Goal: Information Seeking & Learning: Find specific fact

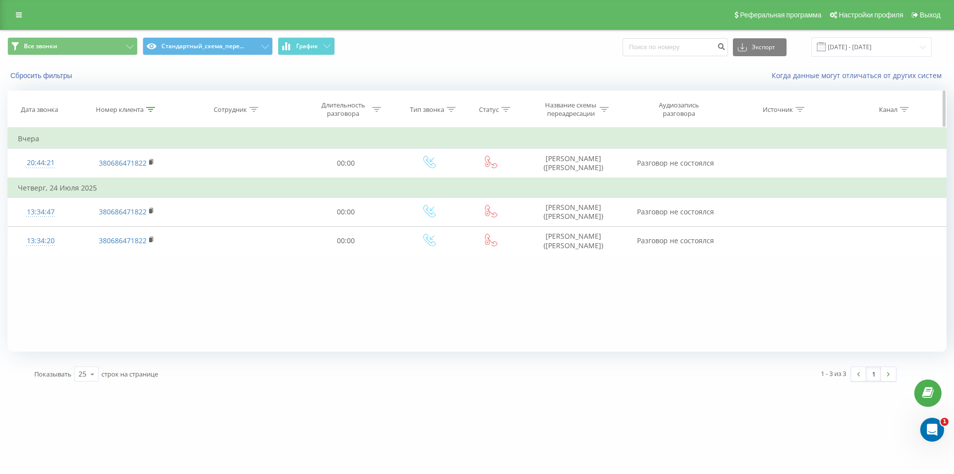
click at [149, 107] on icon at bounding box center [150, 109] width 9 height 5
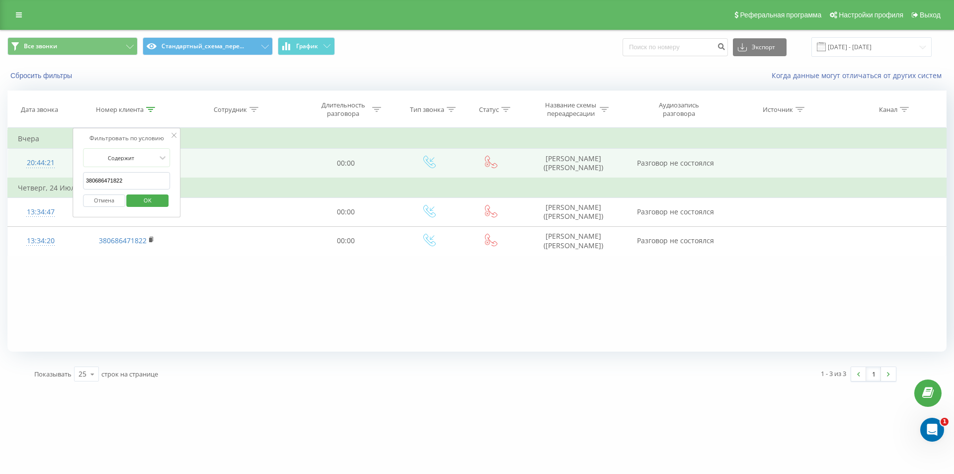
drag, startPoint x: 126, startPoint y: 181, endPoint x: 54, endPoint y: 164, distance: 73.7
click at [64, 166] on table "Фильтровать по условию Содержит 380686471822 Отмена OK Фильтровать по условию С…" at bounding box center [476, 192] width 939 height 128
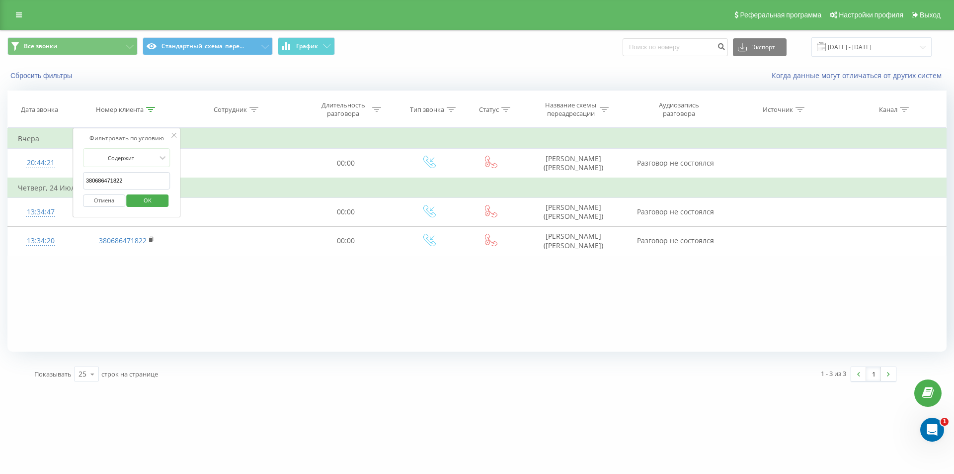
paste input "4921654"
type input "380684921654"
click at [143, 197] on span "OK" at bounding box center [148, 199] width 28 height 15
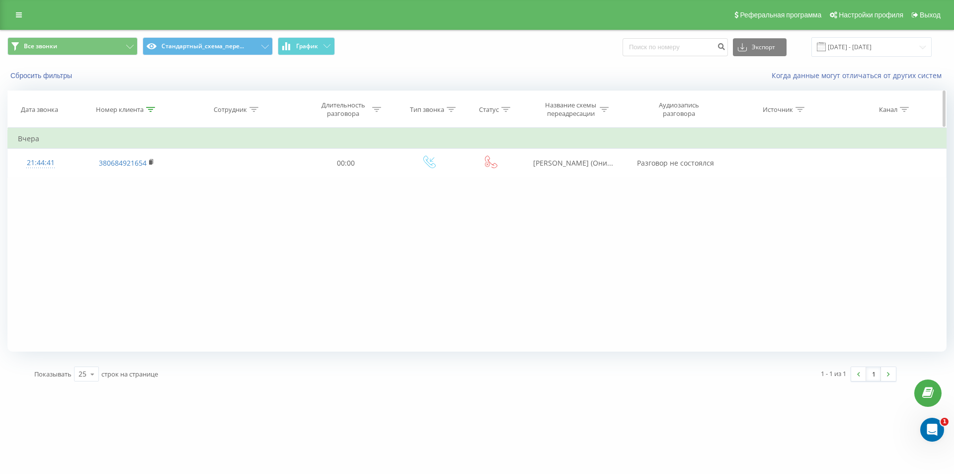
click at [151, 110] on icon at bounding box center [150, 109] width 9 height 5
click at [110, 200] on button "Отмена" at bounding box center [104, 200] width 42 height 12
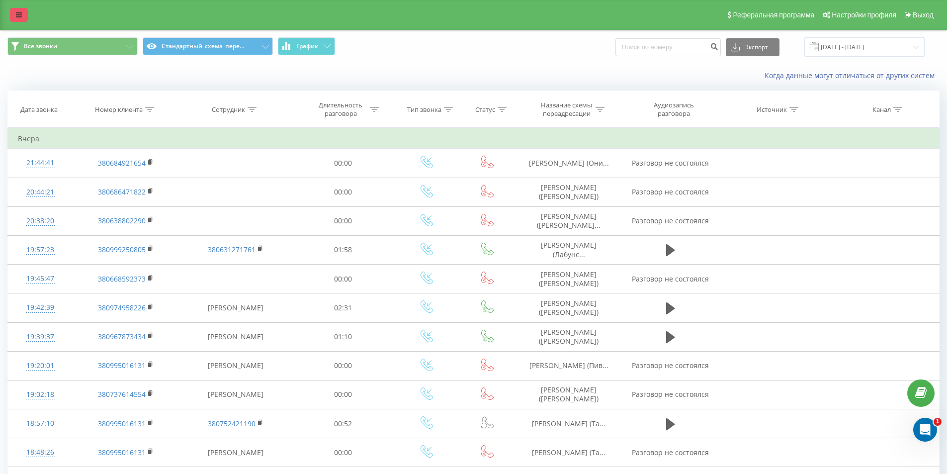
click at [17, 19] on link at bounding box center [19, 15] width 18 height 14
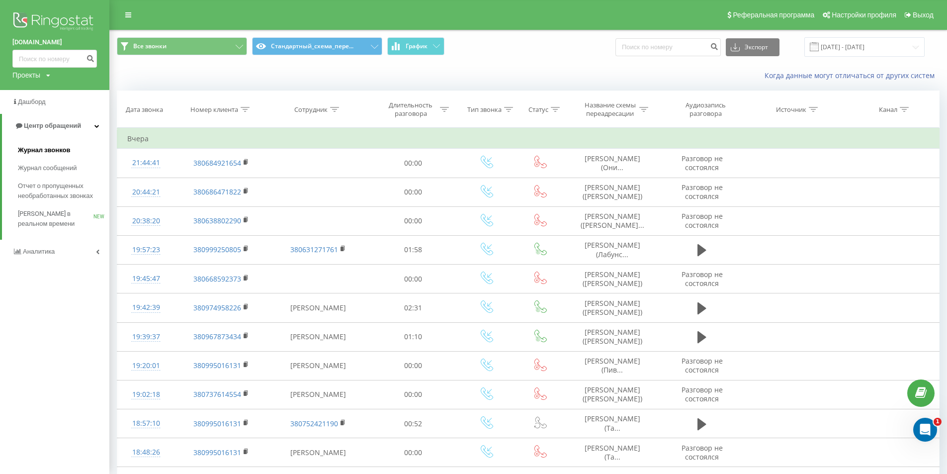
click at [44, 152] on span "Журнал звонков" at bounding box center [44, 150] width 52 height 10
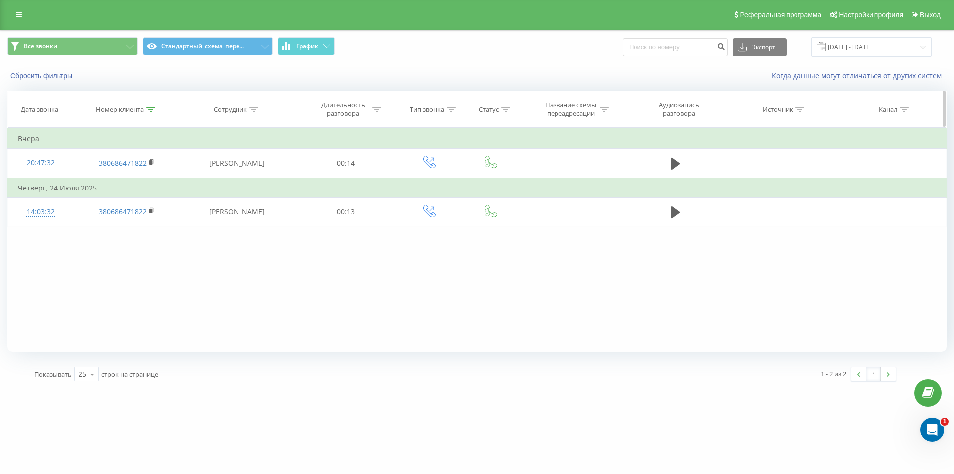
click at [150, 110] on icon at bounding box center [150, 109] width 9 height 5
drag, startPoint x: 116, startPoint y: 217, endPoint x: 114, endPoint y: 204, distance: 13.1
click at [116, 217] on div "Фильтровать по условию Содержит 380686471822 Отмена OK" at bounding box center [127, 172] width 108 height 89
click at [114, 204] on button "Отмена" at bounding box center [104, 200] width 42 height 12
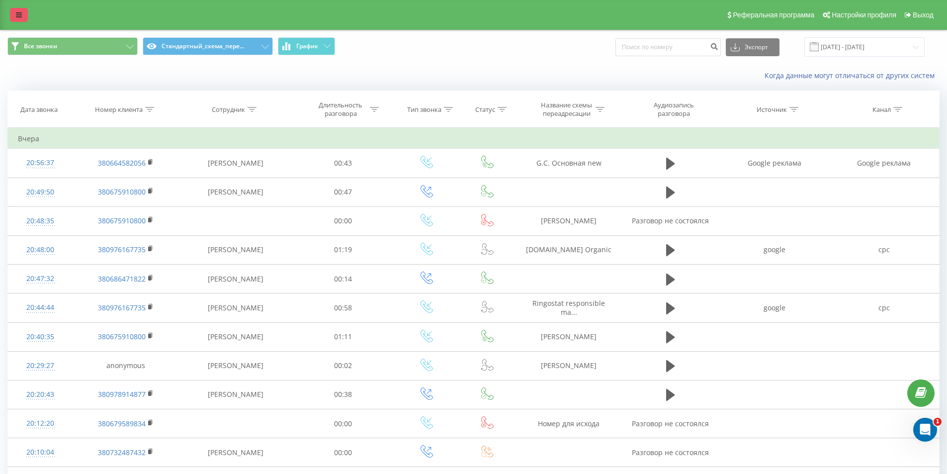
click at [17, 10] on link at bounding box center [19, 15] width 18 height 14
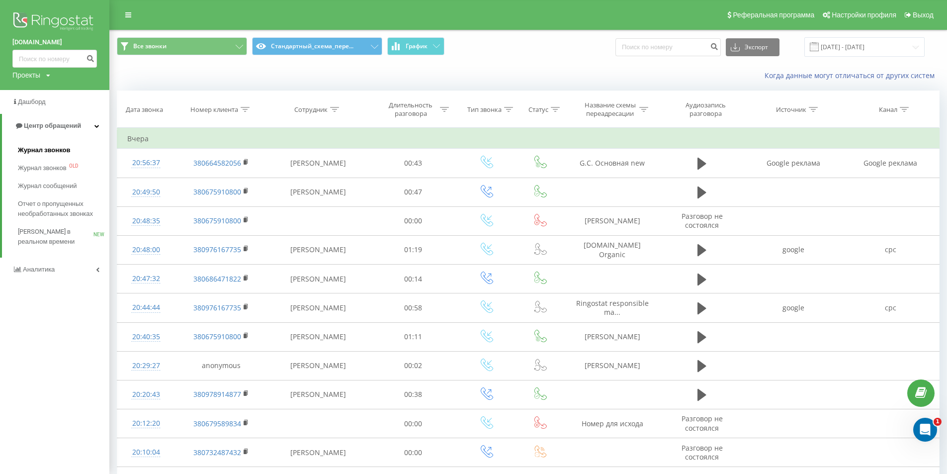
click at [58, 147] on span "Журнал звонков" at bounding box center [44, 150] width 52 height 10
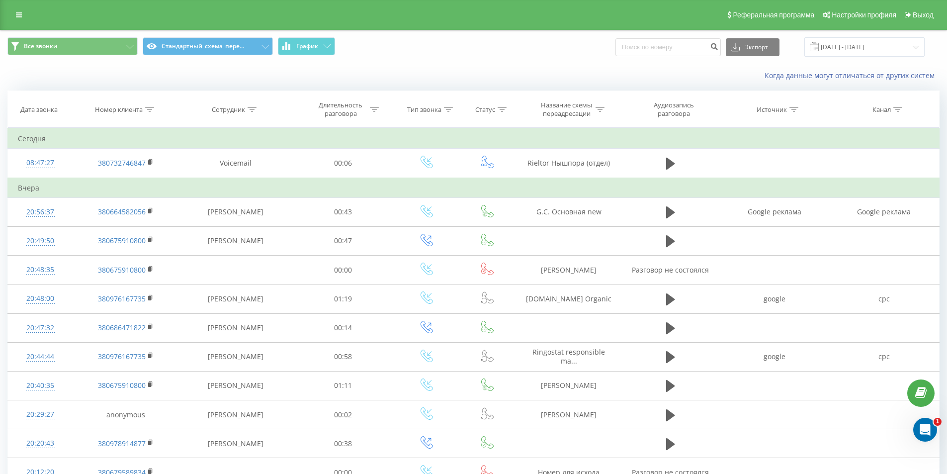
click at [147, 112] on div at bounding box center [149, 109] width 9 height 8
click at [141, 169] on form "Содержит Отмена OK" at bounding box center [125, 180] width 87 height 64
drag, startPoint x: 141, startPoint y: 169, endPoint x: 137, endPoint y: 172, distance: 5.3
click at [141, 169] on form "Содержит Отмена OK" at bounding box center [125, 180] width 87 height 64
click at [138, 188] on input "text" at bounding box center [125, 180] width 87 height 17
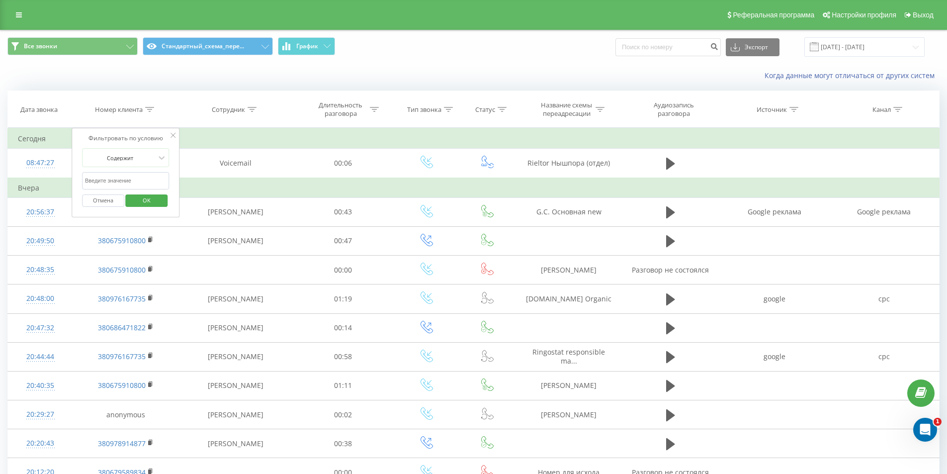
paste input "380730602992"
click at [148, 203] on span "OK" at bounding box center [147, 199] width 28 height 15
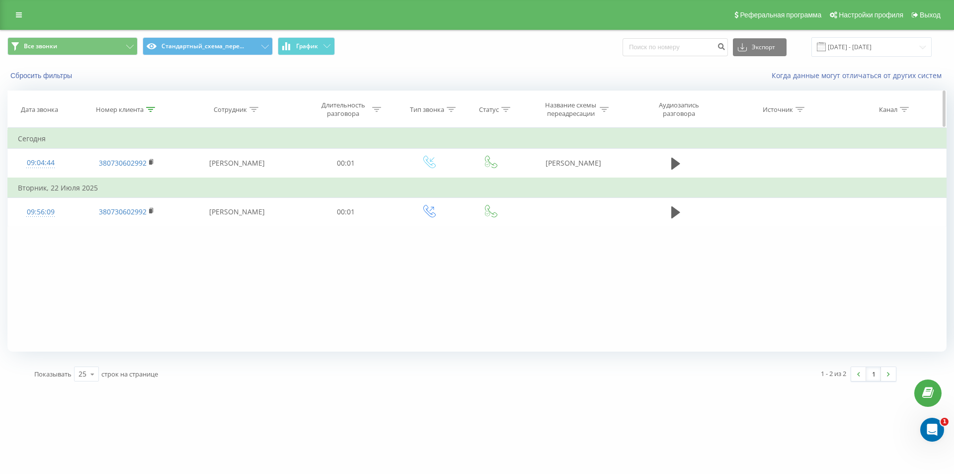
click at [145, 111] on div "Номер клиента" at bounding box center [125, 109] width 59 height 8
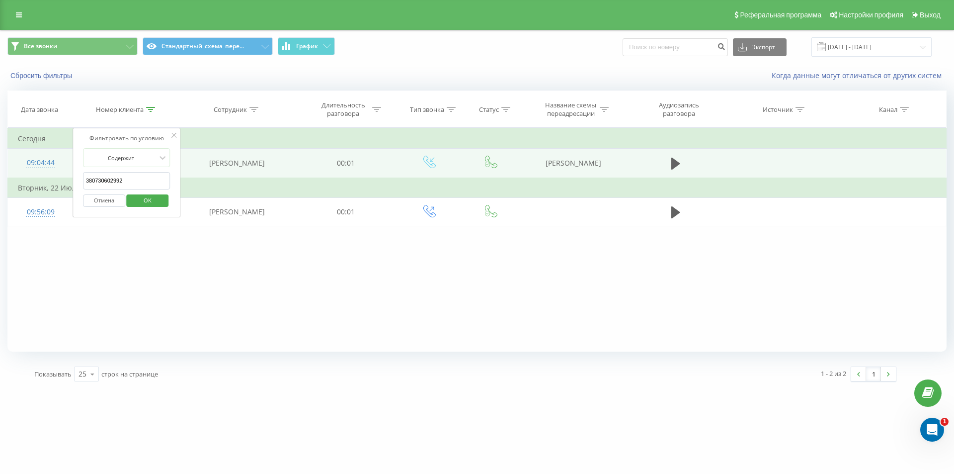
drag, startPoint x: 94, startPoint y: 176, endPoint x: 59, endPoint y: 157, distance: 40.5
click at [40, 155] on table "Фильтровать по условию Содержит 380730602992 Отмена OK Фильтровать по условию С…" at bounding box center [476, 177] width 939 height 99
paste input "990483442"
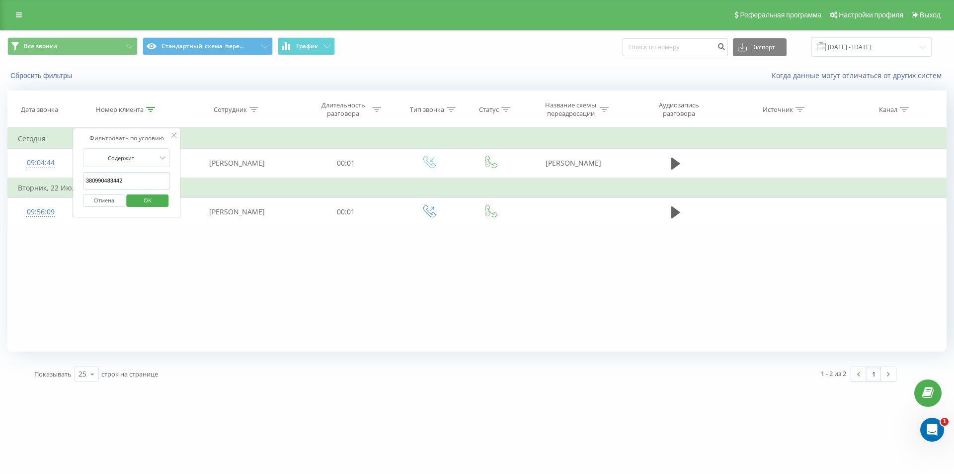
type input "380990483442"
click at [139, 198] on span "OK" at bounding box center [148, 199] width 28 height 15
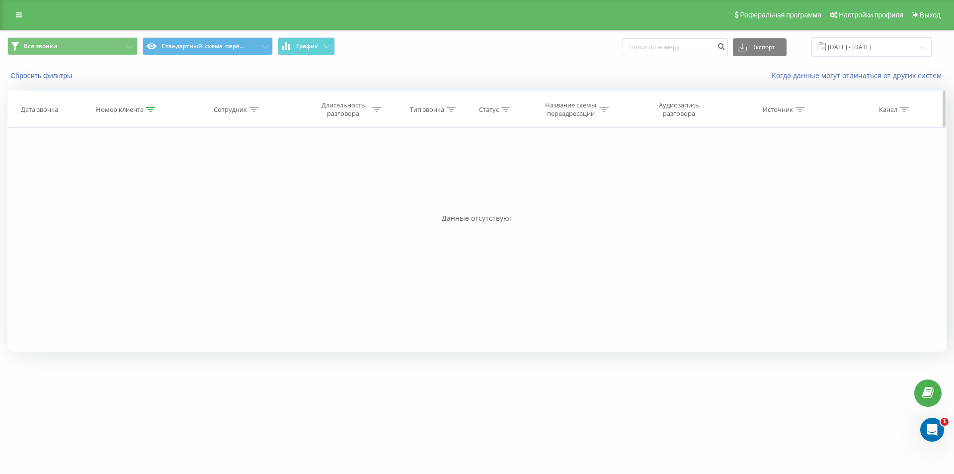
click at [152, 109] on icon at bounding box center [150, 109] width 9 height 5
click at [110, 206] on button "Отмена" at bounding box center [104, 200] width 42 height 12
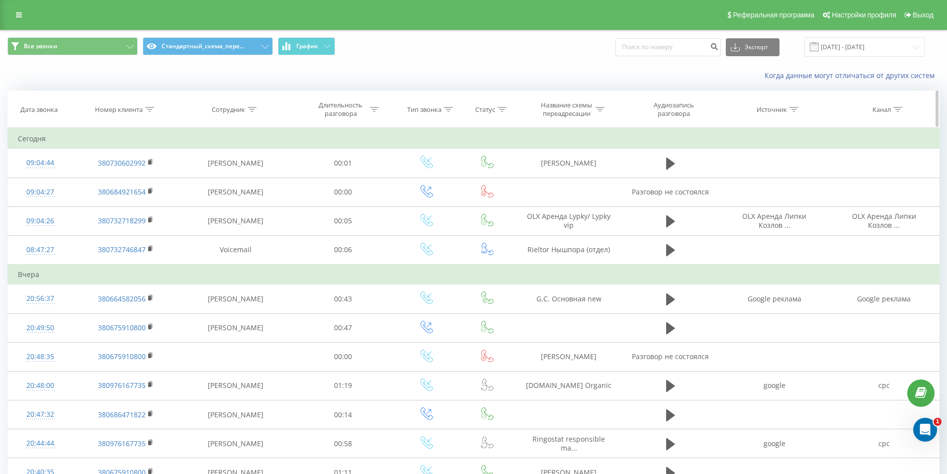
click at [151, 108] on icon at bounding box center [149, 109] width 9 height 5
click at [155, 176] on input "380990483442" at bounding box center [125, 180] width 87 height 17
paste input "380732718299"
click at [151, 192] on div "Отмена OK" at bounding box center [125, 200] width 87 height 22
click at [151, 195] on span "OK" at bounding box center [147, 199] width 28 height 15
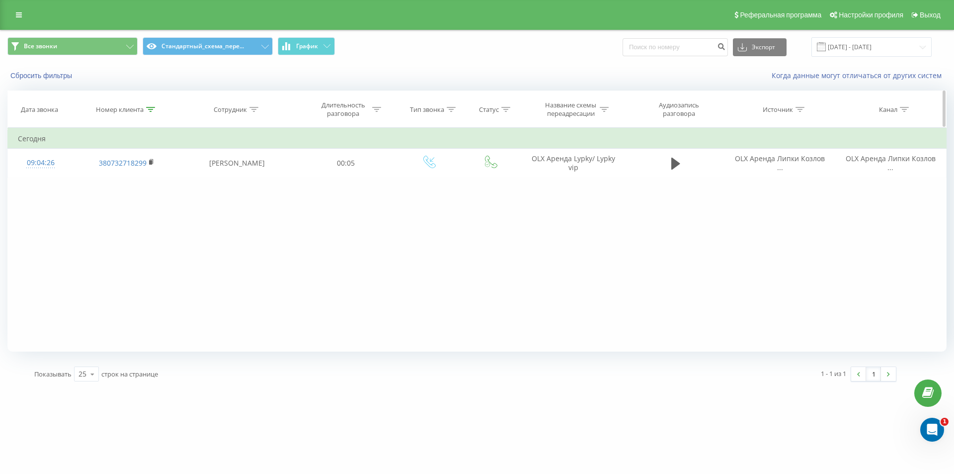
click at [148, 110] on icon at bounding box center [150, 109] width 9 height 5
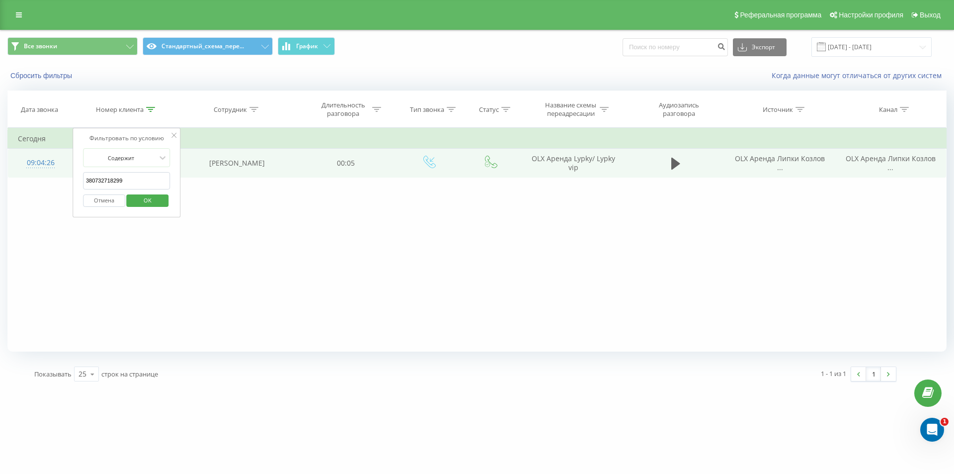
drag, startPoint x: 136, startPoint y: 172, endPoint x: 18, endPoint y: 148, distance: 119.8
click at [25, 156] on table "Фильтровать по условию Содержит 380732718299 Отмена OK Фильтровать по условию С…" at bounding box center [476, 153] width 939 height 50
paste input "0631286516"
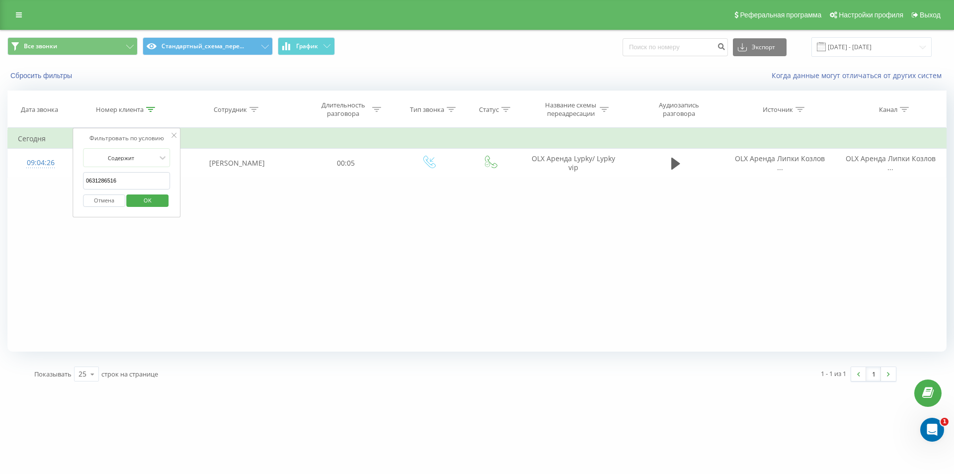
click at [145, 200] on span "OK" at bounding box center [148, 199] width 28 height 15
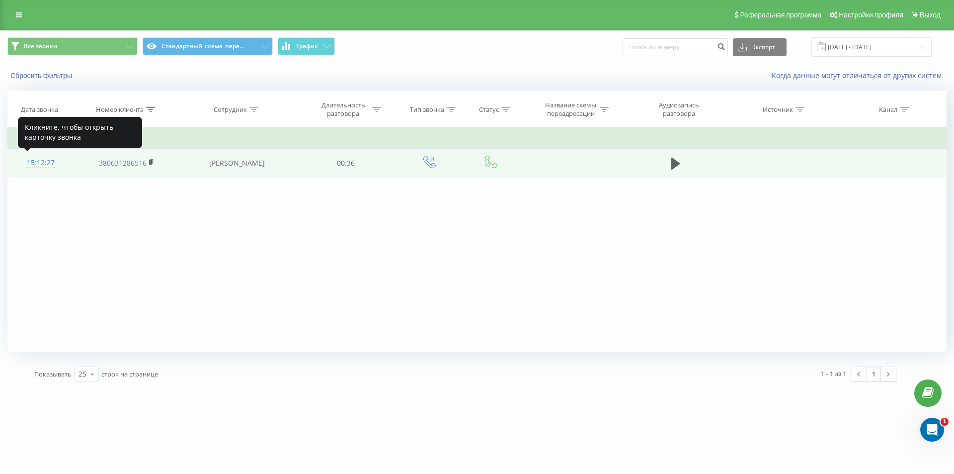
click at [45, 166] on div "15:12:27" at bounding box center [40, 162] width 45 height 19
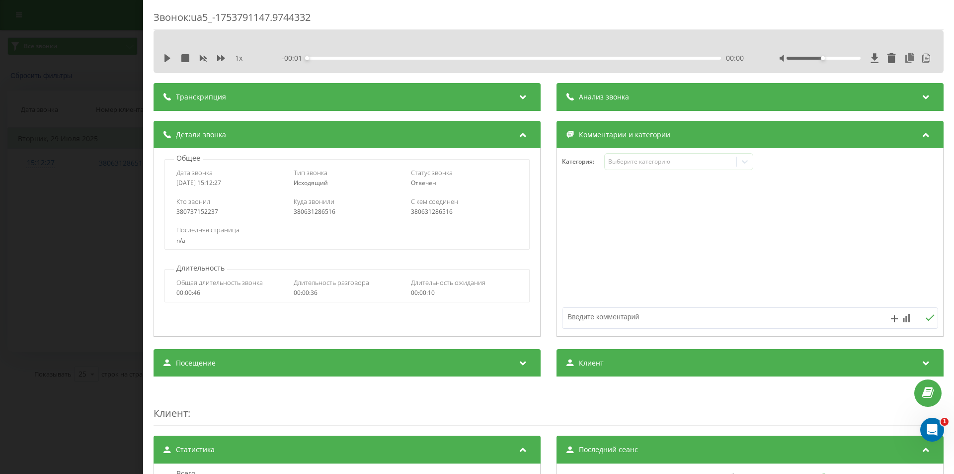
click at [697, 91] on div "Анализ звонка" at bounding box center [750, 97] width 387 height 28
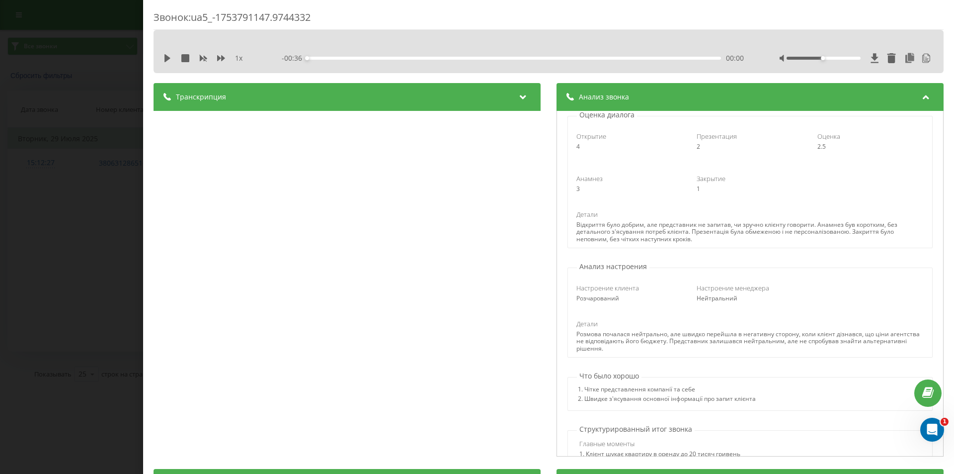
scroll to position [149, 0]
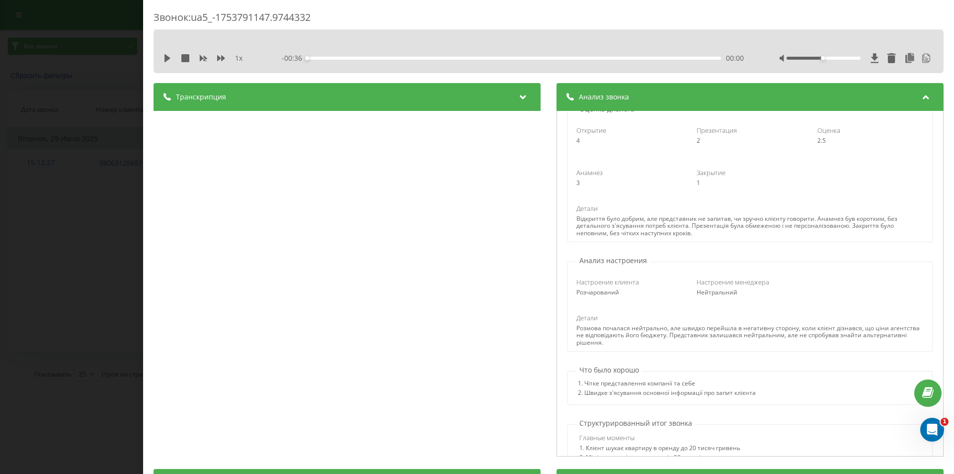
click at [14, 224] on div "Звонок : ua5_-1753791147.9744332 1 x - 00:36 00:00 00:00 Транскрипция 00:01 Алл…" at bounding box center [477, 237] width 954 height 474
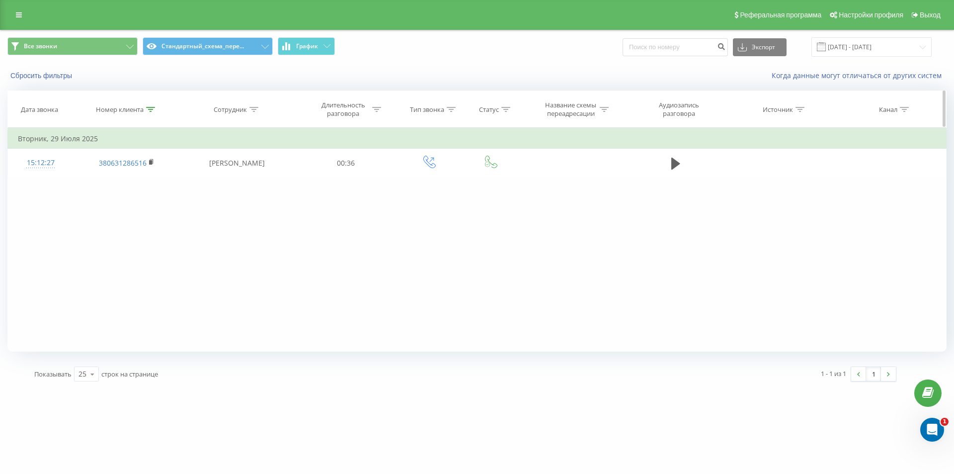
click at [149, 113] on div at bounding box center [150, 109] width 9 height 8
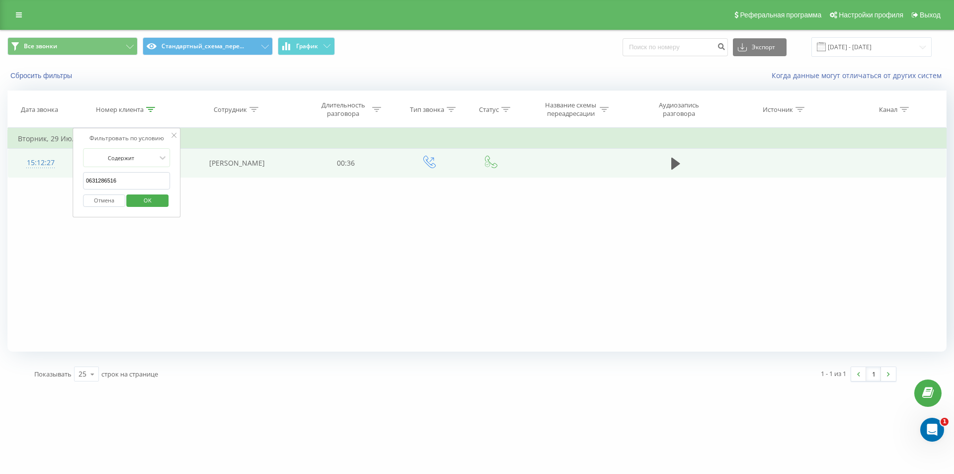
drag, startPoint x: 128, startPoint y: 179, endPoint x: 34, endPoint y: 160, distance: 95.9
click at [35, 160] on table "Фильтровать по условию Содержит 0631286516 Отмена OK Фильтровать по условию Сод…" at bounding box center [476, 153] width 939 height 50
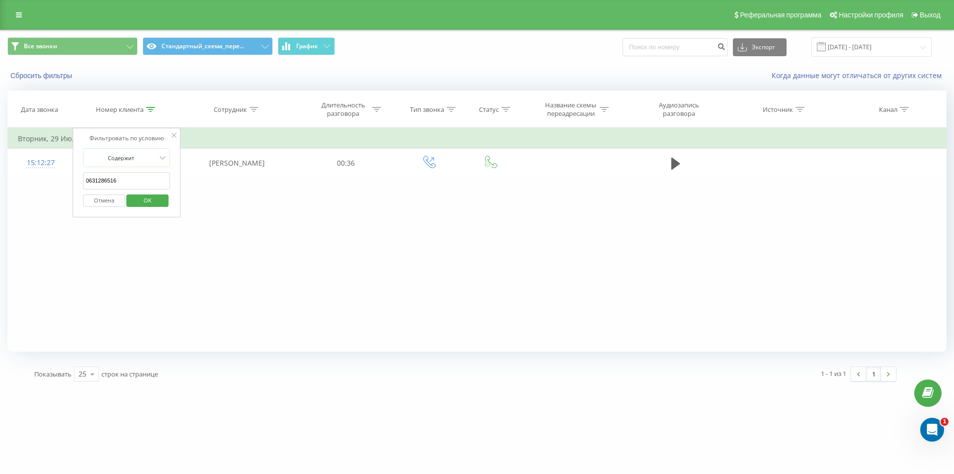
paste input "380672798219"
click at [149, 204] on span "OK" at bounding box center [148, 199] width 28 height 15
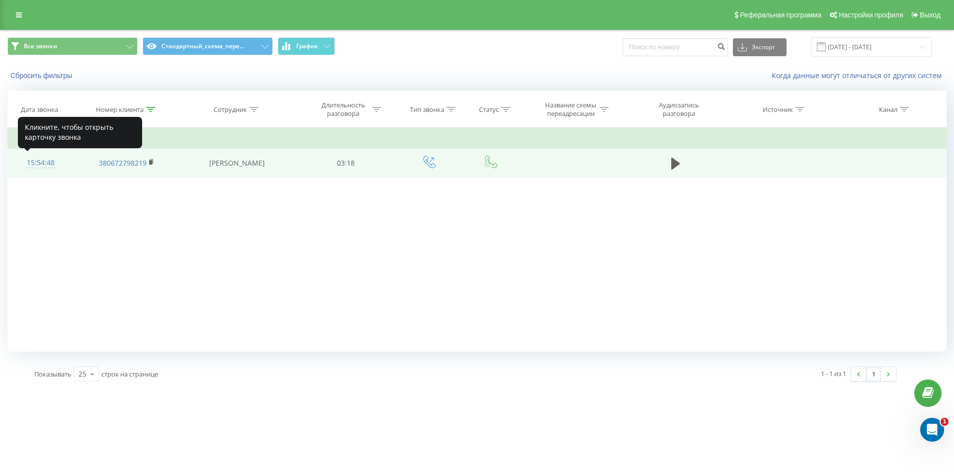
click at [38, 165] on div "15:54:48" at bounding box center [40, 162] width 45 height 19
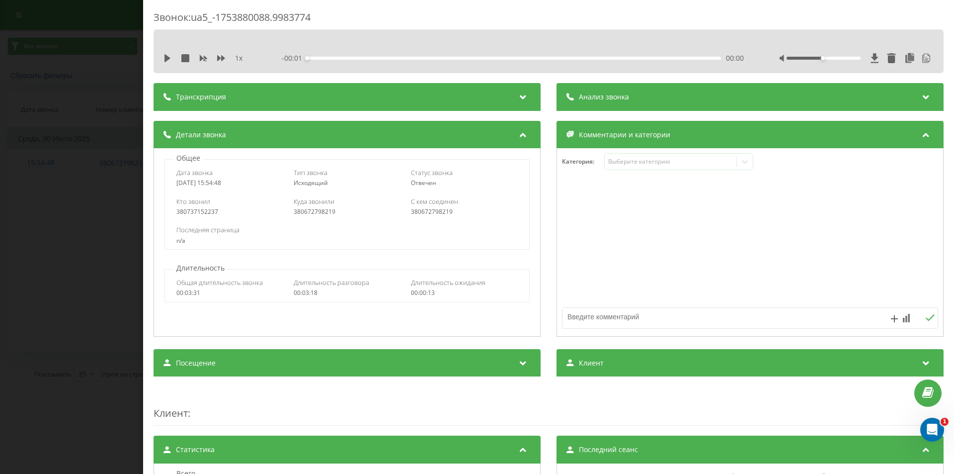
click at [681, 92] on div "Анализ звонка" at bounding box center [750, 97] width 387 height 28
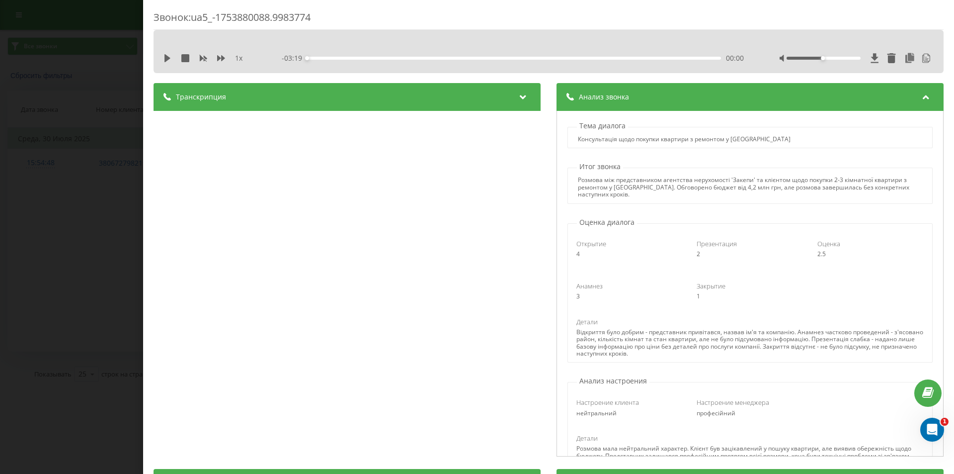
scroll to position [50, 0]
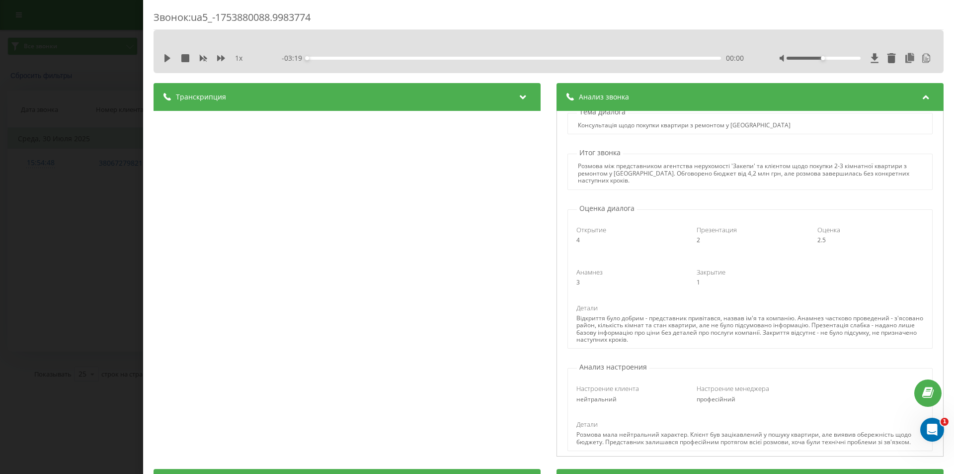
click at [399, 94] on div "Транскрипция" at bounding box center [347, 97] width 387 height 28
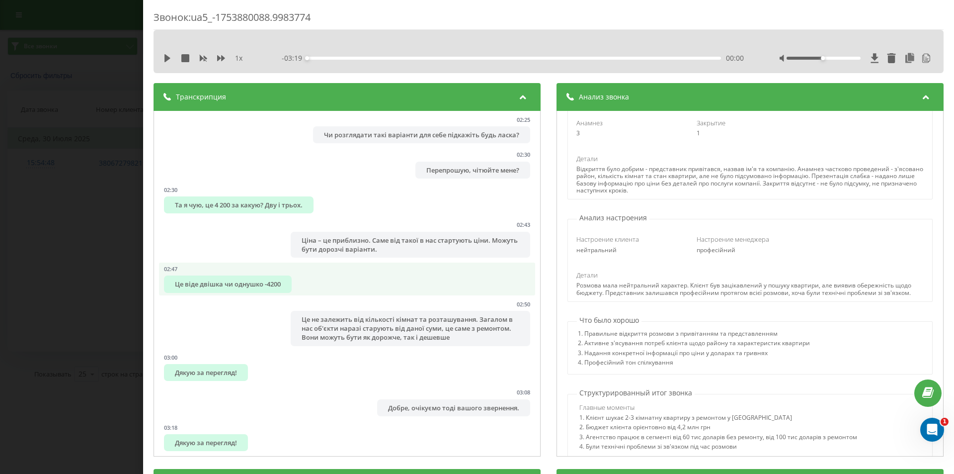
scroll to position [898, 0]
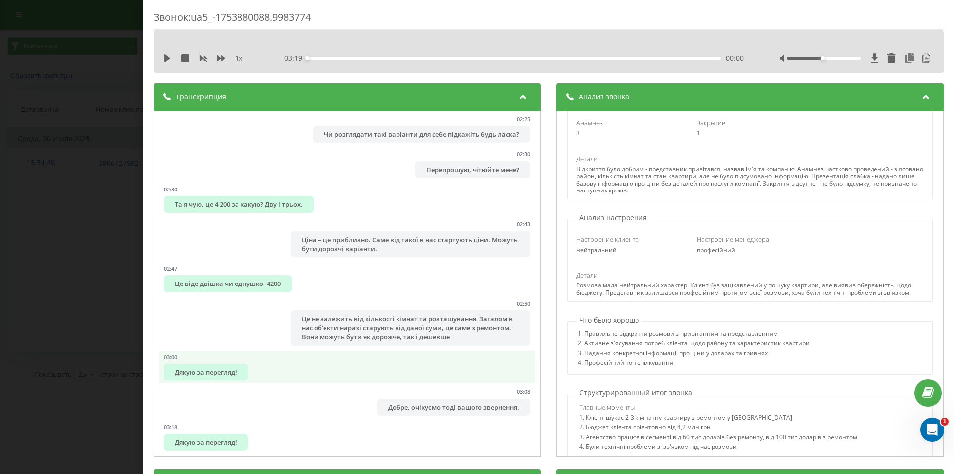
click at [224, 361] on li "03:00 Дякую за перегляд!" at bounding box center [347, 366] width 376 height 33
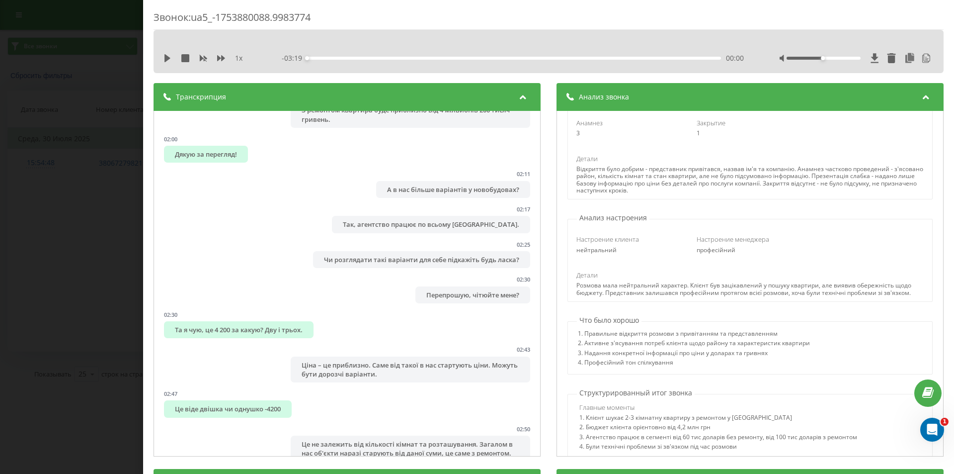
scroll to position [749, 0]
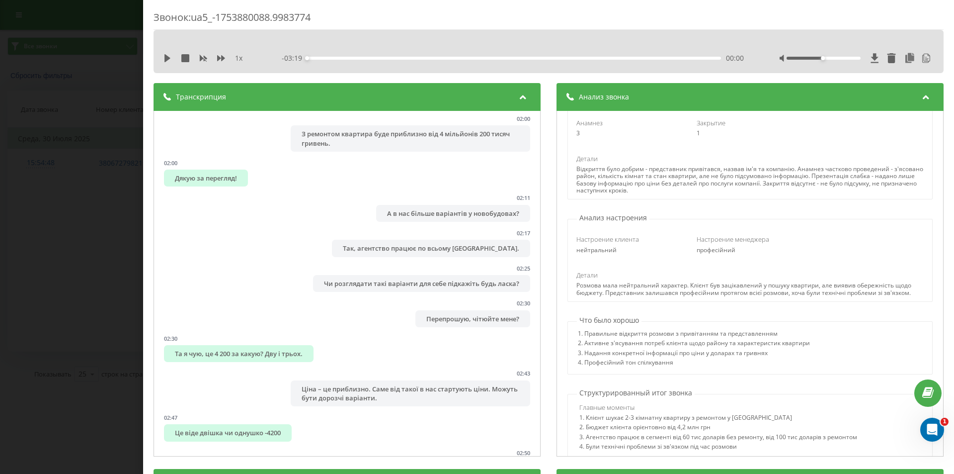
click at [118, 85] on div "Звонок : ua5_-1753880088.9983774 1 x - 03:19 00:00 00:00 Транскрипция 00:00 Я в…" at bounding box center [477, 237] width 954 height 474
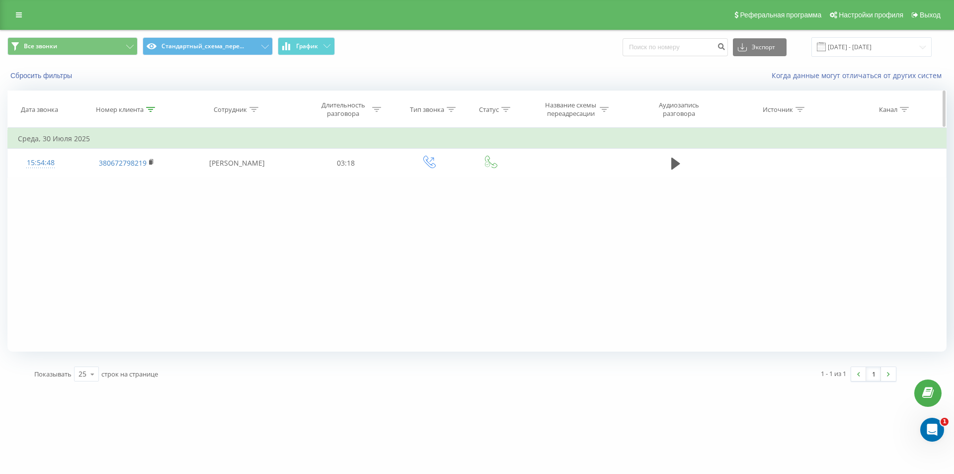
click at [151, 114] on th "Номер клиента" at bounding box center [126, 109] width 106 height 37
click at [154, 104] on th "Номер клиента" at bounding box center [126, 109] width 106 height 37
click at [154, 108] on icon at bounding box center [150, 109] width 9 height 5
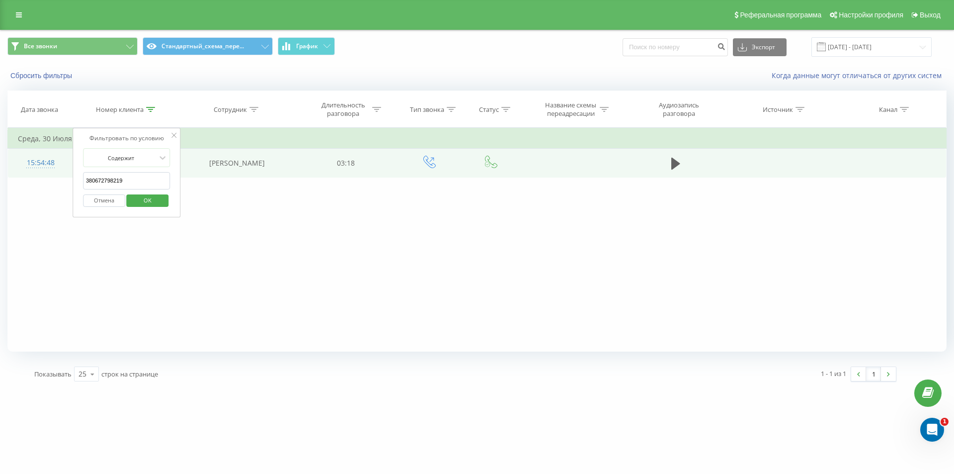
drag, startPoint x: 134, startPoint y: 178, endPoint x: 56, endPoint y: 166, distance: 78.6
click at [58, 166] on table "Фильтровать по условию Содержит 380672798219 Отмена OK Фильтровать по условию С…" at bounding box center [476, 153] width 939 height 50
paste input "0980845928"
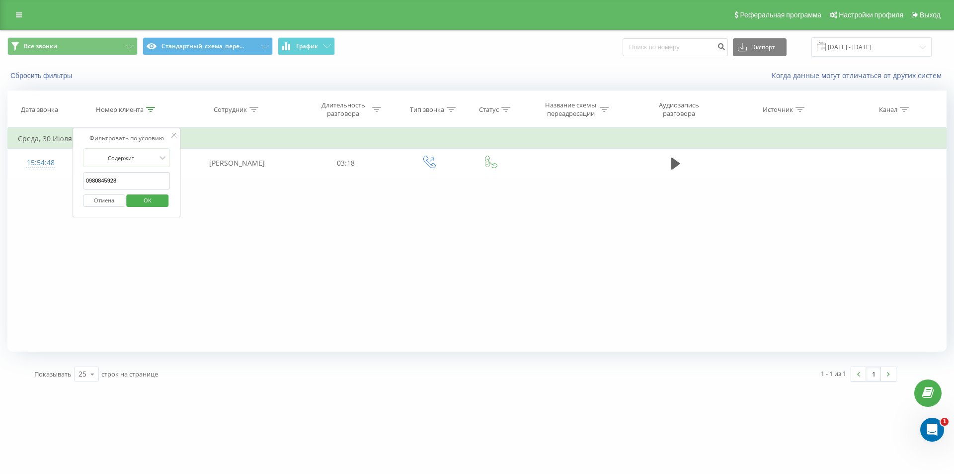
click at [143, 203] on span "OK" at bounding box center [148, 199] width 28 height 15
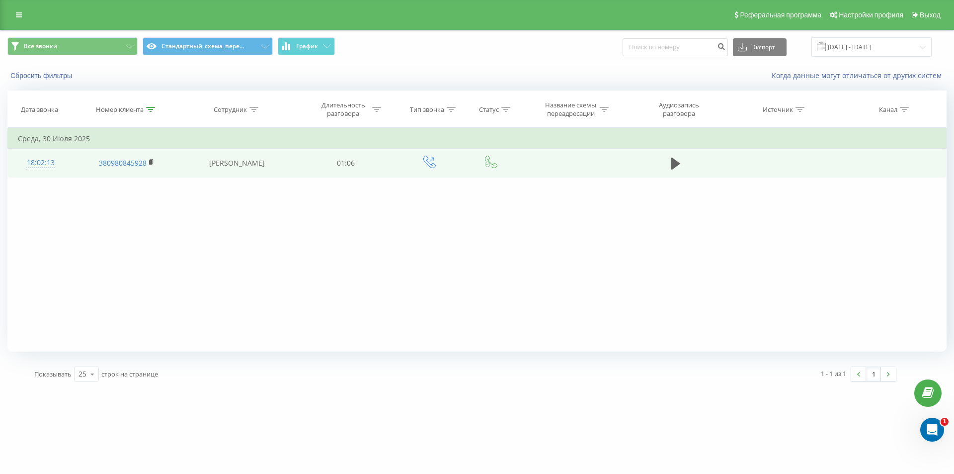
click at [54, 163] on div "18:02:13" at bounding box center [40, 162] width 45 height 19
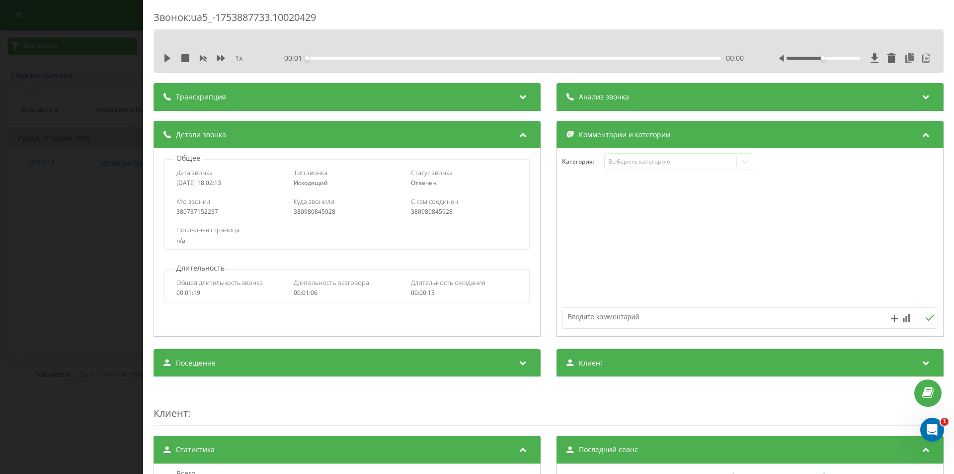
click at [669, 88] on div "Анализ звонка" at bounding box center [750, 97] width 387 height 28
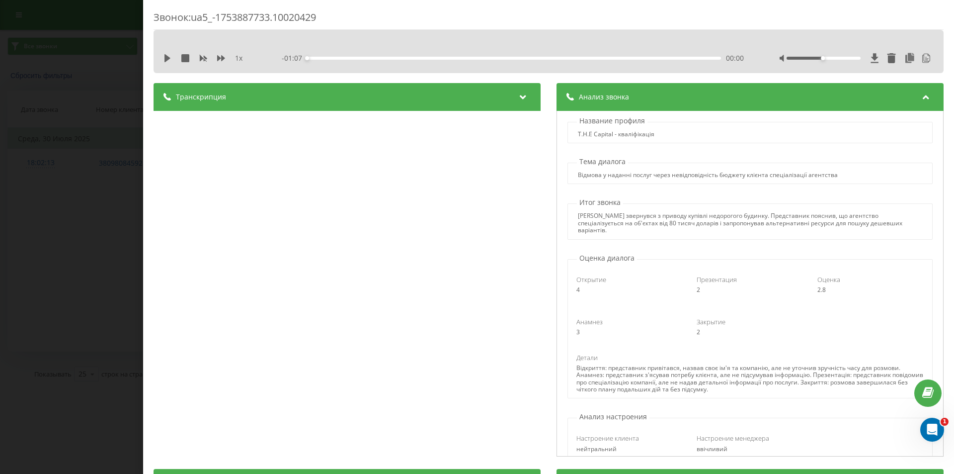
click at [93, 220] on div "Звонок : ua5_-1753887733.10020429 1 x - 01:07 00:00 00:00 Транскрипция 00:00 Ні…" at bounding box center [477, 237] width 954 height 474
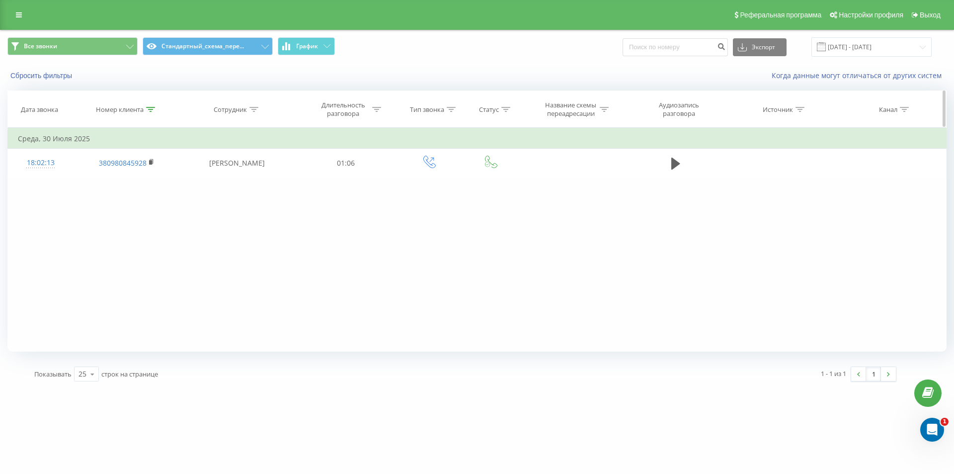
click at [154, 108] on icon at bounding box center [150, 109] width 9 height 5
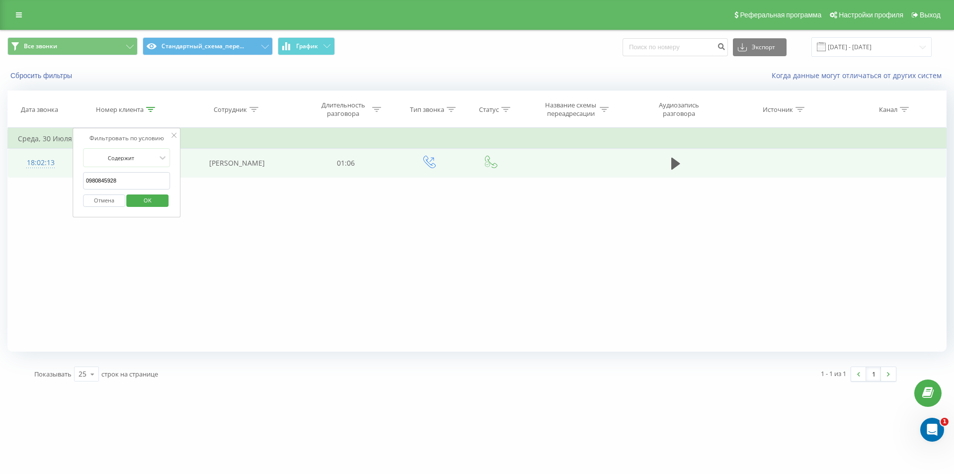
click at [54, 164] on table "Фильтровать по условию Содержит 0980845928 Отмена OK Фильтровать по условию Сод…" at bounding box center [476, 153] width 939 height 50
paste input "+380506660555"
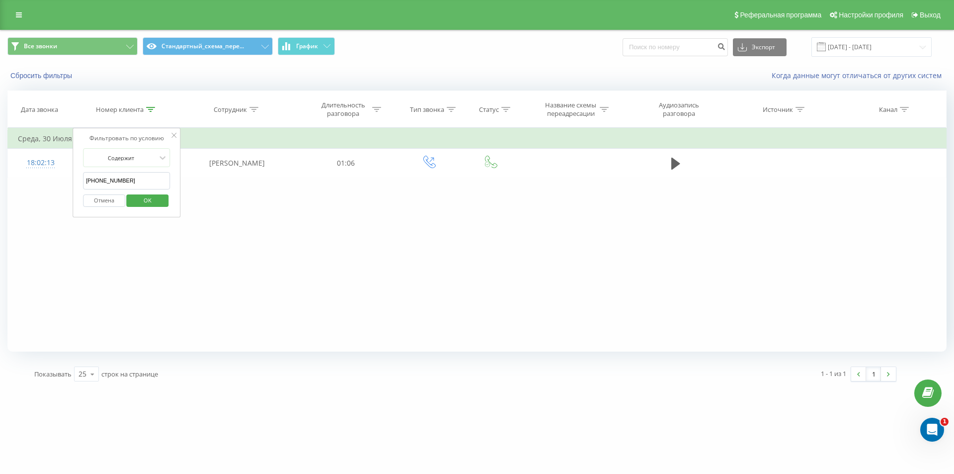
type input "+380506660555"
click at [155, 202] on span "OK" at bounding box center [148, 199] width 28 height 15
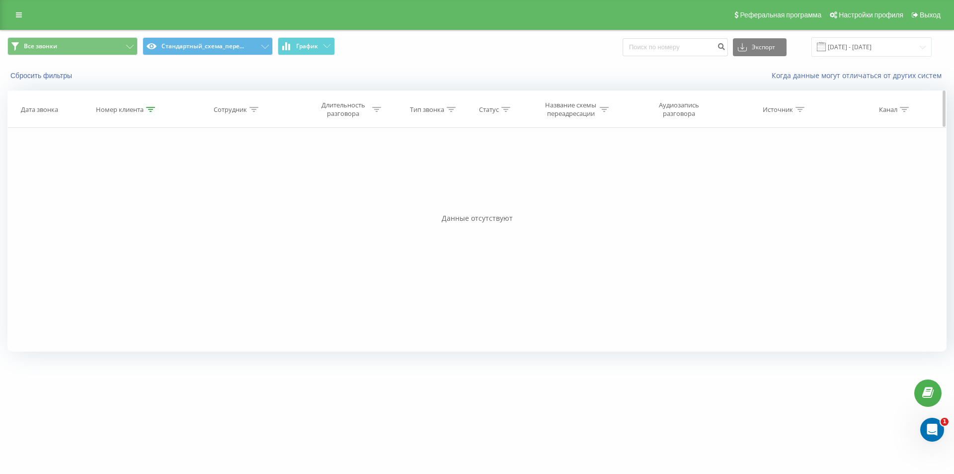
click at [151, 111] on icon at bounding box center [150, 109] width 9 height 5
click at [110, 199] on button "Отмена" at bounding box center [104, 200] width 42 height 12
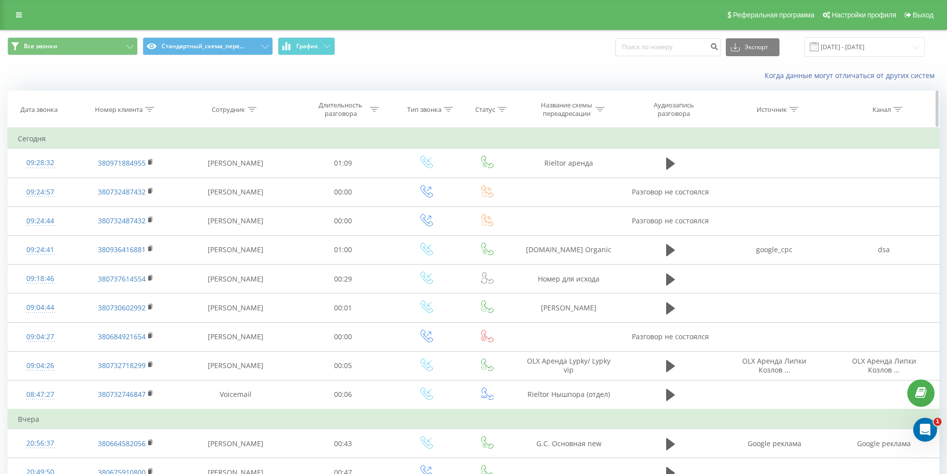
click at [150, 107] on icon at bounding box center [149, 109] width 9 height 5
click at [138, 182] on input "+380506660555" at bounding box center [125, 180] width 87 height 17
paste input "+380506660555"
click at [87, 182] on input "+380506660555" at bounding box center [125, 180] width 87 height 17
type input "380506660555"
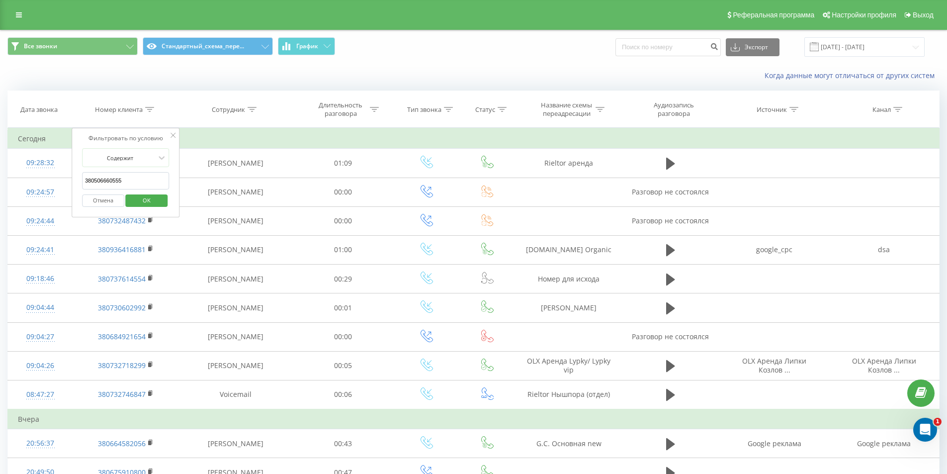
click button "OK" at bounding box center [147, 200] width 42 height 12
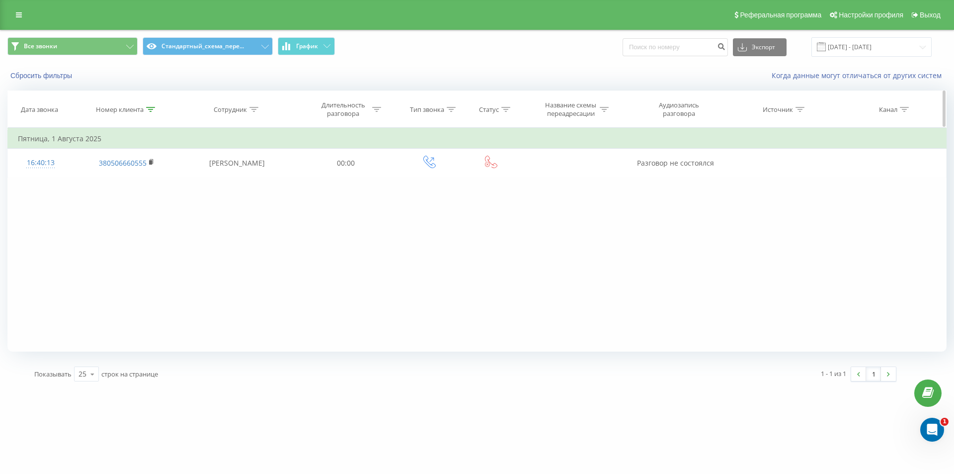
click at [153, 111] on icon at bounding box center [150, 109] width 9 height 5
click at [116, 199] on button "Отмена" at bounding box center [104, 200] width 42 height 12
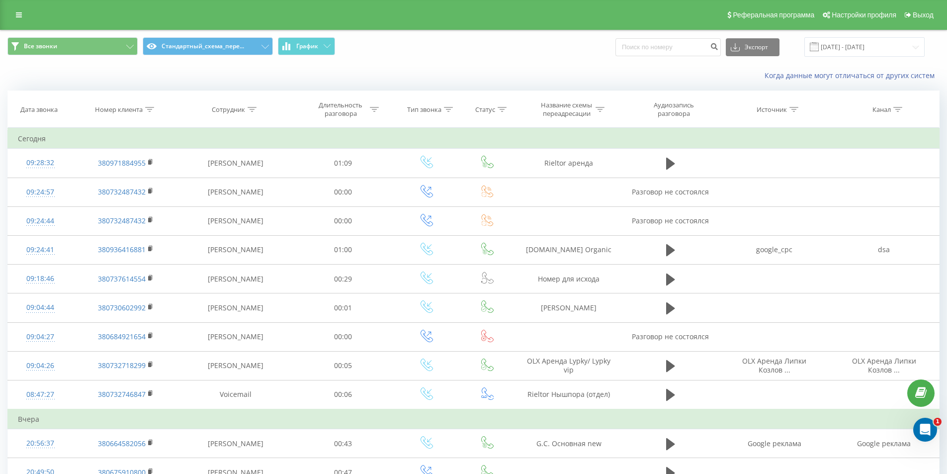
drag, startPoint x: 148, startPoint y: 112, endPoint x: 158, endPoint y: 132, distance: 22.2
click at [156, 124] on th "Номер клиента" at bounding box center [126, 109] width 106 height 37
click at [149, 106] on div at bounding box center [149, 109] width 9 height 8
click at [142, 177] on input "380506660555" at bounding box center [125, 180] width 87 height 17
paste input "0503269751"
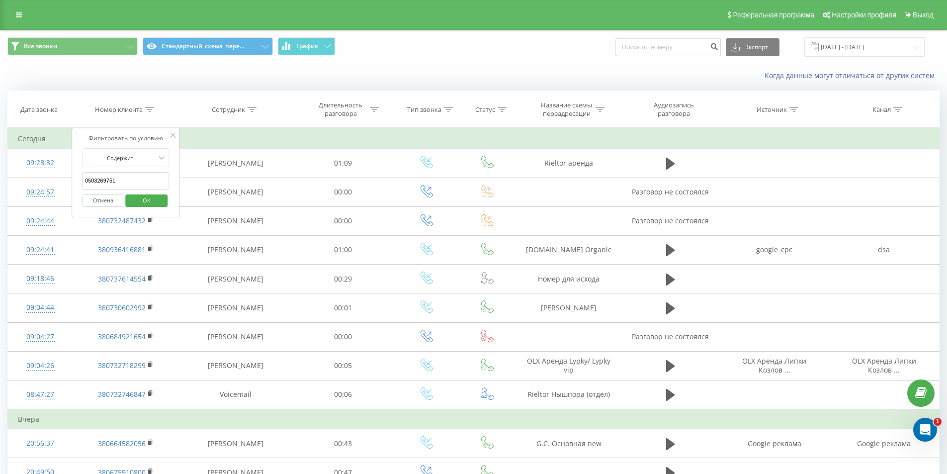
click button "OK" at bounding box center [147, 200] width 42 height 12
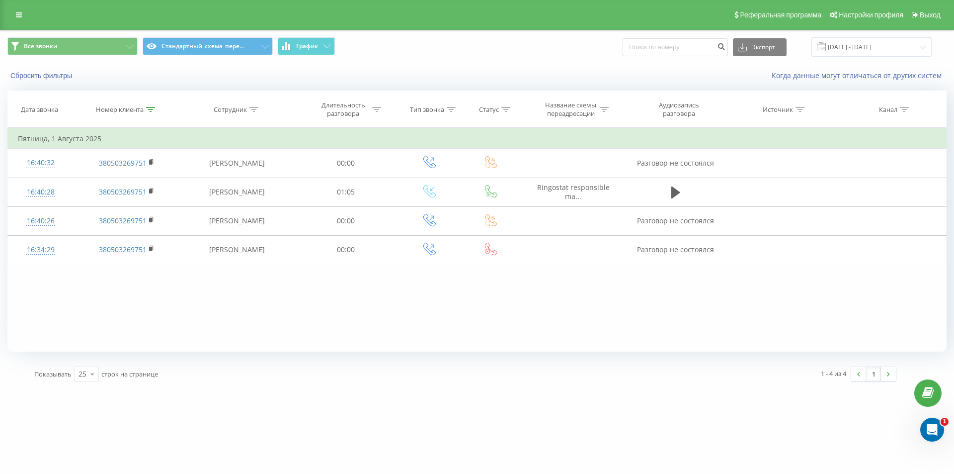
click at [278, 300] on div "Фильтровать по условию Содержит 0503269751 Отмена OK Фильтровать по условию Сод…" at bounding box center [476, 240] width 939 height 224
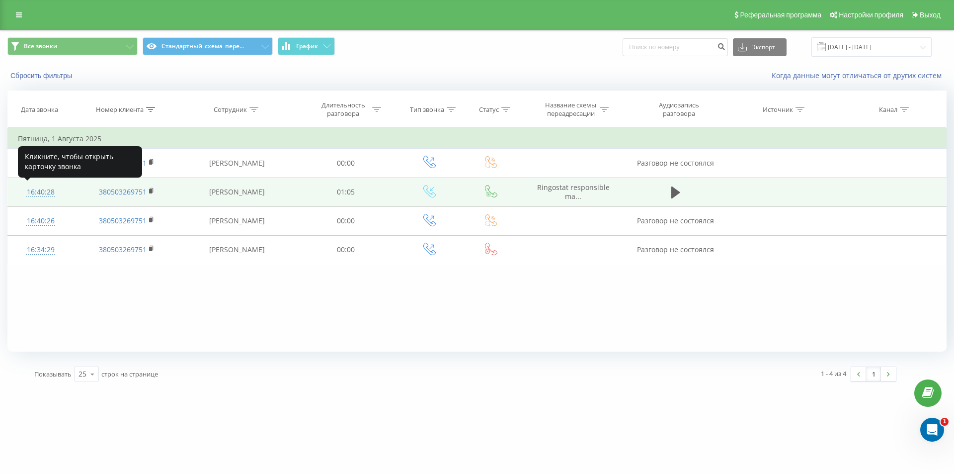
click at [48, 189] on div "16:40:28" at bounding box center [40, 191] width 45 height 19
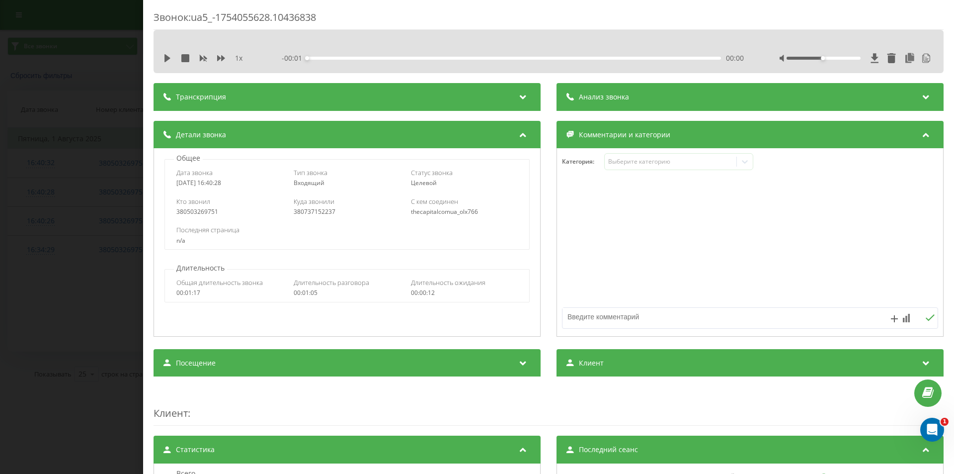
click at [675, 85] on div "Анализ звонка" at bounding box center [750, 97] width 387 height 28
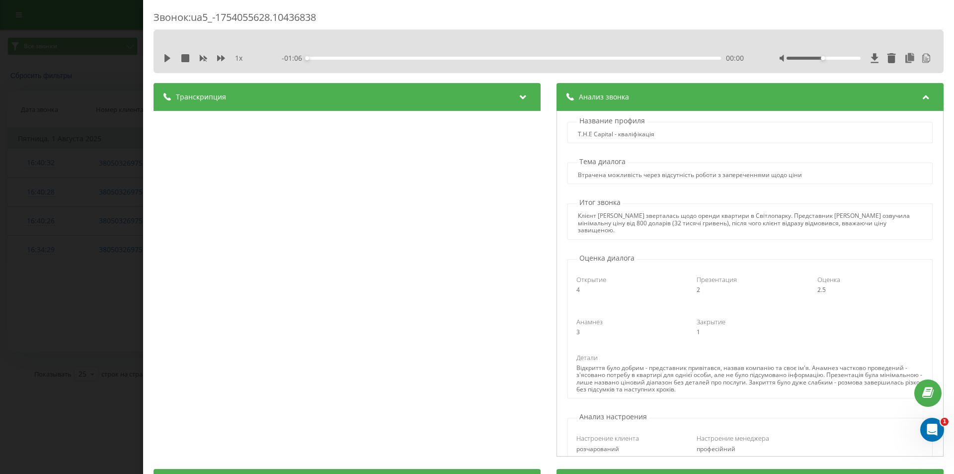
click at [103, 201] on div "Звонок : ua5_-1754055628.10436838 1 x - 01:06 00:00 00:00 Транскрипция 00:00 Ві…" at bounding box center [477, 237] width 954 height 474
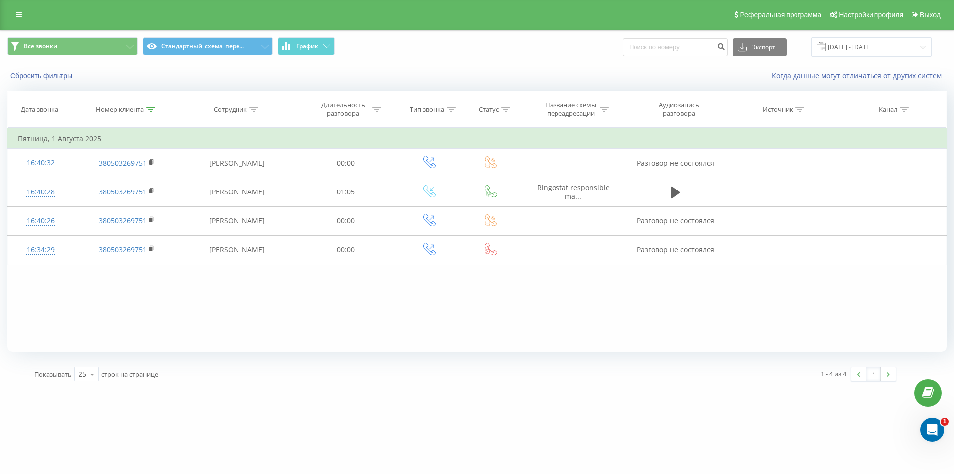
drag, startPoint x: 148, startPoint y: 105, endPoint x: 140, endPoint y: 142, distance: 37.6
click at [148, 106] on div at bounding box center [150, 109] width 9 height 8
drag, startPoint x: 132, startPoint y: 183, endPoint x: 24, endPoint y: 134, distance: 118.6
click at [23, 149] on table "Фильтровать по условию Содержит 0503269751 Отмена OK Фильтровать по условию Сод…" at bounding box center [476, 196] width 939 height 137
paste input "7158741 18:25"
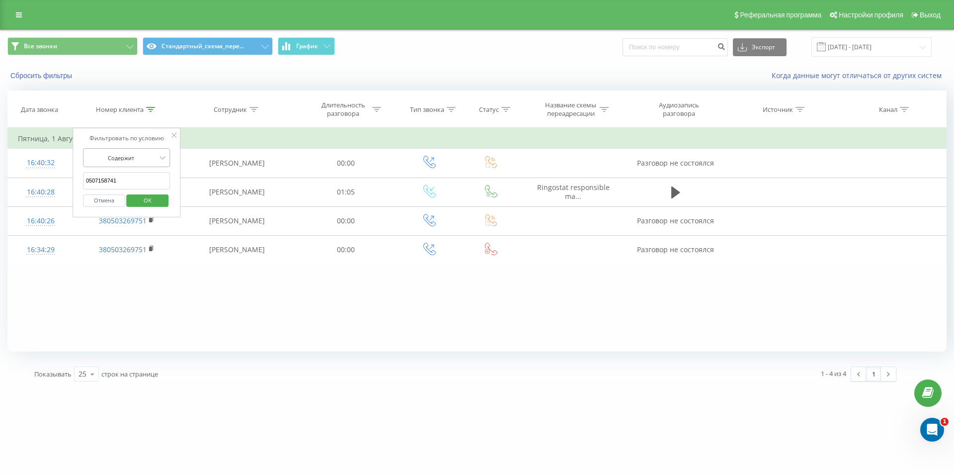
click button "OK" at bounding box center [148, 200] width 42 height 12
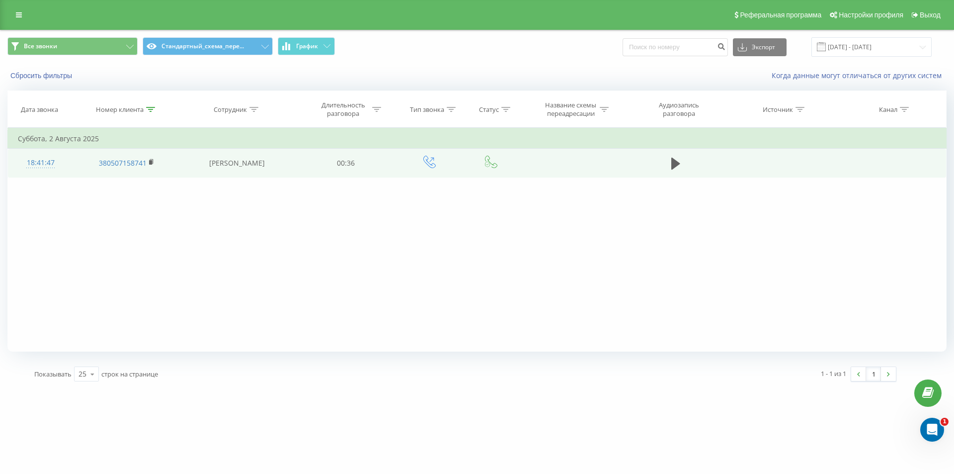
click at [43, 161] on div "18:41:47" at bounding box center [40, 162] width 45 height 19
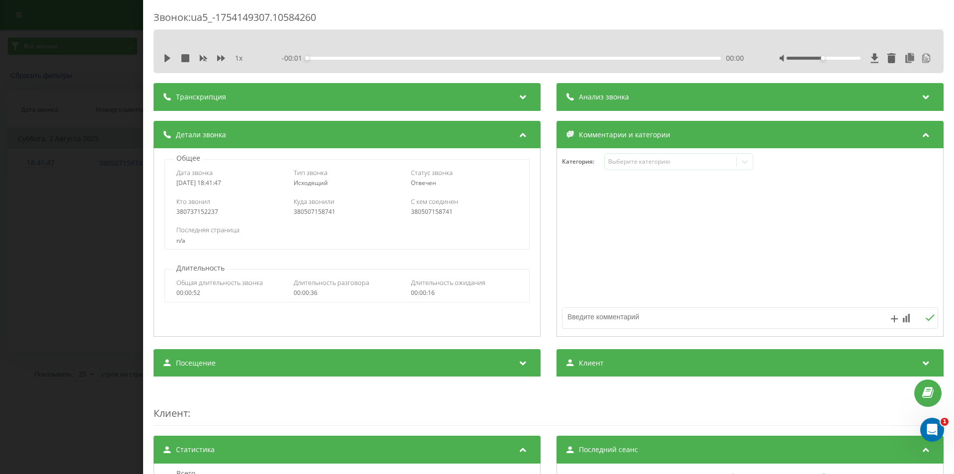
click at [645, 93] on div "Анализ звонка" at bounding box center [750, 97] width 387 height 28
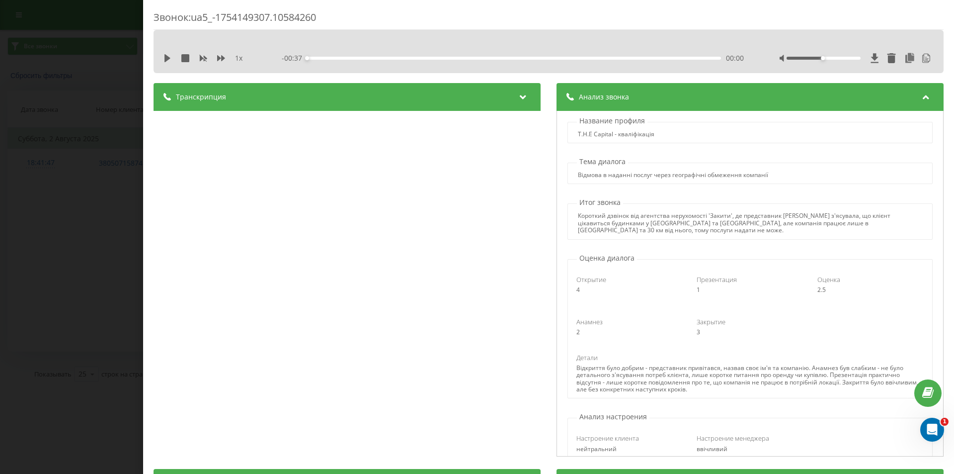
click at [127, 86] on div "Звонок : ua5_-1754149307.10584260 1 x - 00:37 00:00 00:00 Транскрипция 00:00 Ал…" at bounding box center [477, 237] width 954 height 474
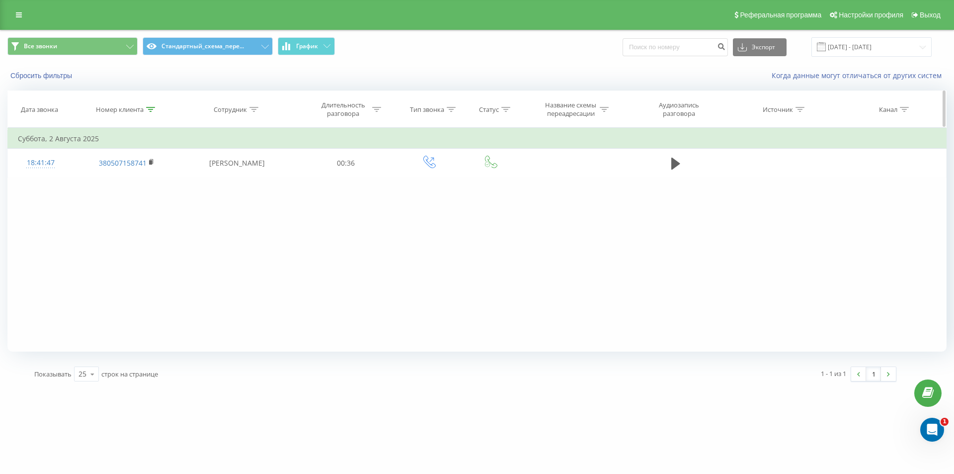
click at [154, 108] on icon at bounding box center [150, 109] width 9 height 5
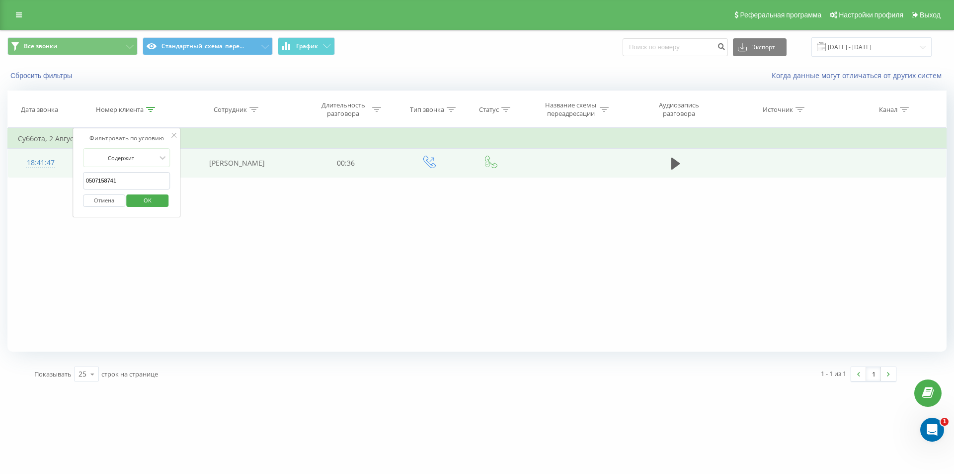
drag, startPoint x: 63, startPoint y: 168, endPoint x: 43, endPoint y: 158, distance: 22.0
click at [38, 158] on table "Фильтровать по условию Содержит 0507158741 Отмена OK Фильтровать по условию Сод…" at bounding box center [476, 153] width 939 height 50
paste input "687909751"
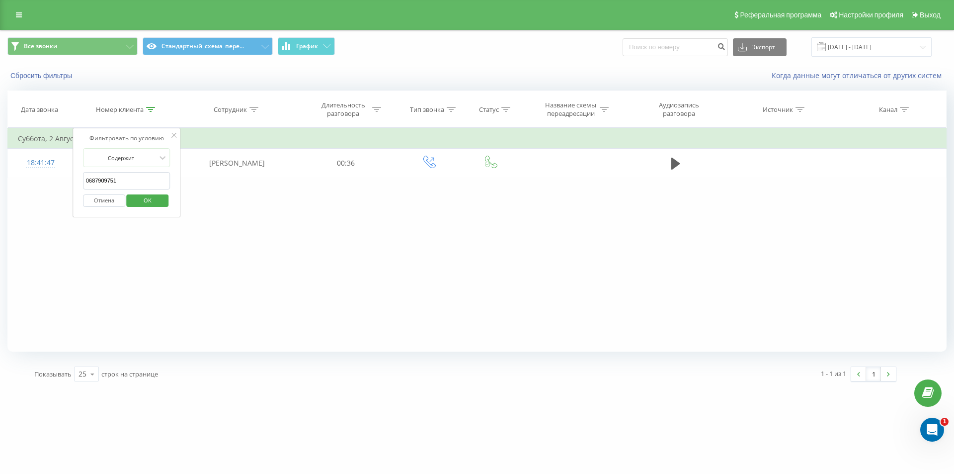
click at [149, 200] on span "OK" at bounding box center [148, 199] width 28 height 15
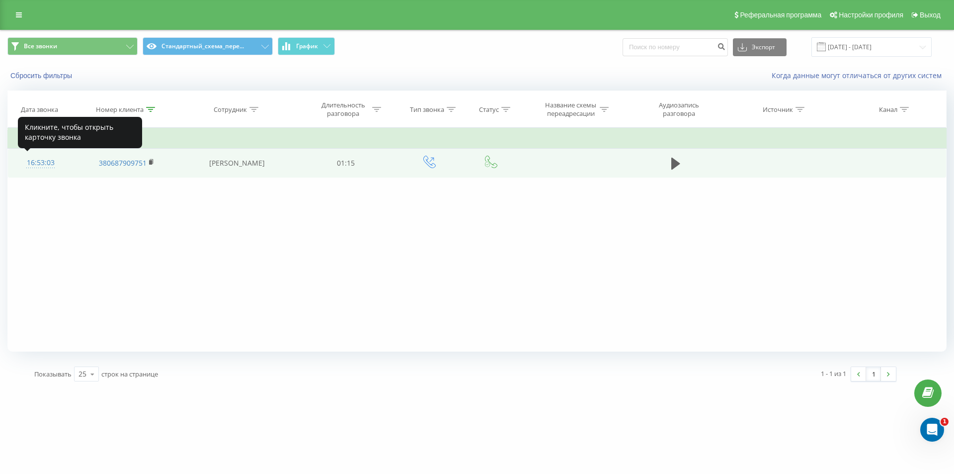
click at [52, 163] on div "16:53:03" at bounding box center [40, 162] width 45 height 19
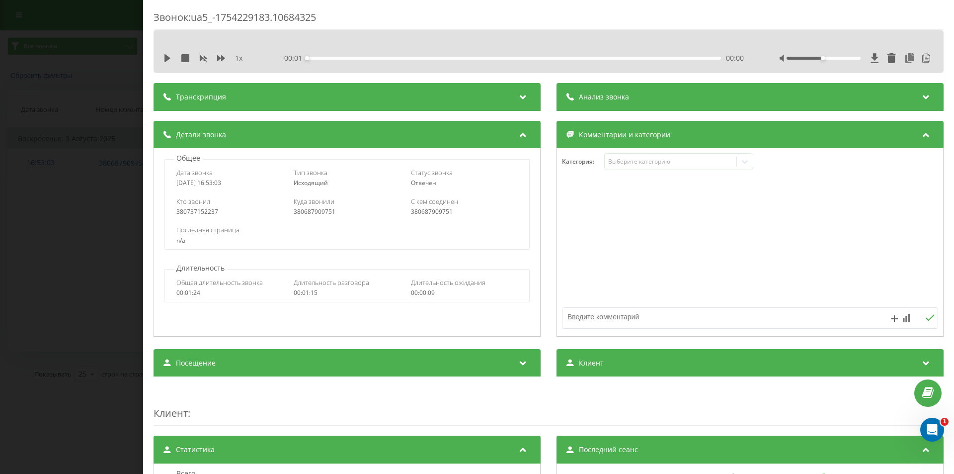
click at [623, 102] on div "Анализ звонка" at bounding box center [750, 97] width 387 height 28
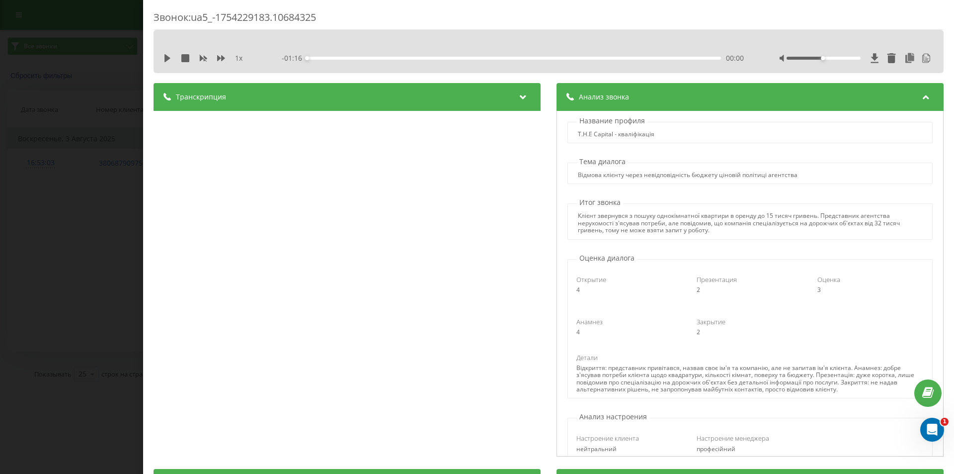
click at [131, 96] on div "Звонок : ua5_-1754229183.10684325 1 x - 01:16 00:00 00:00 Транскрипция 00:00 Да…" at bounding box center [477, 237] width 954 height 474
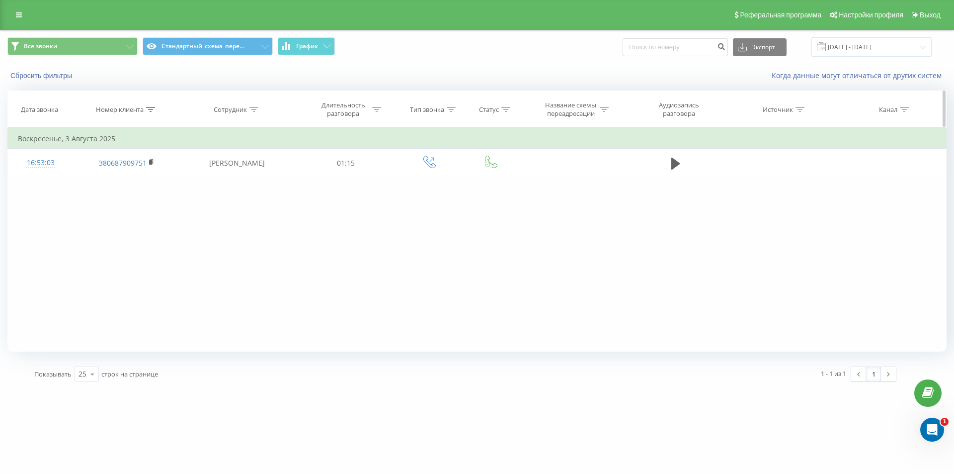
click at [149, 109] on icon at bounding box center [150, 109] width 9 height 5
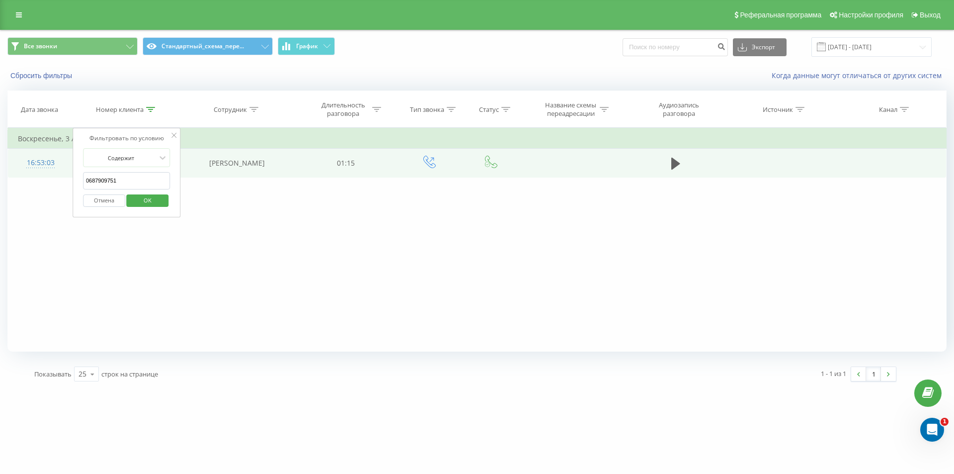
click at [38, 170] on table "Фильтровать по условию Содержит 0687909751 Отмена OK Фильтровать по условию Сод…" at bounding box center [476, 153] width 939 height 50
paste input "952434109"
click button "OK" at bounding box center [148, 200] width 42 height 12
click at [42, 159] on div "16:30:39" at bounding box center [40, 162] width 45 height 19
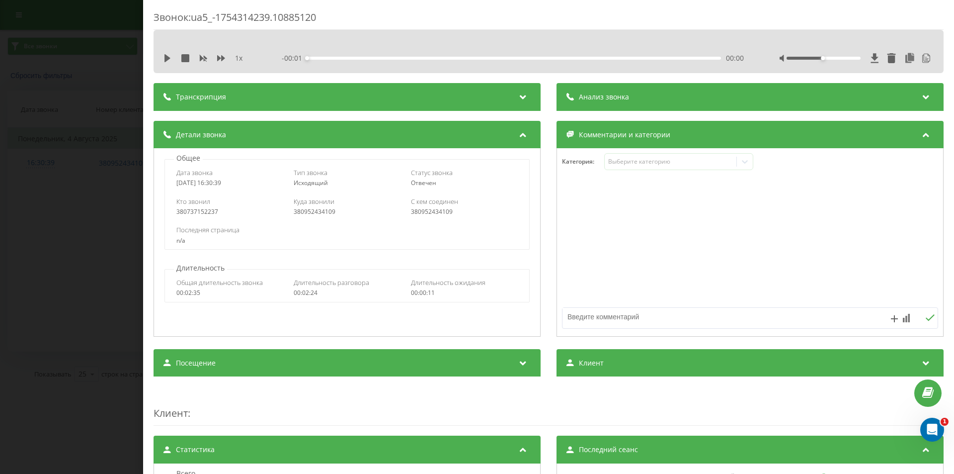
click at [685, 86] on div "Анализ звонка" at bounding box center [750, 97] width 387 height 28
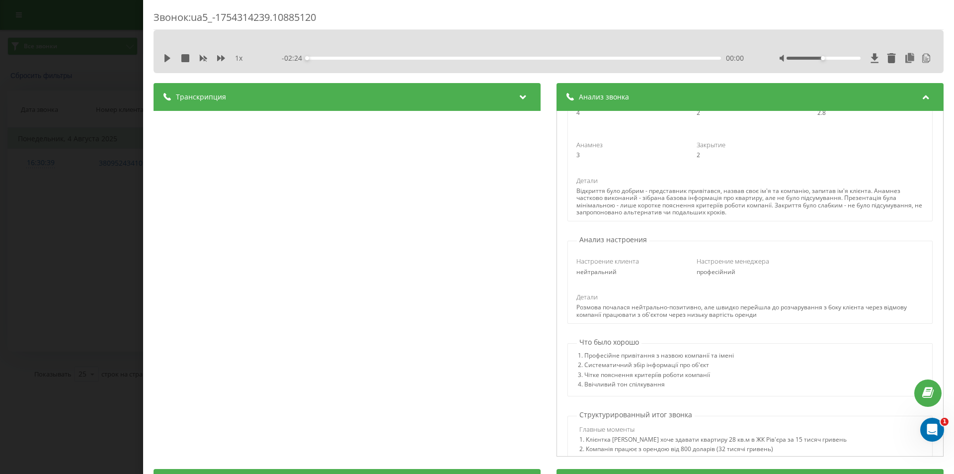
scroll to position [298, 0]
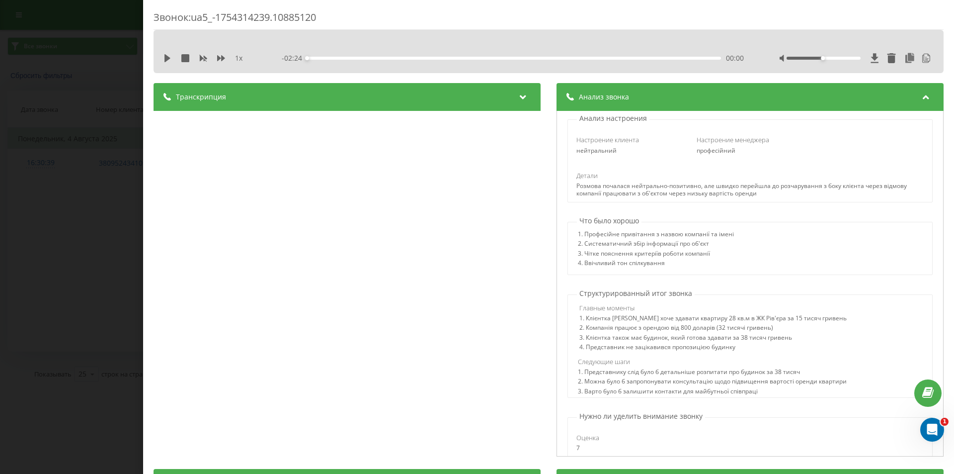
drag, startPoint x: 1, startPoint y: 217, endPoint x: 1, endPoint y: 210, distance: 7.5
click at [1, 217] on div "Звонок : ua5_-1754314239.10885120 1 x - 02:24 00:00 00:00 Транскрипция 00:00 Ал…" at bounding box center [477, 237] width 954 height 474
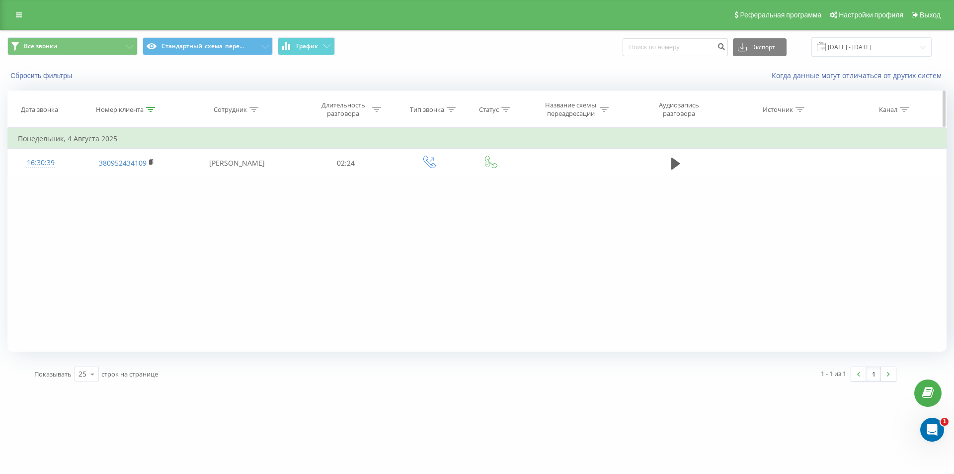
click at [151, 109] on icon at bounding box center [150, 109] width 9 height 5
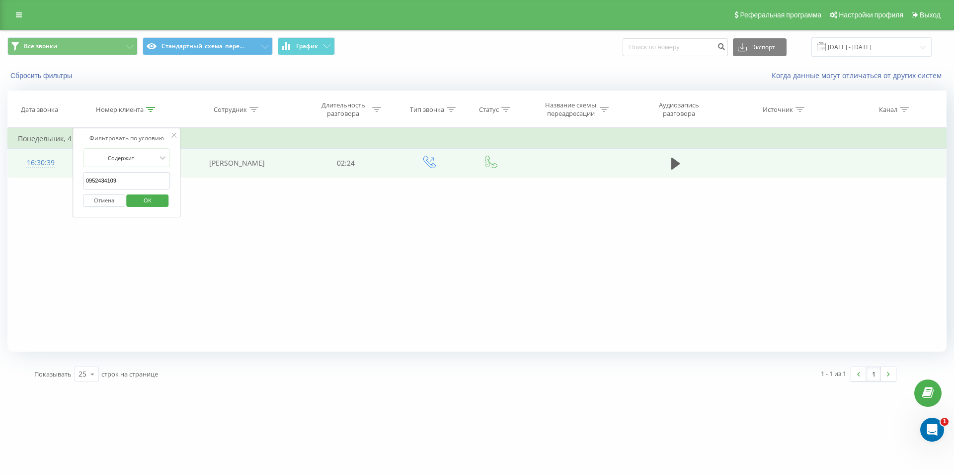
drag, startPoint x: 130, startPoint y: 178, endPoint x: 63, endPoint y: 161, distance: 69.9
click at [63, 161] on table "Фильтровать по условию Содержит 0952434109 Отмена OK Фильтровать по условию Сод…" at bounding box center [476, 153] width 939 height 50
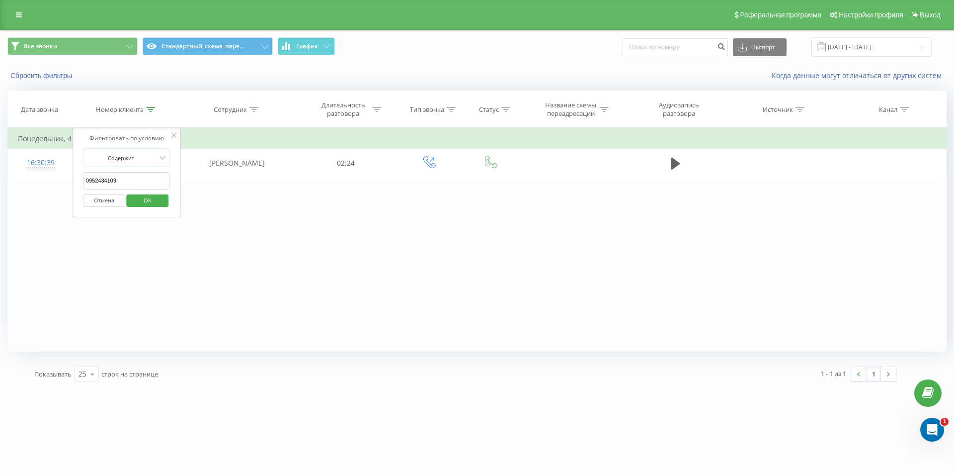
paste input "64959700"
click at [142, 199] on span "OK" at bounding box center [148, 199] width 28 height 15
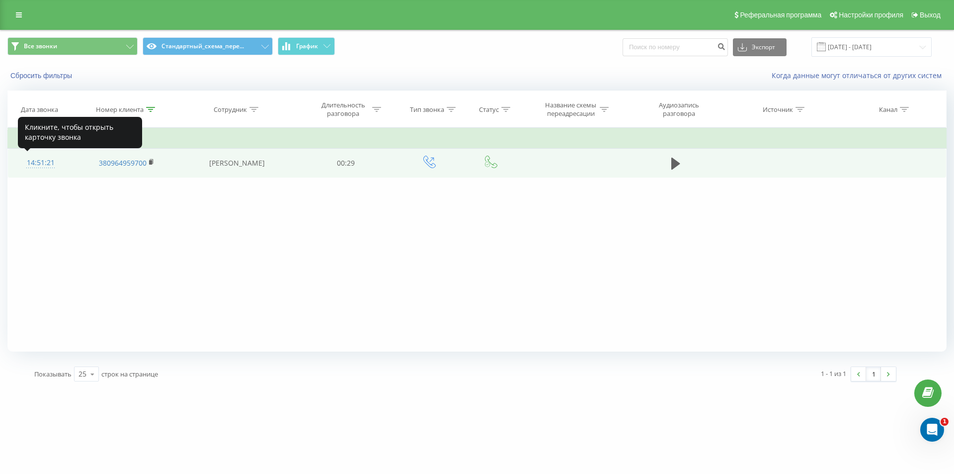
click at [34, 163] on div "14:51:21" at bounding box center [40, 162] width 45 height 19
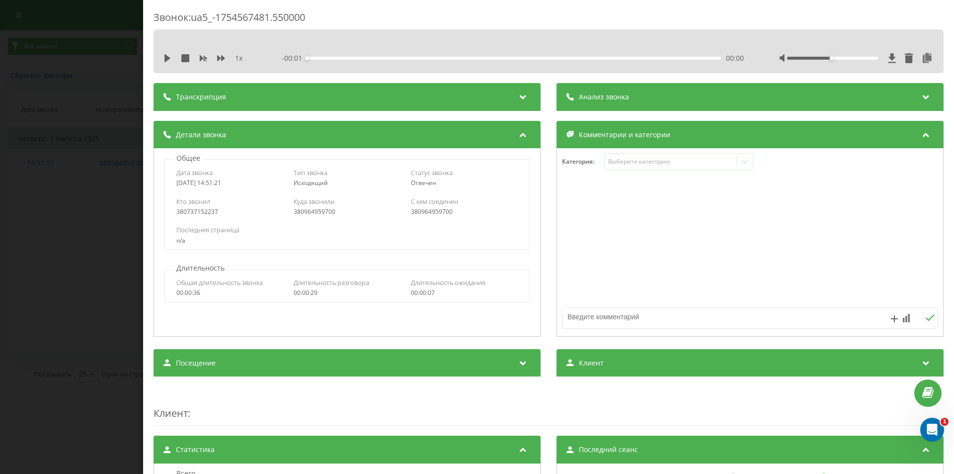
click at [716, 90] on div "Анализ звонка" at bounding box center [750, 97] width 387 height 28
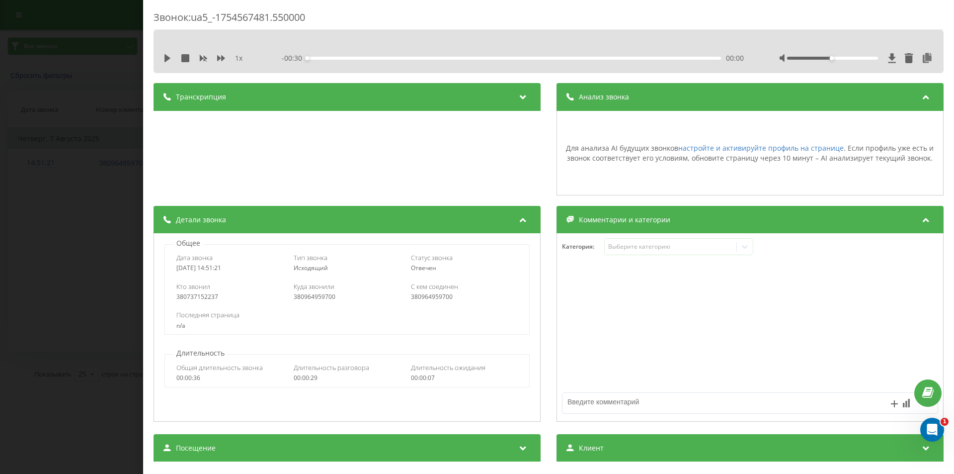
click at [726, 97] on div "Анализ звонка" at bounding box center [750, 97] width 387 height 28
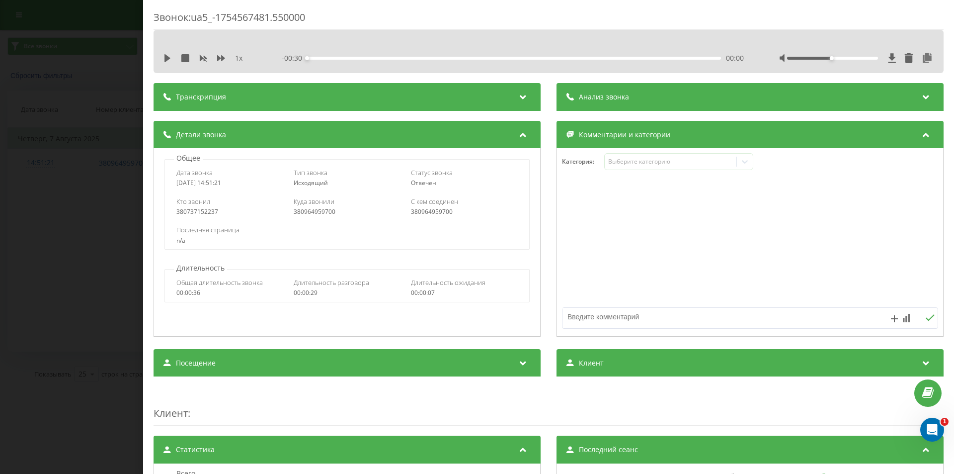
click at [168, 52] on div "1 x - 00:30 00:00 00:00" at bounding box center [548, 58] width 775 height 15
click at [165, 62] on icon at bounding box center [168, 58] width 6 height 8
click at [847, 57] on div at bounding box center [832, 58] width 91 height 3
click at [853, 58] on div at bounding box center [832, 58] width 91 height 3
click at [859, 58] on div at bounding box center [832, 58] width 91 height 3
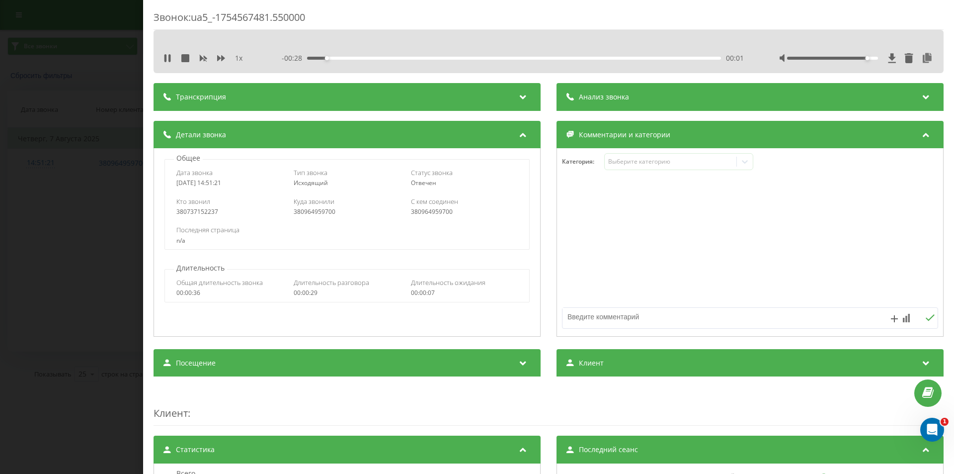
click at [866, 58] on div "Accessibility label" at bounding box center [868, 58] width 4 height 4
click at [865, 59] on div at bounding box center [832, 58] width 91 height 3
click at [260, 181] on div "2025-08-07 14:51:21" at bounding box center [229, 182] width 107 height 7
click at [47, 188] on div "Звонок : ua5_-1754567481.550000 1 x - 00:15 00:14 00:14 Транскрипция Для анализ…" at bounding box center [477, 237] width 954 height 474
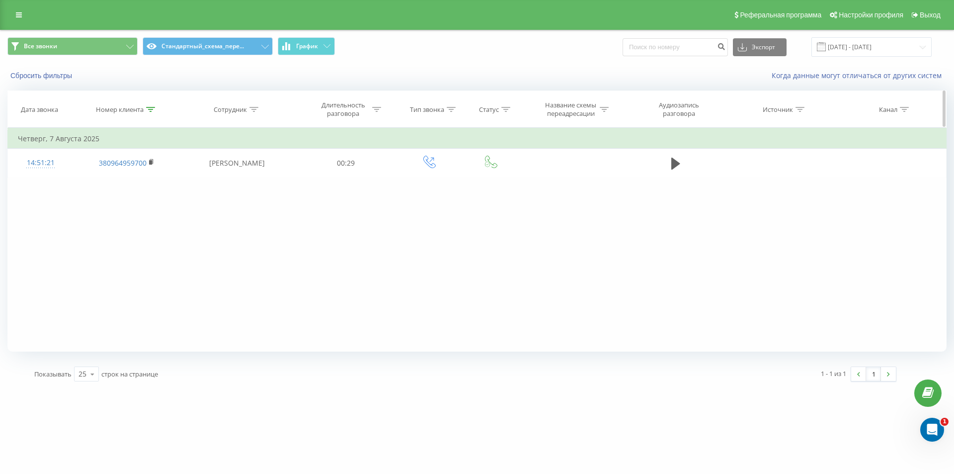
click at [148, 110] on icon at bounding box center [150, 109] width 9 height 5
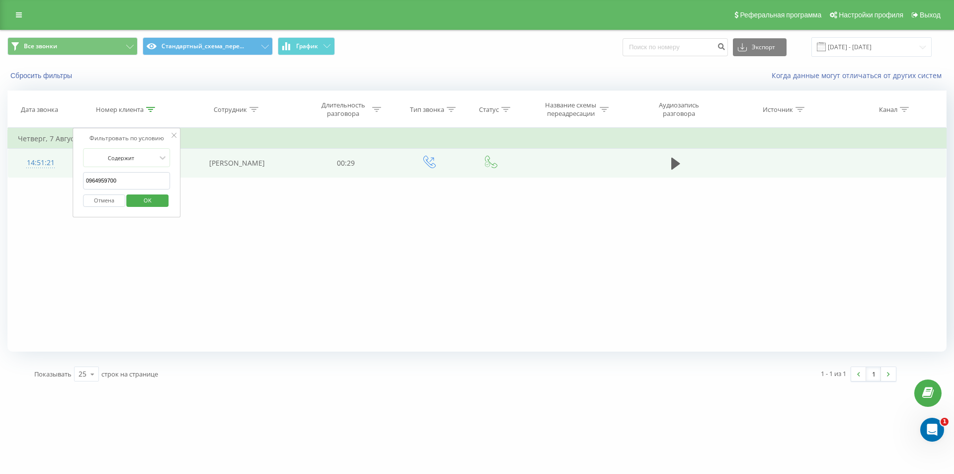
drag, startPoint x: 132, startPoint y: 183, endPoint x: 70, endPoint y: 161, distance: 66.3
click at [47, 155] on table "Фильтровать по условию Содержит 0964959700 Отмена OK Фильтровать по условию Сод…" at bounding box center [476, 153] width 939 height 50
paste input "94488033"
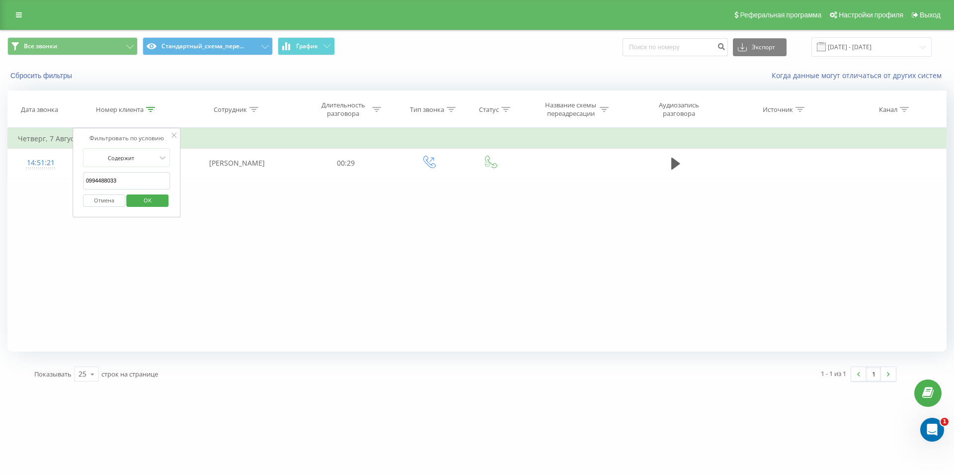
drag, startPoint x: 141, startPoint y: 202, endPoint x: 89, endPoint y: 194, distance: 52.2
click at [140, 202] on span "OK" at bounding box center [148, 199] width 28 height 15
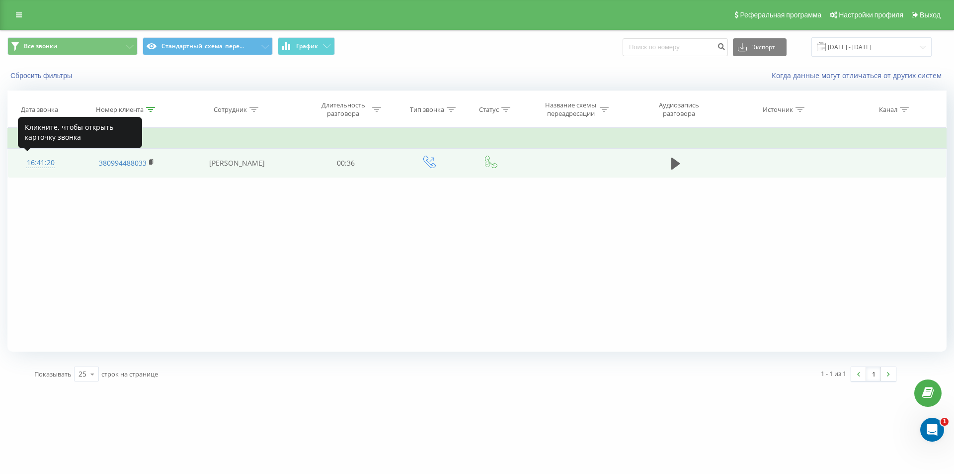
click at [43, 164] on div "16:41:20" at bounding box center [40, 162] width 45 height 19
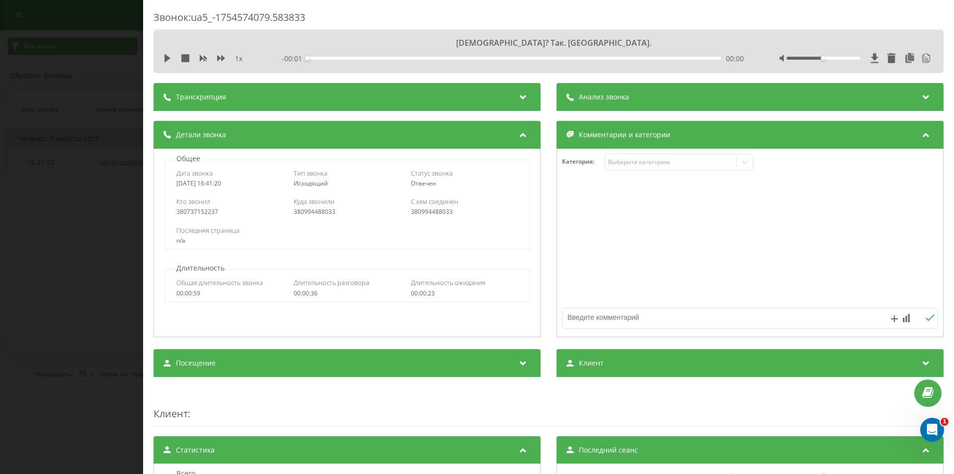
click at [633, 88] on div "Анализ звонка" at bounding box center [750, 97] width 387 height 28
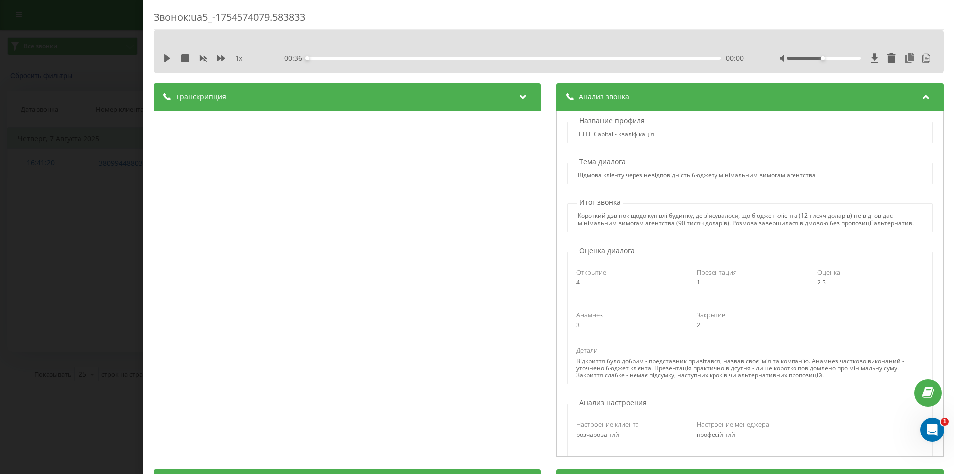
click at [109, 232] on div "Звонок : ua5_-1754574079.583833 1 x - 00:36 00:00 00:00 Транскрипция 00:00 Алла…" at bounding box center [477, 237] width 954 height 474
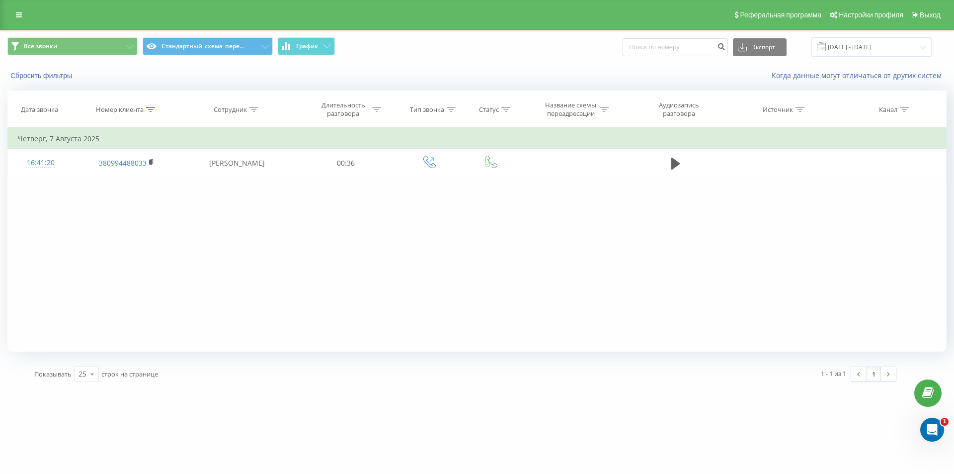
drag, startPoint x: 163, startPoint y: 255, endPoint x: 179, endPoint y: 195, distance: 62.8
click at [165, 256] on div "Фильтровать по условию Содержит 0994488033 Отмена OK Фильтровать по условию Сод…" at bounding box center [476, 240] width 939 height 224
click at [147, 105] on div "Номер клиента" at bounding box center [125, 109] width 59 height 8
drag, startPoint x: 118, startPoint y: 181, endPoint x: 30, endPoint y: 122, distance: 105.6
click at [36, 145] on table "Фильтровать по условию Содержит 0994488033 Отмена OK Фильтровать по условию Сод…" at bounding box center [476, 153] width 939 height 50
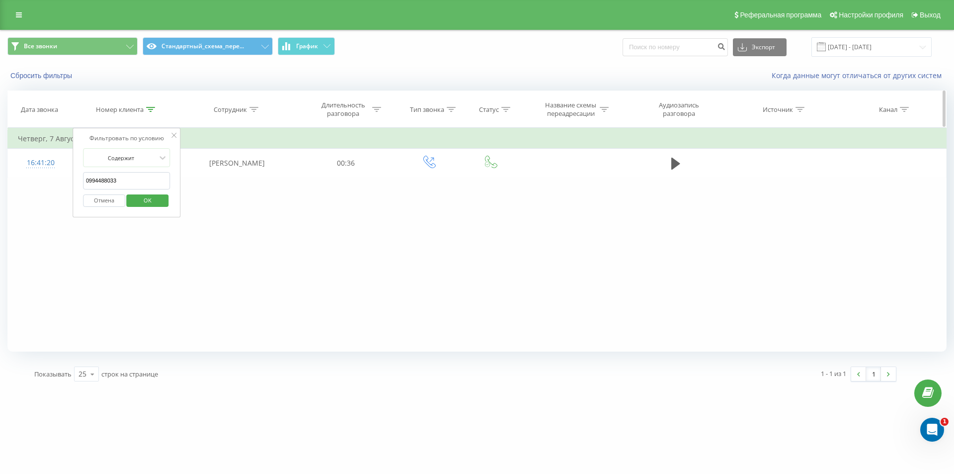
paste input "67937741"
click at [140, 198] on span "OK" at bounding box center [148, 199] width 28 height 15
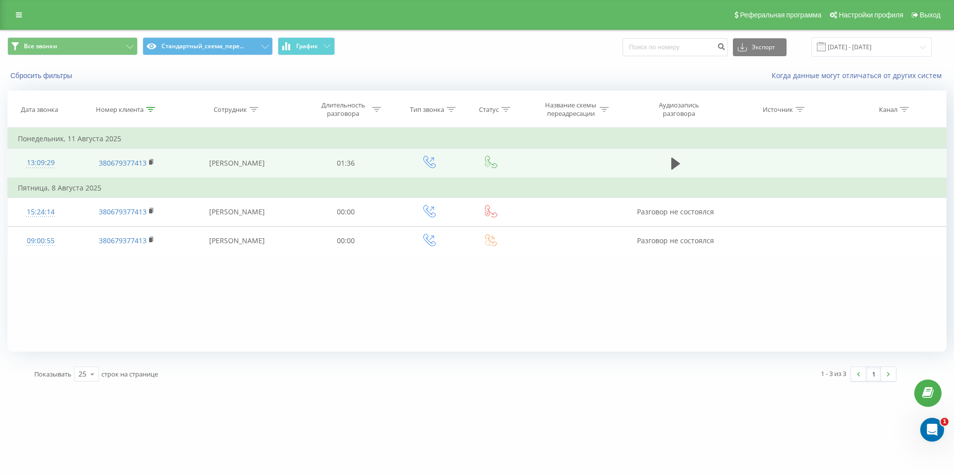
click at [37, 162] on div "13:09:29" at bounding box center [40, 162] width 45 height 19
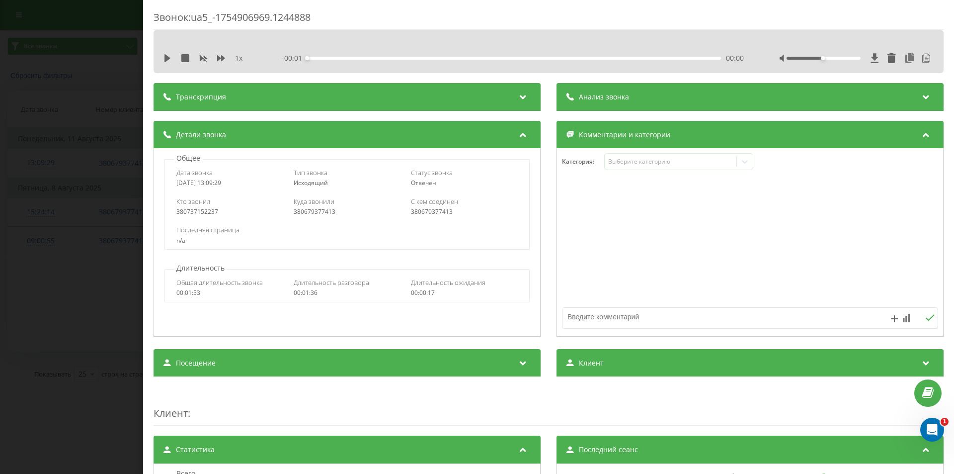
click at [657, 104] on div "Анализ звонка" at bounding box center [750, 97] width 387 height 28
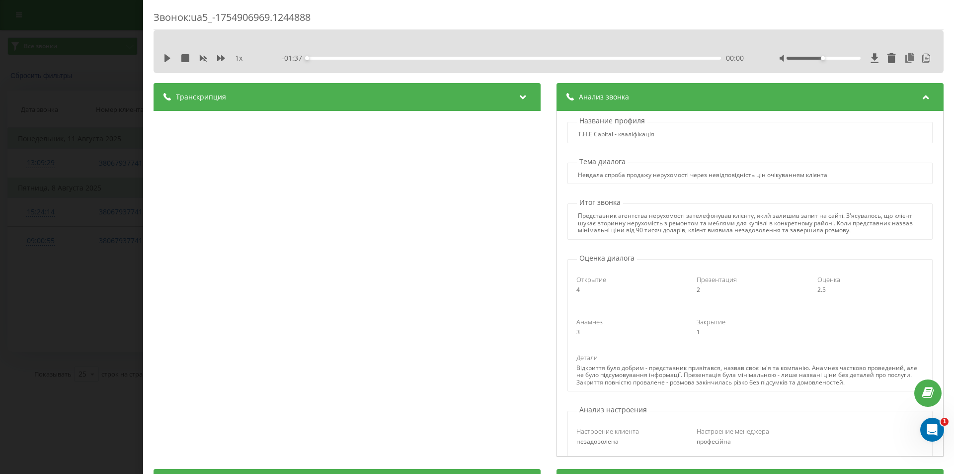
click at [118, 192] on div "Звонок : ua5_-1754906969.1244888 1 x - 01:37 00:00 00:00 Транскрипция 00:01 Ліо…" at bounding box center [477, 237] width 954 height 474
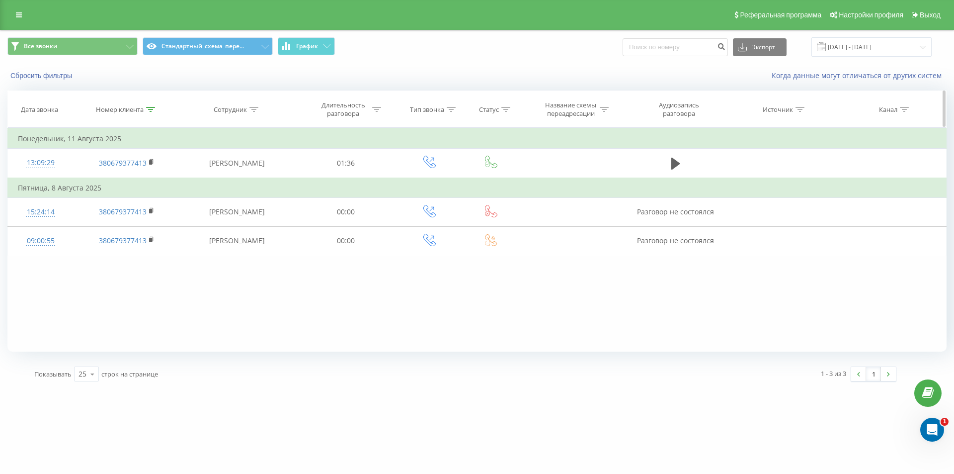
click at [150, 110] on icon at bounding box center [150, 109] width 9 height 5
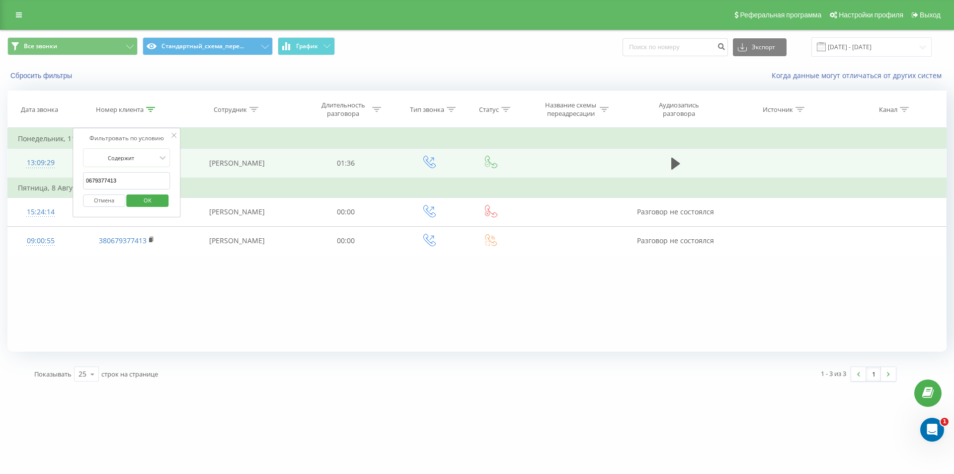
drag, startPoint x: 132, startPoint y: 180, endPoint x: 58, endPoint y: 162, distance: 76.8
click at [61, 164] on table "Фильтровать по условию Содержит 0679377413 Отмена OK Фильтровать по условию Сод…" at bounding box center [476, 192] width 939 height 128
paste input "380934241212"
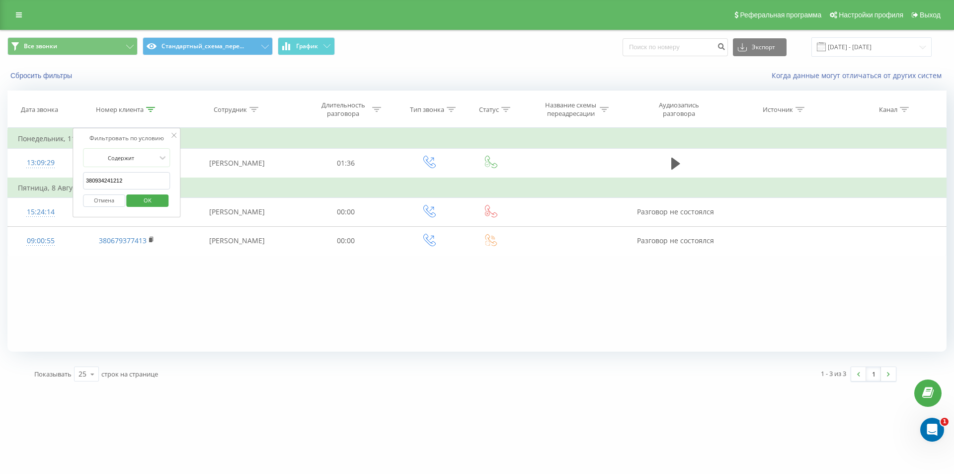
click at [146, 205] on span "OK" at bounding box center [148, 199] width 28 height 15
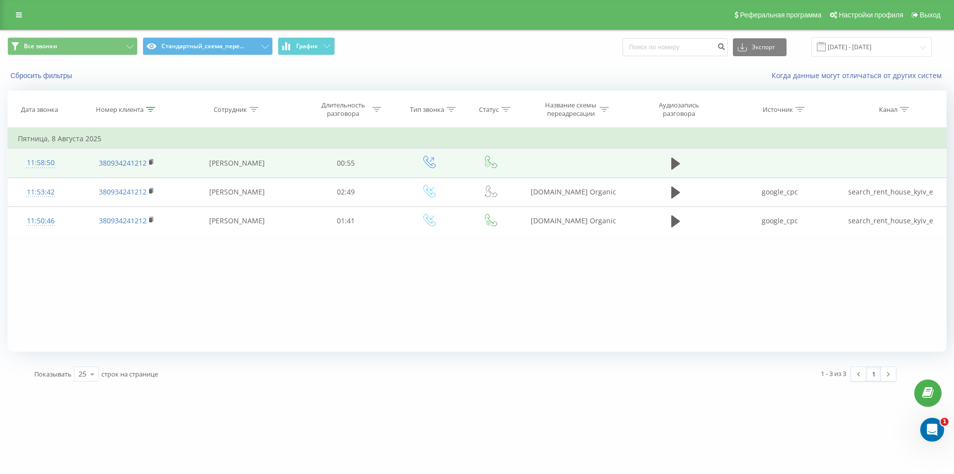
click at [43, 162] on div "11:58:50" at bounding box center [40, 162] width 45 height 19
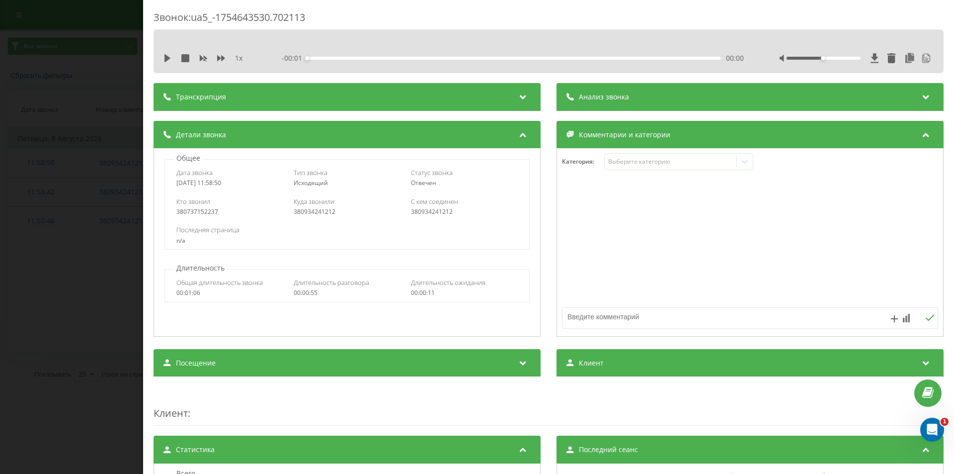
click at [629, 111] on div "Транскрипция Для анализа AI будущих звонков настройте и активируйте профиль на …" at bounding box center [549, 410] width 790 height 654
click at [633, 101] on div "Анализ звонка" at bounding box center [750, 97] width 387 height 28
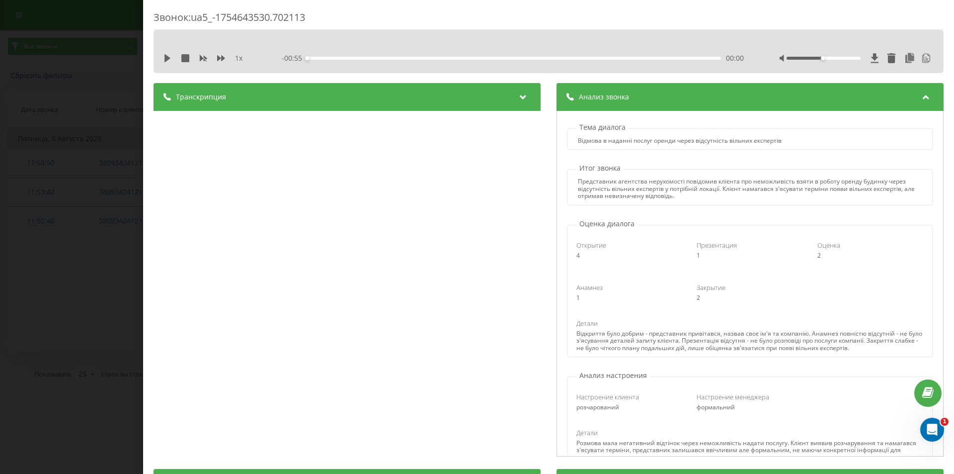
scroll to position [50, 0]
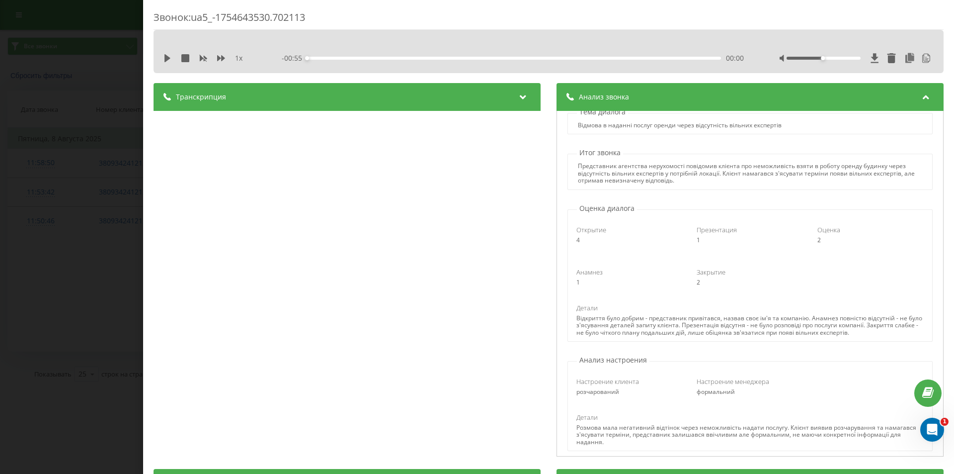
click at [0, 208] on div "Звонок : ua5_-1754643530.702113 1 x - 00:55 00:00 00:00 Транскрипция 00:00 Слух…" at bounding box center [477, 237] width 954 height 474
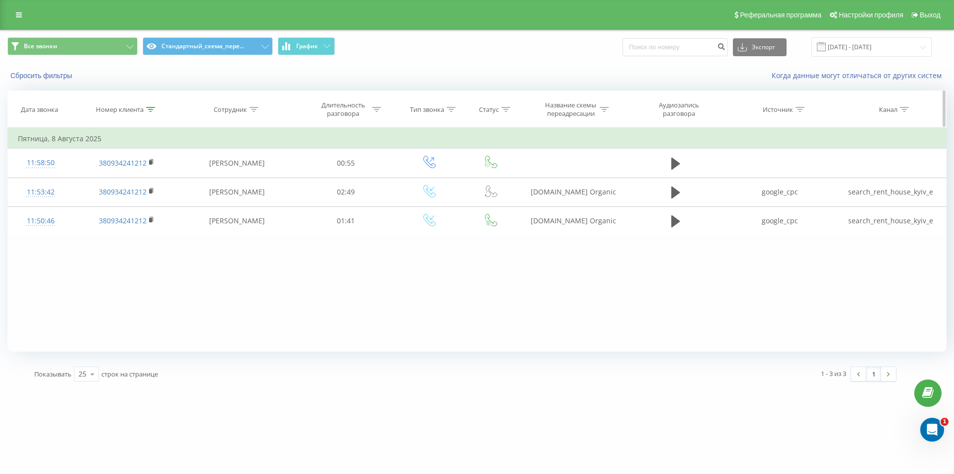
click at [154, 108] on icon at bounding box center [150, 109] width 9 height 5
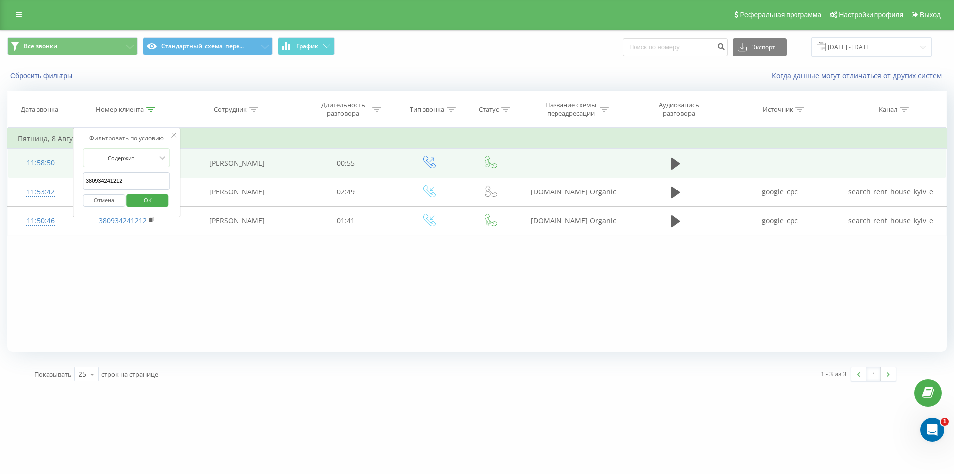
click at [45, 159] on table "Фильтровать по условию Содержит 380934241212 Отмена OK Фильтровать по условию С…" at bounding box center [476, 182] width 939 height 108
paste input "0688189999"
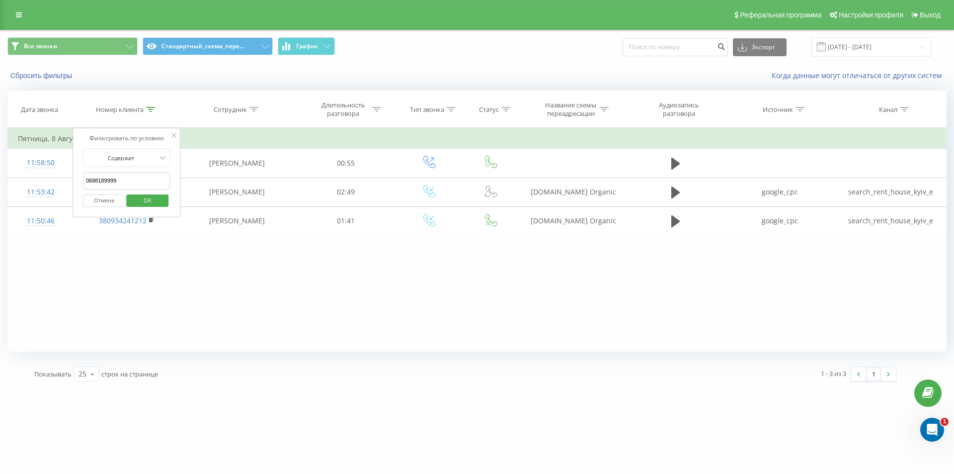
click at [135, 201] on span "OK" at bounding box center [148, 199] width 28 height 15
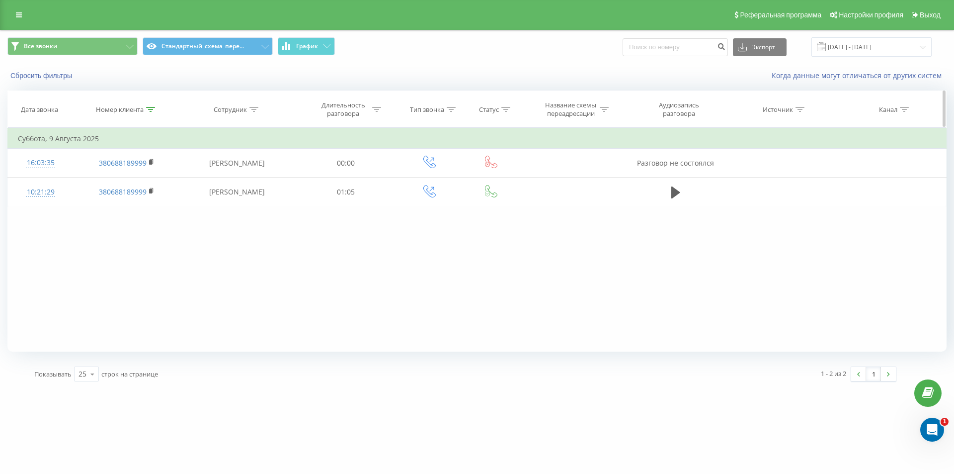
click at [150, 109] on icon at bounding box center [150, 109] width 9 height 5
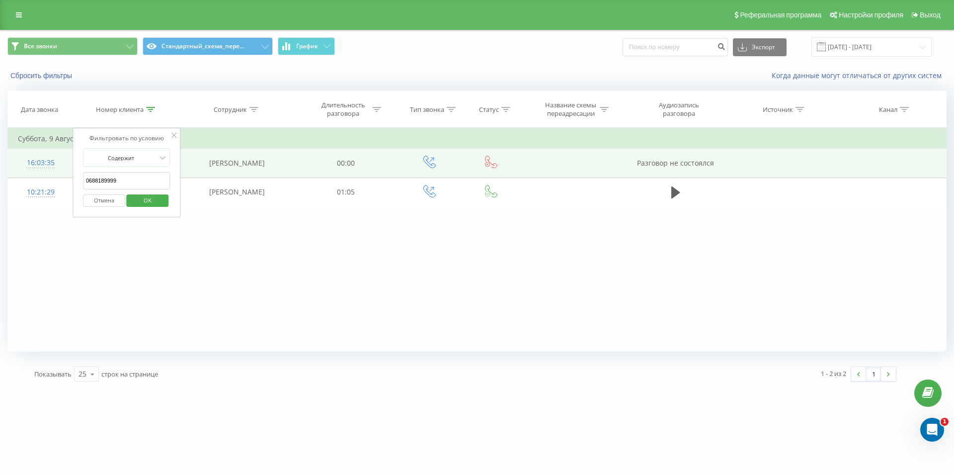
drag, startPoint x: 131, startPoint y: 175, endPoint x: 57, endPoint y: 159, distance: 75.8
click at [57, 159] on table "Фильтровать по условию Содержит 0688189999 Отмена OK Фильтровать по условию Сод…" at bounding box center [476, 167] width 939 height 79
paste input "731216153"
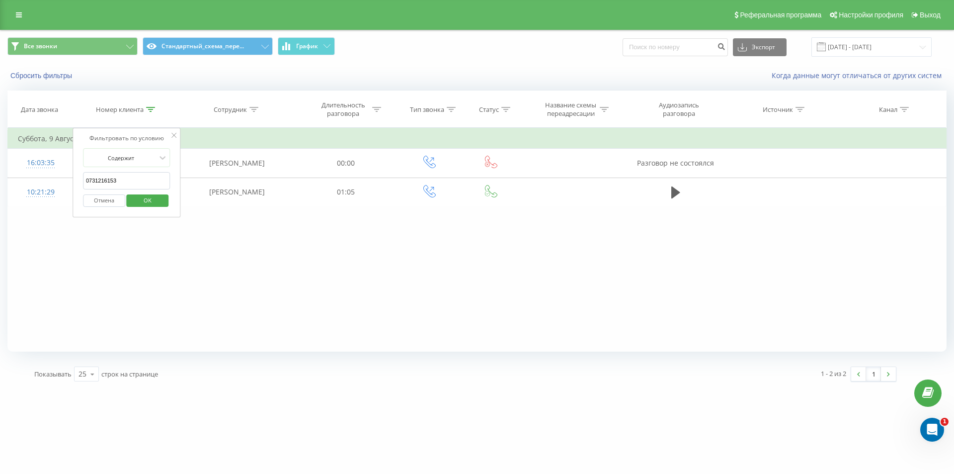
click button "OK" at bounding box center [148, 200] width 42 height 12
click at [152, 108] on icon at bounding box center [150, 109] width 9 height 5
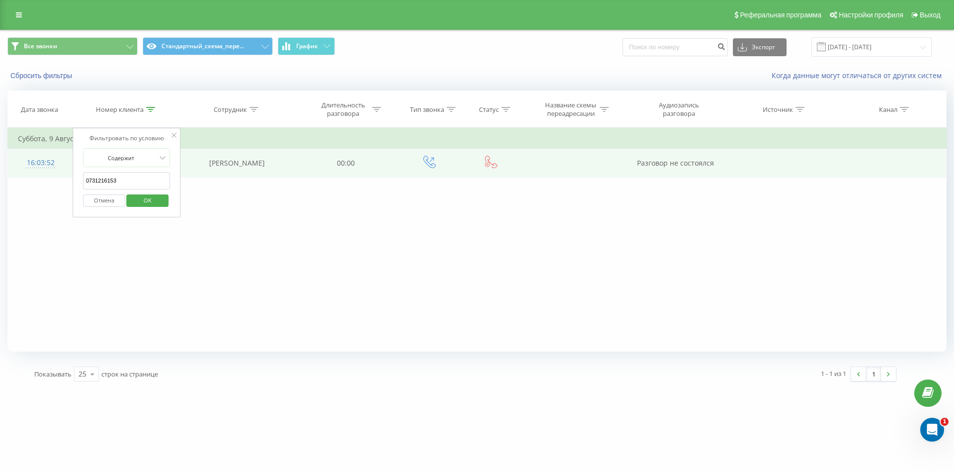
drag, startPoint x: 97, startPoint y: 175, endPoint x: 56, endPoint y: 165, distance: 42.7
click at [51, 167] on table "Фильтровать по условию Содержит 0731216153 Отмена OK Фильтровать по условию Сод…" at bounding box center [476, 153] width 939 height 50
paste input "957570854"
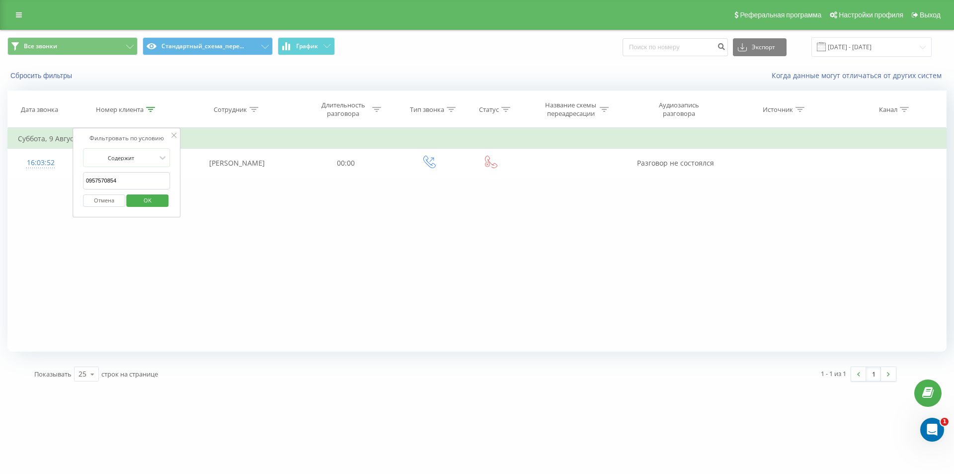
click at [153, 196] on span "OK" at bounding box center [148, 199] width 28 height 15
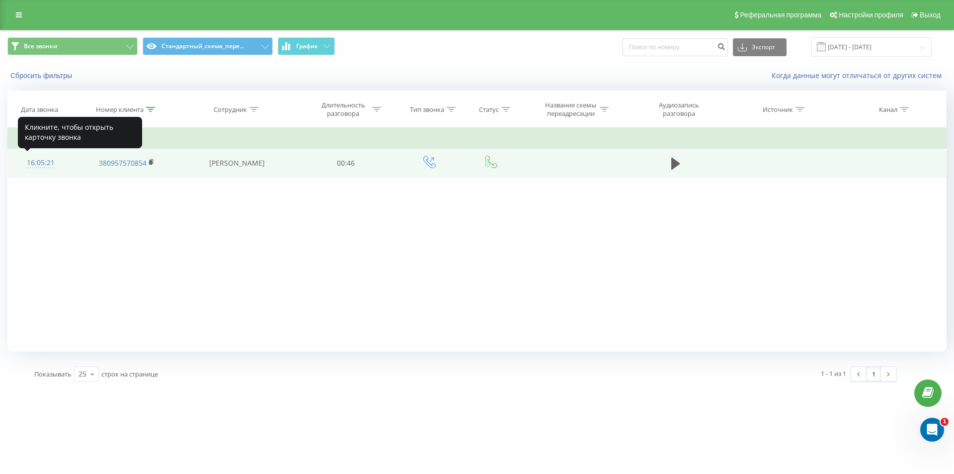
click at [40, 162] on div "16:05:21" at bounding box center [40, 162] width 45 height 19
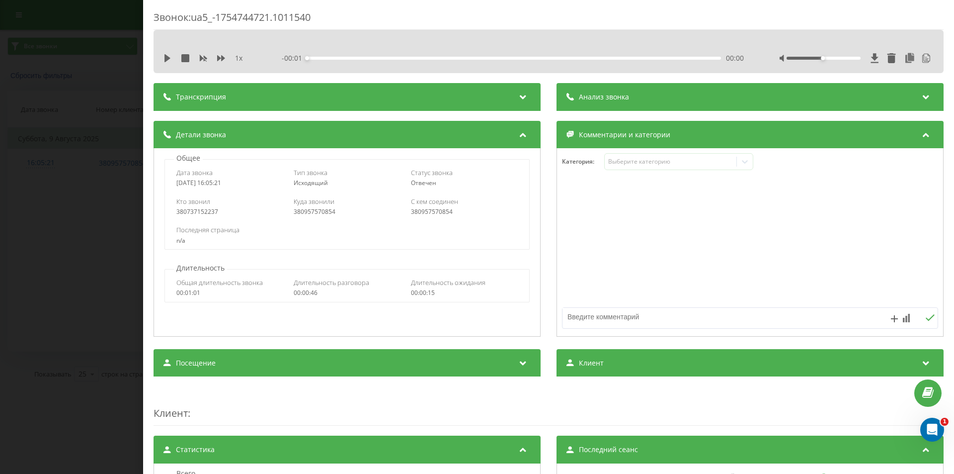
click at [697, 111] on div "Транскрипция Для анализа AI будущих звонков настройте и активируйте профиль на …" at bounding box center [549, 410] width 790 height 654
click at [706, 96] on div "Анализ звонка" at bounding box center [750, 97] width 387 height 28
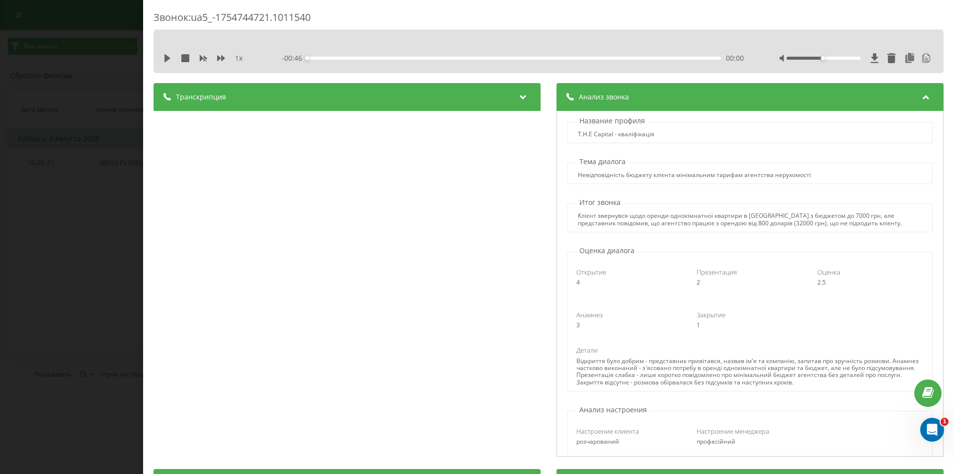
click at [10, 253] on div "Звонок : ua5_-1754744721.1011540 1 x - 00:46 00:00 00:00 Транскрипция 00:00 Алл…" at bounding box center [477, 237] width 954 height 474
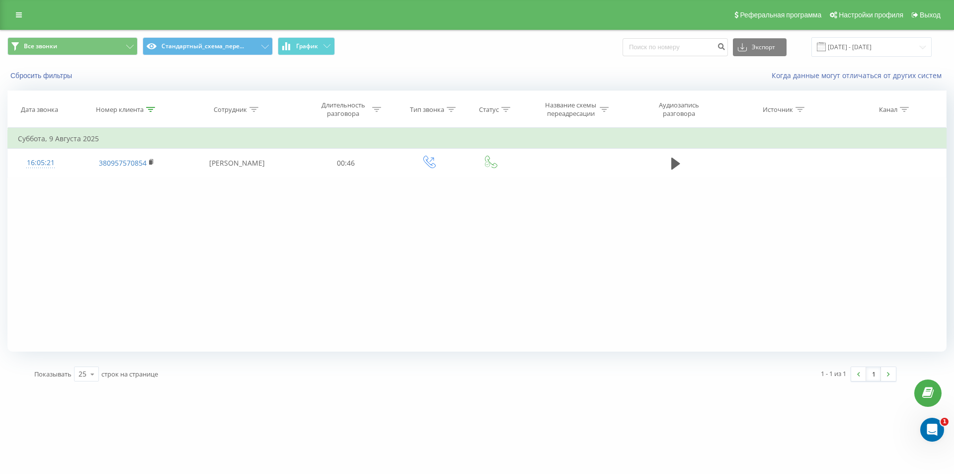
click at [183, 230] on div "Фильтровать по условию Содержит 0957570854 Отмена OK Фильтровать по условию Сод…" at bounding box center [476, 240] width 939 height 224
click at [147, 113] on div at bounding box center [150, 109] width 9 height 8
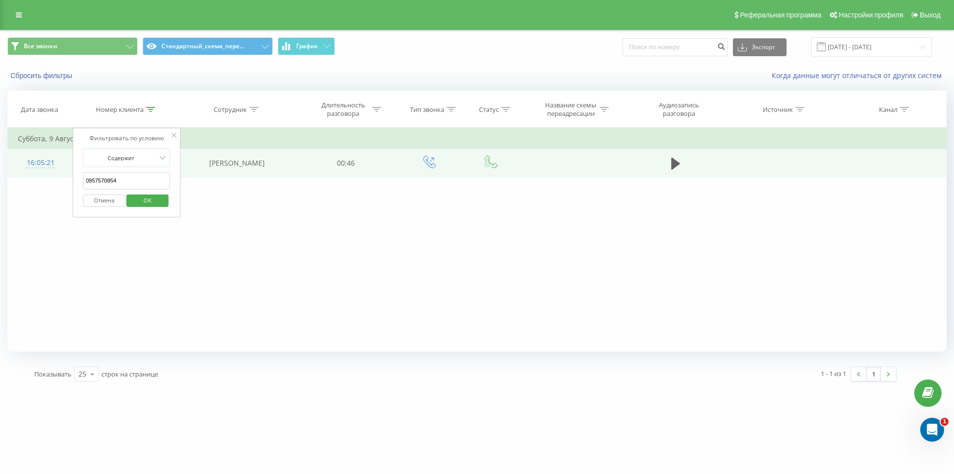
drag, startPoint x: 121, startPoint y: 180, endPoint x: 49, endPoint y: 163, distance: 74.5
click at [52, 164] on table "Фильтровать по условию Содержит 0957570854 Отмена OK Фильтровать по условию Сод…" at bounding box center [476, 153] width 939 height 50
paste input "681305932"
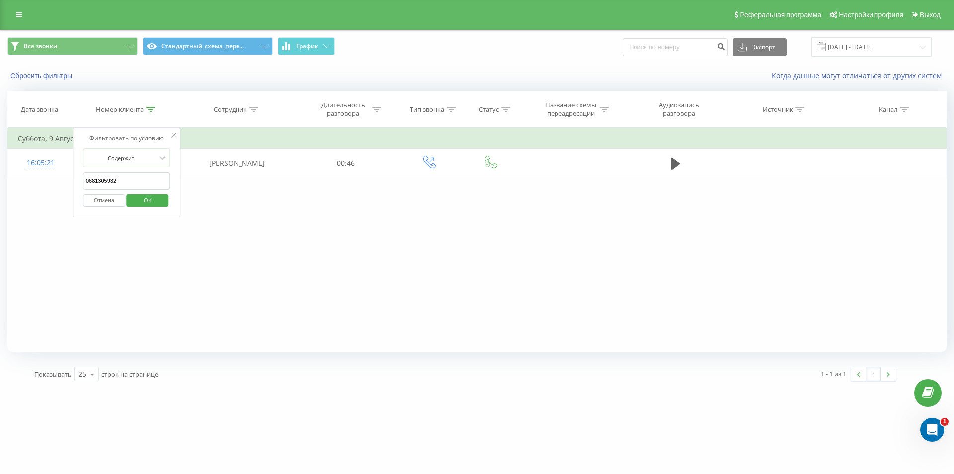
click at [129, 203] on button "OK" at bounding box center [148, 200] width 42 height 12
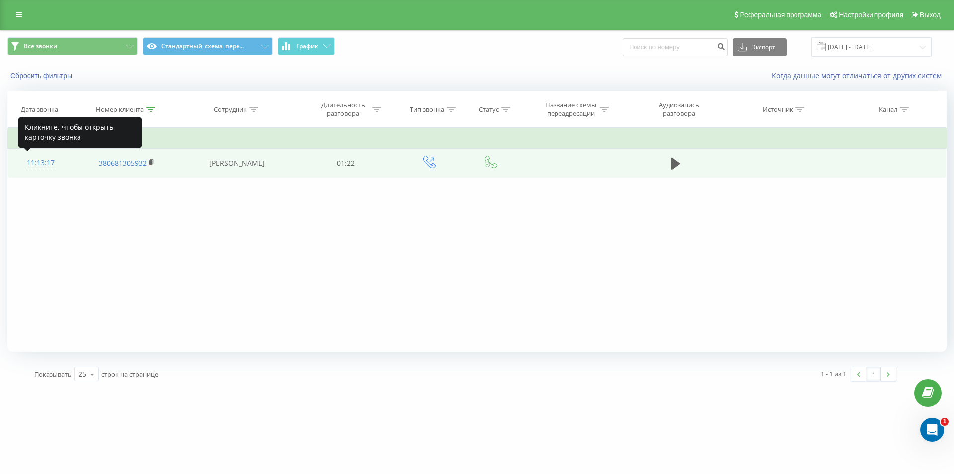
click at [49, 165] on div "11:13:17" at bounding box center [40, 162] width 45 height 19
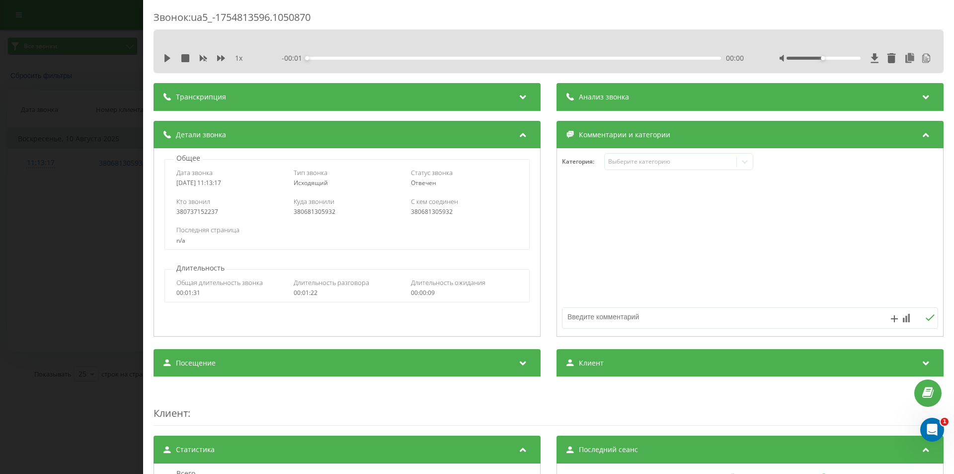
click at [630, 92] on div "Анализ звонка" at bounding box center [750, 97] width 387 height 28
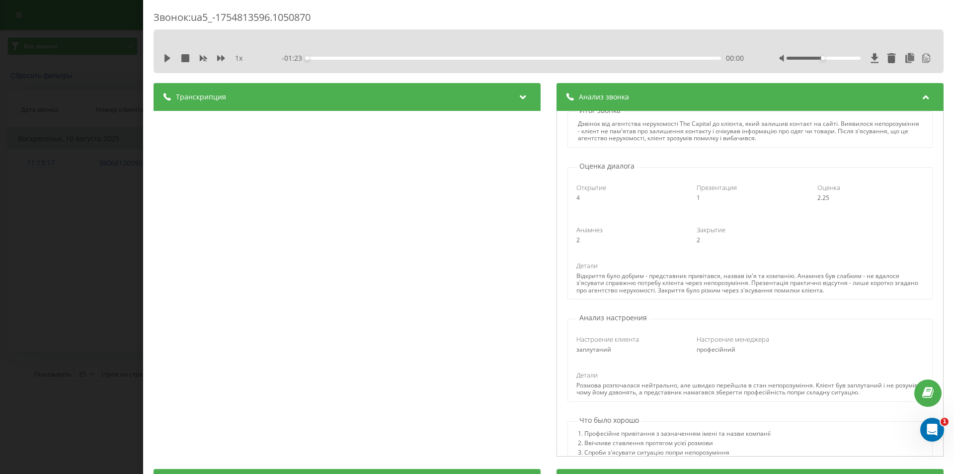
scroll to position [99, 0]
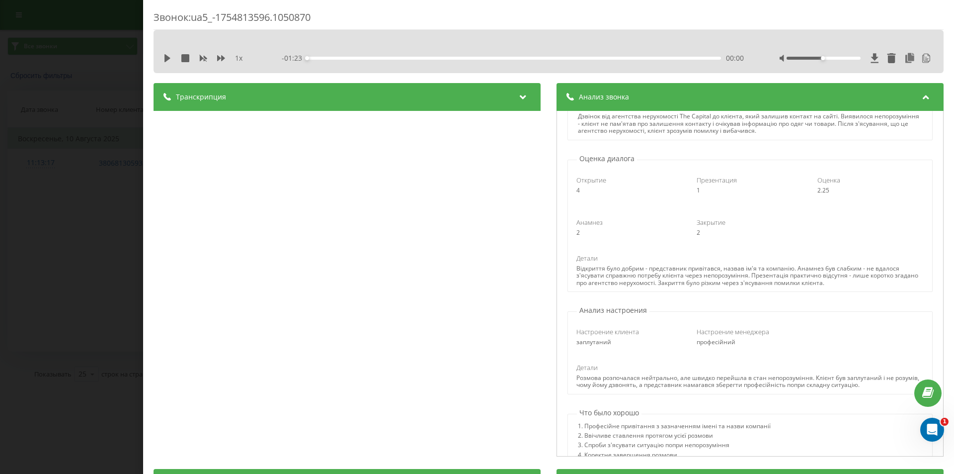
drag, startPoint x: 7, startPoint y: 260, endPoint x: 46, endPoint y: 280, distance: 43.1
click at [8, 260] on div "Звонок : ua5_-1754813596.1050870 1 x - 01:23 00:00 00:00 Транскрипция 00:00 Ало…" at bounding box center [477, 237] width 954 height 474
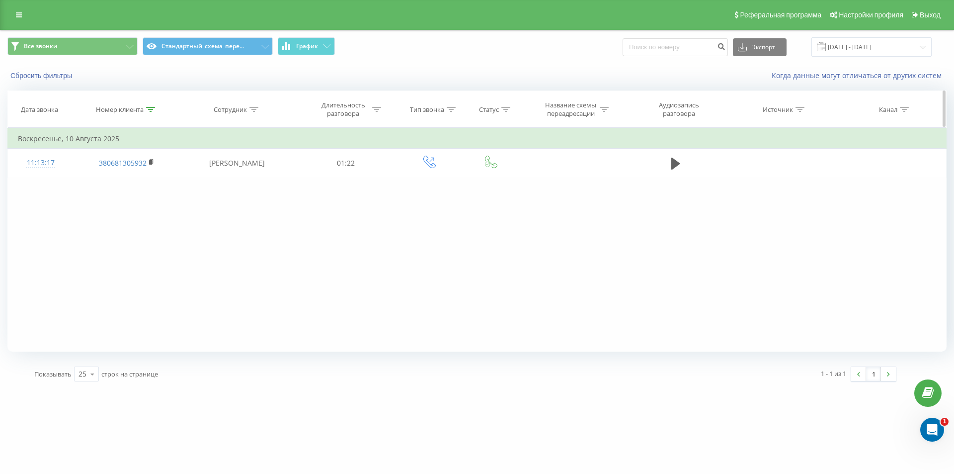
click at [150, 112] on div at bounding box center [150, 109] width 9 height 8
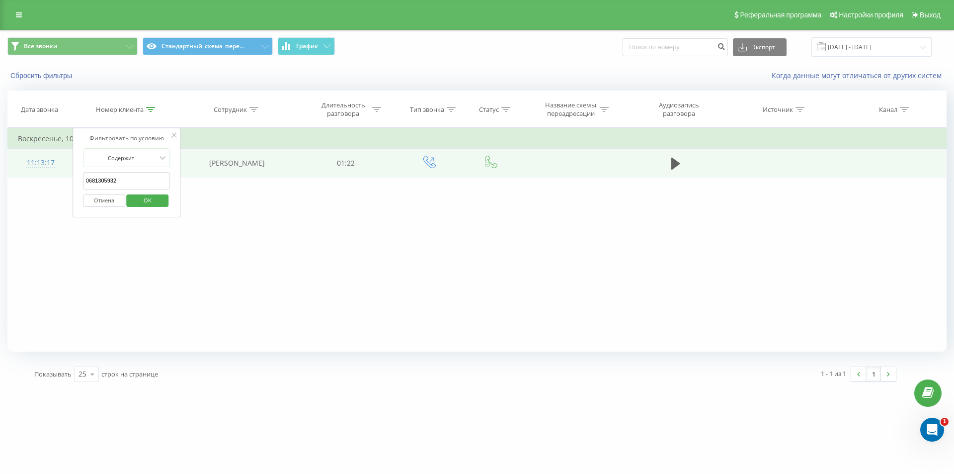
drag, startPoint x: 126, startPoint y: 180, endPoint x: 59, endPoint y: 169, distance: 68.1
click at [60, 169] on table "Фильтровать по условию Содержит 0681305932 Отмена OK Фильтровать по условию Сод…" at bounding box center [476, 153] width 939 height 50
paste input "38093538839"
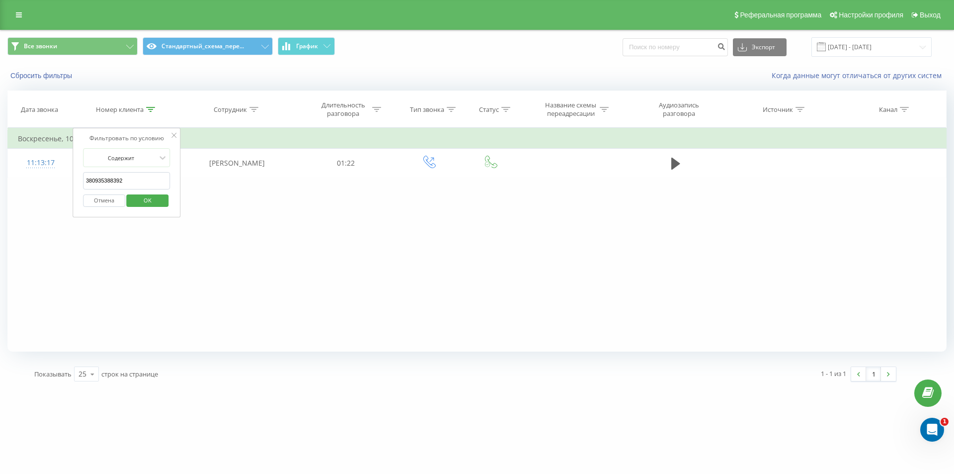
click at [146, 196] on span "OK" at bounding box center [148, 199] width 28 height 15
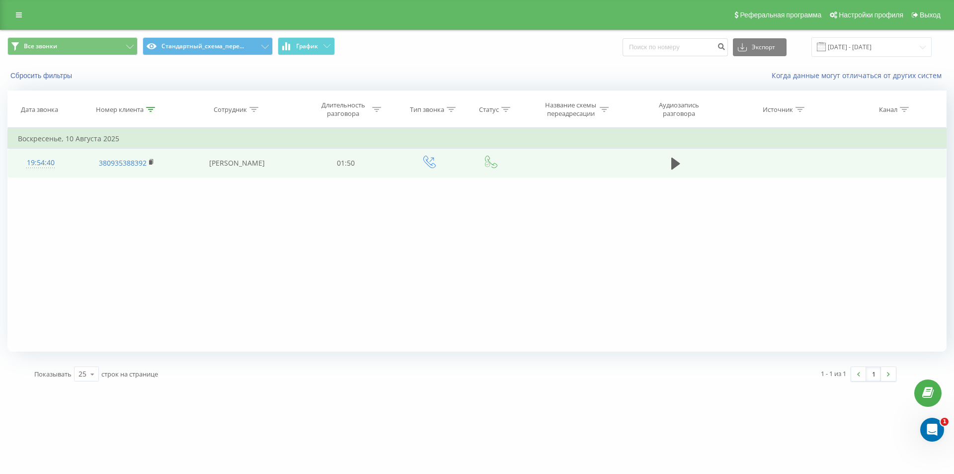
click at [37, 165] on div "19:54:40" at bounding box center [40, 162] width 45 height 19
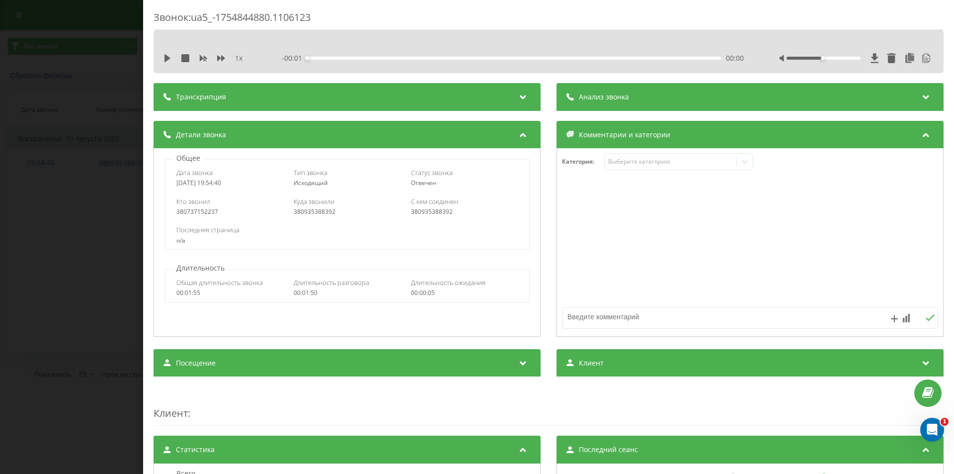
click at [671, 90] on div "Анализ звонка" at bounding box center [750, 97] width 387 height 28
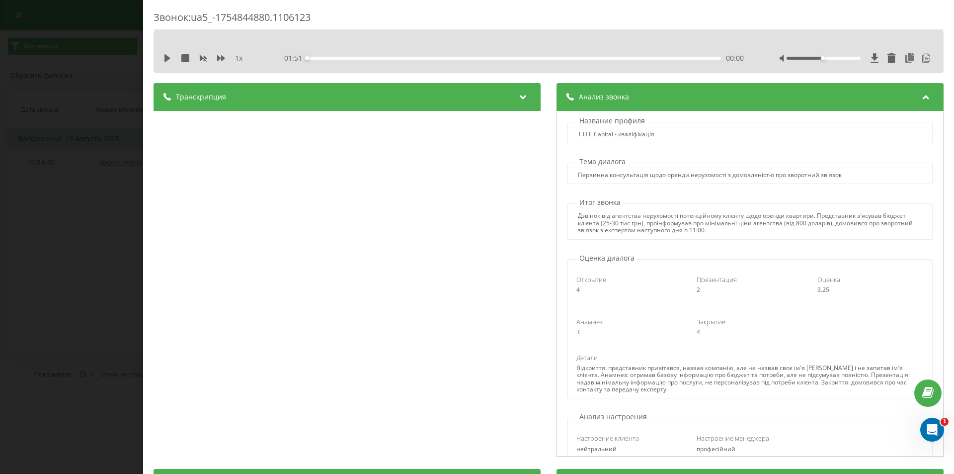
click at [129, 82] on div "Звонок : ua5_-1754844880.1106123 1 x - 01:51 00:00 00:00 Транскрипция 00:00 Алл…" at bounding box center [477, 237] width 954 height 474
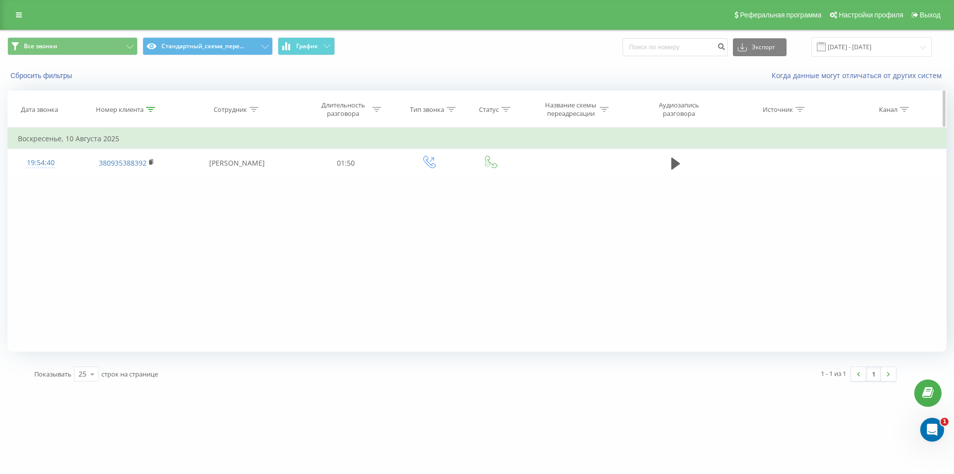
click at [150, 111] on icon at bounding box center [150, 109] width 9 height 5
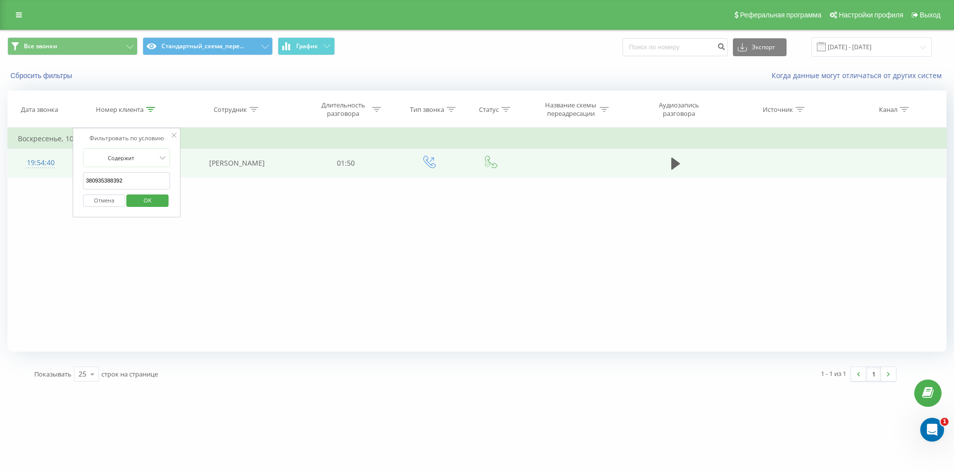
drag, startPoint x: 73, startPoint y: 172, endPoint x: 49, endPoint y: 165, distance: 25.1
click at [51, 166] on table "Фильтровать по условию Содержит 380935388392 Отмена OK Фильтровать по условию С…" at bounding box center [476, 153] width 939 height 50
paste input "0671993391"
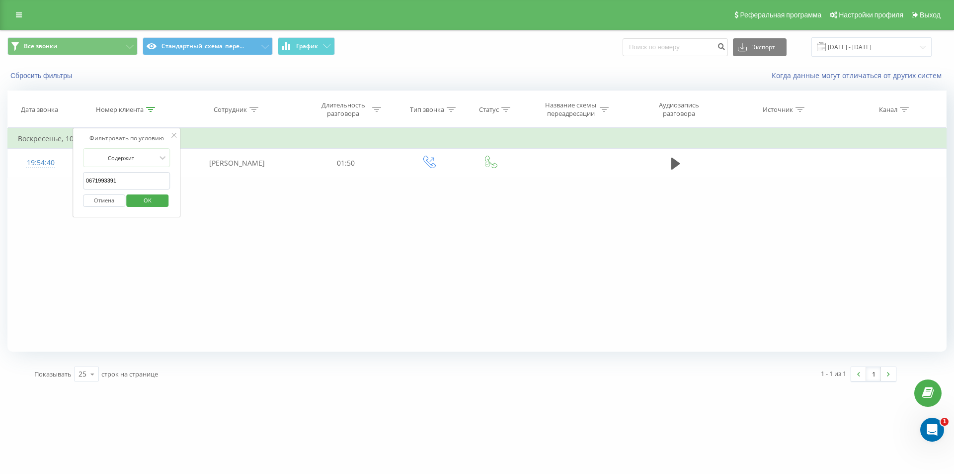
click at [155, 200] on span "OK" at bounding box center [148, 199] width 28 height 15
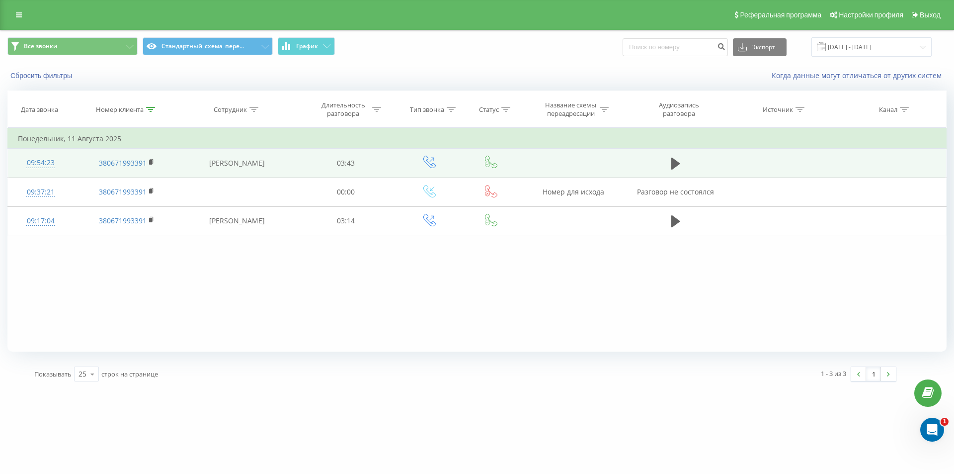
click at [44, 160] on div "09:54:23" at bounding box center [40, 162] width 45 height 19
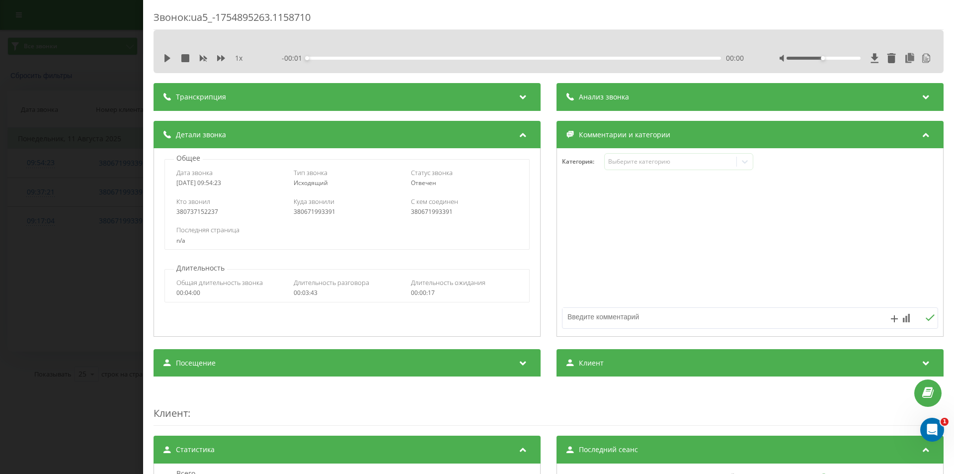
click at [674, 97] on div "Анализ звонка" at bounding box center [750, 97] width 387 height 28
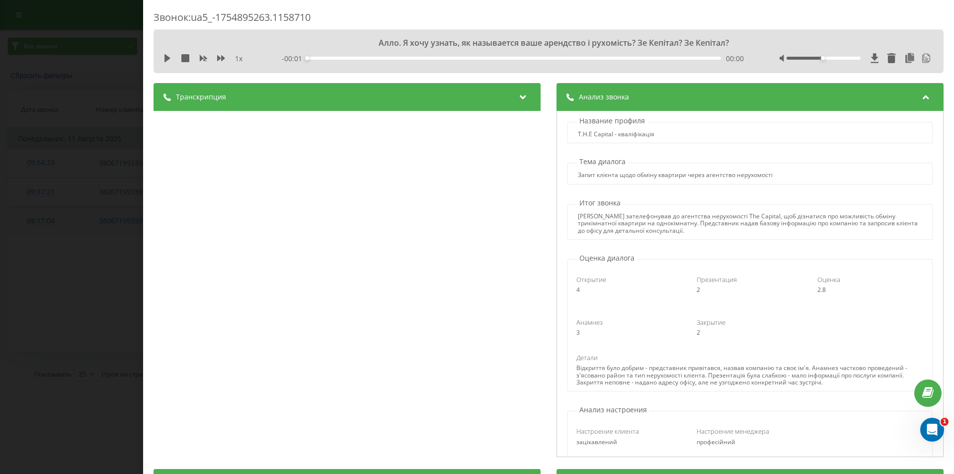
click at [68, 219] on div "Звонок : ua5_-1754895263.1158710 Алло. Я хочу узнать, як называется ваше арендс…" at bounding box center [477, 237] width 954 height 474
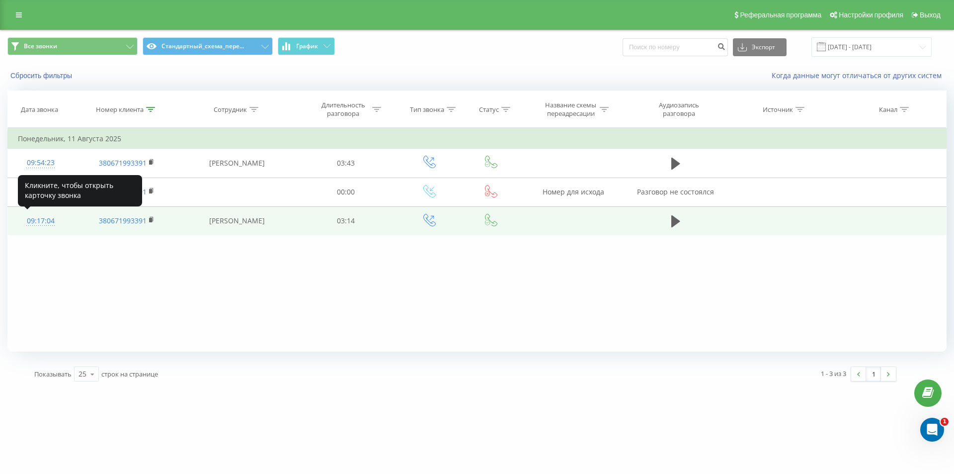
click at [45, 221] on div "09:17:04" at bounding box center [40, 220] width 45 height 19
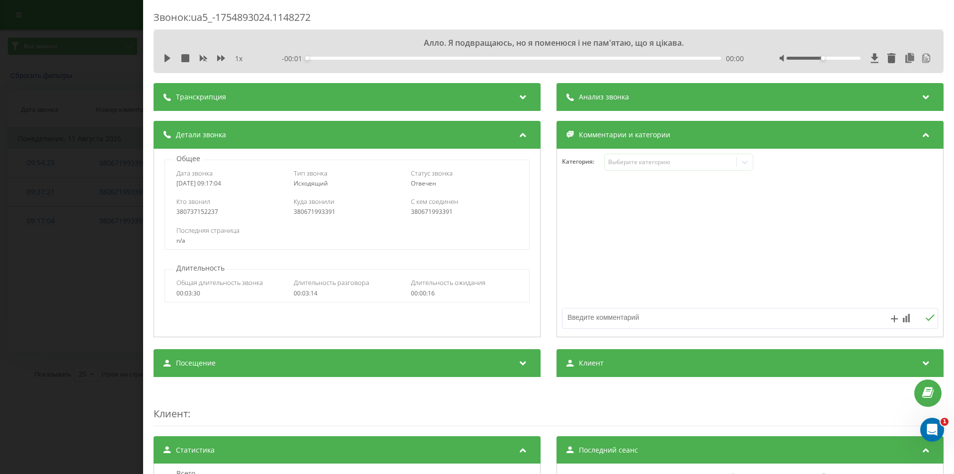
click at [692, 94] on div "Анализ звонка" at bounding box center [750, 97] width 387 height 28
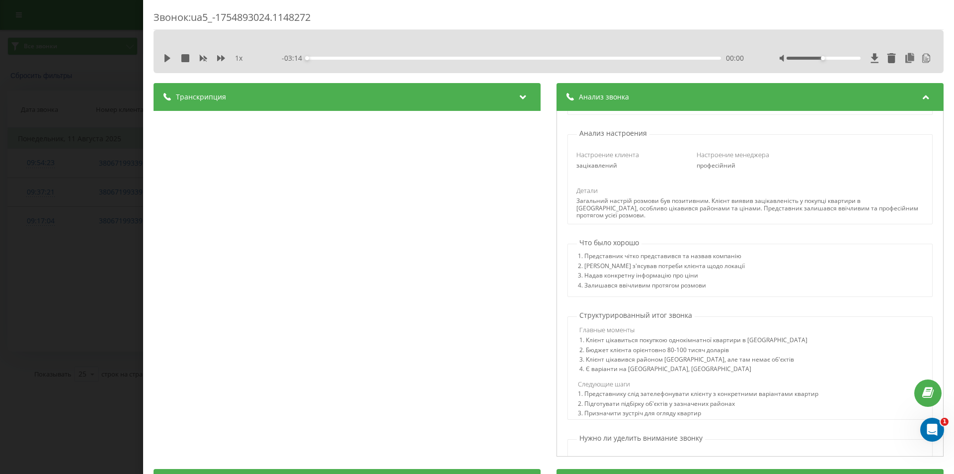
scroll to position [298, 0]
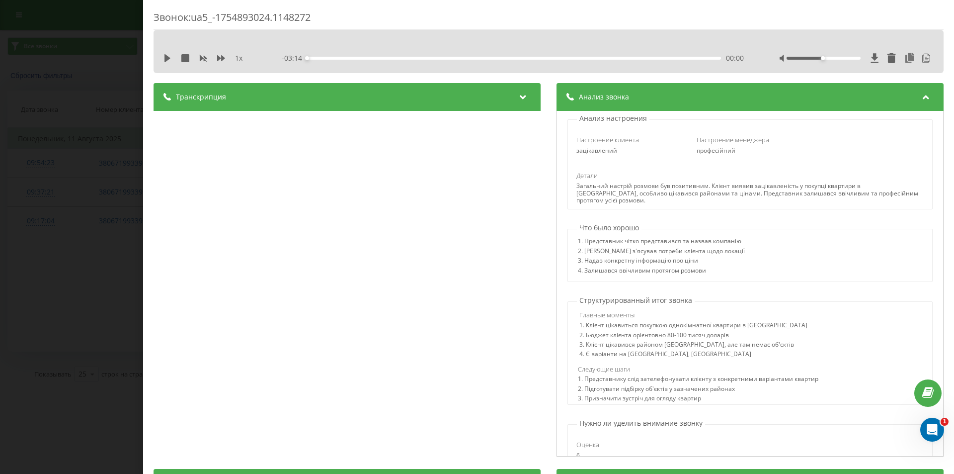
click at [125, 239] on div "Звонок : ua5_-1754893024.1148272 1 x - 03:14 00:00 00:00 Транскрипция 00:00 Алл…" at bounding box center [477, 237] width 954 height 474
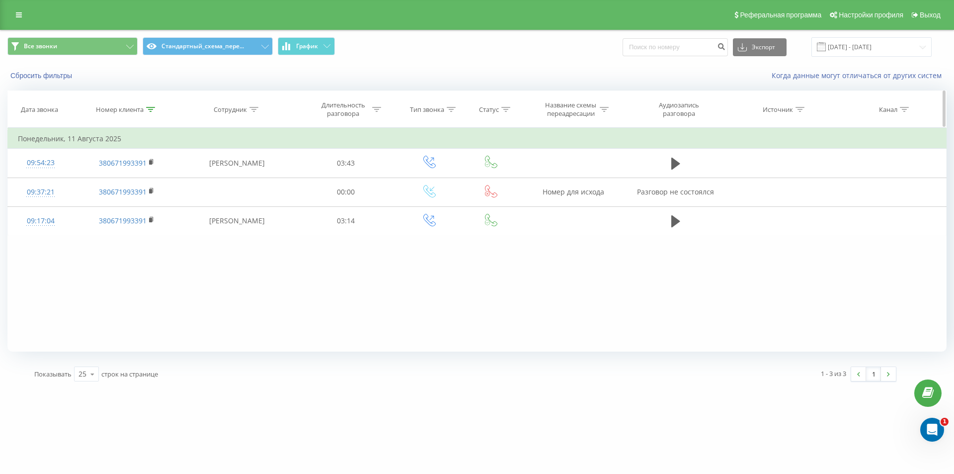
click at [149, 109] on icon at bounding box center [150, 109] width 9 height 5
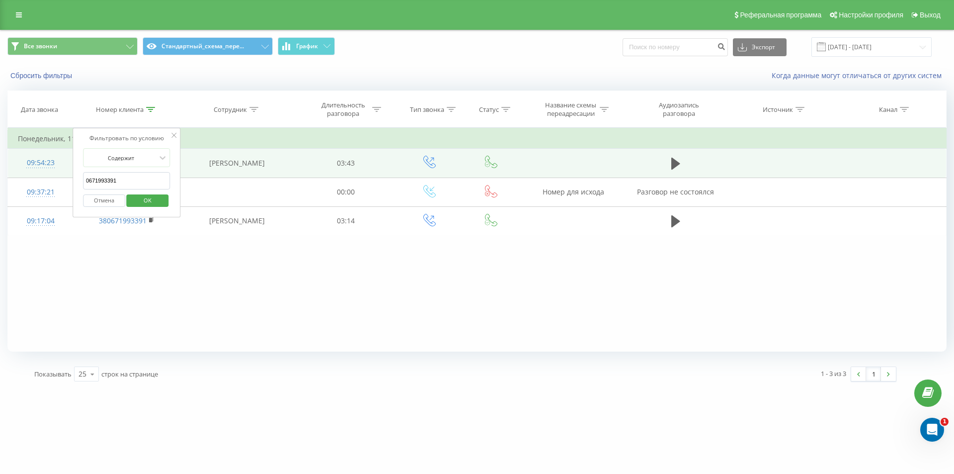
drag, startPoint x: 119, startPoint y: 178, endPoint x: 69, endPoint y: 168, distance: 51.4
click at [69, 168] on table "Фильтровать по условию Содержит 0671993391 Отмена OK Фильтровать по условию Сод…" at bounding box center [476, 182] width 939 height 108
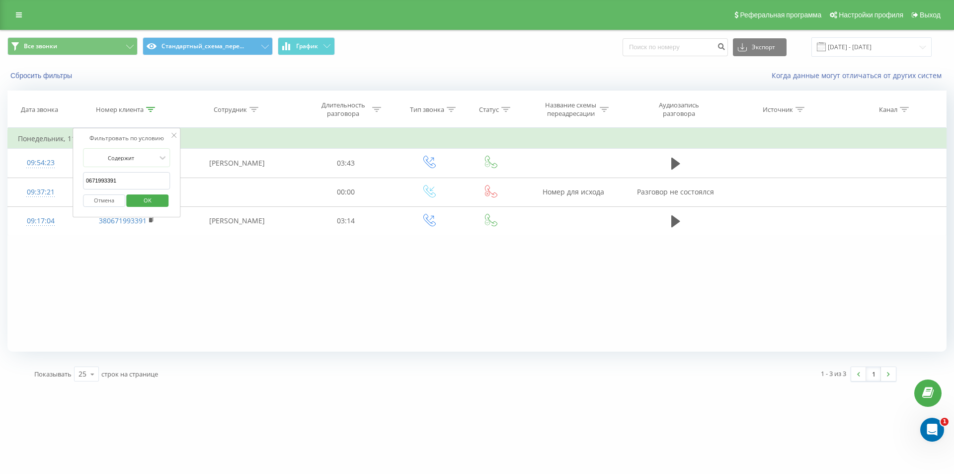
paste input "983115011"
click at [160, 208] on div "Отмена OK" at bounding box center [126, 200] width 87 height 22
click at [155, 207] on div "Отмена OK" at bounding box center [126, 200] width 87 height 22
click at [152, 205] on span "OK" at bounding box center [148, 199] width 28 height 15
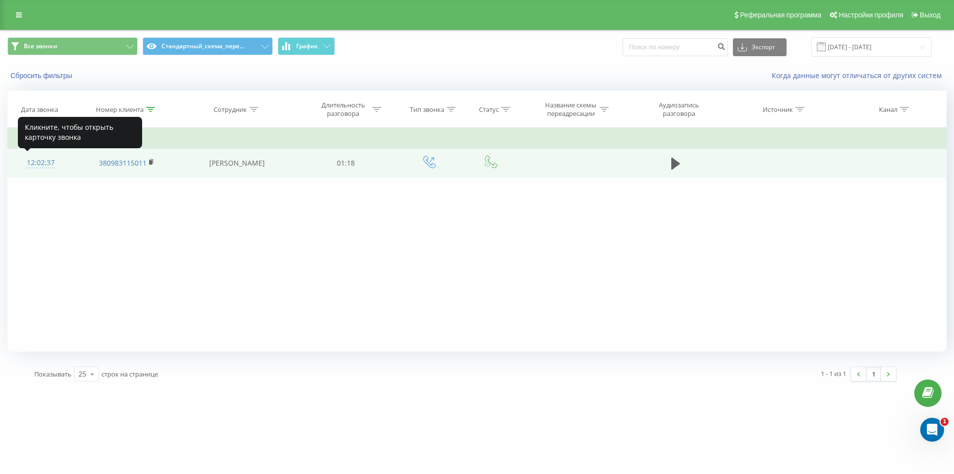
click at [49, 162] on div "12:02:37" at bounding box center [40, 162] width 45 height 19
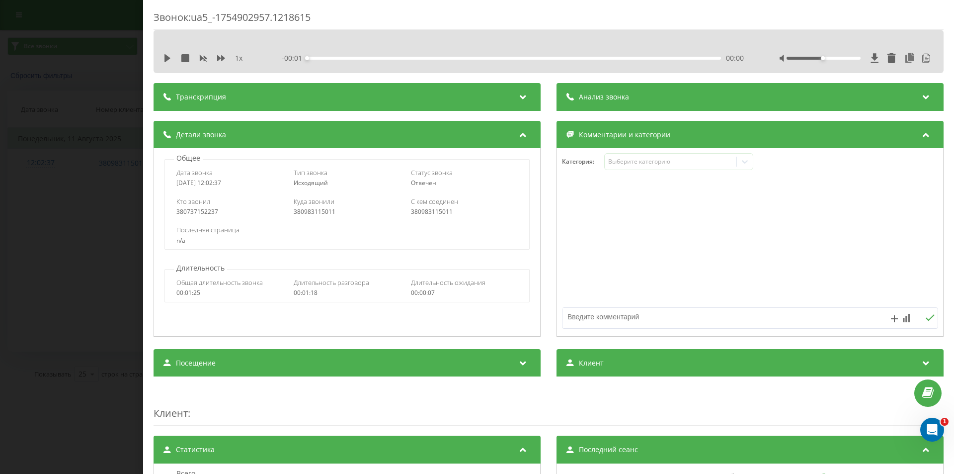
click at [678, 93] on div "Анализ звонка" at bounding box center [750, 97] width 387 height 28
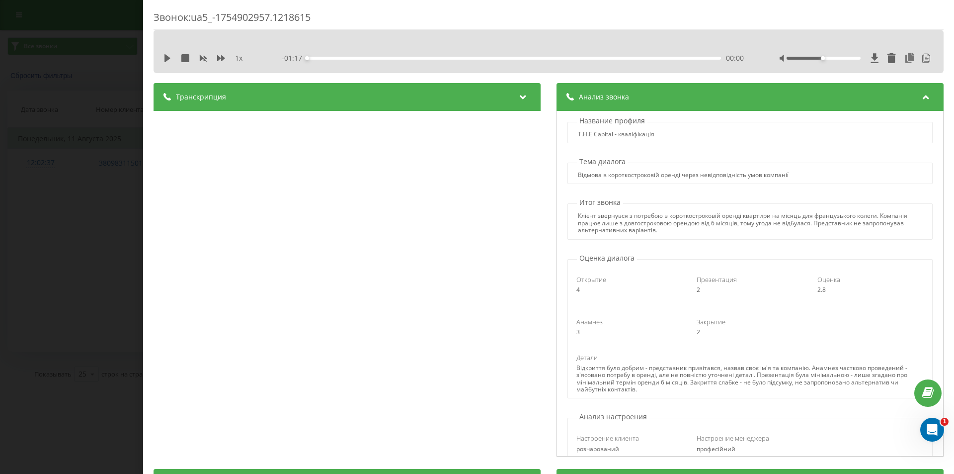
click at [122, 97] on div "Звонок : ua5_-1754902957.1218615 1 x - 01:17 00:00 00:00 Транскрипция 00:00 Алл…" at bounding box center [477, 237] width 954 height 474
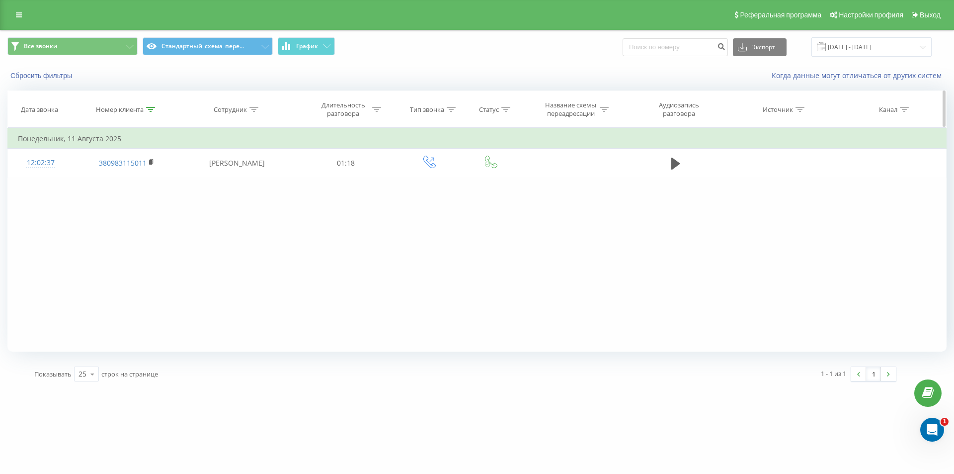
drag, startPoint x: 151, startPoint y: 107, endPoint x: 148, endPoint y: 139, distance: 32.4
click at [151, 108] on icon at bounding box center [150, 109] width 9 height 5
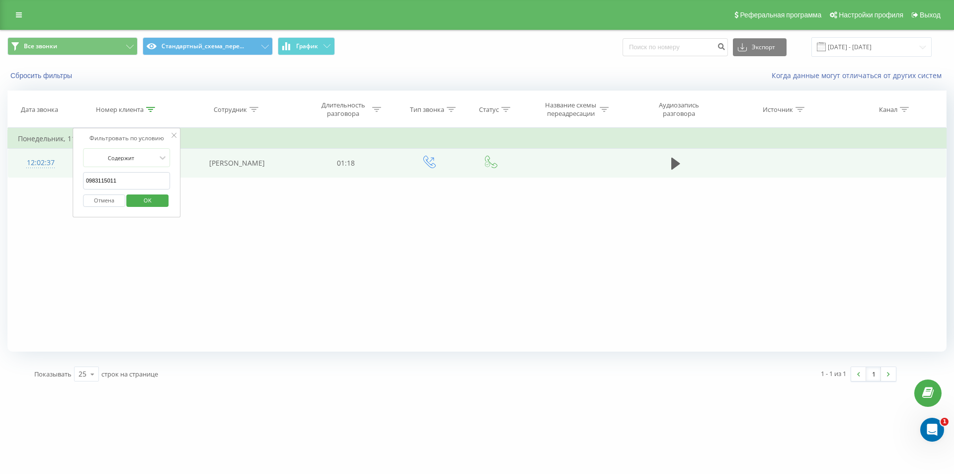
drag, startPoint x: 128, startPoint y: 183, endPoint x: 58, endPoint y: 156, distance: 75.7
click at [58, 156] on table "Фильтровать по условию Содержит 0983115011 Отмена OK Фильтровать по условию Сод…" at bounding box center [476, 153] width 939 height 50
paste input "50236063660"
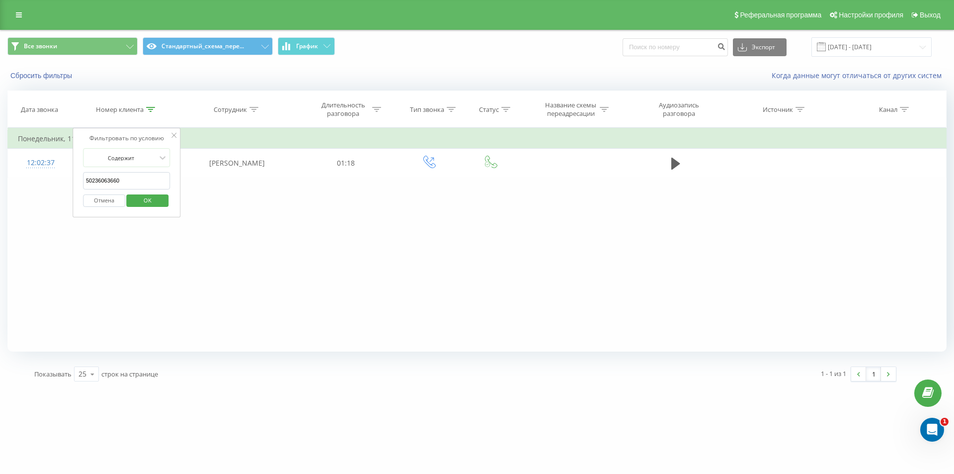
click at [141, 195] on span "OK" at bounding box center [148, 199] width 28 height 15
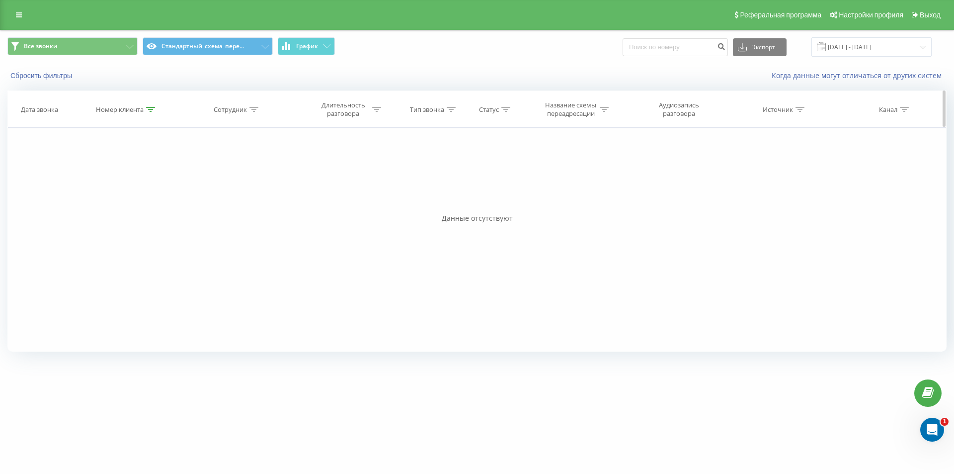
click at [151, 111] on icon at bounding box center [150, 109] width 9 height 5
drag, startPoint x: 121, startPoint y: 179, endPoint x: 24, endPoint y: 160, distance: 98.8
click at [25, 161] on div "Фильтровать по условию Содержит 50236063660 Отмена OK Фильтровать по условию Со…" at bounding box center [476, 240] width 939 height 224
paste input "0983308353"
click at [138, 199] on span "OK" at bounding box center [148, 199] width 28 height 15
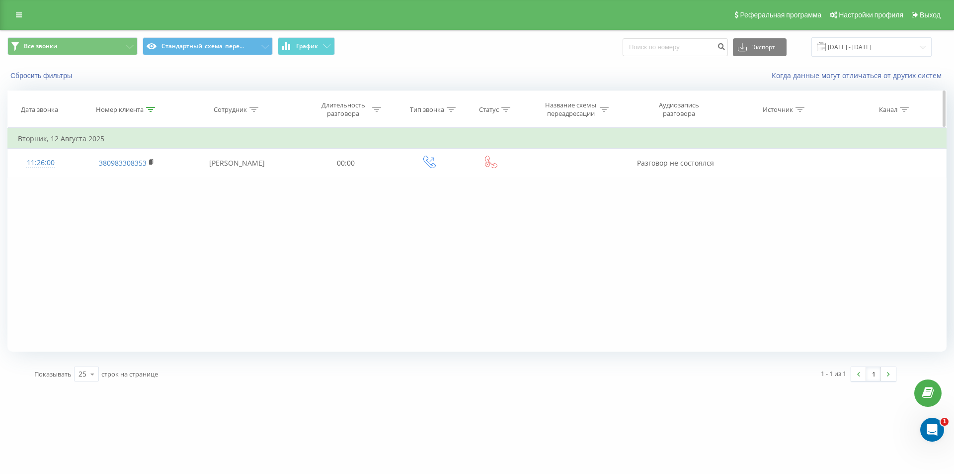
drag, startPoint x: 155, startPoint y: 109, endPoint x: 150, endPoint y: 117, distance: 9.2
click at [155, 109] on icon at bounding box center [150, 109] width 9 height 5
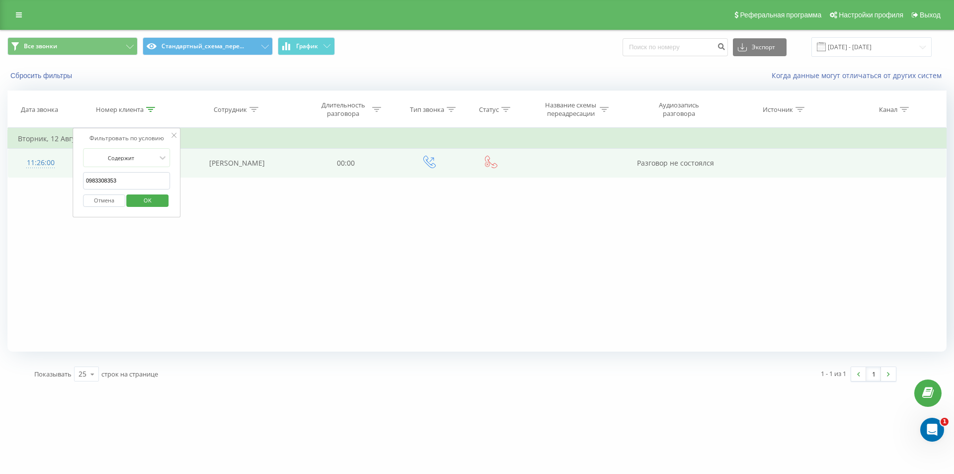
click at [44, 152] on table "Фильтровать по условию Содержит 0983308353 Отмена OK Фильтровать по условию Сод…" at bounding box center [476, 153] width 939 height 50
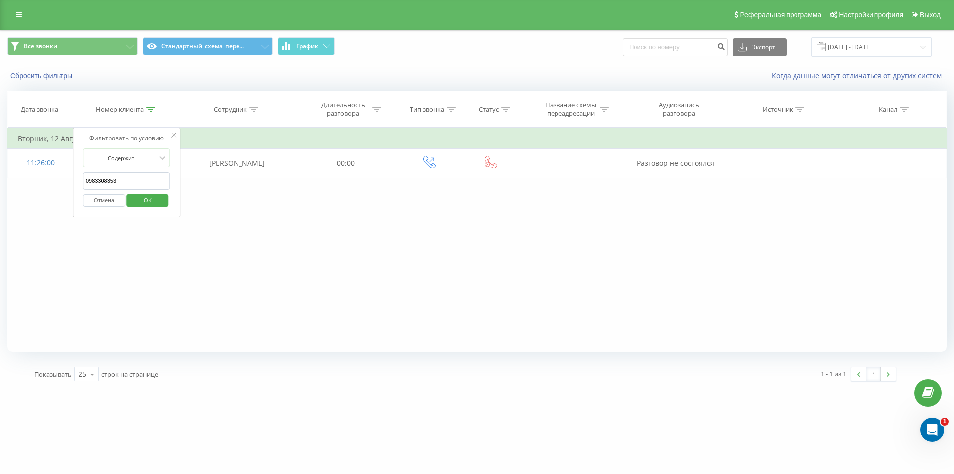
paste input "097229981"
type input "0972299813"
click at [138, 195] on span "OK" at bounding box center [148, 199] width 28 height 15
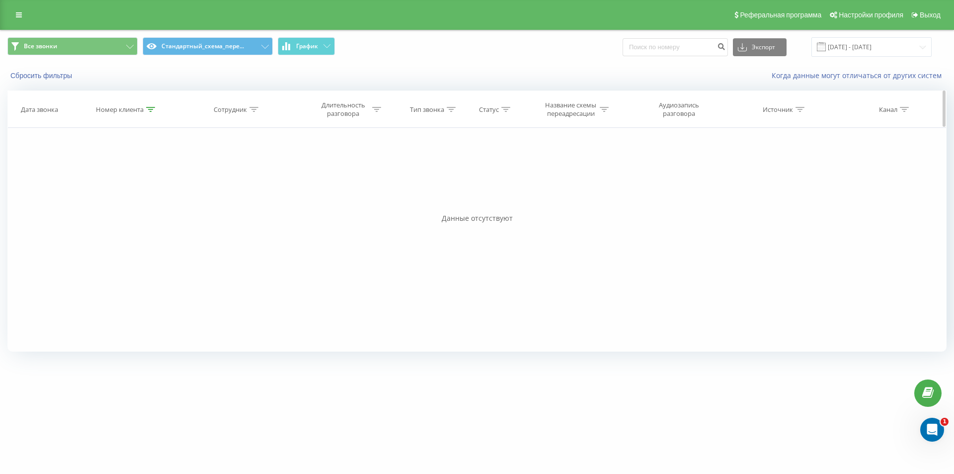
drag, startPoint x: 151, startPoint y: 109, endPoint x: 114, endPoint y: 194, distance: 92.6
click at [150, 110] on icon at bounding box center [150, 109] width 9 height 5
click at [111, 200] on button "Отмена" at bounding box center [104, 200] width 42 height 12
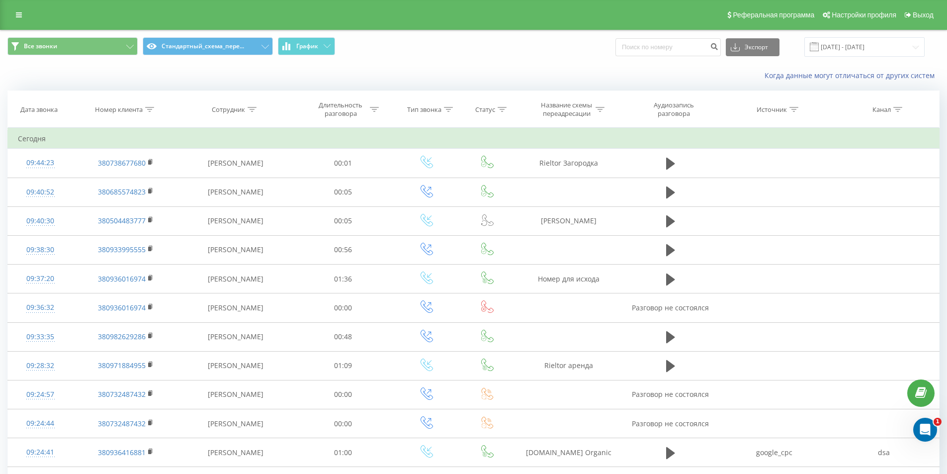
drag, startPoint x: 242, startPoint y: 70, endPoint x: 237, endPoint y: 5, distance: 64.8
click at [242, 69] on div "Когда данные могут отличаться от других систем" at bounding box center [473, 76] width 946 height 24
click at [149, 111] on icon at bounding box center [149, 109] width 9 height 5
click at [140, 178] on input "0972299813" at bounding box center [125, 180] width 87 height 17
paste input "0507869726"
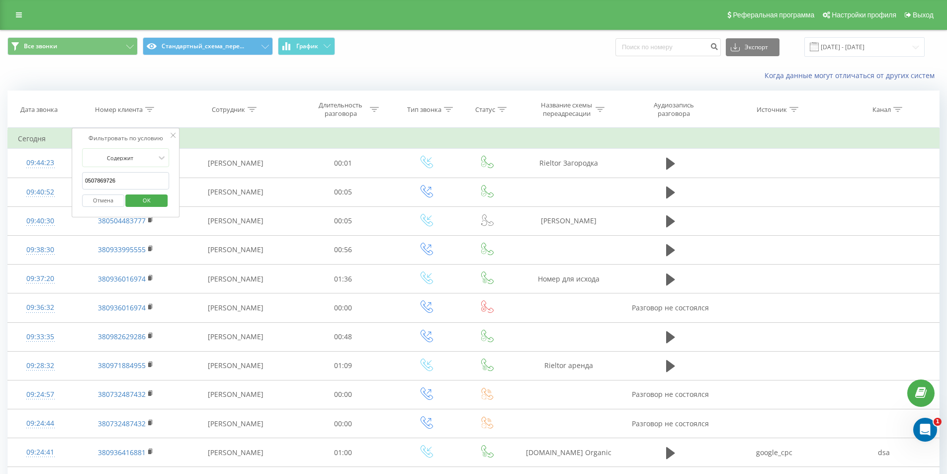
click at [144, 208] on div "Отмена OK" at bounding box center [125, 200] width 87 height 22
click at [146, 206] on span "OK" at bounding box center [147, 199] width 28 height 15
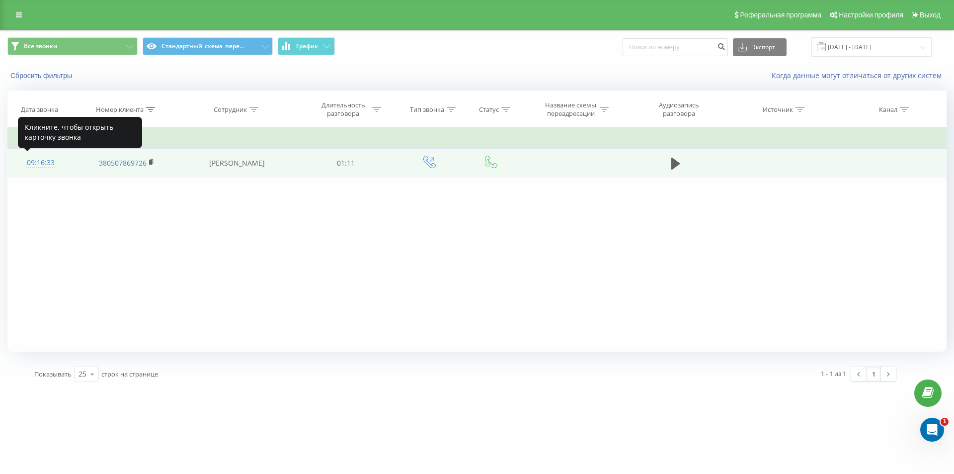
click at [43, 169] on div "09:16:33" at bounding box center [40, 162] width 45 height 19
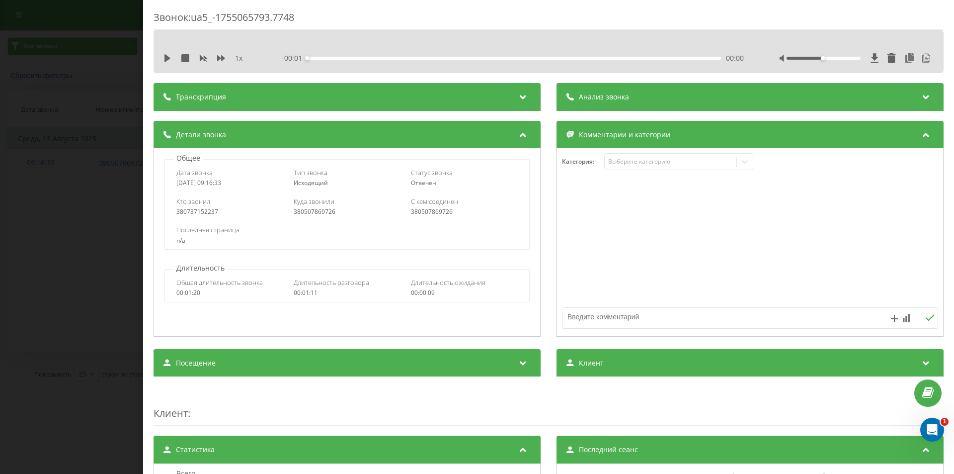
drag, startPoint x: 712, startPoint y: 96, endPoint x: 704, endPoint y: 91, distance: 8.7
click at [712, 96] on div "Анализ звонка" at bounding box center [750, 97] width 387 height 28
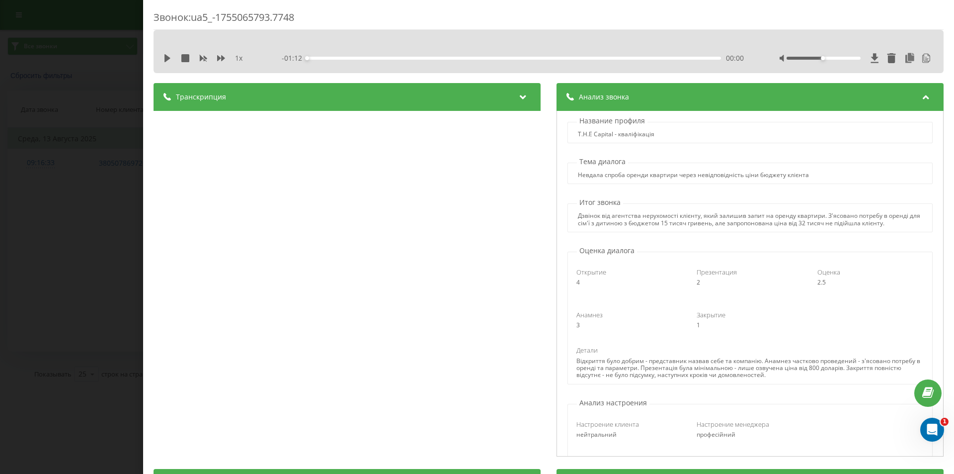
drag, startPoint x: 44, startPoint y: 90, endPoint x: 207, endPoint y: 35, distance: 171.8
click at [48, 91] on div "Звонок : ua5_-1755065793.7748 1 x - 01:12 00:00 00:00 Транскрипция 00:00 Алё. У…" at bounding box center [477, 237] width 954 height 474
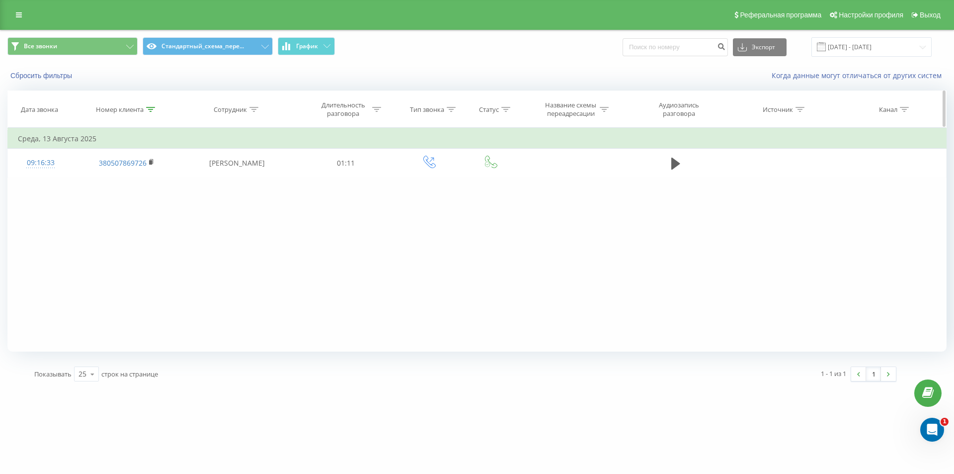
click at [151, 108] on icon at bounding box center [150, 109] width 9 height 5
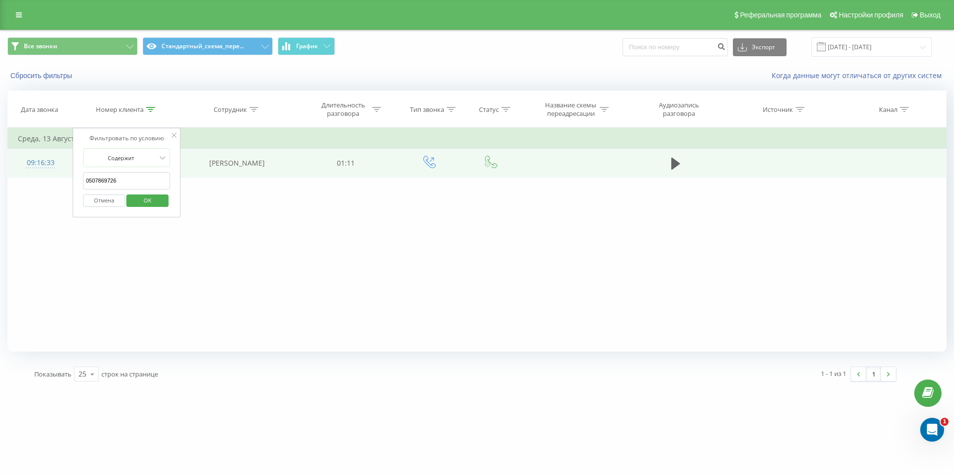
drag, startPoint x: 141, startPoint y: 181, endPoint x: 25, endPoint y: 156, distance: 119.2
click at [25, 156] on table "Фильтровать по условию Содержит 0507869726 Отмена OK Фильтровать по условию Сод…" at bounding box center [476, 153] width 939 height 50
paste input "380966245119"
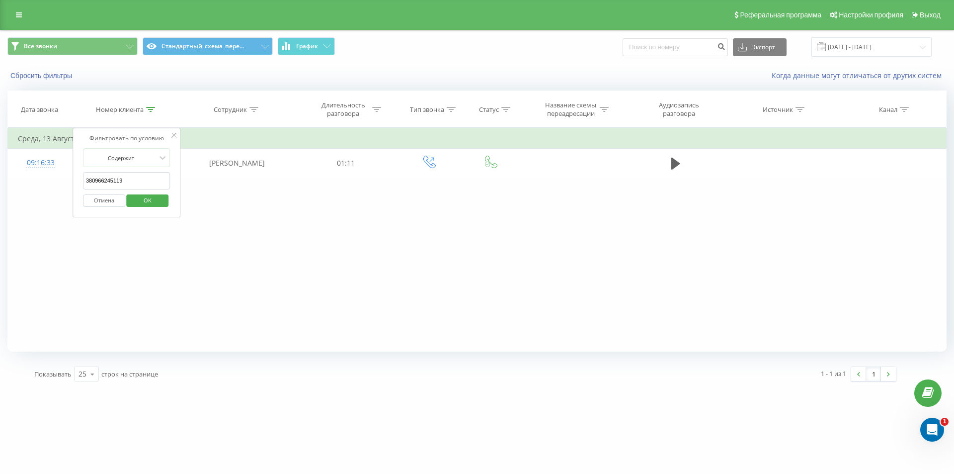
click button "OK" at bounding box center [148, 200] width 42 height 12
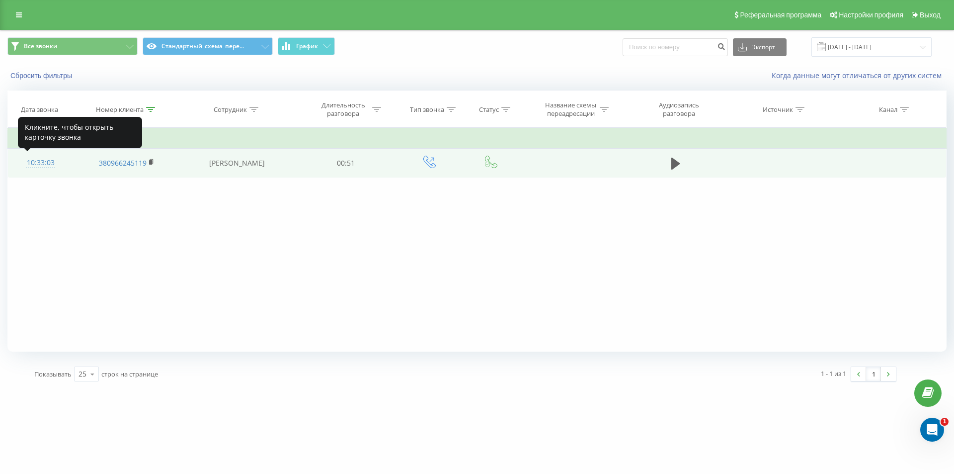
click at [47, 161] on div "10:33:03" at bounding box center [40, 162] width 45 height 19
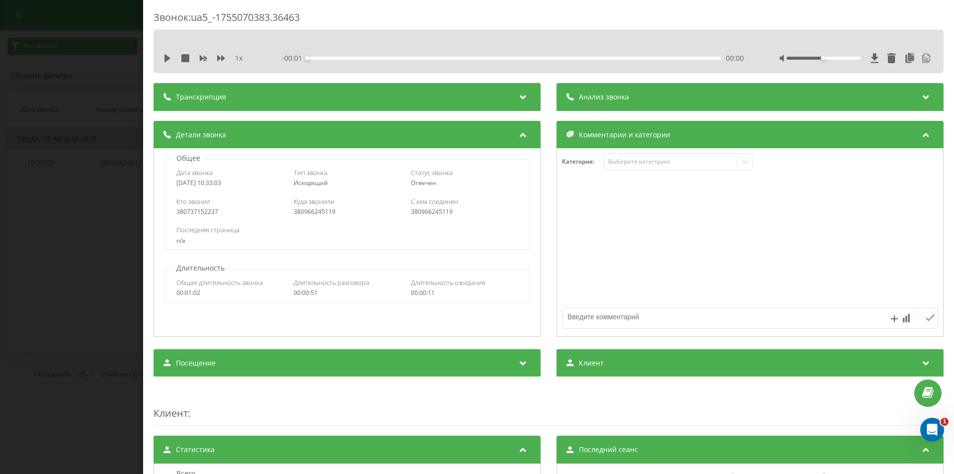
click at [665, 105] on div "Анализ звонка" at bounding box center [750, 97] width 387 height 28
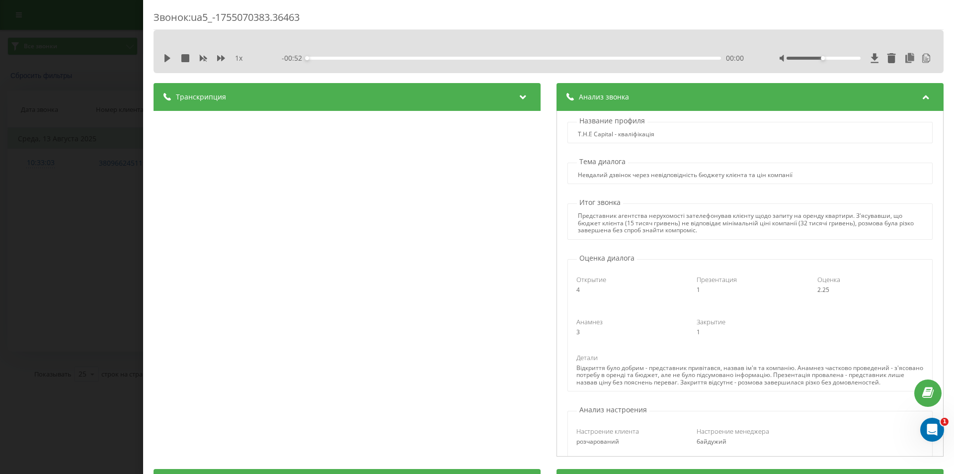
click at [633, 109] on div "Анализ звонка" at bounding box center [750, 97] width 387 height 28
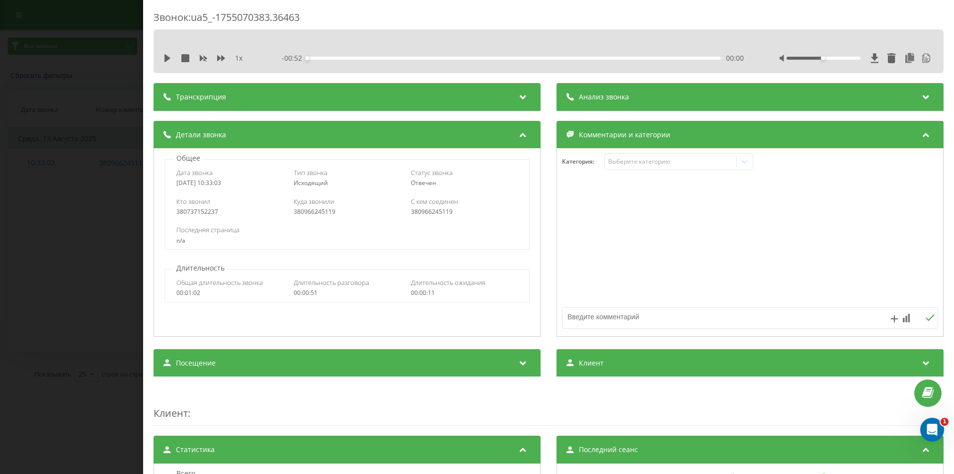
click at [143, 286] on div "Звонок : ua5_-1755070383.36463 1 x - 00:52 00:00 00:00 Транскрипция 00:00 Алло?…" at bounding box center [548, 237] width 811 height 474
click at [121, 278] on div "Звонок : ua5_-1755070383.36463 1 x - 00:52 00:00 00:00 Транскрипция 00:00 Алло?…" at bounding box center [477, 237] width 954 height 474
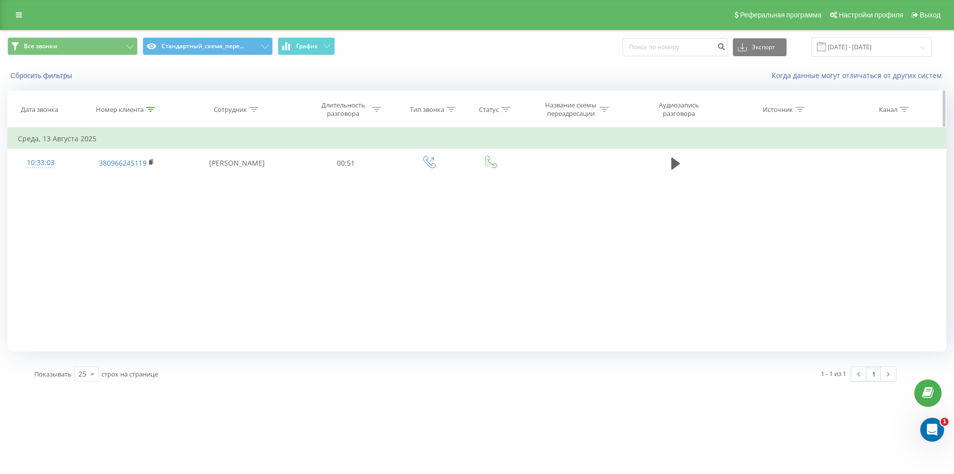
click at [150, 109] on icon at bounding box center [150, 109] width 9 height 5
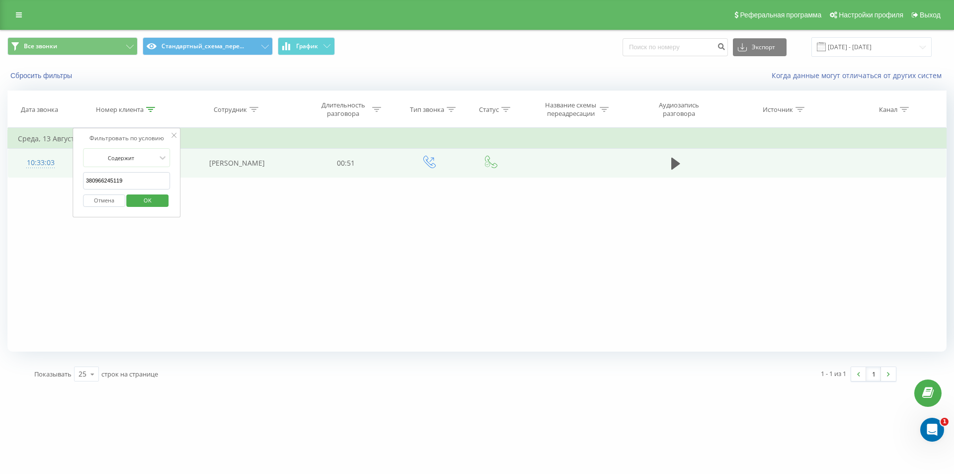
click at [48, 159] on table "Фильтровать по условию Содержит 380966245119 Отмена OK Фильтровать по условию С…" at bounding box center [476, 153] width 939 height 50
paste input "050580994"
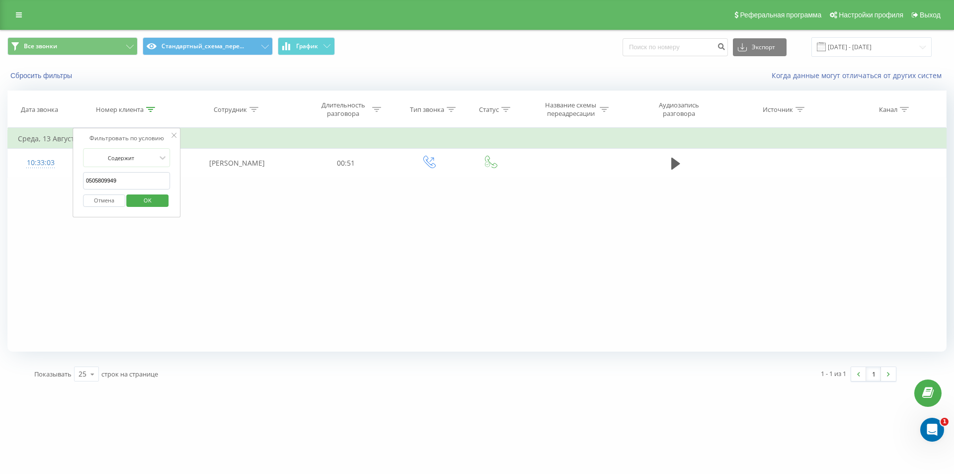
click at [136, 196] on span "OK" at bounding box center [148, 199] width 28 height 15
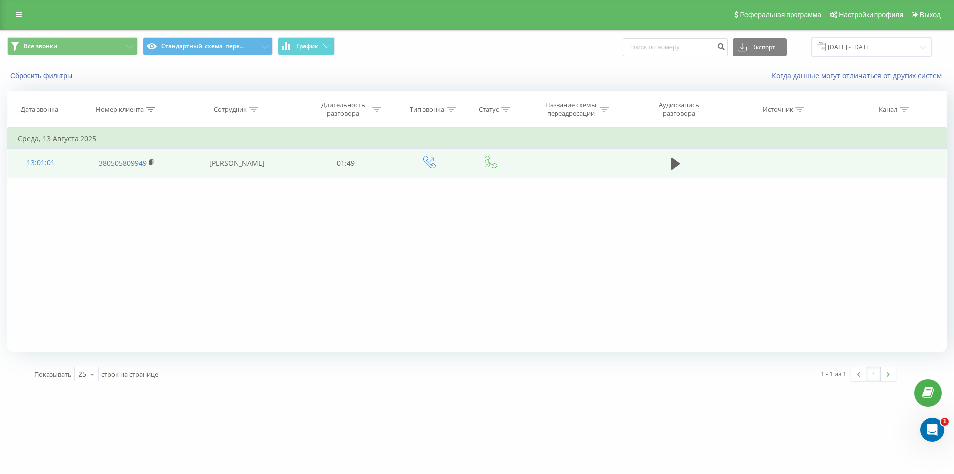
click at [44, 161] on div "13:01:01" at bounding box center [40, 162] width 45 height 19
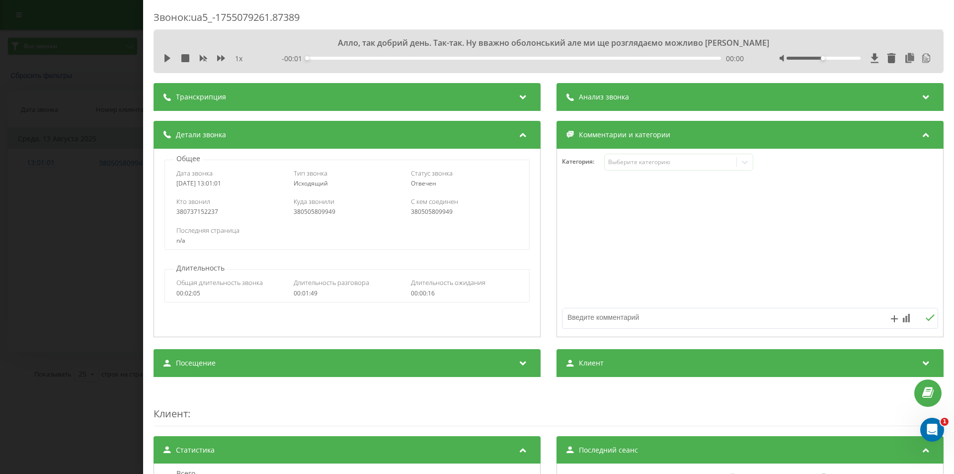
click at [727, 110] on div "Анализ звонка" at bounding box center [750, 97] width 387 height 28
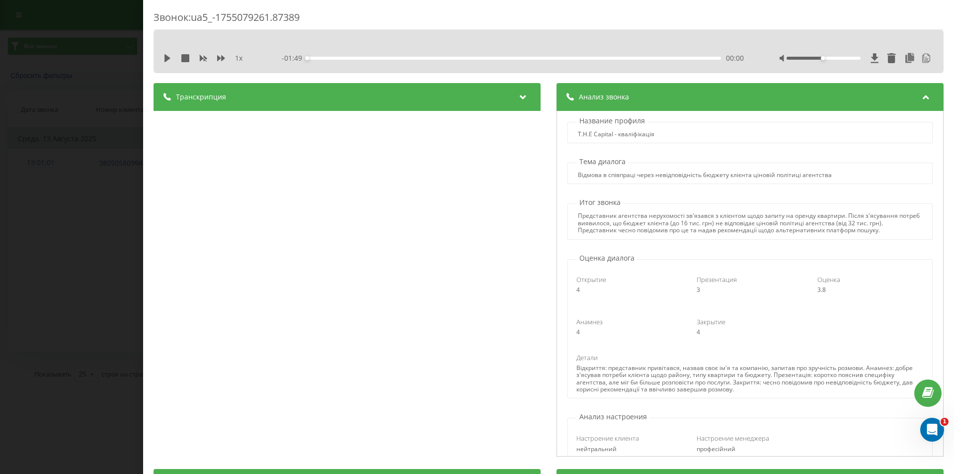
click at [28, 205] on div "Звонок : ua5_-1755079261.87389 1 x - 01:49 00:00 00:00 Транскрипция 00:00 Алло,…" at bounding box center [477, 237] width 954 height 474
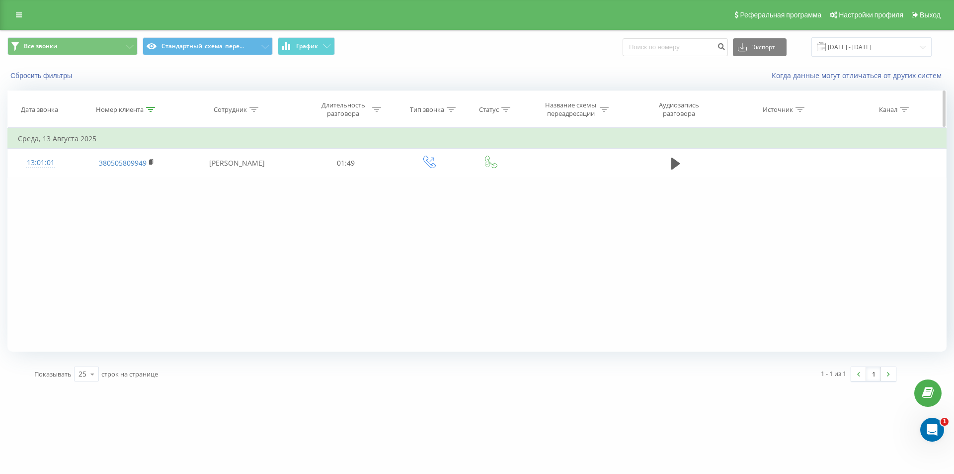
drag, startPoint x: 152, startPoint y: 107, endPoint x: 149, endPoint y: 143, distance: 35.4
click at [151, 108] on icon at bounding box center [150, 109] width 9 height 5
drag, startPoint x: 132, startPoint y: 184, endPoint x: 77, endPoint y: 166, distance: 57.7
click at [79, 167] on div "Фильтровать по условию Содержит 0505809949 Отмена OK" at bounding box center [127, 172] width 108 height 89
paste input "380689849247"
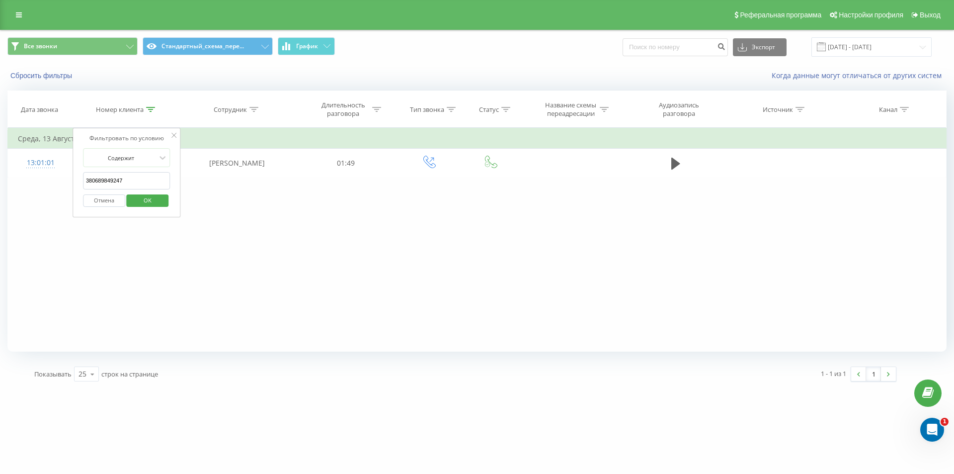
click button "OK" at bounding box center [148, 200] width 42 height 12
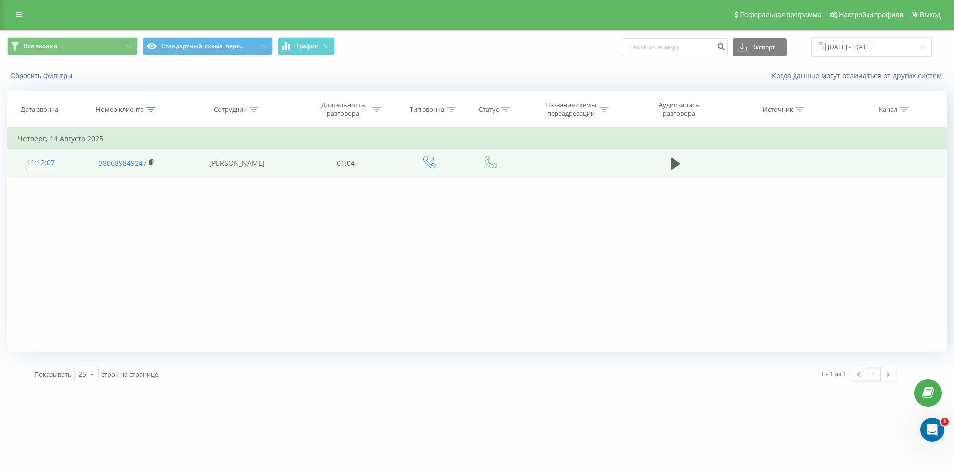
click at [30, 170] on div "11:12:07" at bounding box center [40, 162] width 45 height 19
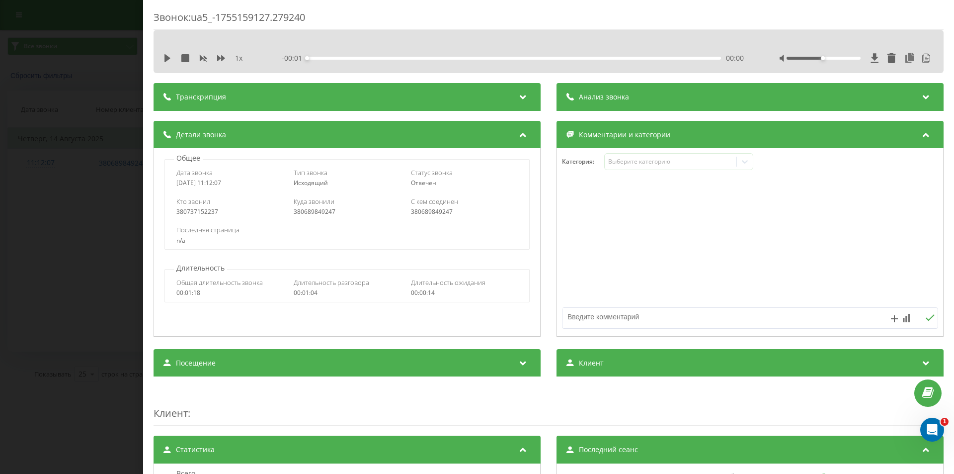
click at [696, 96] on div "Анализ звонка" at bounding box center [750, 97] width 387 height 28
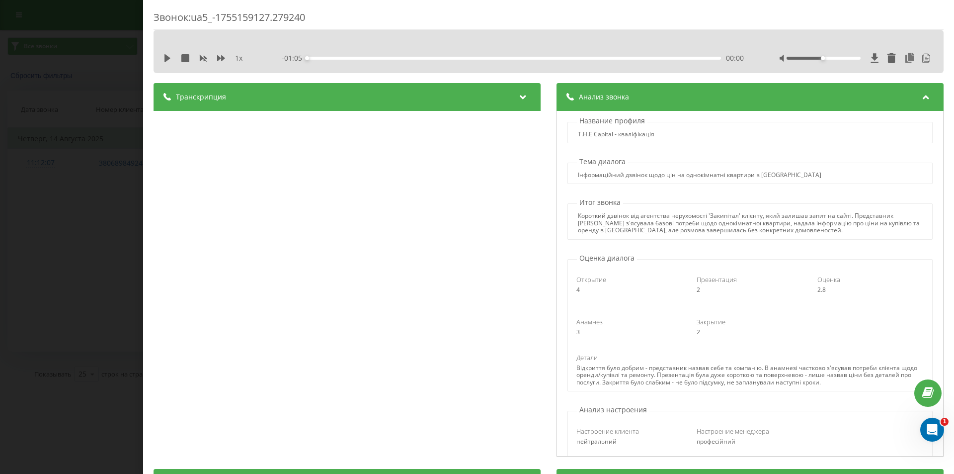
click at [524, 100] on div at bounding box center [523, 96] width 13 height 13
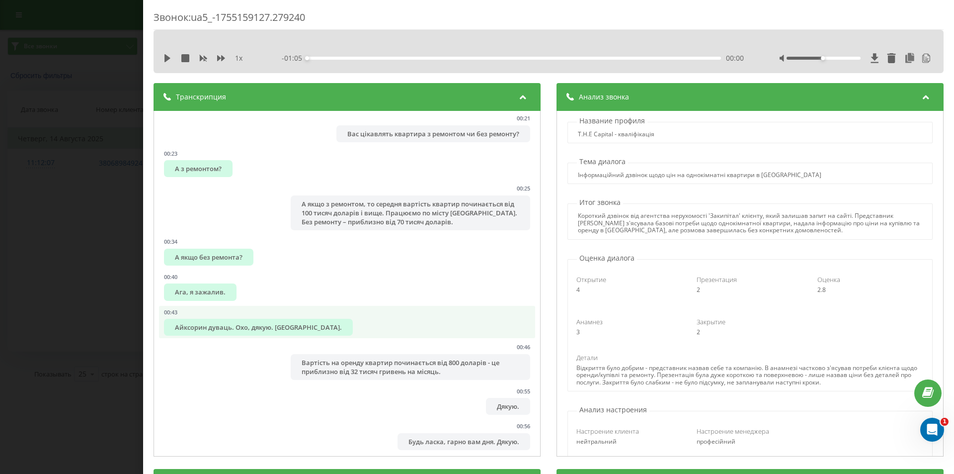
scroll to position [186, 0]
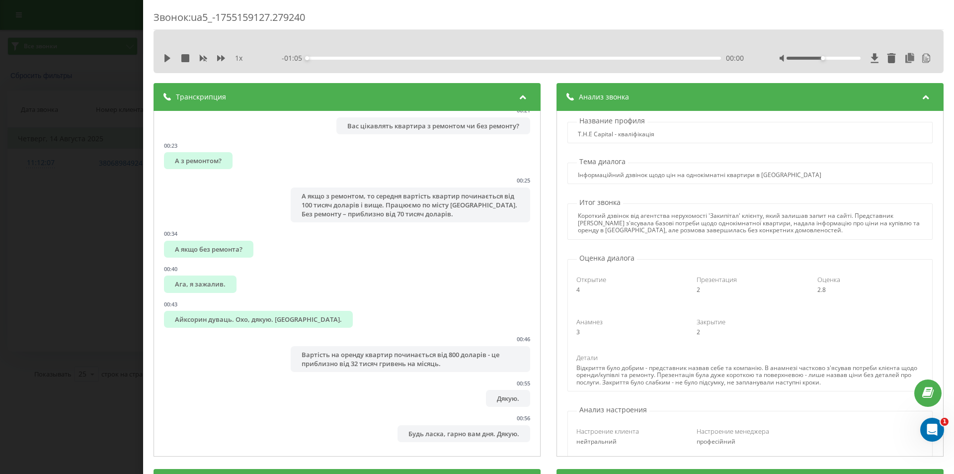
click at [55, 295] on div "Звонок : ua5_-1755159127.279240 1 x - 01:05 00:00 00:00 Транскрипция 00:00 А як…" at bounding box center [477, 237] width 954 height 474
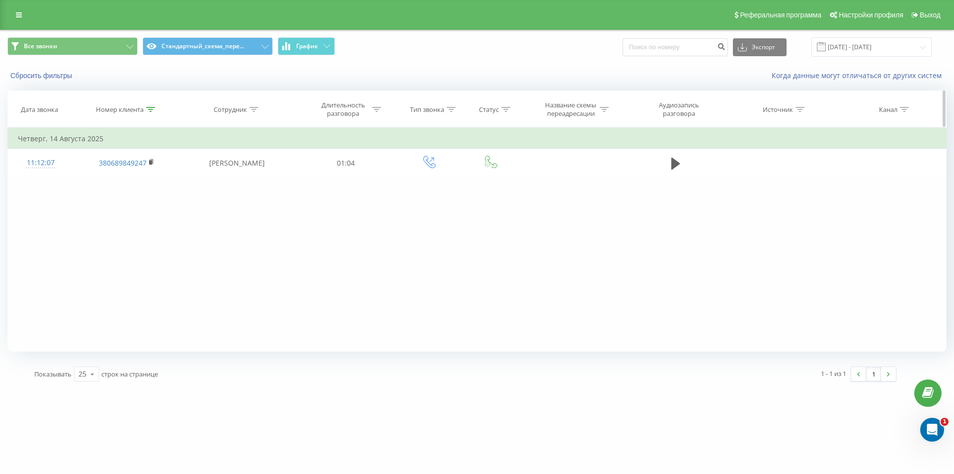
click at [148, 108] on icon at bounding box center [150, 109] width 9 height 5
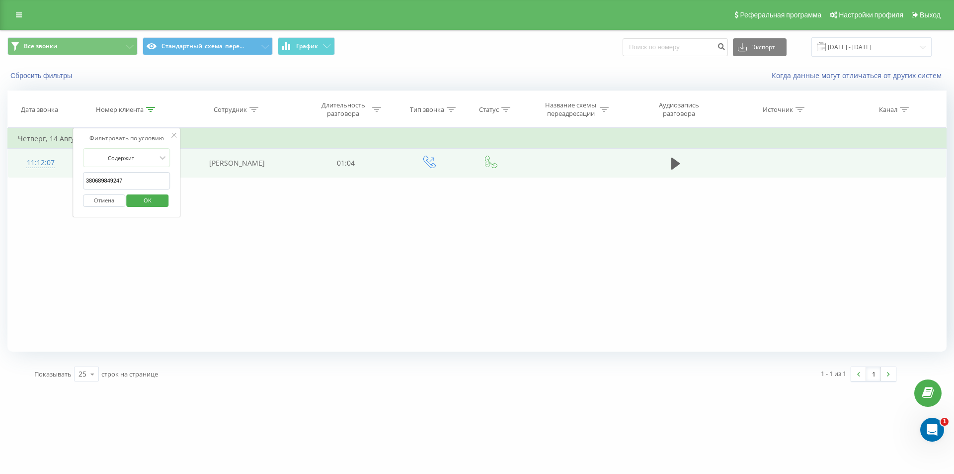
drag, startPoint x: 136, startPoint y: 172, endPoint x: 53, endPoint y: 151, distance: 85.7
click at [56, 152] on table "Фильтровать по условию Содержит 380689849247 Отмена OK Фильтровать по условию С…" at bounding box center [476, 153] width 939 height 50
paste input "0733181191"
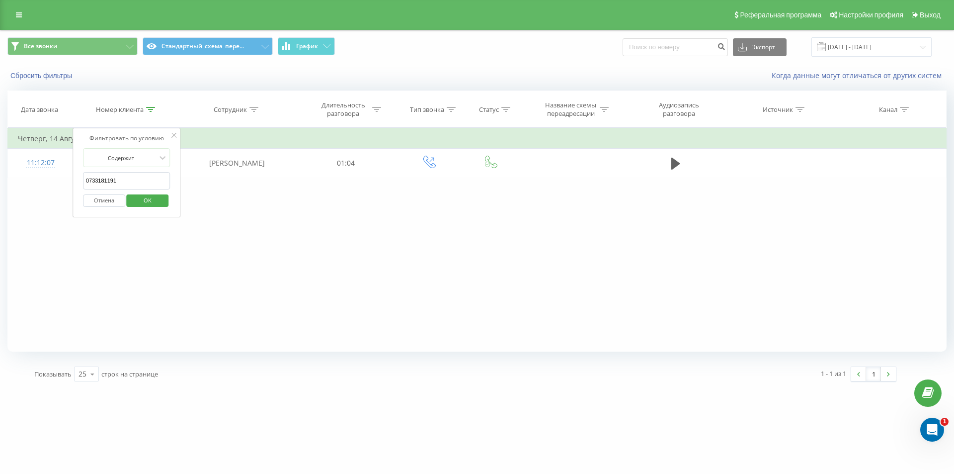
click button "OK" at bounding box center [148, 200] width 42 height 12
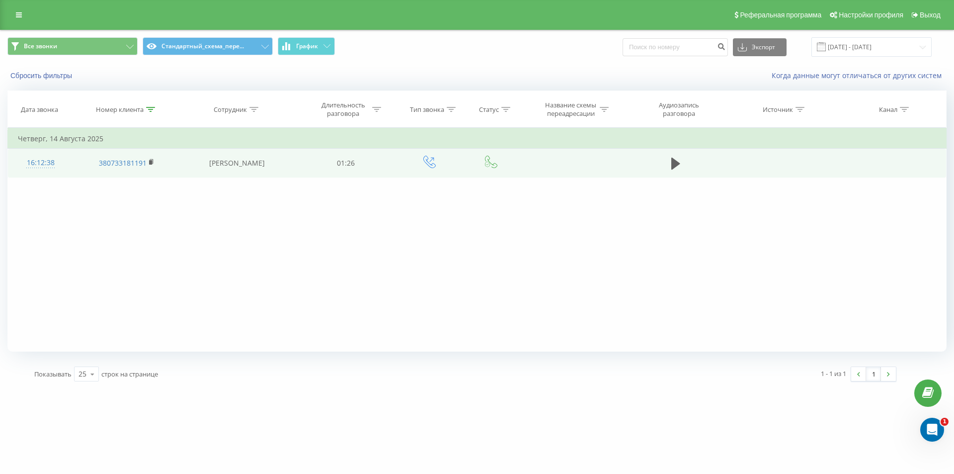
click at [42, 161] on div "16:12:38" at bounding box center [40, 162] width 45 height 19
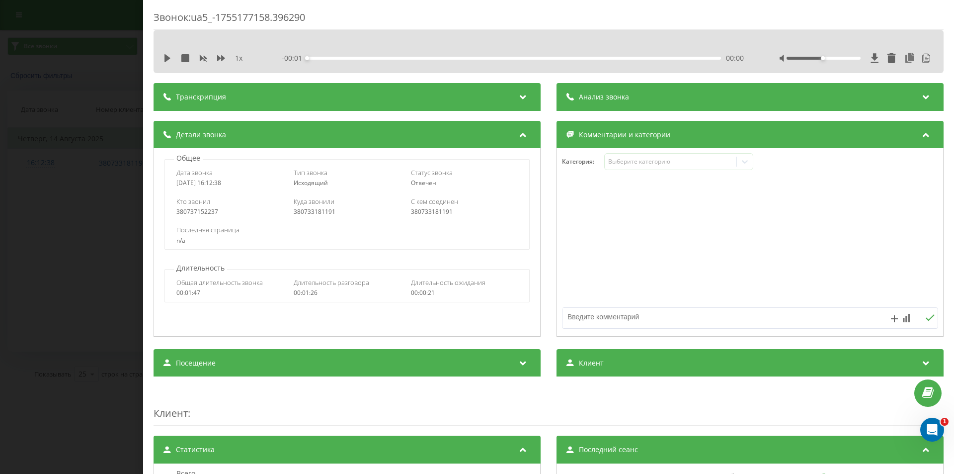
click at [689, 104] on div "Анализ звонка" at bounding box center [750, 97] width 387 height 28
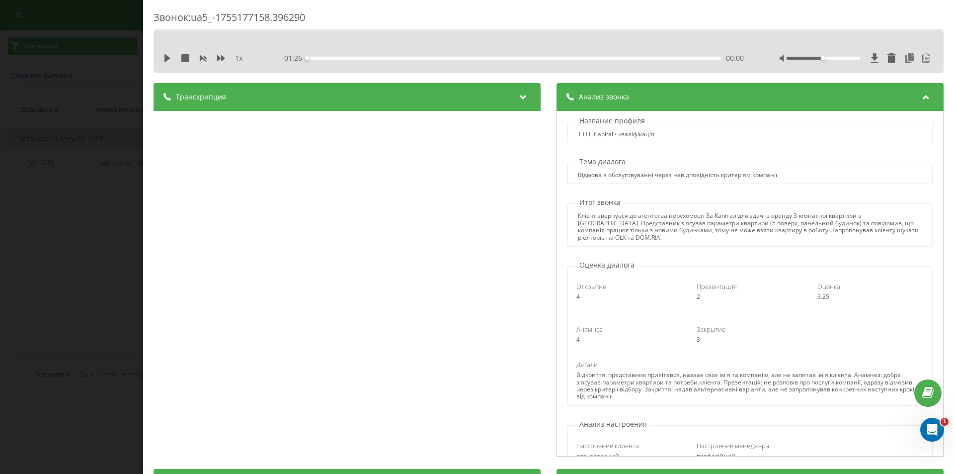
click at [85, 364] on div "Звонок : ua5_-1755177158.396290 1 x - 01:26 00:00 00:00 Транскрипция 00:00 Але?…" at bounding box center [477, 237] width 954 height 474
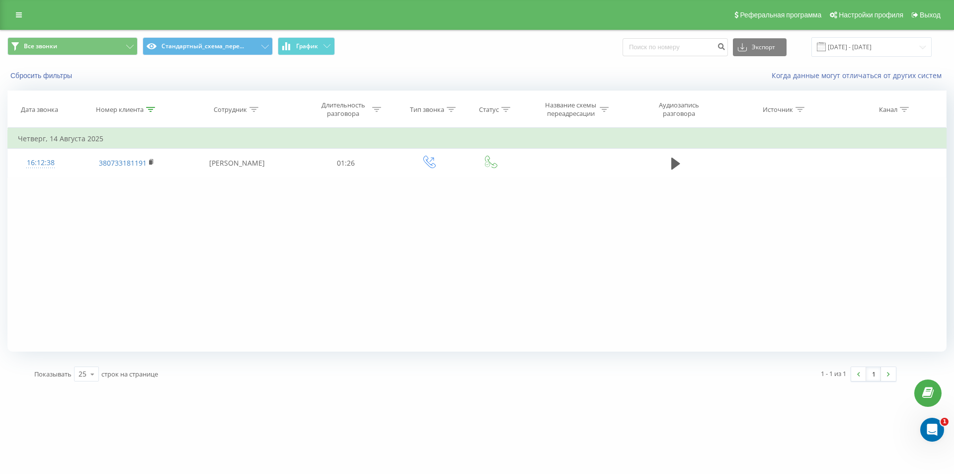
drag, startPoint x: 150, startPoint y: 113, endPoint x: 145, endPoint y: 138, distance: 24.9
click at [150, 114] on th "Номер клиента" at bounding box center [126, 109] width 106 height 37
click at [151, 110] on icon at bounding box center [150, 109] width 9 height 5
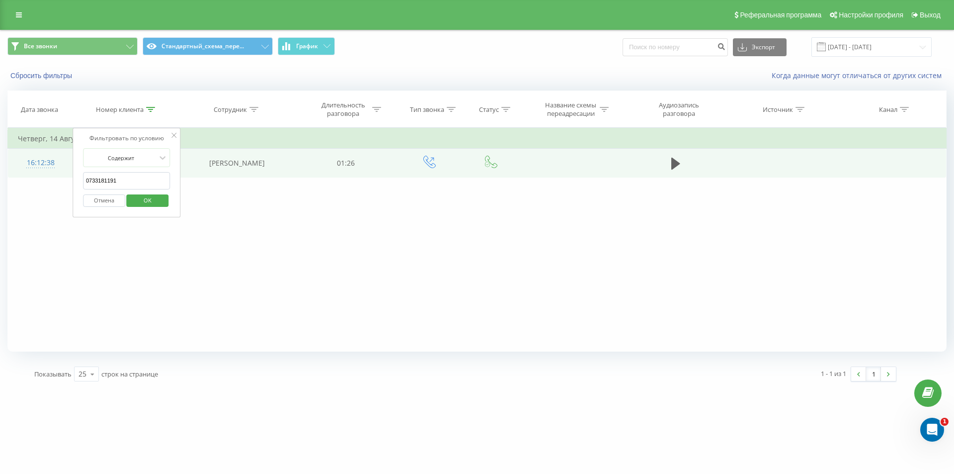
drag, startPoint x: 125, startPoint y: 178, endPoint x: 29, endPoint y: 159, distance: 97.9
click at [29, 159] on table "Фильтровать по условию Содержит 0733181191 Отмена OK Фильтровать по условию Сод…" at bounding box center [476, 153] width 939 height 50
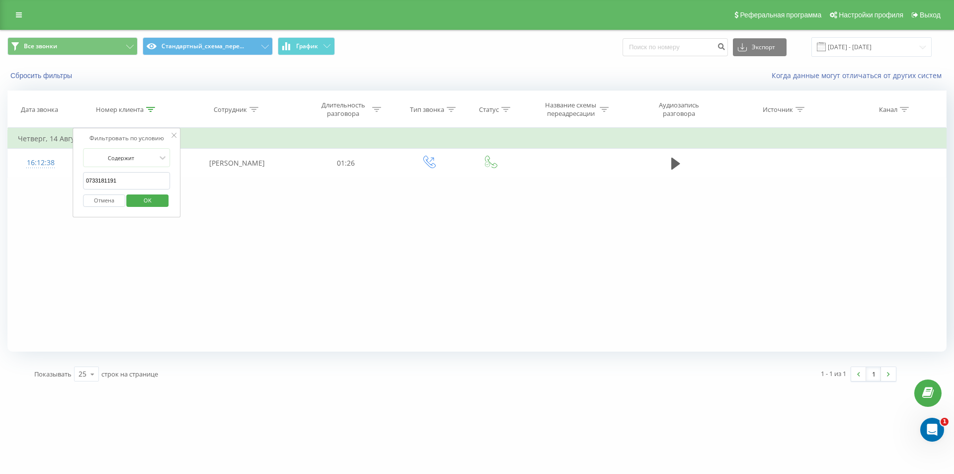
paste input "637180853"
click at [141, 199] on span "OK" at bounding box center [148, 199] width 28 height 15
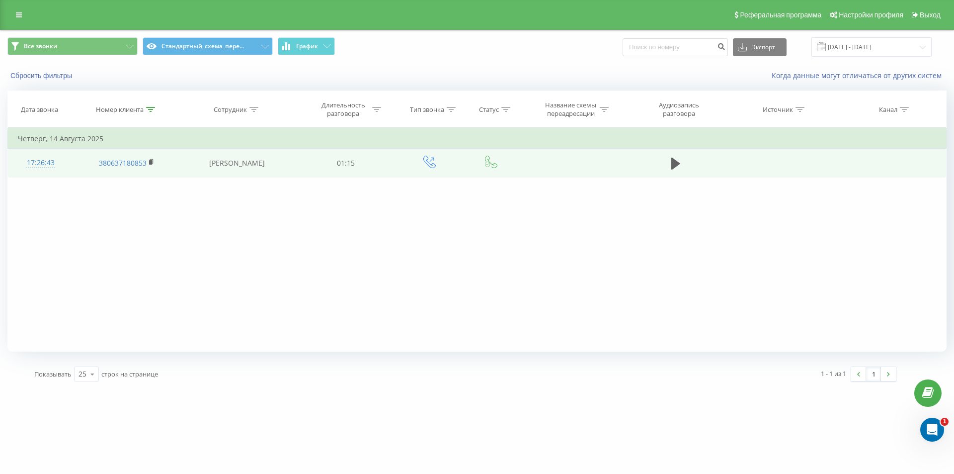
click at [34, 166] on div "17:26:43" at bounding box center [40, 162] width 45 height 19
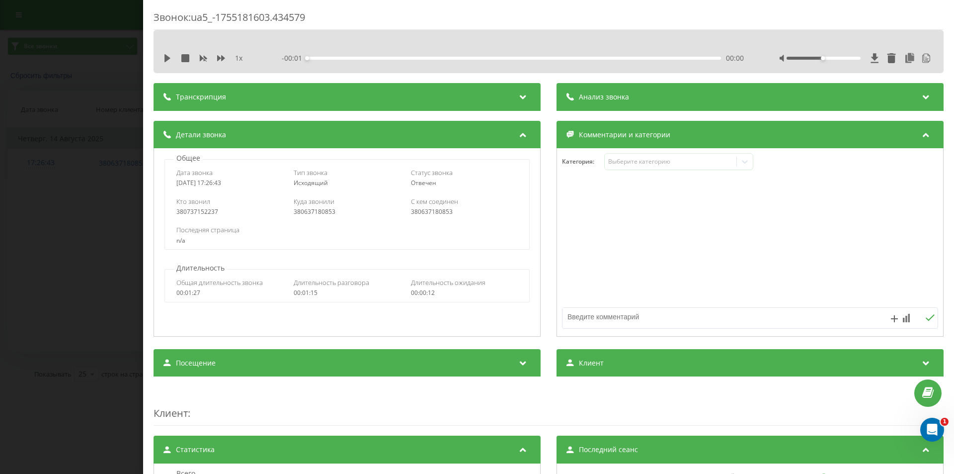
click at [682, 87] on div "Анализ звонка" at bounding box center [750, 97] width 387 height 28
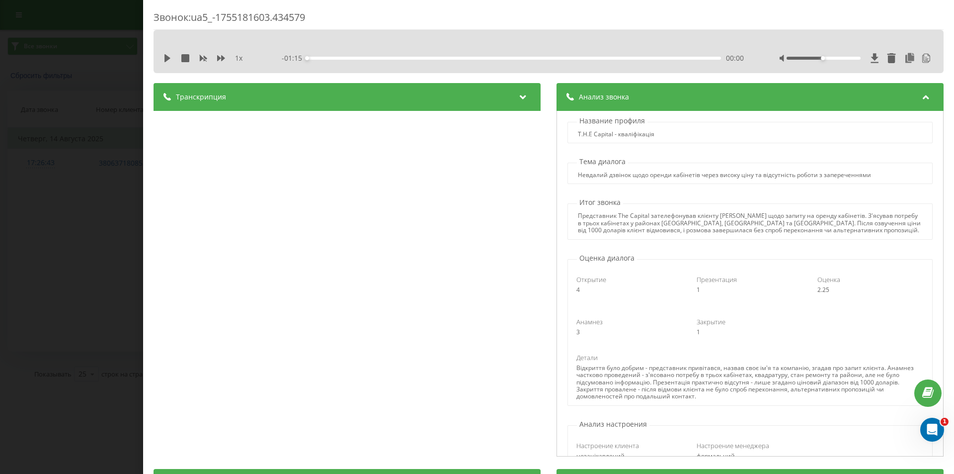
click at [92, 223] on div "Звонок : ua5_-1755181603.434579 1 x - 01:15 00:00 00:00 Транскрипция 00:01 Це 0…" at bounding box center [477, 237] width 954 height 474
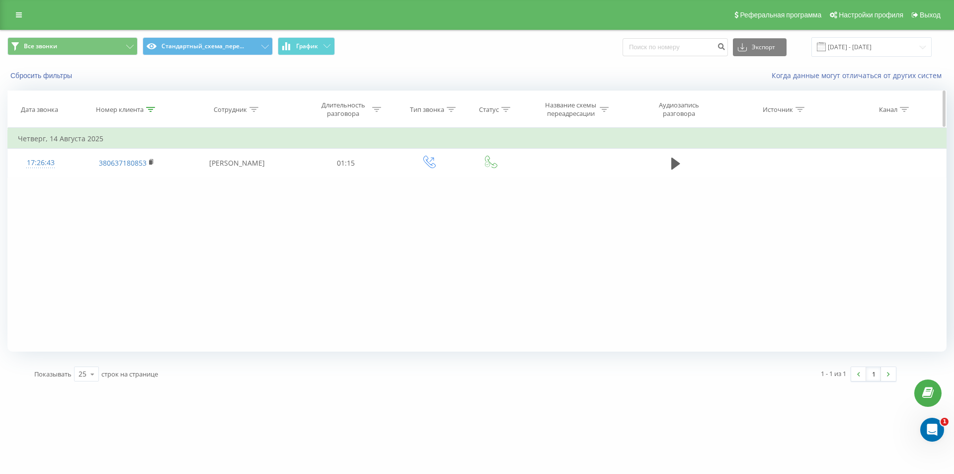
click at [151, 111] on icon at bounding box center [150, 109] width 9 height 5
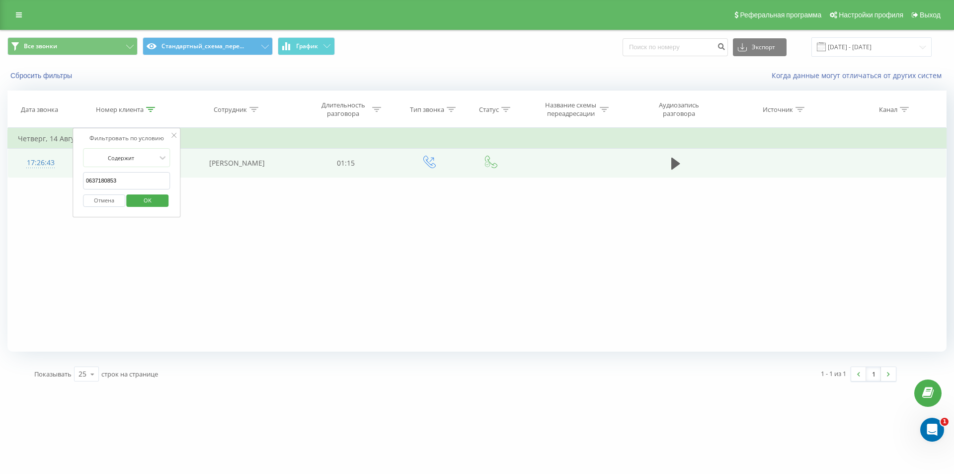
drag, startPoint x: 143, startPoint y: 172, endPoint x: 33, endPoint y: 156, distance: 111.6
click at [31, 157] on table "Фильтровать по условию Содержит 0637180853 Отмена OK Фильтровать по условию Сод…" at bounding box center [476, 153] width 939 height 50
paste input "505732290"
click button "OK" at bounding box center [148, 200] width 42 height 12
click at [41, 163] on div "20:17:39" at bounding box center [40, 162] width 45 height 19
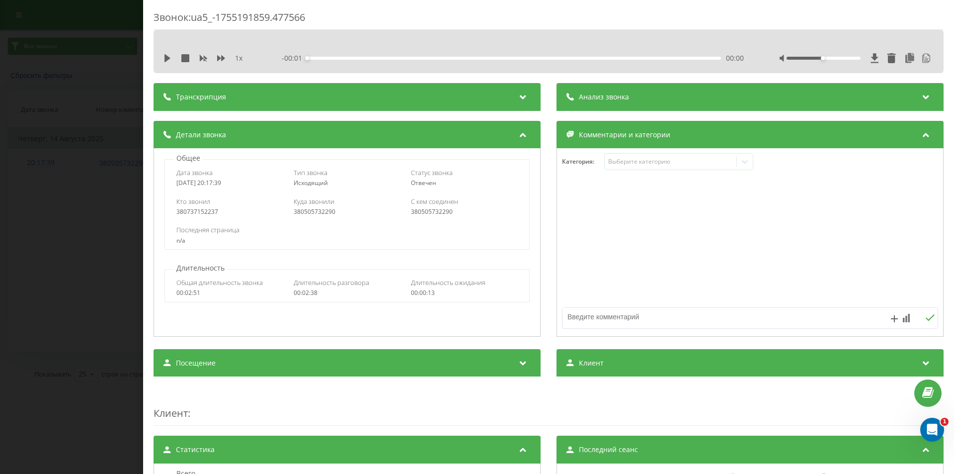
click at [653, 97] on div "Анализ звонка" at bounding box center [750, 97] width 387 height 28
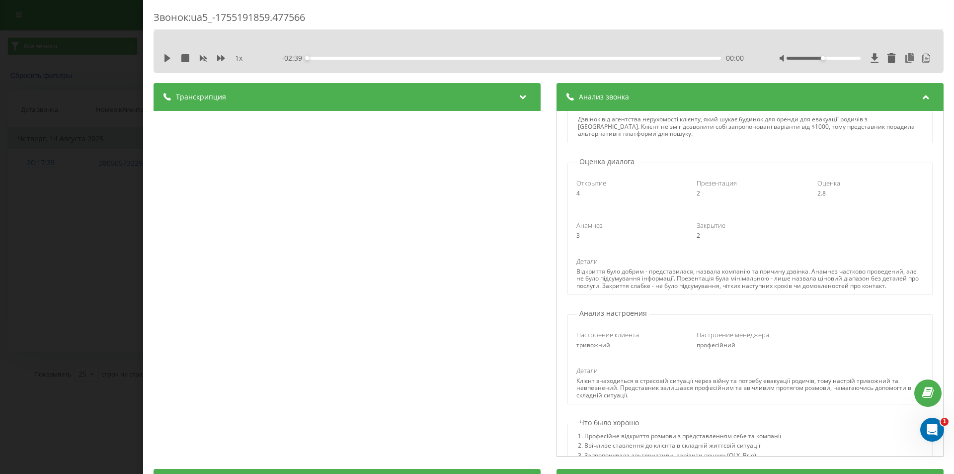
scroll to position [99, 0]
click at [42, 253] on div "Звонок : ua5_-1755191859.477566 1 x - 02:39 00:00 00:00 Транскрипция 00:01 Добр…" at bounding box center [477, 237] width 954 height 474
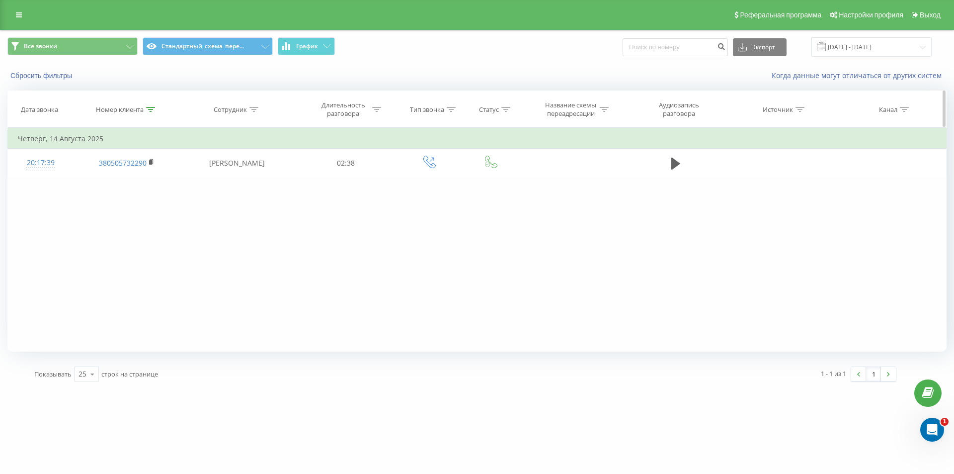
click at [152, 109] on icon at bounding box center [150, 109] width 9 height 5
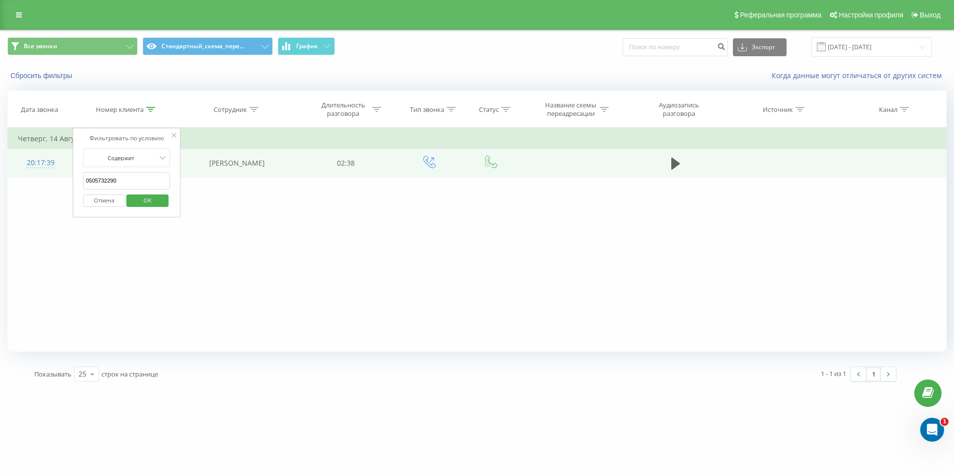
drag, startPoint x: 85, startPoint y: 169, endPoint x: 50, endPoint y: 155, distance: 38.1
click at [56, 158] on table "Фильтровать по условию Содержит 0505732290 Отмена OK Фильтровать по условию Сод…" at bounding box center [476, 153] width 939 height 50
paste input "939144064"
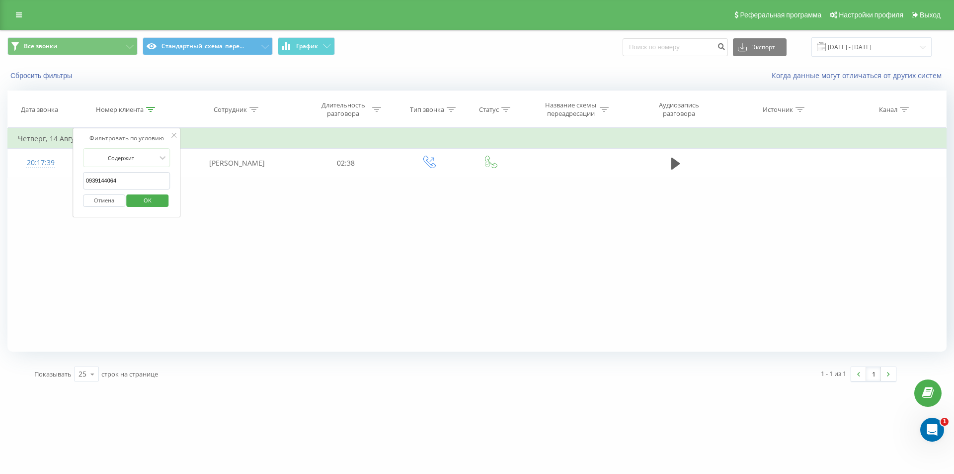
click button "OK" at bounding box center [148, 200] width 42 height 12
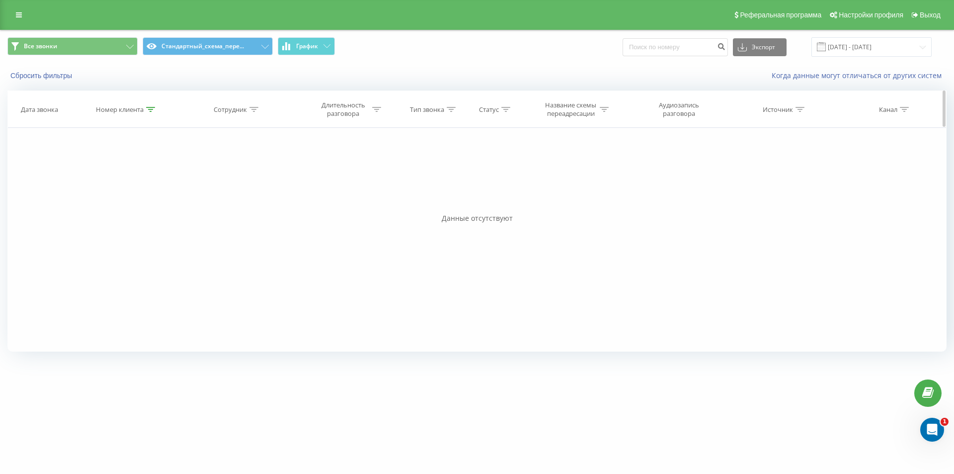
click at [151, 109] on icon at bounding box center [150, 109] width 9 height 5
click at [52, 162] on div "Фильтровать по условию Содержит 0939144064 Отмена OK Фильтровать по условию Сод…" at bounding box center [476, 240] width 939 height 224
paste input "73047691"
click button "OK" at bounding box center [148, 200] width 42 height 12
click at [146, 107] on icon at bounding box center [150, 109] width 9 height 5
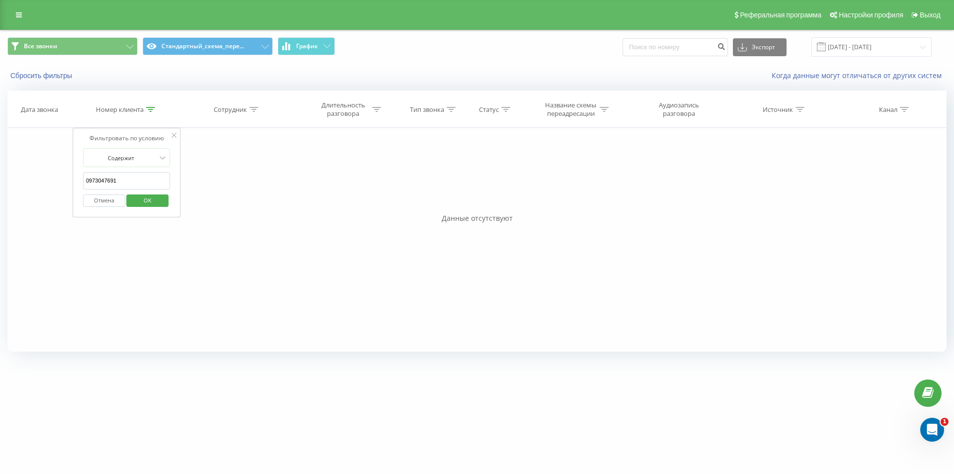
click at [67, 168] on div "Фильтровать по условию Содержит 0973047691 Отмена OK Фильтровать по условию Сод…" at bounding box center [476, 240] width 939 height 224
click at [148, 206] on span "OK" at bounding box center [148, 199] width 28 height 15
click at [251, 230] on div "Фильтровать по условию Содержит 0973047691 Отмена OK Фильтровать по условию Сод…" at bounding box center [476, 240] width 939 height 224
click at [149, 104] on th "Номер клиента" at bounding box center [126, 109] width 106 height 37
click at [149, 111] on icon at bounding box center [150, 109] width 9 height 5
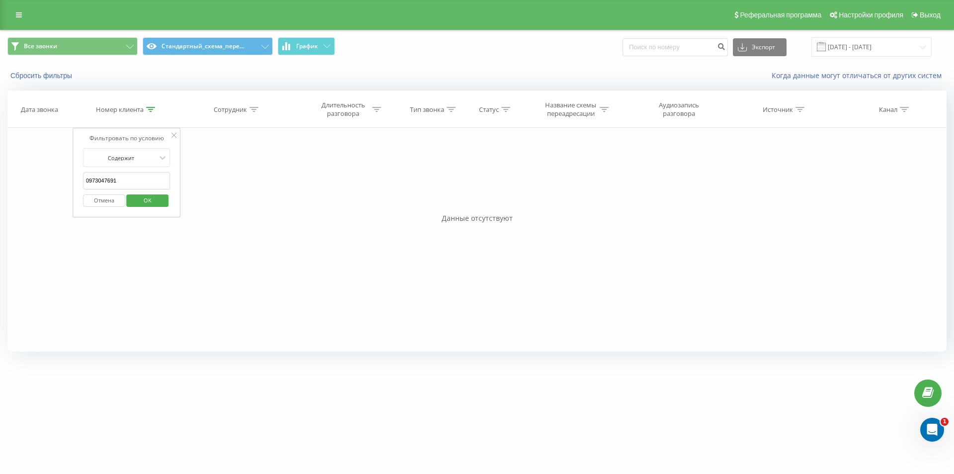
click at [46, 165] on div "Фильтровать по условию Содержит 0973047691 Отмена OK Фильтровать по условию Сод…" at bounding box center [476, 240] width 939 height 224
paste input "380990483442"
click button "OK" at bounding box center [148, 200] width 42 height 12
click at [151, 105] on div at bounding box center [150, 109] width 9 height 8
drag, startPoint x: 95, startPoint y: 170, endPoint x: 30, endPoint y: 157, distance: 66.5
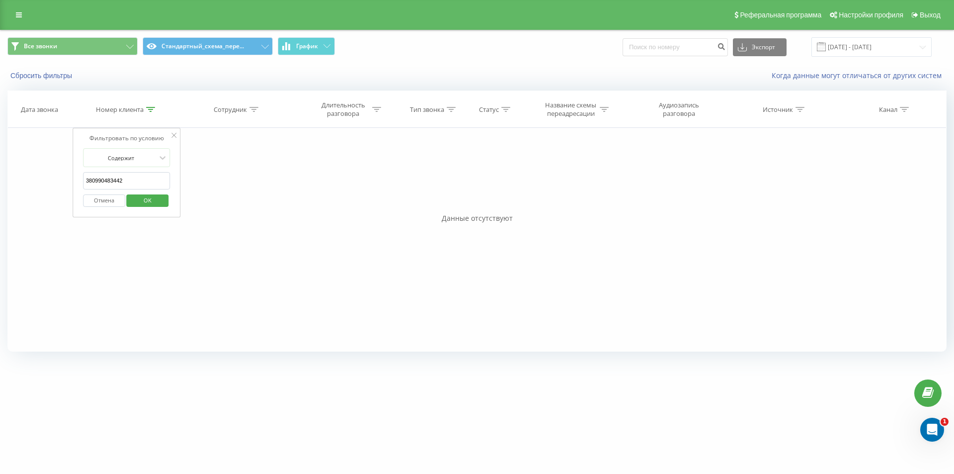
click at [32, 158] on div "Фильтровать по условию Содержит 380990483442 Отмена OK Фильтровать по условию С…" at bounding box center [476, 240] width 939 height 224
click at [144, 198] on span "OK" at bounding box center [148, 199] width 28 height 15
click at [230, 218] on div "Данные отсутствуют" at bounding box center [476, 218] width 939 height 10
click at [149, 113] on div at bounding box center [150, 109] width 9 height 8
drag, startPoint x: 130, startPoint y: 178, endPoint x: 0, endPoint y: 149, distance: 133.5
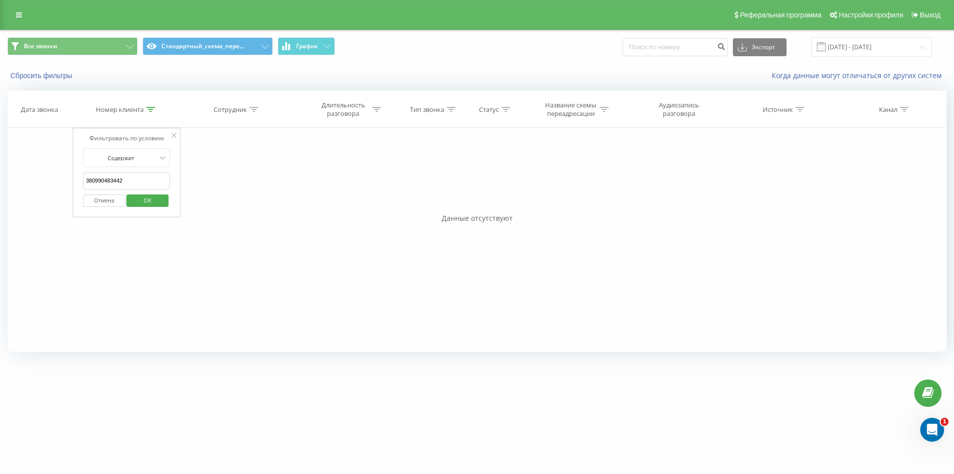
click at [0, 151] on div "Все звонки Стандартный_схема_пере... График Экспорт .csv .xls .xlsx 21.07.2025 …" at bounding box center [477, 195] width 954 height 330
paste input "0509117242"
click button "OK" at bounding box center [148, 200] width 42 height 12
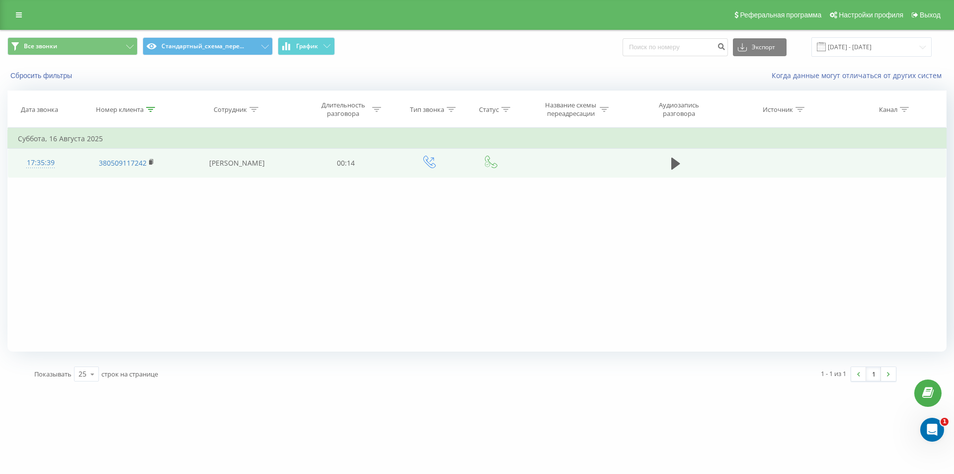
click at [36, 165] on div "17:35:39" at bounding box center [40, 162] width 45 height 19
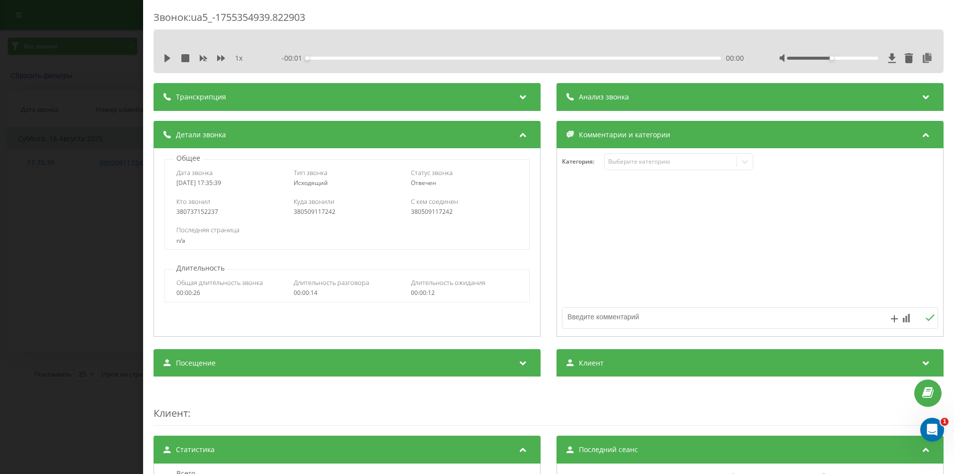
click at [684, 97] on div "Анализ звонка" at bounding box center [750, 97] width 387 height 28
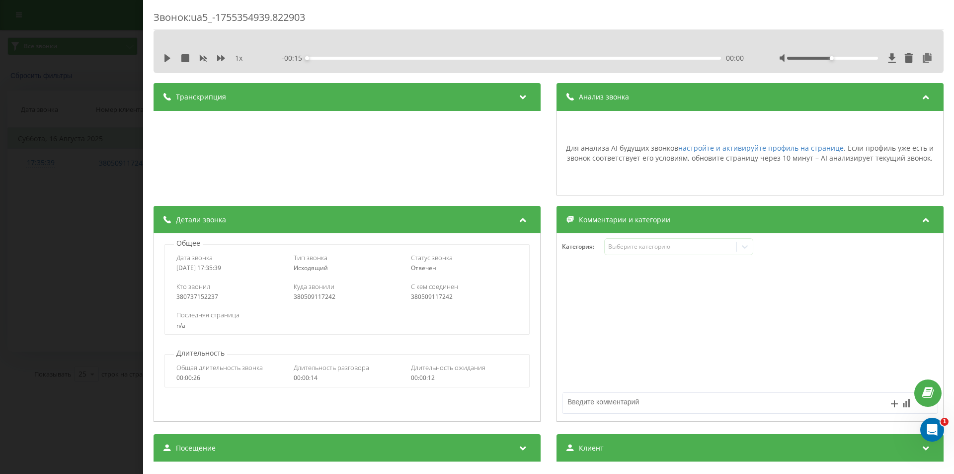
click at [634, 97] on div "Анализ звонка" at bounding box center [750, 97] width 387 height 28
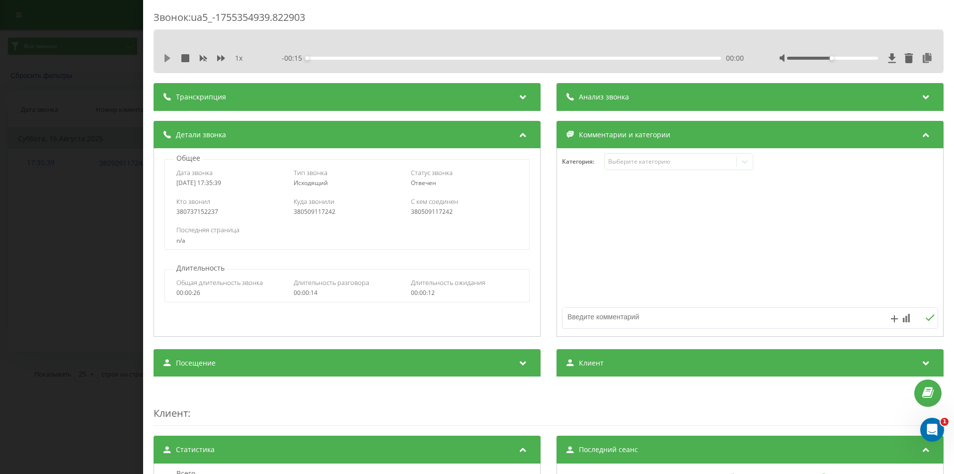
drag, startPoint x: 165, startPoint y: 60, endPoint x: 351, endPoint y: 40, distance: 187.0
click at [166, 60] on icon at bounding box center [168, 58] width 6 height 8
click at [859, 57] on div at bounding box center [832, 58] width 91 height 3
click at [868, 58] on div at bounding box center [832, 58] width 91 height 3
click at [264, 186] on div "2025-08-16 17:35:39" at bounding box center [229, 182] width 107 height 7
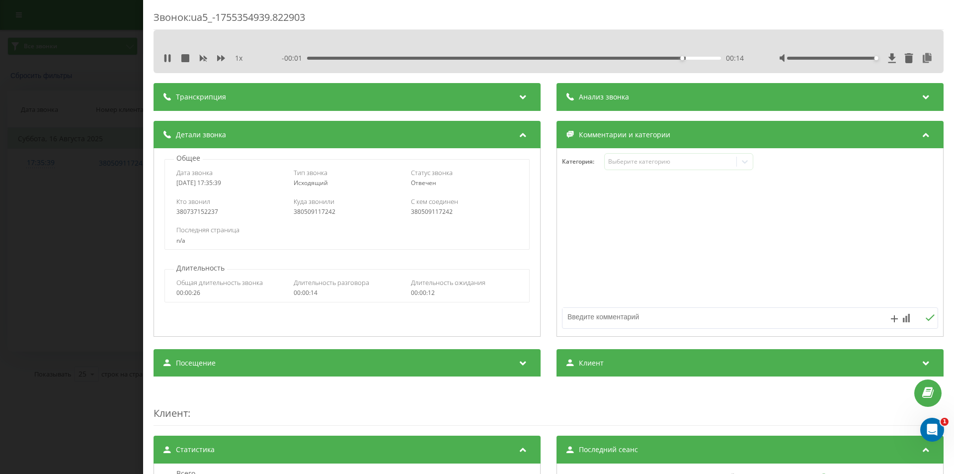
click at [75, 161] on div "Звонок : ua5_-1755354939.822903 1 x - 00:01 00:14 00:14 Транскрипция Для анализ…" at bounding box center [477, 237] width 954 height 474
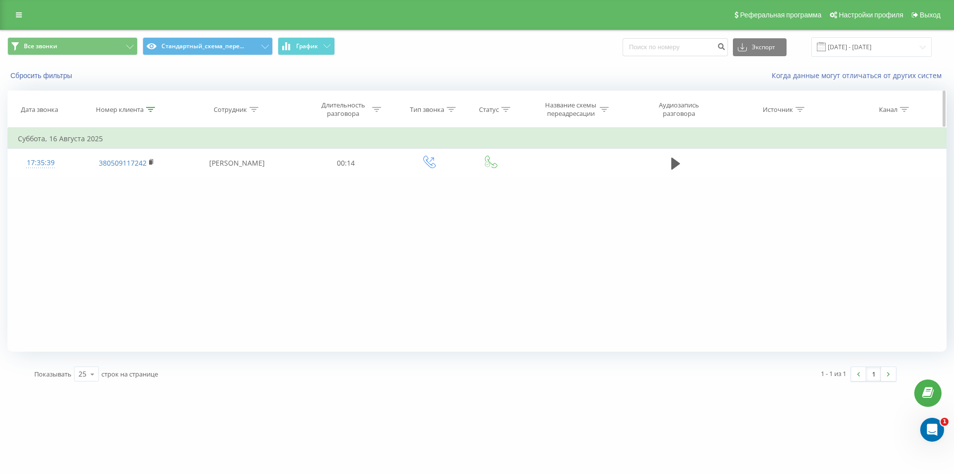
click at [150, 112] on div at bounding box center [150, 109] width 9 height 8
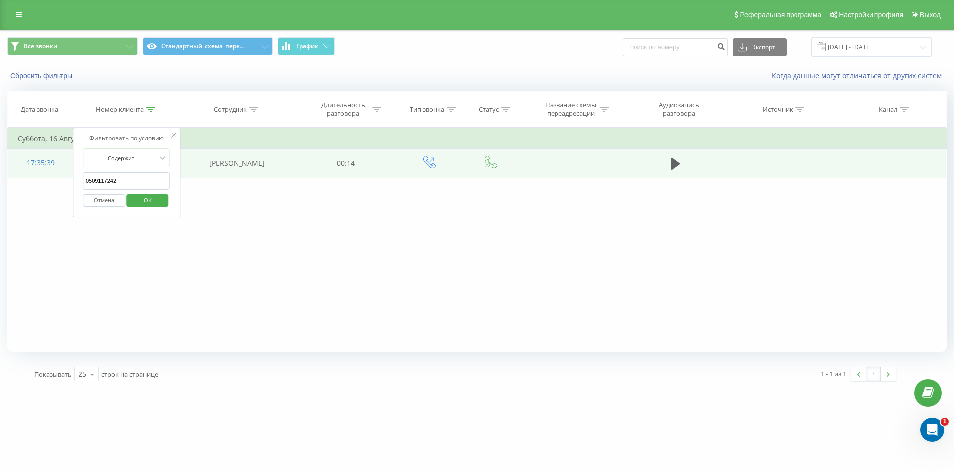
drag, startPoint x: 131, startPoint y: 174, endPoint x: 48, endPoint y: 153, distance: 85.2
click at [48, 153] on table "Фильтровать по условию Содержит 0509117242 Отмена OK Фильтровать по условию Сод…" at bounding box center [476, 153] width 939 height 50
paste input "679843253"
click button "OK" at bounding box center [148, 200] width 42 height 12
click at [41, 163] on div "15:53:46" at bounding box center [40, 162] width 45 height 19
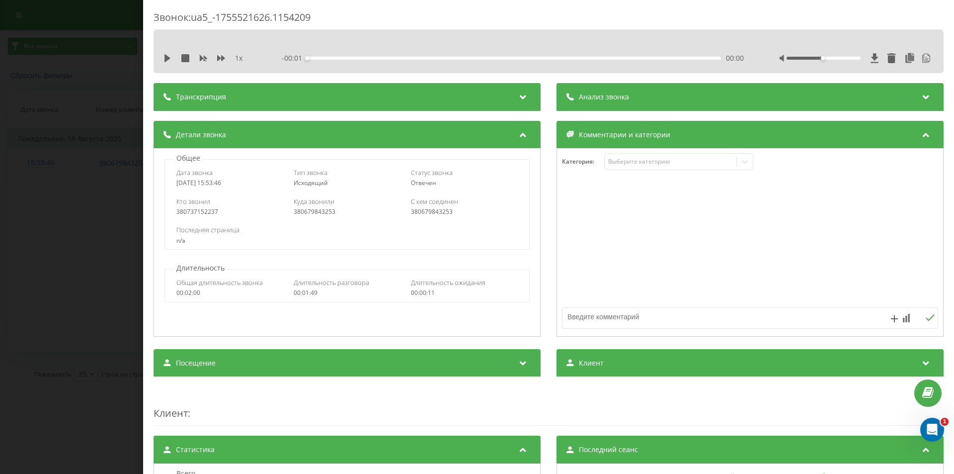
click at [676, 99] on div "Анализ звонка" at bounding box center [750, 97] width 387 height 28
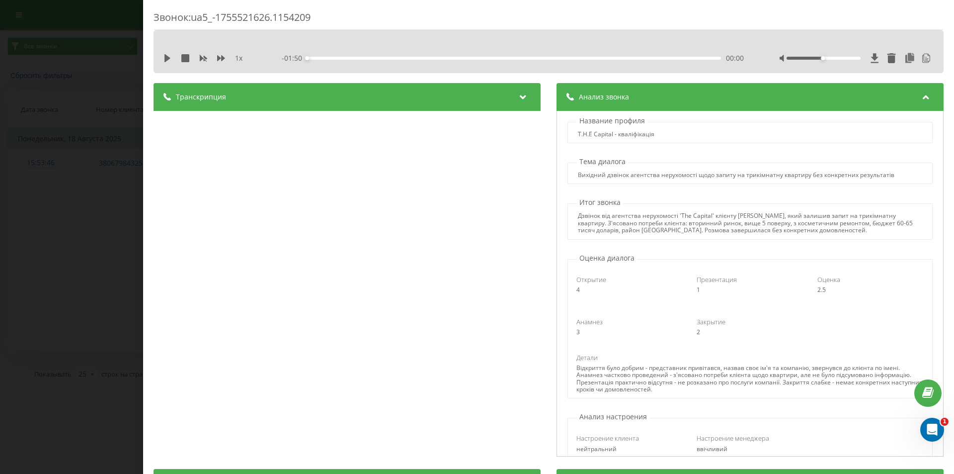
click at [481, 101] on div "Транскрипция" at bounding box center [347, 97] width 387 height 28
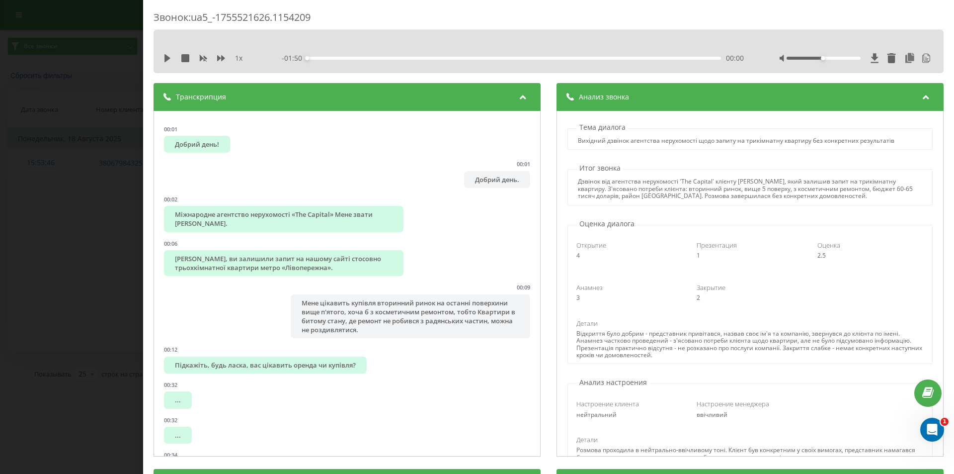
scroll to position [50, 0]
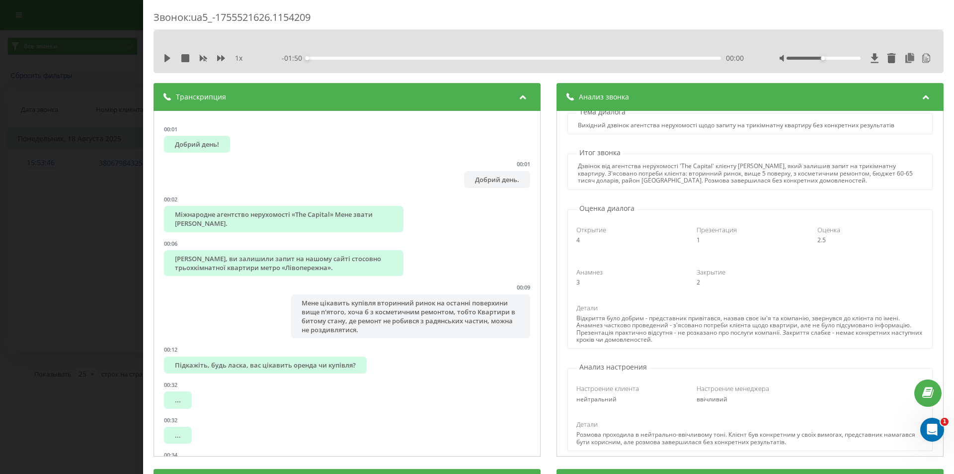
click at [0, 203] on div "Звонок : ua5_-1755521626.1154209 1 x - 01:50 00:00 00:00 Транскрипция 00:01 Доб…" at bounding box center [477, 237] width 954 height 474
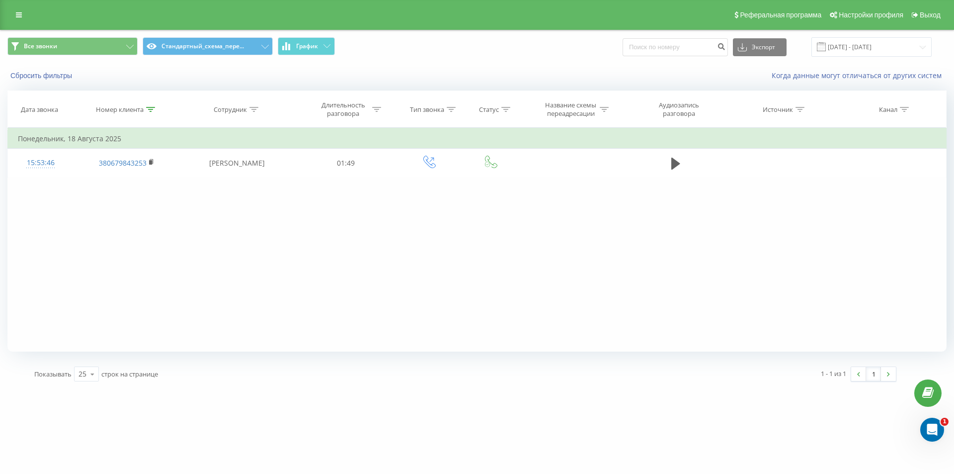
drag, startPoint x: 152, startPoint y: 106, endPoint x: 146, endPoint y: 142, distance: 36.4
click at [152, 107] on div at bounding box center [150, 109] width 9 height 8
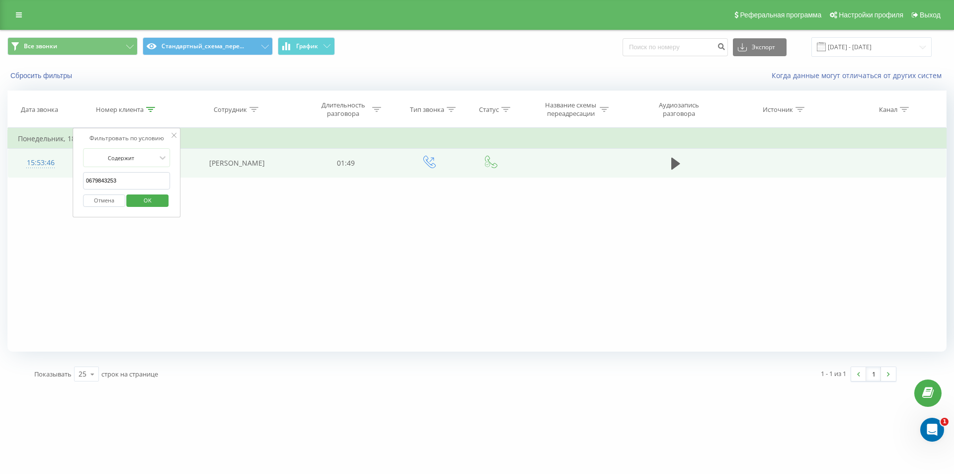
drag, startPoint x: 114, startPoint y: 177, endPoint x: 43, endPoint y: 161, distance: 72.4
click at [48, 163] on table "Фильтровать по условию Содержит 0679843253 Отмена OK Фильтровать по условию Сод…" at bounding box center [476, 153] width 939 height 50
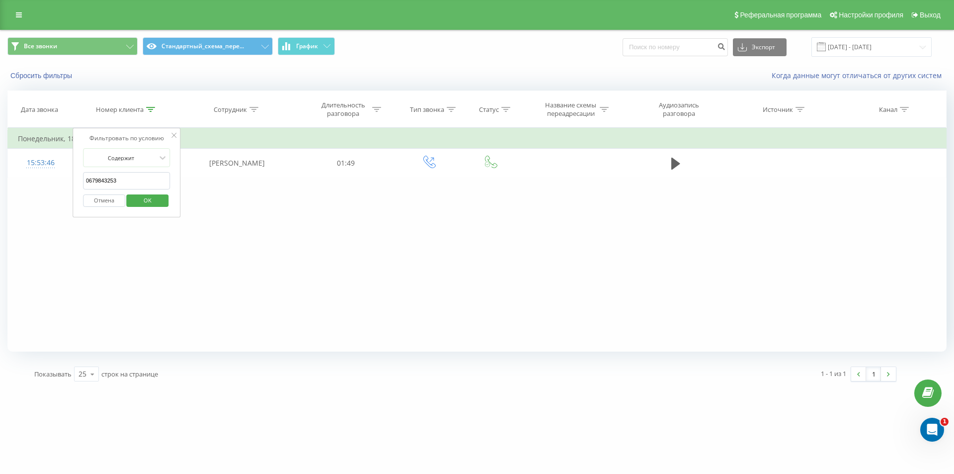
paste input "380973047691"
click at [173, 201] on div "Фильтровать по условию Содержит 380973047691 Отмена OK" at bounding box center [127, 172] width 108 height 89
click at [160, 202] on span "OK" at bounding box center [148, 199] width 28 height 15
click at [141, 260] on div "Фильтровать по условию Содержит 380973047691 Отмена OK Фильтровать по условию С…" at bounding box center [476, 240] width 939 height 224
click at [152, 109] on icon at bounding box center [150, 109] width 9 height 5
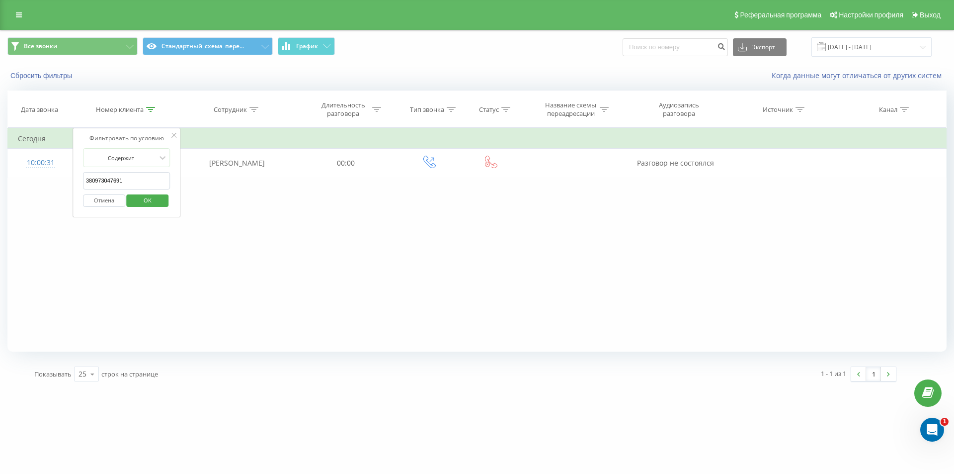
click at [66, 152] on table "Фильтровать по условию Содержит 380973047691 Отмена OK Фильтровать по условию С…" at bounding box center [476, 153] width 939 height 50
paste input "90483442"
click at [171, 178] on div "Фильтровать по условию Содержит 380990483442 Отмена OK" at bounding box center [127, 172] width 108 height 89
click at [149, 202] on span "OK" at bounding box center [148, 199] width 28 height 15
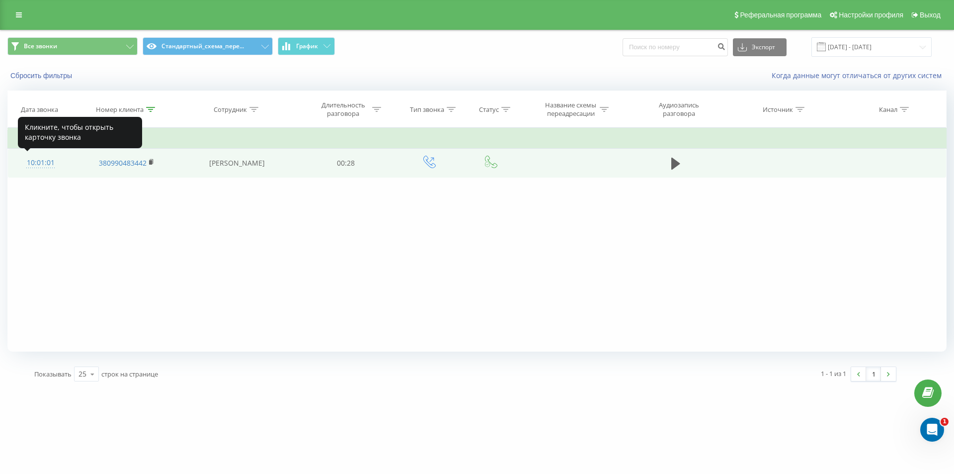
click at [39, 165] on div "10:01:01" at bounding box center [40, 162] width 45 height 19
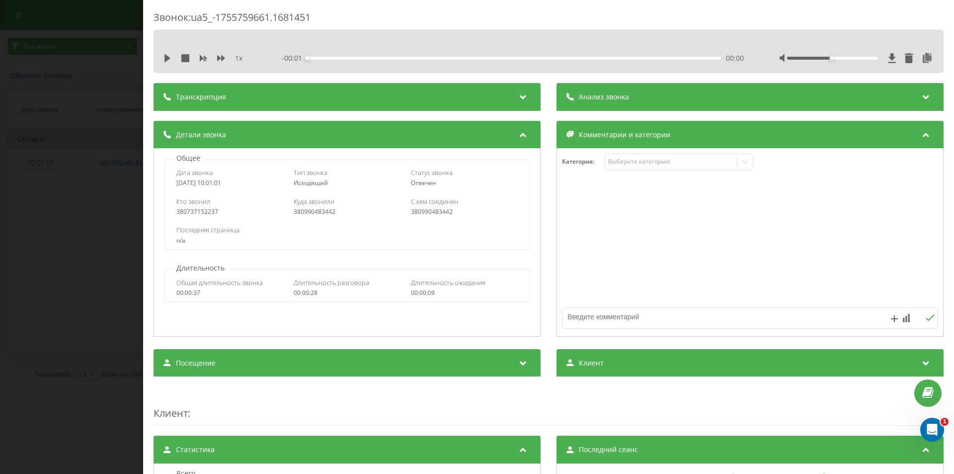
click at [620, 92] on span "Анализ звонка" at bounding box center [604, 97] width 50 height 10
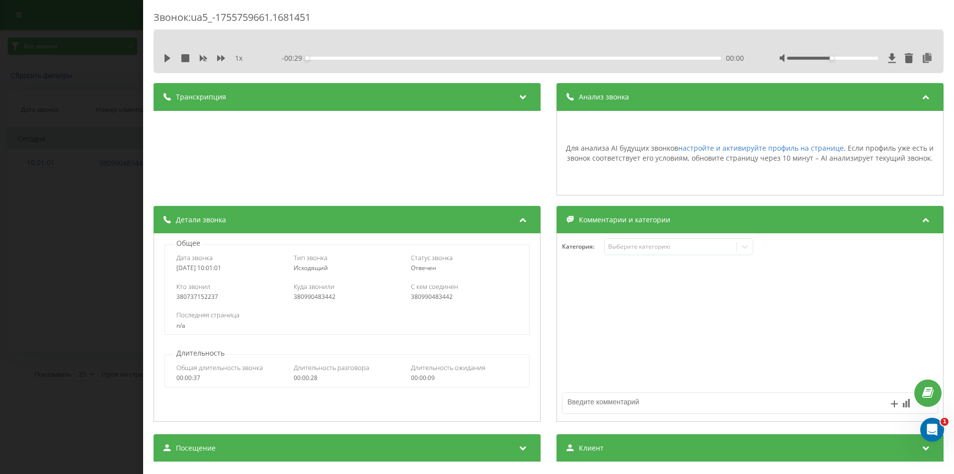
click at [618, 91] on div "Анализ звонка" at bounding box center [750, 97] width 387 height 28
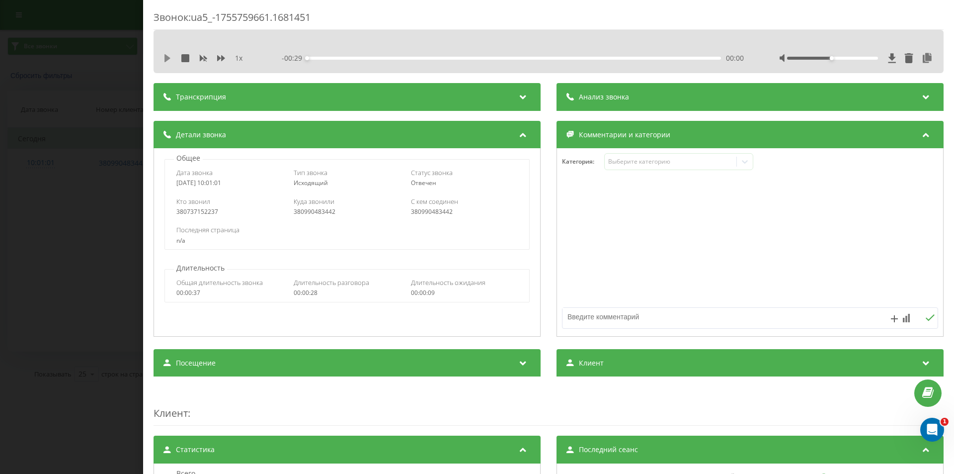
click at [168, 56] on icon at bounding box center [168, 58] width 8 height 8
click at [477, 59] on div "00:00" at bounding box center [514, 58] width 414 height 3
click at [518, 57] on div "00:15" at bounding box center [514, 58] width 414 height 3
click at [168, 58] on icon at bounding box center [168, 58] width 8 height 8
drag, startPoint x: 90, startPoint y: 218, endPoint x: 243, endPoint y: 463, distance: 288.0
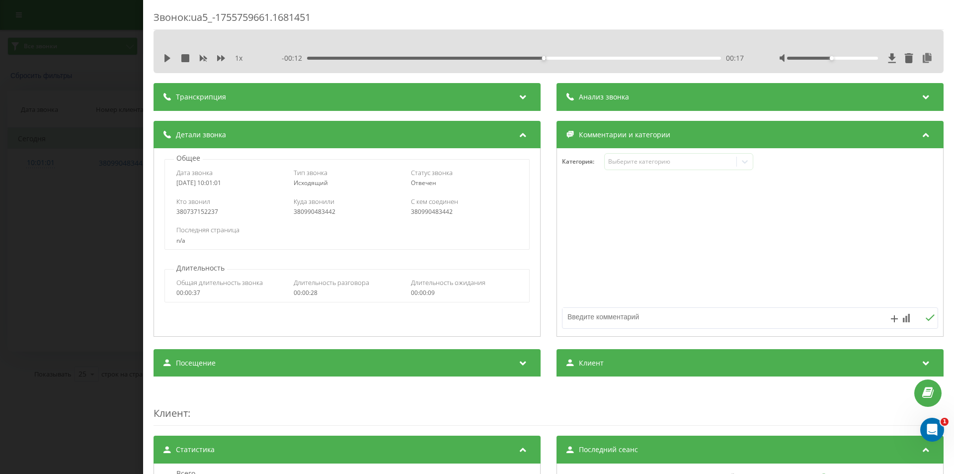
click at [90, 222] on div "Звонок : ua5_-1755759661.1681451 1 x - 00:12 00:17 00:17 Транскрипция Для анали…" at bounding box center [477, 237] width 954 height 474
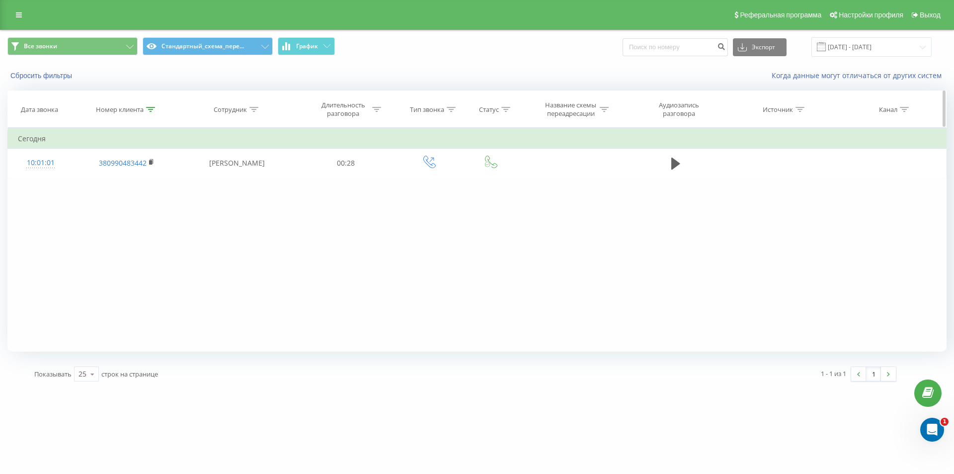
drag, startPoint x: 259, startPoint y: 229, endPoint x: 231, endPoint y: 108, distance: 124.1
click at [260, 225] on div "Фильтровать по условию Содержит 380990483442 Отмена OK Фильтровать по условию С…" at bounding box center [476, 240] width 939 height 224
click at [149, 111] on icon at bounding box center [150, 109] width 9 height 5
drag, startPoint x: 22, startPoint y: 153, endPoint x: 2, endPoint y: 109, distance: 48.0
click at [0, 123] on div "Все звонки Стандартный_схема_пере... График Экспорт .csv .xls .xlsx 21.07.2025 …" at bounding box center [477, 209] width 954 height 359
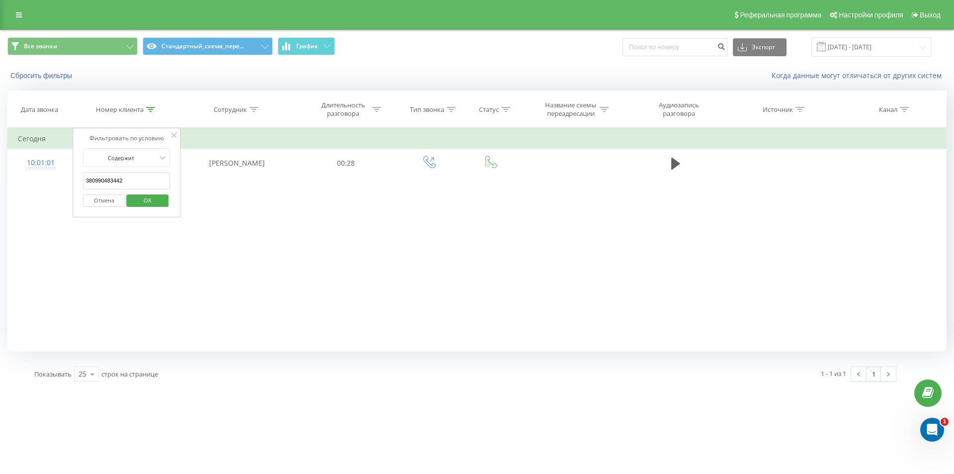
paste input "731630523"
click button "OK" at bounding box center [148, 200] width 42 height 12
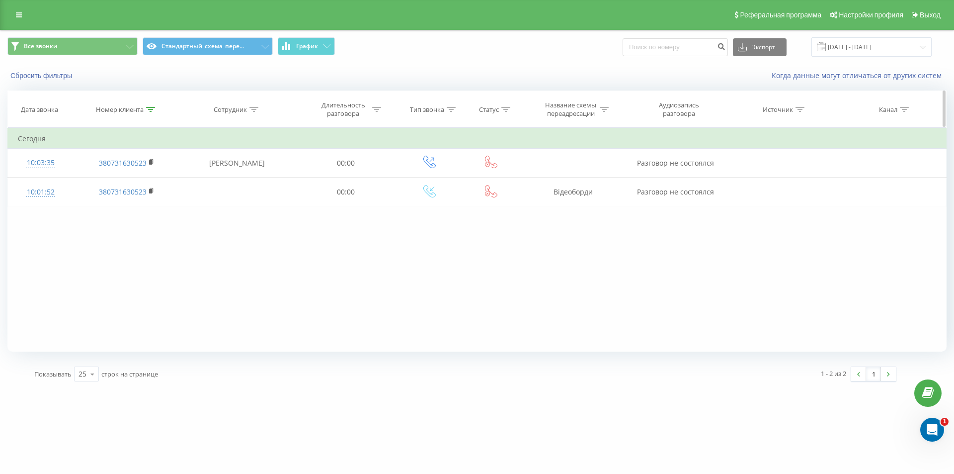
click at [154, 108] on icon at bounding box center [150, 109] width 9 height 5
drag, startPoint x: 92, startPoint y: 174, endPoint x: 0, endPoint y: 133, distance: 101.0
click at [0, 140] on div "Все звонки Стандартный_схема_пере... График Экспорт .csv .xls .xlsx 21.07.2025 …" at bounding box center [477, 209] width 954 height 359
paste input "380956972878"
type input "380956972878"
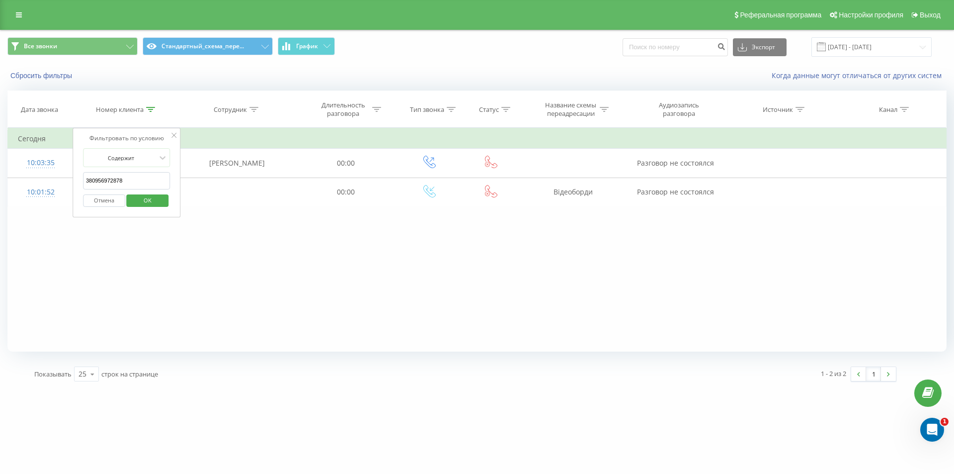
click at [158, 202] on span "OK" at bounding box center [148, 199] width 28 height 15
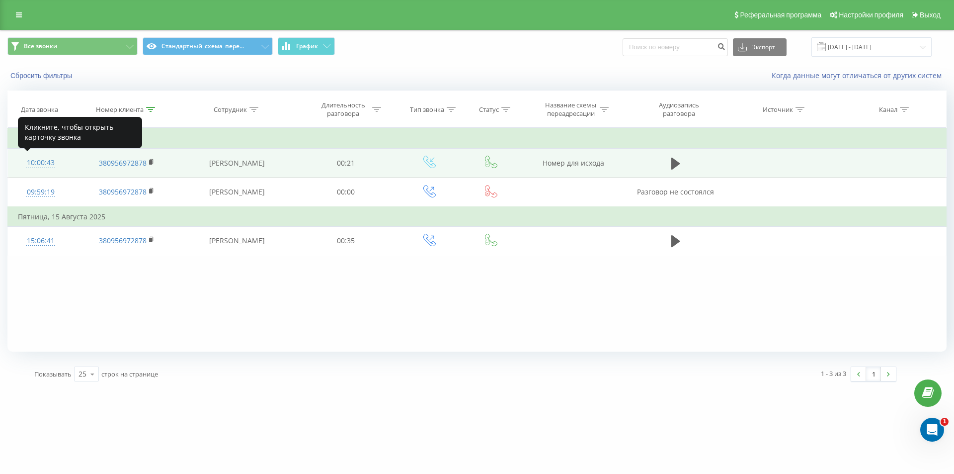
click at [48, 161] on div "10:00:43" at bounding box center [40, 162] width 45 height 19
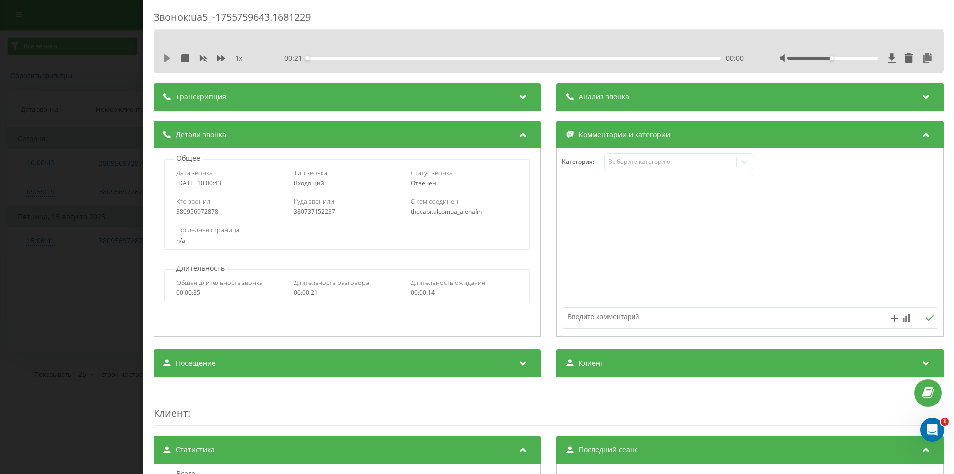
click at [164, 59] on icon at bounding box center [168, 58] width 8 height 8
click at [586, 107] on div "Анализ звонка" at bounding box center [750, 97] width 387 height 28
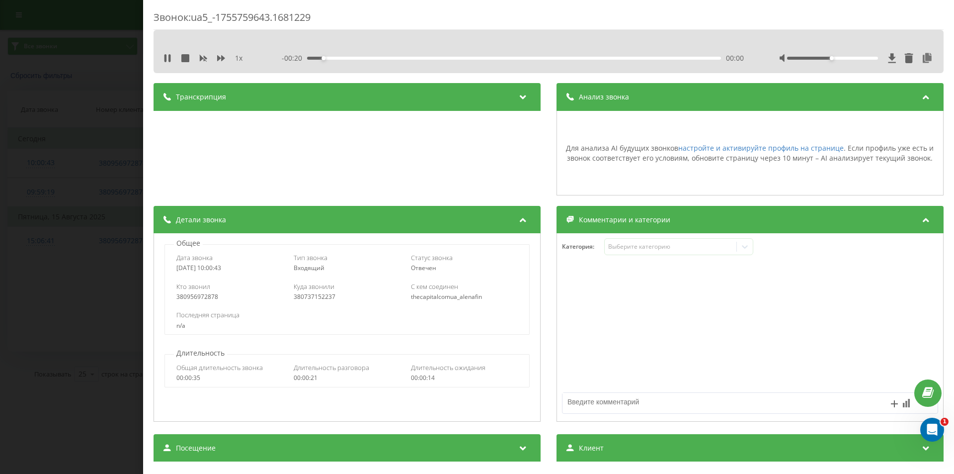
click at [590, 99] on span "Анализ звонка" at bounding box center [604, 97] width 50 height 10
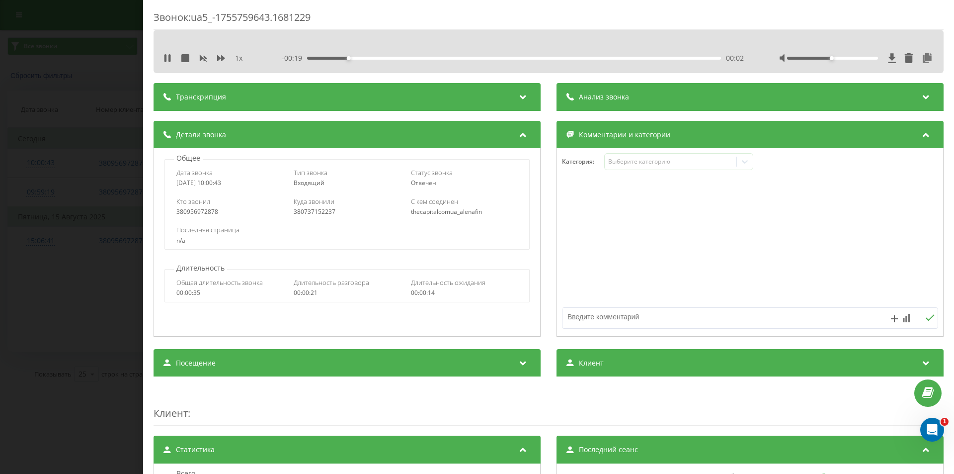
click at [162, 57] on div "1 x - 00:19 00:02 00:02" at bounding box center [548, 58] width 775 height 15
click at [165, 57] on icon at bounding box center [166, 58] width 2 height 8
click at [165, 57] on icon at bounding box center [168, 58] width 8 height 8
drag, startPoint x: 76, startPoint y: 146, endPoint x: 77, endPoint y: 141, distance: 5.5
click at [77, 146] on div "Звонок : ua5_-1755759643.1681229 1 x - 00:04 00:17 00:17 Транскрипция Для анали…" at bounding box center [477, 237] width 954 height 474
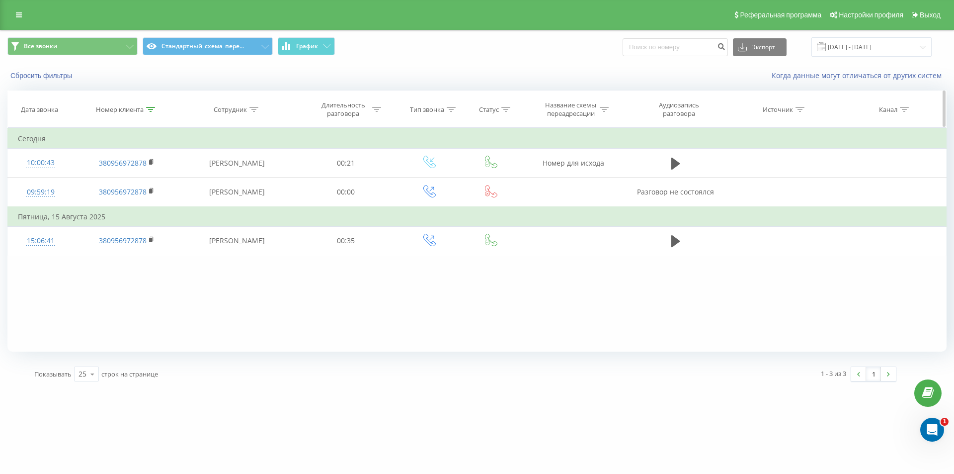
click at [151, 109] on icon at bounding box center [150, 109] width 9 height 5
click at [88, 203] on button "Отмена" at bounding box center [104, 200] width 42 height 12
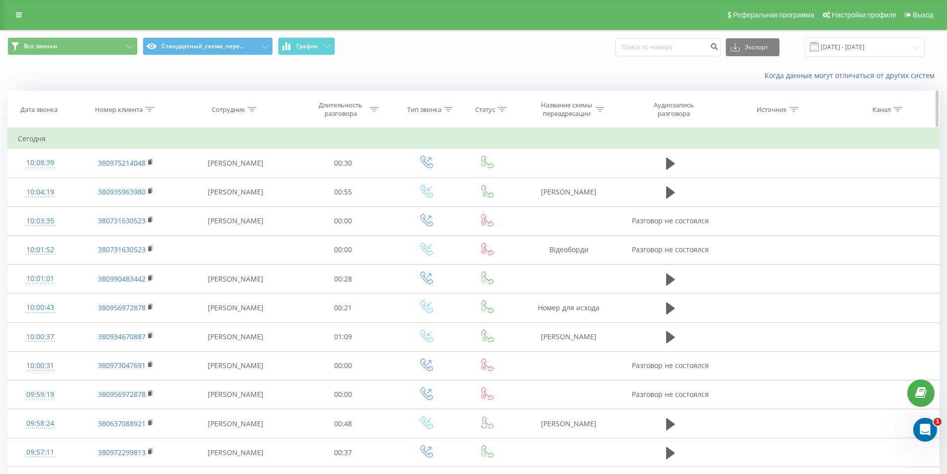
click at [151, 105] on div at bounding box center [149, 109] width 9 height 8
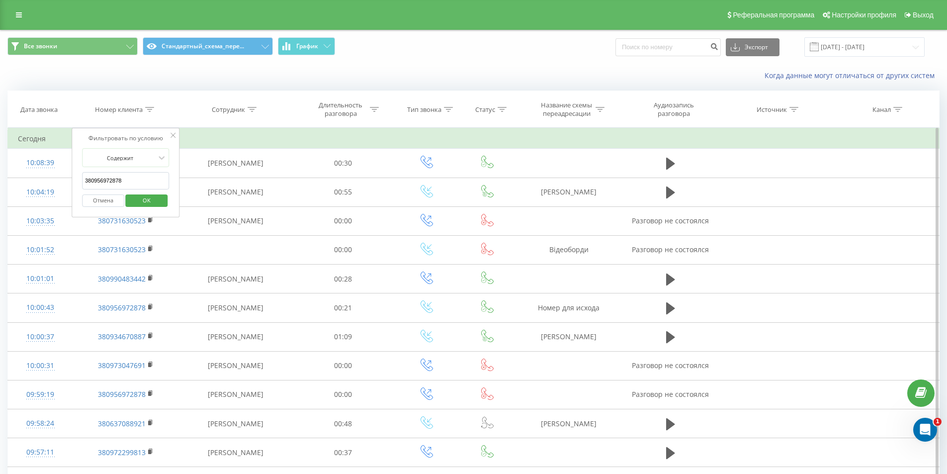
click at [141, 181] on input "380956972878" at bounding box center [125, 180] width 87 height 17
paste input "380507470689"
click at [146, 192] on div "Отмена OK" at bounding box center [125, 200] width 87 height 22
click at [148, 194] on span "OK" at bounding box center [147, 199] width 28 height 15
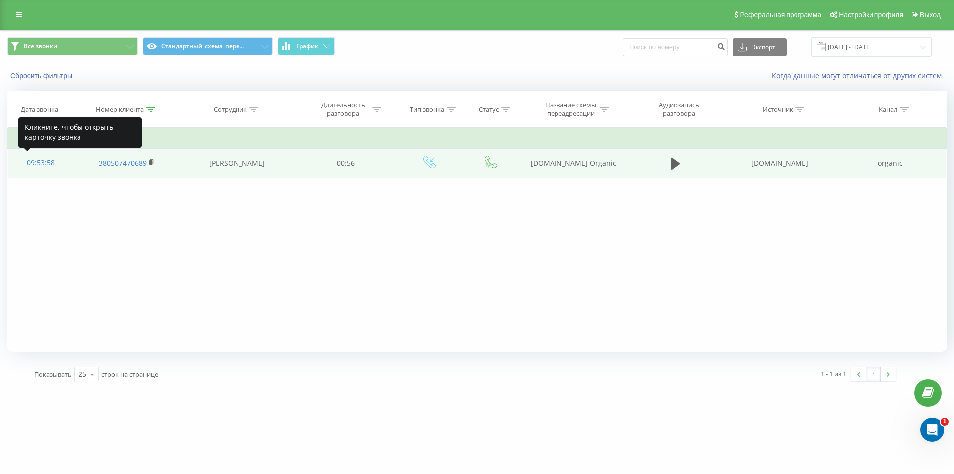
click at [40, 159] on div "09:53:58" at bounding box center [40, 162] width 45 height 19
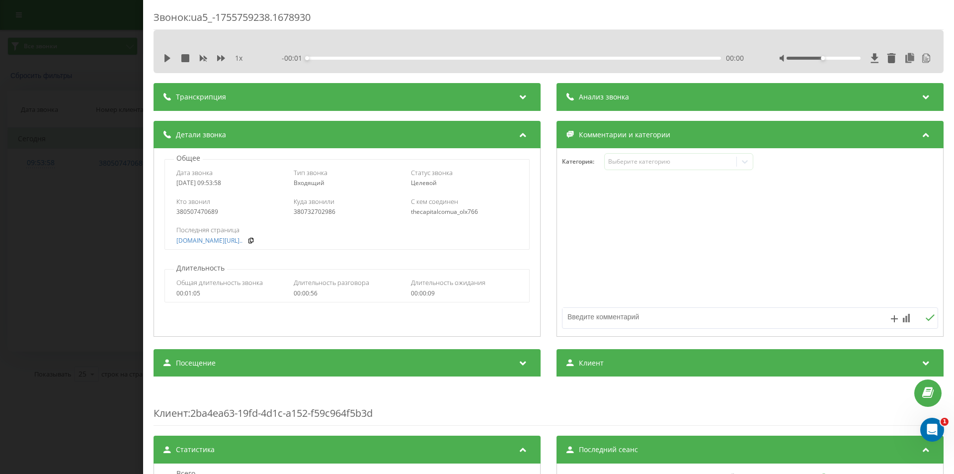
click at [611, 95] on span "Анализ звонка" at bounding box center [604, 97] width 50 height 10
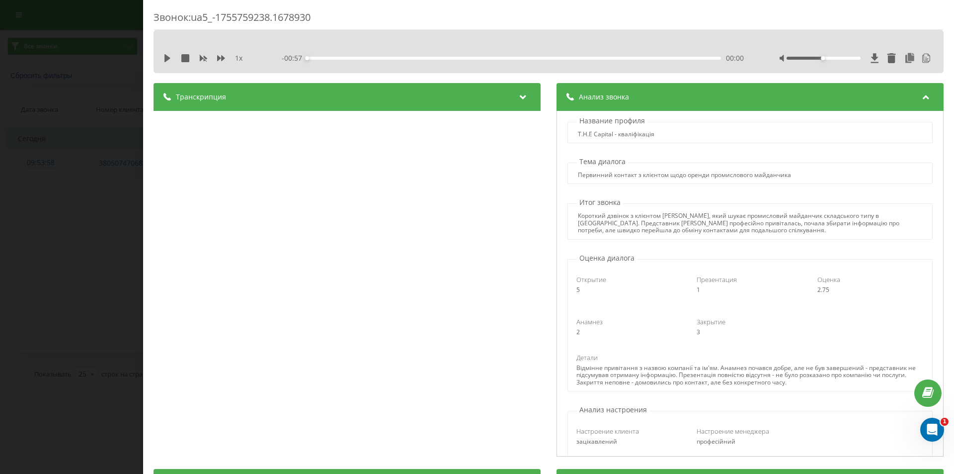
click at [96, 175] on div "Звонок : ua5_-1755759238.1678930 1 x - 00:57 00:00 00:00 Транскрипция 00:00 Віт…" at bounding box center [477, 237] width 954 height 474
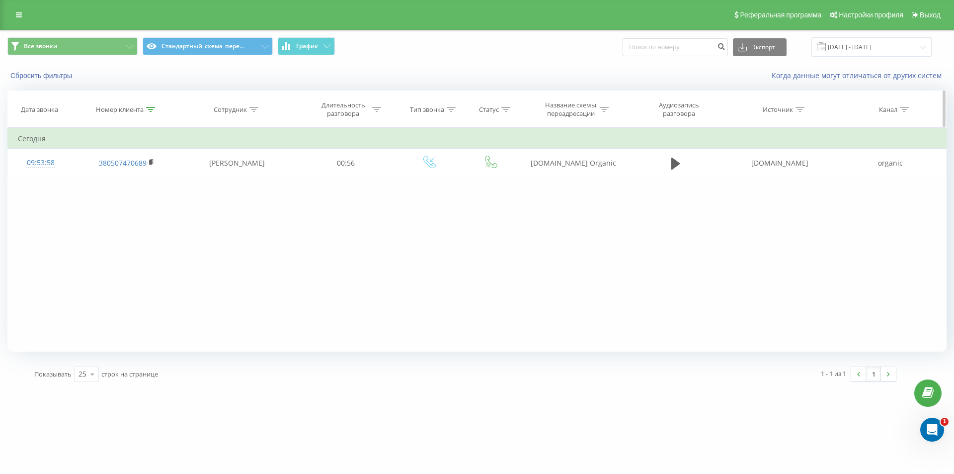
click at [150, 112] on div at bounding box center [150, 109] width 9 height 8
drag, startPoint x: 136, startPoint y: 178, endPoint x: 39, endPoint y: 144, distance: 102.3
click at [46, 147] on table "Фильтровать по условию Содержит 380507470689 Отмена OK Фильтровать по условию С…" at bounding box center [476, 153] width 939 height 50
paste input "730602992"
click at [146, 197] on span "OK" at bounding box center [148, 199] width 28 height 15
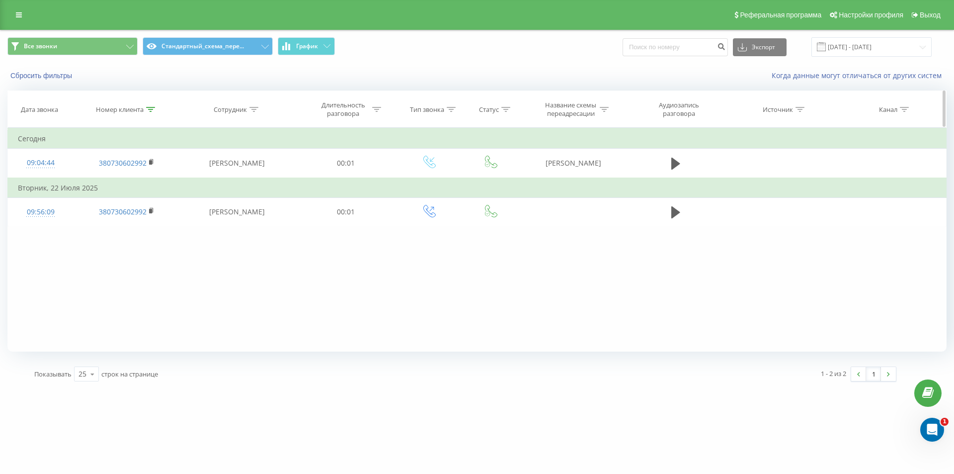
click at [154, 110] on icon at bounding box center [150, 109] width 9 height 5
drag, startPoint x: 134, startPoint y: 183, endPoint x: 85, endPoint y: 166, distance: 52.2
click at [95, 169] on form "Содержит 380730602992 Отмена OK" at bounding box center [126, 180] width 87 height 64
paste input "2718299"
drag, startPoint x: 139, startPoint y: 187, endPoint x: 152, endPoint y: 195, distance: 14.9
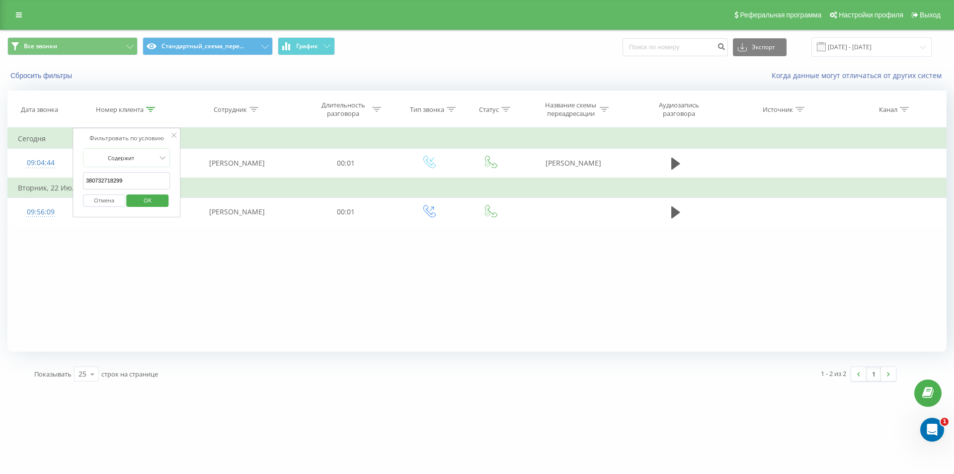
click at [140, 187] on input "380732718299" at bounding box center [126, 180] width 87 height 17
click at [152, 195] on span "OK" at bounding box center [148, 199] width 28 height 15
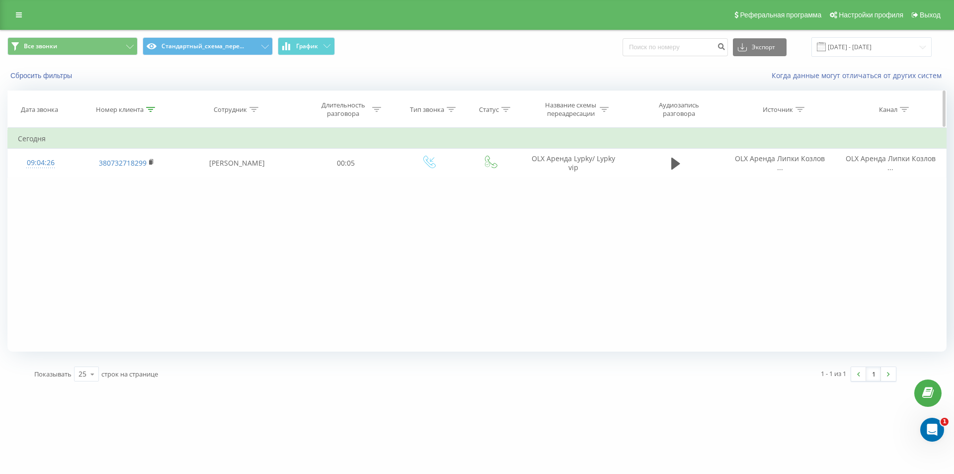
click at [147, 108] on icon at bounding box center [150, 109] width 9 height 5
drag, startPoint x: 130, startPoint y: 178, endPoint x: 54, endPoint y: 145, distance: 83.0
click at [59, 148] on table "Фильтровать по условию Содержит 380732718299 Отмена OK Фильтровать по условию С…" at bounding box center [476, 153] width 939 height 50
paste input "380664582056"
click at [144, 200] on span "OK" at bounding box center [148, 199] width 28 height 15
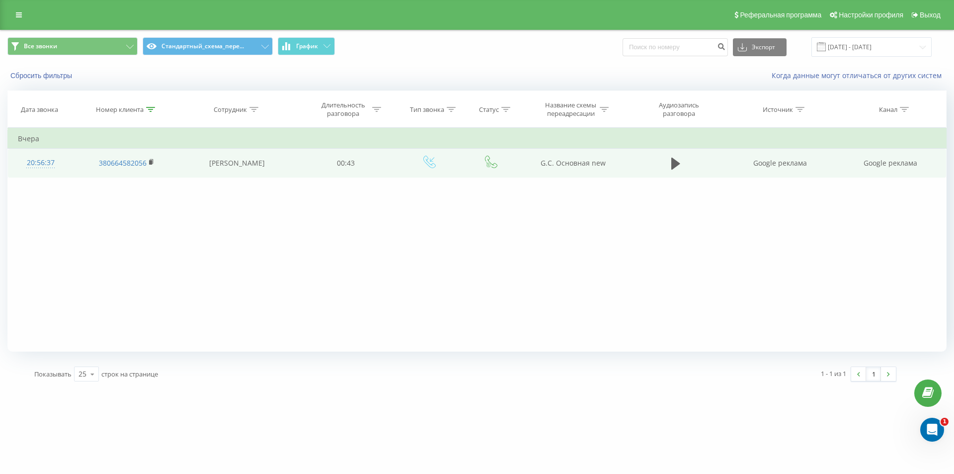
click at [47, 161] on div "20:56:37" at bounding box center [40, 162] width 45 height 19
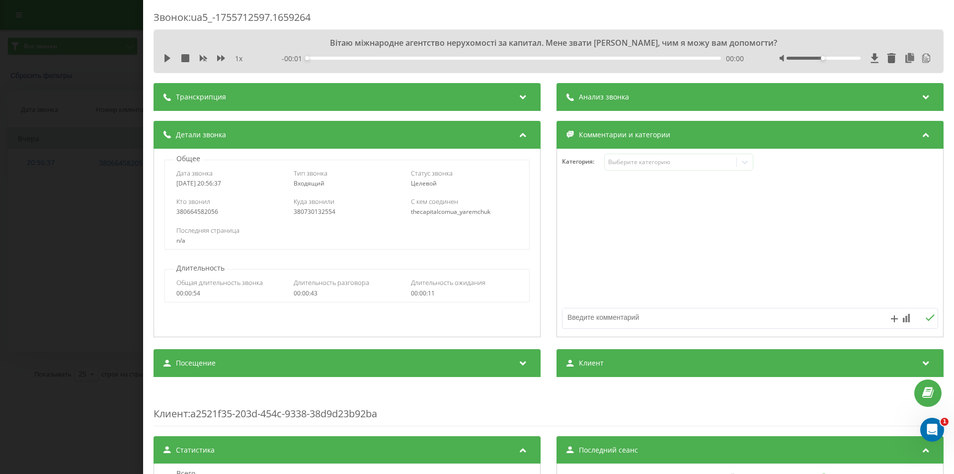
click at [709, 107] on div "Анализ звонка" at bounding box center [750, 97] width 387 height 28
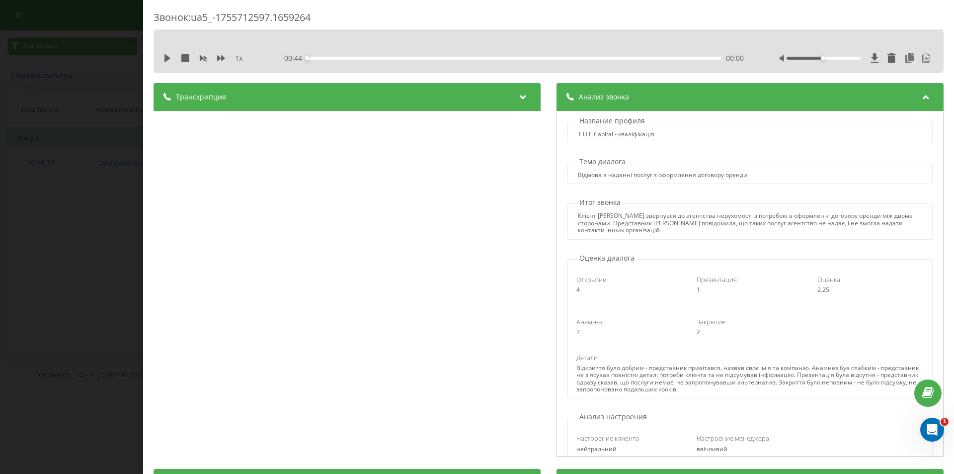
click at [105, 128] on div "Звонок : ua5_-1755712597.1659264 1 x - 00:44 00:00 00:00 Транскрипция 00:00 Віт…" at bounding box center [477, 237] width 954 height 474
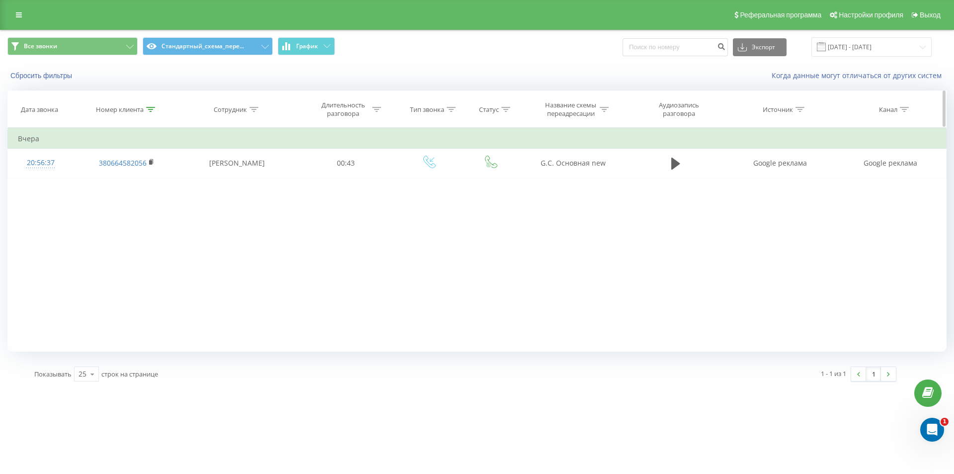
click at [153, 107] on icon at bounding box center [150, 109] width 9 height 5
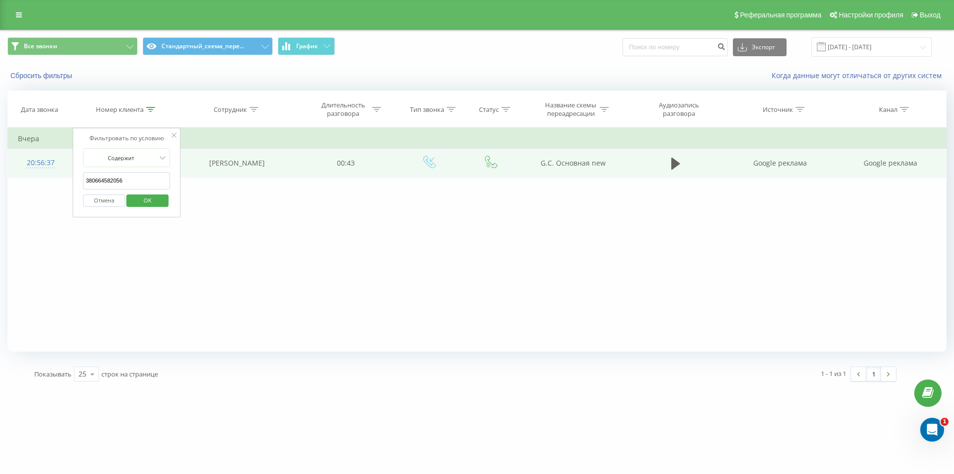
drag, startPoint x: 135, startPoint y: 178, endPoint x: 45, endPoint y: 149, distance: 94.5
click at [51, 152] on table "Фильтровать по условию Содержит 380664582056 Отмена OK Фильтровать по условию С…" at bounding box center [476, 153] width 939 height 50
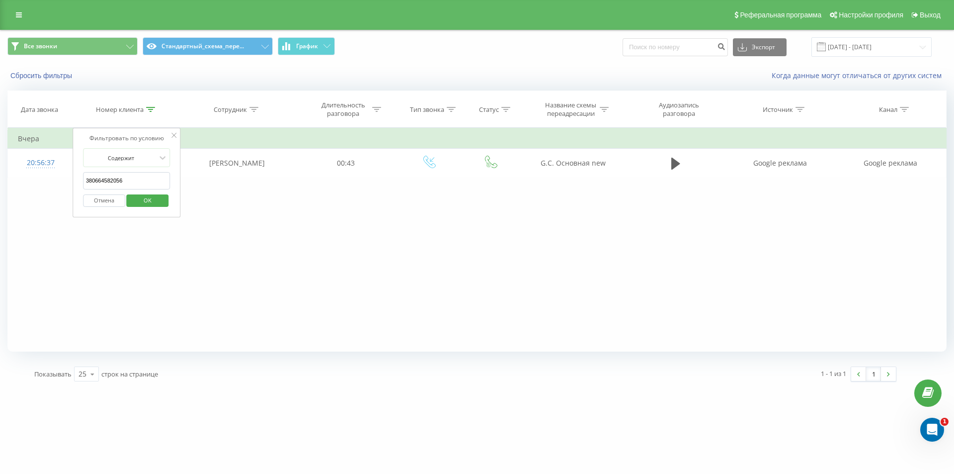
paste input "380978914877"
click at [140, 196] on span "OK" at bounding box center [148, 199] width 28 height 15
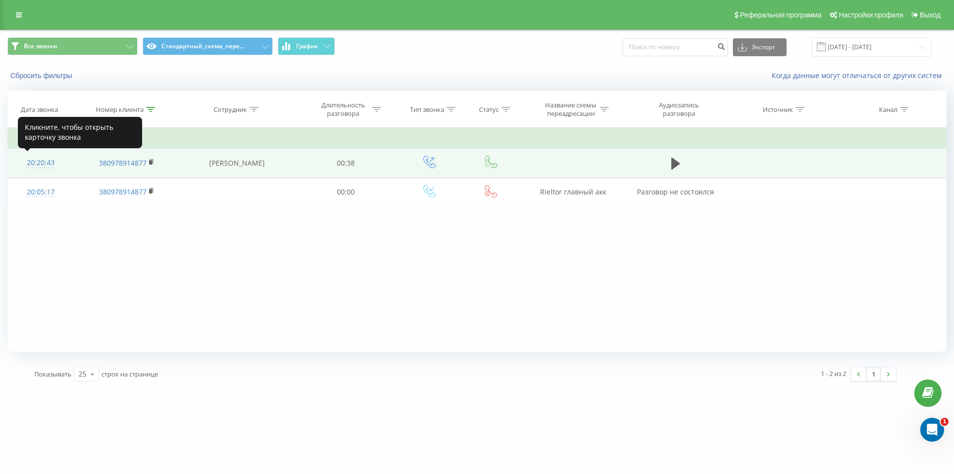
click at [42, 169] on div "20:20:43" at bounding box center [40, 162] width 45 height 19
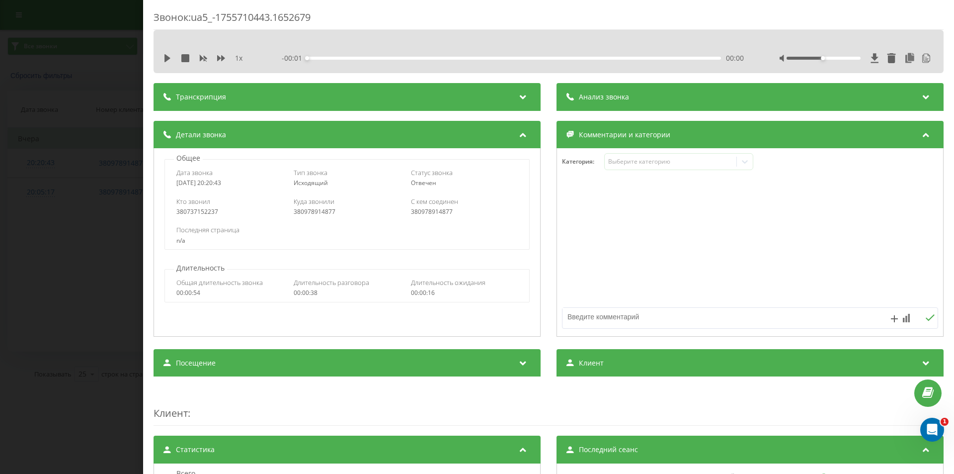
click at [659, 85] on div "Анализ звонка" at bounding box center [750, 97] width 387 height 28
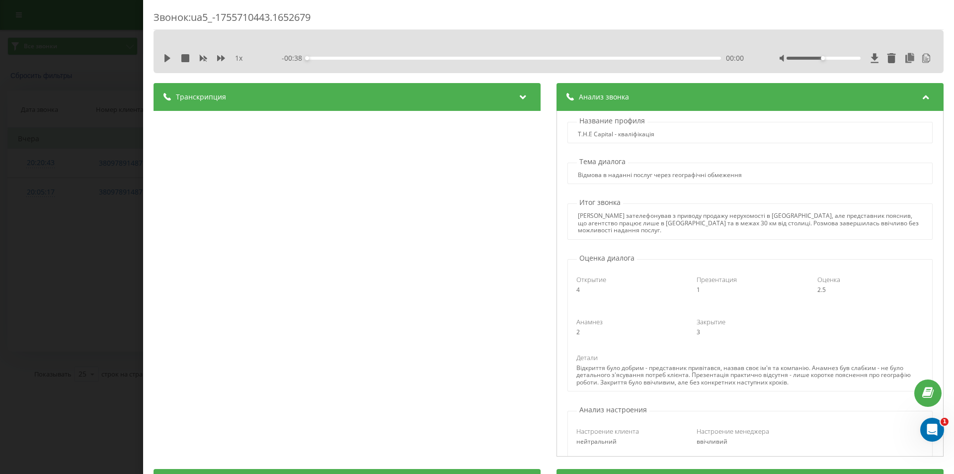
click at [128, 124] on div "Звонок : ua5_-1755710443.1652679 1 x - 00:38 00:00 00:00 Транскрипция 00:00 Слу…" at bounding box center [477, 237] width 954 height 474
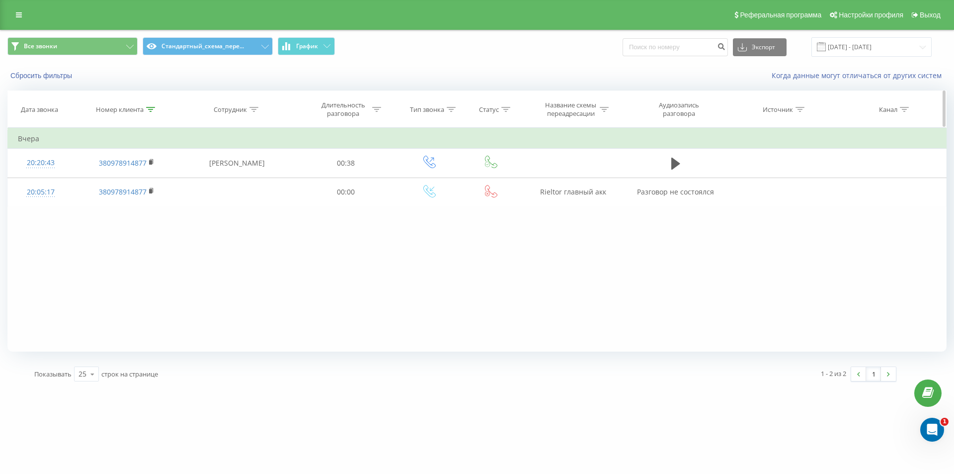
click at [151, 101] on th "Номер клиента" at bounding box center [126, 109] width 106 height 37
click at [150, 109] on icon at bounding box center [150, 109] width 9 height 5
drag, startPoint x: 151, startPoint y: 179, endPoint x: 68, endPoint y: 136, distance: 93.4
click at [101, 160] on form "Содержит 380978914877 Отмена OK" at bounding box center [126, 180] width 87 height 64
paste input "380633447000"
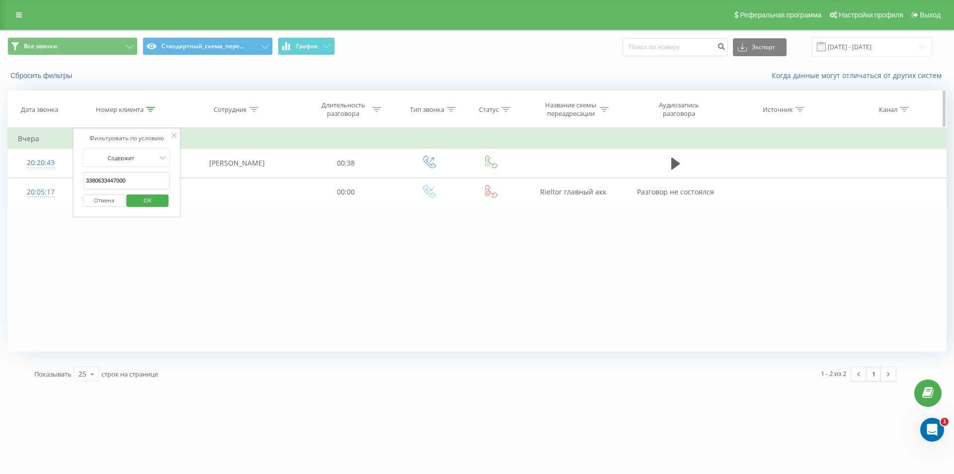
drag, startPoint x: 145, startPoint y: 175, endPoint x: 9, endPoint y: 126, distance: 144.5
click at [48, 142] on table "Фильтровать по условию Содержит 3380633447000 Отмена OK Фильтровать по условию …" at bounding box center [476, 167] width 939 height 79
paste input "text"
click at [162, 205] on button "OK" at bounding box center [148, 200] width 42 height 12
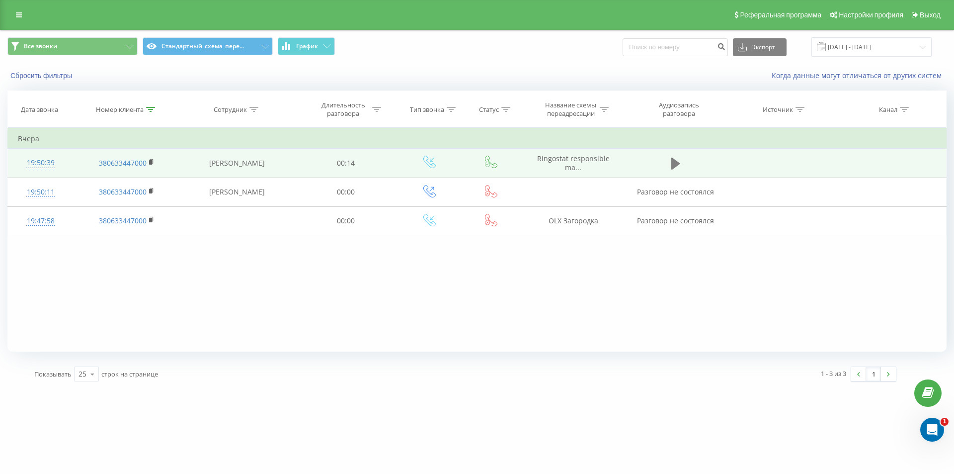
click at [676, 161] on icon at bounding box center [676, 164] width 9 height 12
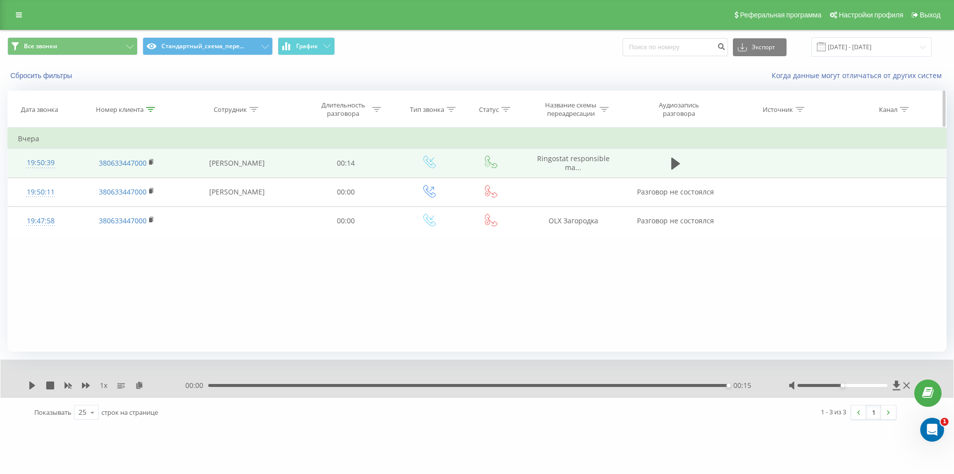
click at [147, 110] on icon at bounding box center [150, 109] width 9 height 5
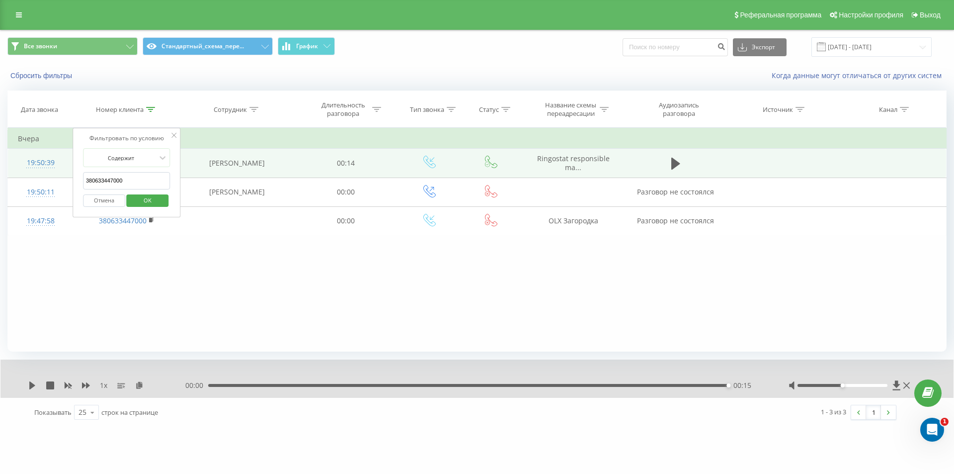
drag, startPoint x: 90, startPoint y: 165, endPoint x: 0, endPoint y: 119, distance: 100.7
click at [24, 136] on table "Фильтровать по условию Содержит 380633447000 Отмена OK Фильтровать по условию С…" at bounding box center [476, 182] width 939 height 108
paste input "380631895164"
click at [148, 202] on span "OK" at bounding box center [148, 199] width 28 height 15
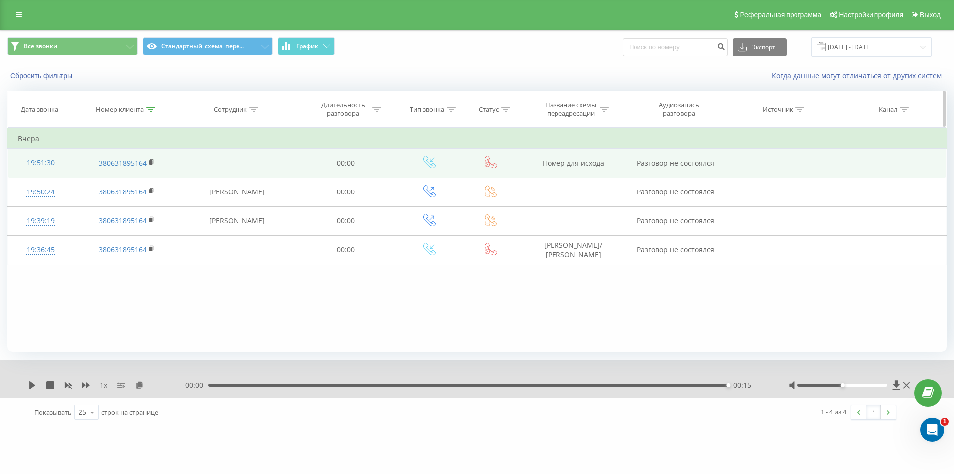
click at [150, 108] on icon at bounding box center [150, 109] width 9 height 5
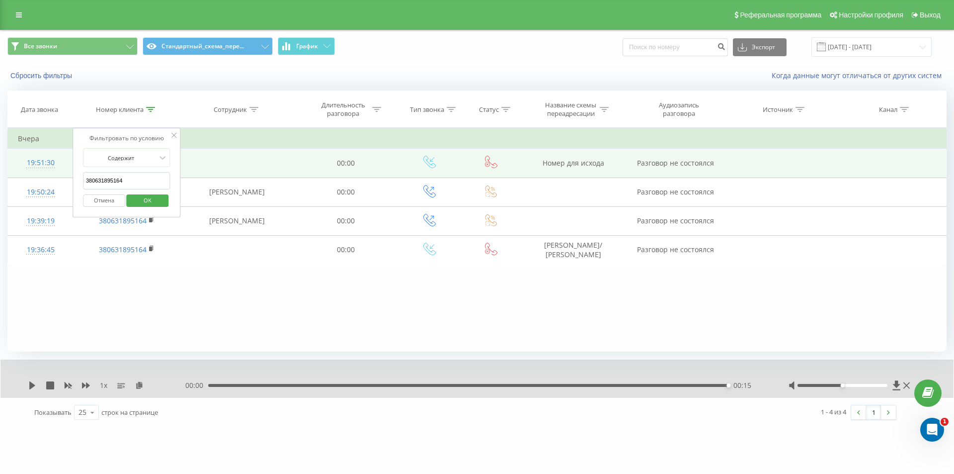
drag, startPoint x: 148, startPoint y: 182, endPoint x: 54, endPoint y: 148, distance: 100.3
click at [63, 152] on table "Фильтровать по условию Содержит 380631895164 Отмена OK Фильтровать по условию С…" at bounding box center [476, 196] width 939 height 137
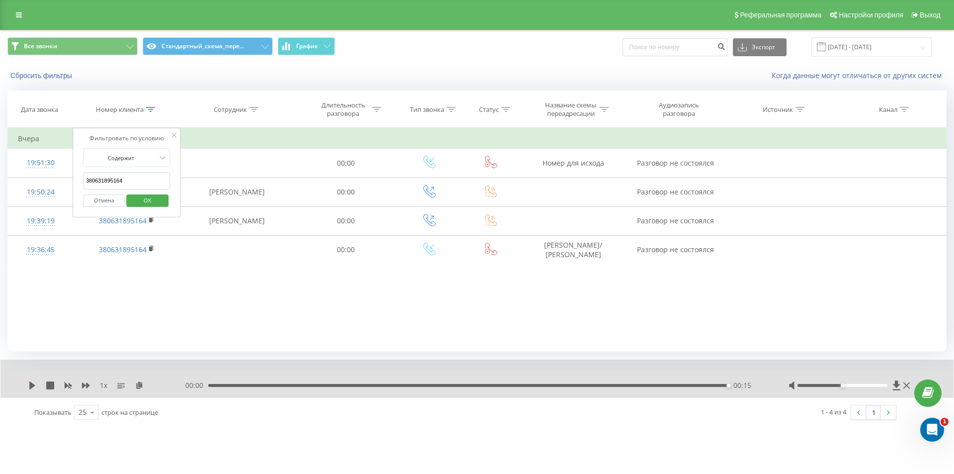
paste input "380932877017"
click at [177, 182] on div "Фильтровать по условию Содержит 380932877017 Отмена OK" at bounding box center [127, 172] width 108 height 89
click at [147, 201] on span "OK" at bounding box center [148, 199] width 28 height 15
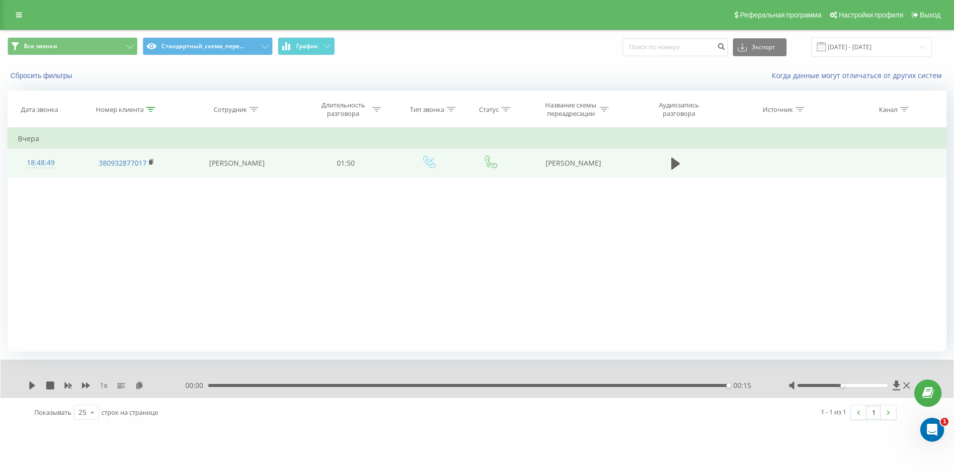
click at [40, 163] on div "18:48:49" at bounding box center [40, 162] width 45 height 19
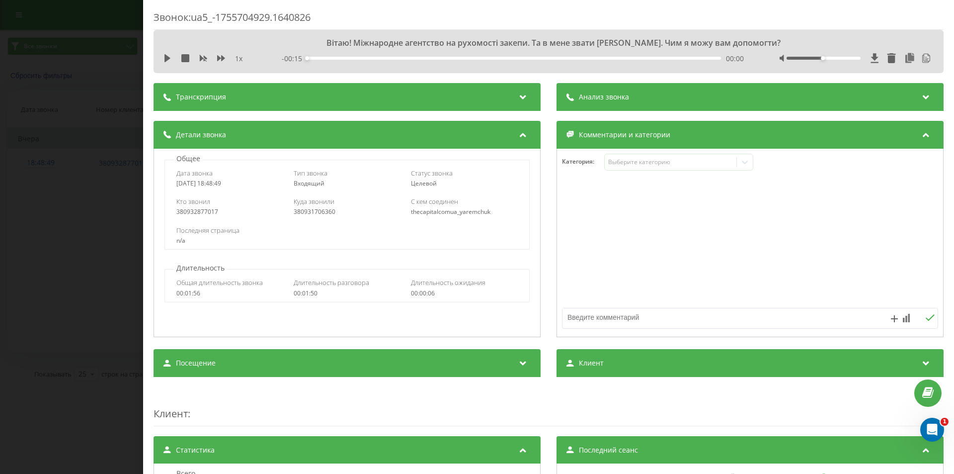
click at [668, 96] on div "Анализ звонка" at bounding box center [750, 97] width 387 height 28
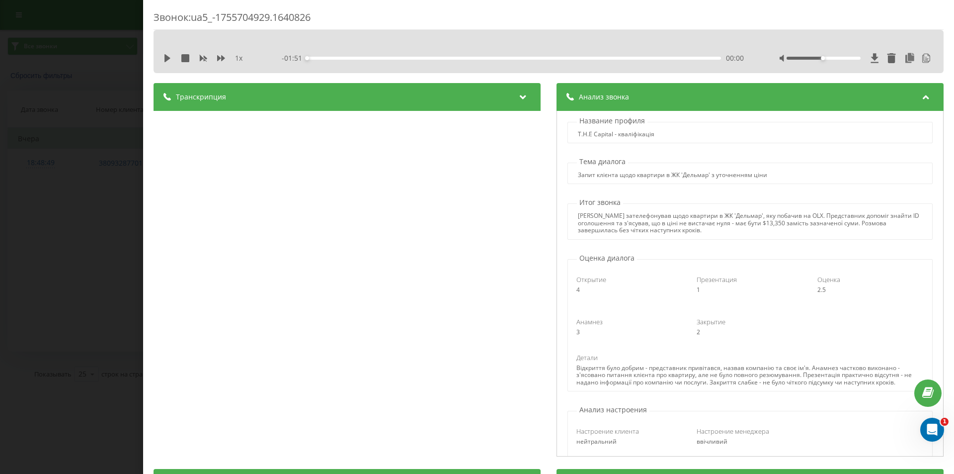
drag, startPoint x: 124, startPoint y: 97, endPoint x: 132, endPoint y: 100, distance: 8.5
click at [125, 97] on div "Звонок : ua5_-1755704929.1640826 1 x - 01:51 00:00 00:00 Транскрипция 00:00 Віт…" at bounding box center [477, 237] width 954 height 474
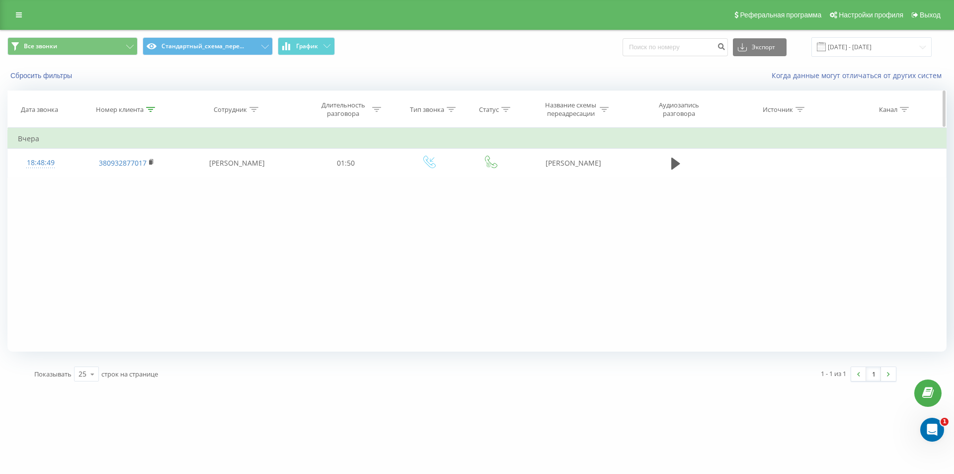
click at [151, 110] on icon at bounding box center [150, 109] width 9 height 5
drag, startPoint x: 139, startPoint y: 178, endPoint x: 49, endPoint y: 143, distance: 97.1
click at [57, 147] on table "Фильтровать по условию Содержит 380932877017 Отмена OK Фильтровать по условию С…" at bounding box center [476, 153] width 939 height 50
paste input "502531281"
click at [152, 204] on span "OK" at bounding box center [148, 199] width 28 height 15
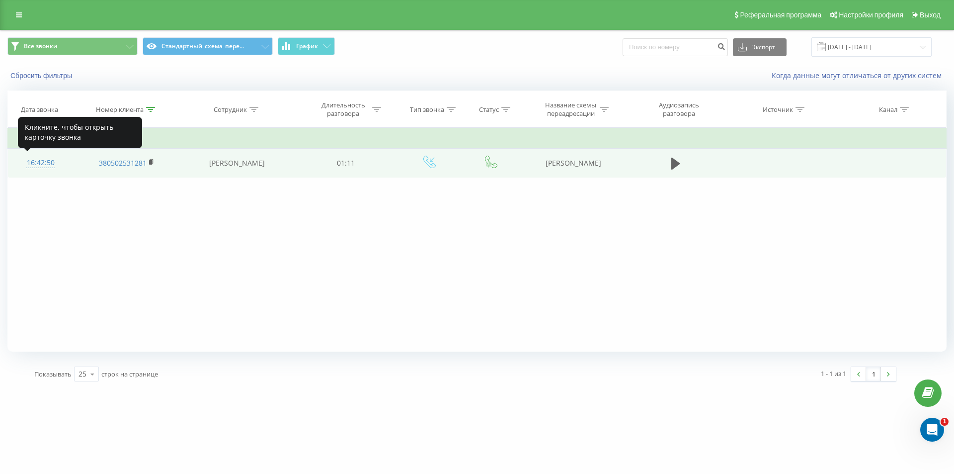
click at [42, 162] on div "16:42:50" at bounding box center [40, 162] width 45 height 19
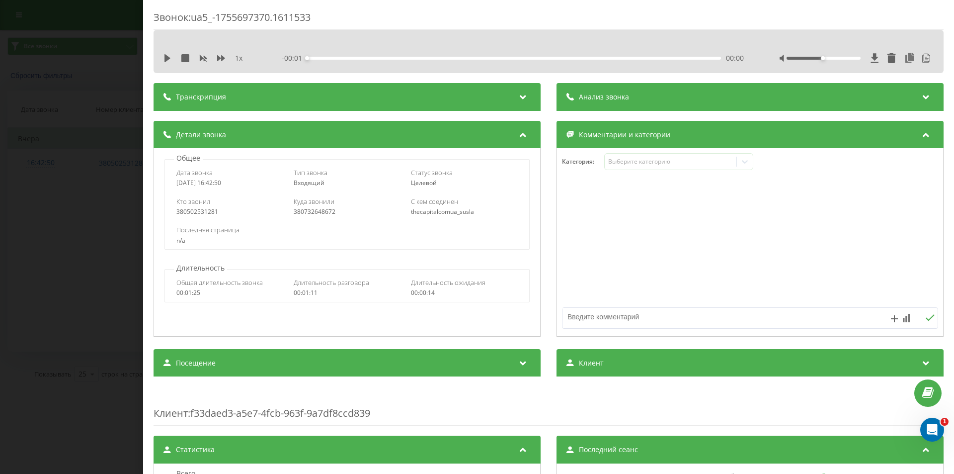
click at [650, 106] on div "Анализ звонка" at bounding box center [750, 97] width 387 height 28
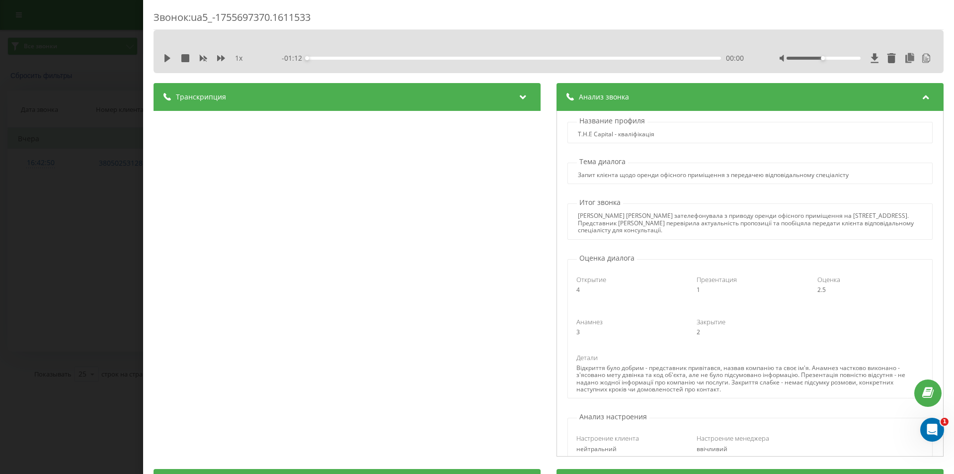
click at [126, 111] on div "Звонок : ua5_-1755697370.1611533 1 x - 01:12 00:00 00:00 Транскрипция 00:00 Доб…" at bounding box center [477, 237] width 954 height 474
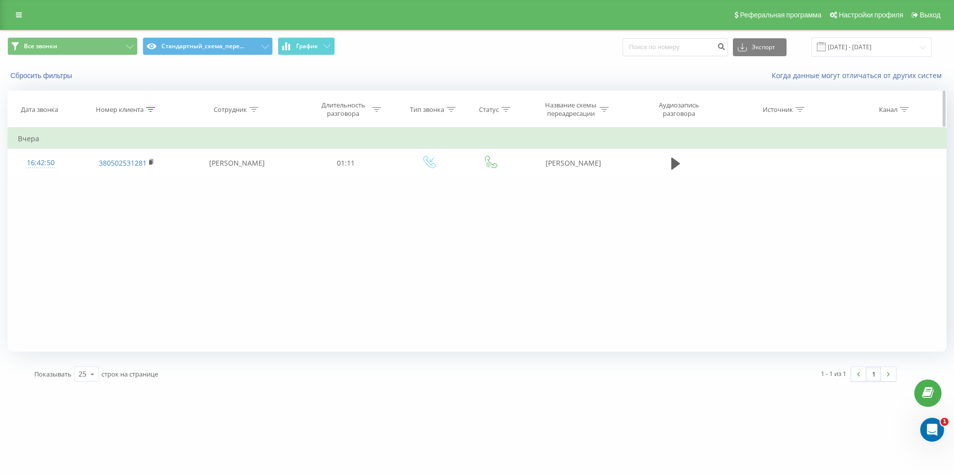
click at [150, 107] on icon at bounding box center [150, 109] width 9 height 5
drag, startPoint x: 95, startPoint y: 163, endPoint x: 43, endPoint y: 142, distance: 55.6
click at [55, 147] on table "Фильтровать по условию Содержит 380502531281 Отмена OK Фильтровать по условию С…" at bounding box center [476, 153] width 939 height 50
paste input "380996248196"
click at [146, 206] on span "OK" at bounding box center [148, 199] width 28 height 15
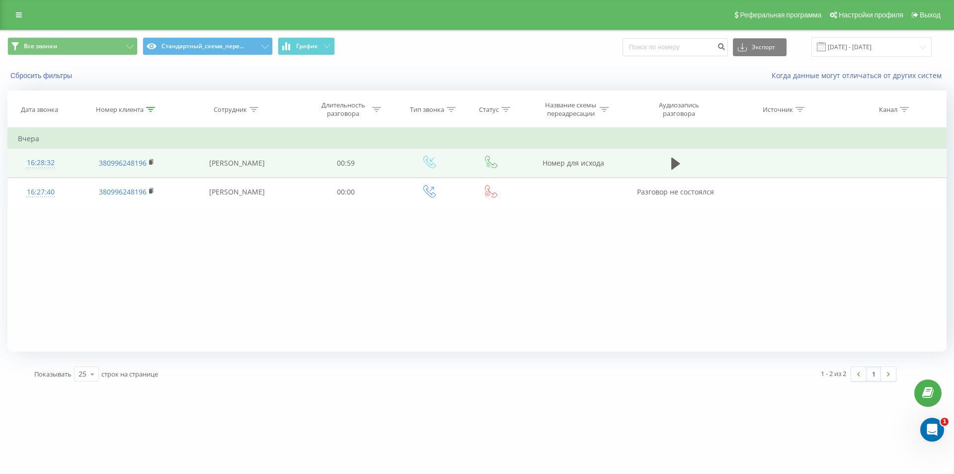
click at [38, 161] on div "16:28:32" at bounding box center [40, 162] width 45 height 19
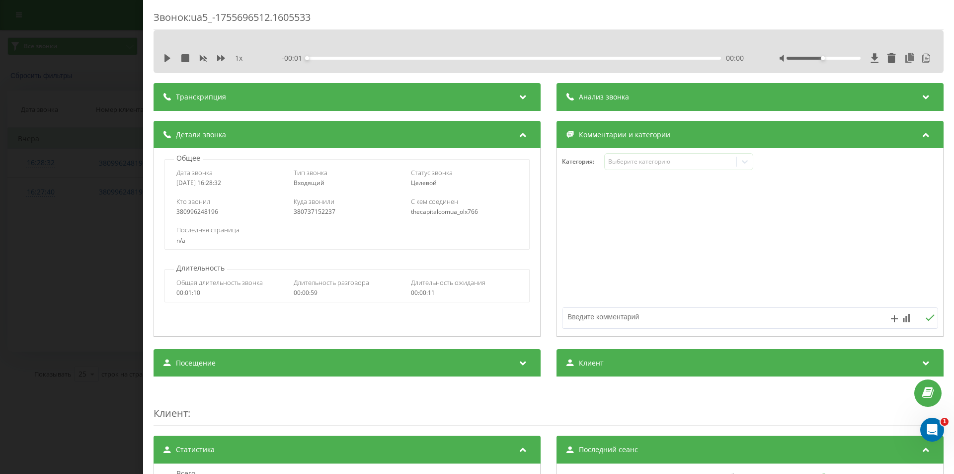
click at [652, 100] on div "Анализ звонка" at bounding box center [750, 97] width 387 height 28
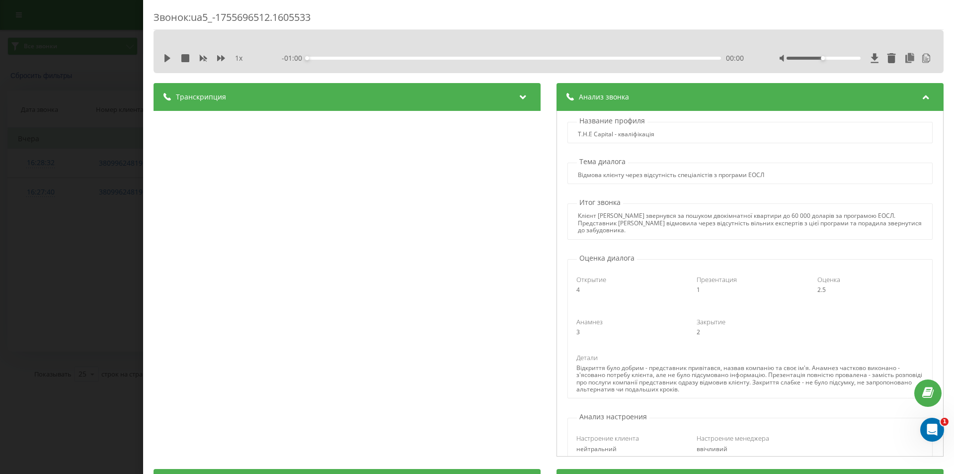
click at [94, 137] on div "Звонок : ua5_-1755696512.1605533 1 x - 01:00 00:00 00:00 Транскрипция 00:00 Віт…" at bounding box center [477, 237] width 954 height 474
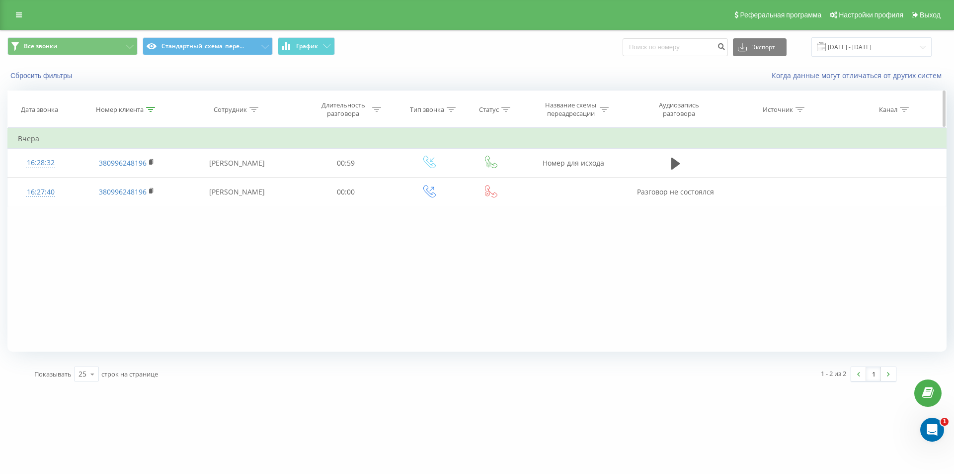
click at [148, 105] on div at bounding box center [150, 109] width 9 height 8
drag, startPoint x: 143, startPoint y: 172, endPoint x: 37, endPoint y: 136, distance: 111.8
click at [46, 140] on table "Фильтровать по условию Содержит 380996248196 Отмена OK Фильтровать по условию С…" at bounding box center [476, 167] width 939 height 79
paste input "380668398492"
click at [153, 205] on span "OK" at bounding box center [148, 199] width 28 height 15
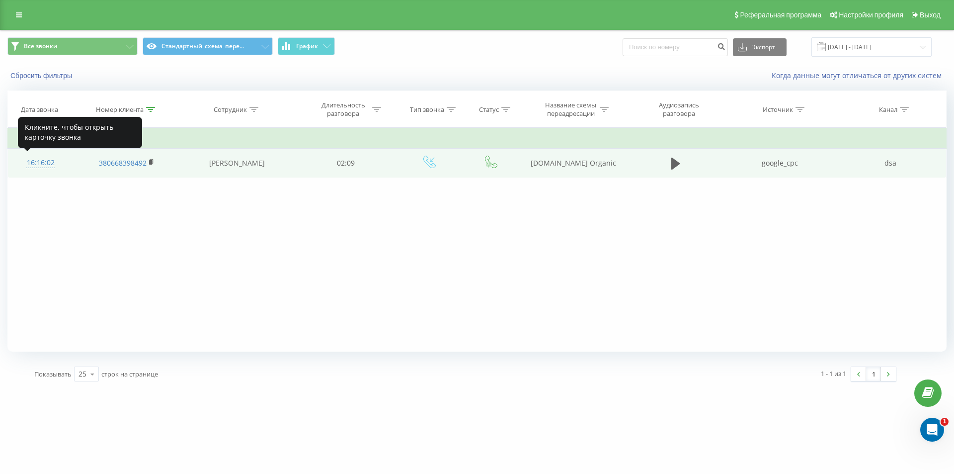
click at [43, 159] on div "16:16:02" at bounding box center [40, 162] width 45 height 19
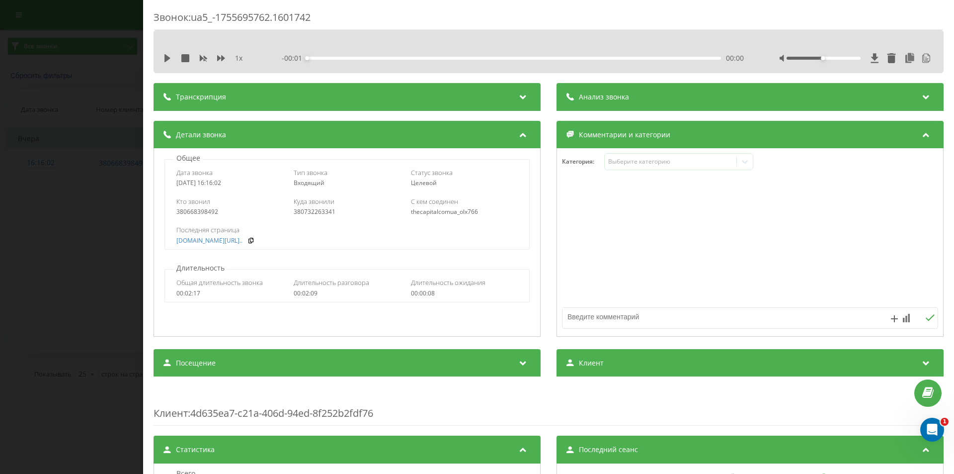
click at [684, 107] on div "Анализ звонка" at bounding box center [750, 97] width 387 height 28
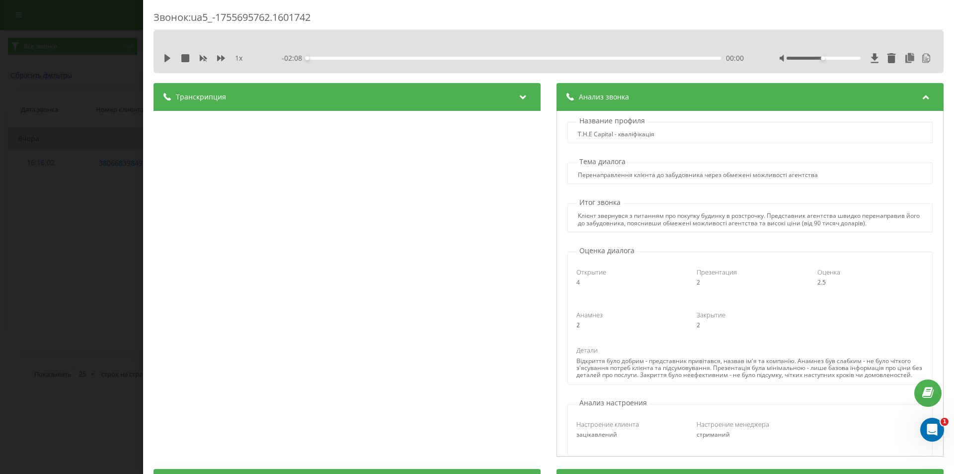
click at [136, 120] on div "Звонок : ua5_-1755695762.1601742 1 x - 02:08 00:00 00:00 Транскрипция 00:00 Віт…" at bounding box center [477, 237] width 954 height 474
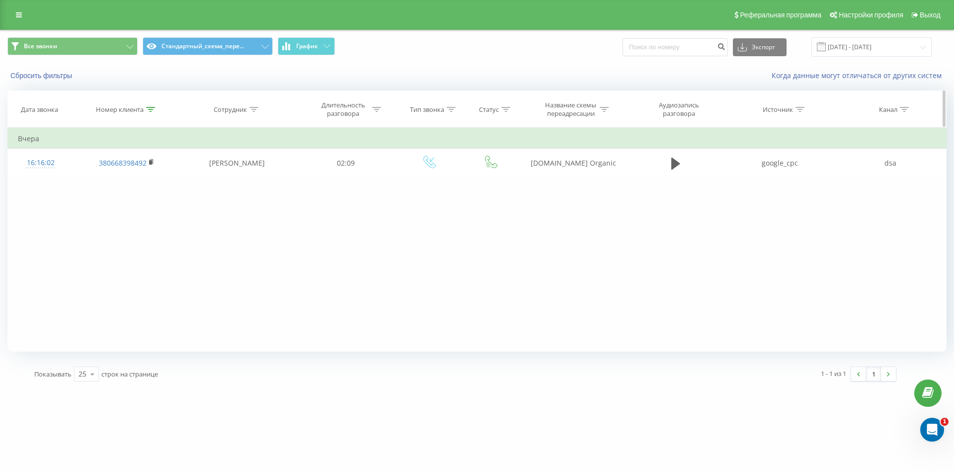
click at [151, 108] on icon at bounding box center [150, 109] width 9 height 5
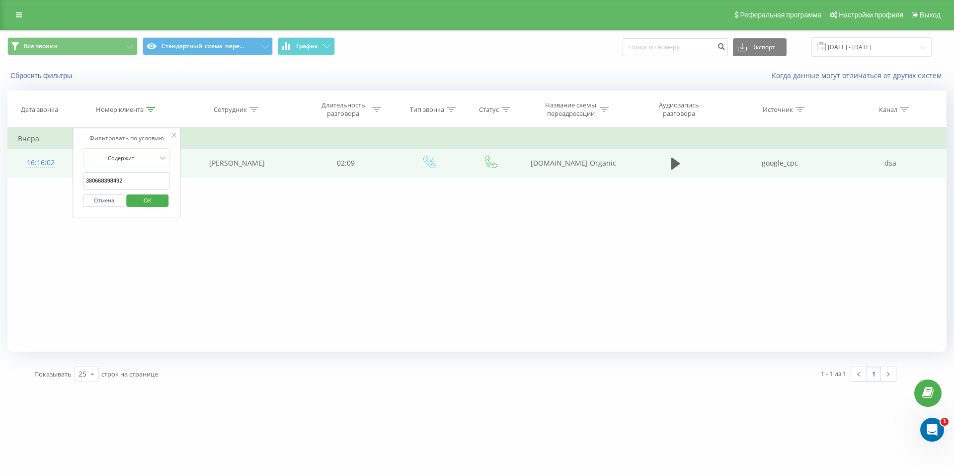
drag, startPoint x: 156, startPoint y: 177, endPoint x: 54, endPoint y: 153, distance: 104.9
click at [60, 155] on table "Фильтровать по условию Содержит 380668398492 Отмена OK Фильтровать по условию С…" at bounding box center [476, 153] width 939 height 50
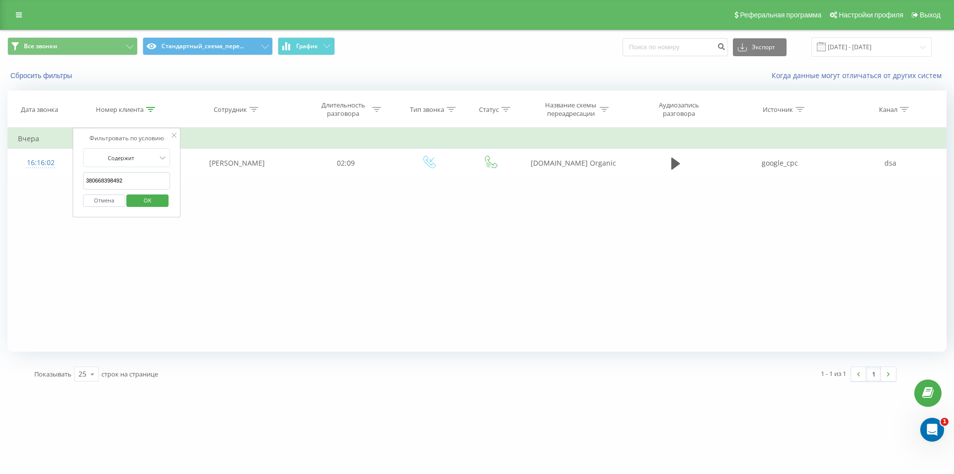
paste input "950921526"
click at [157, 195] on span "OK" at bounding box center [148, 199] width 28 height 15
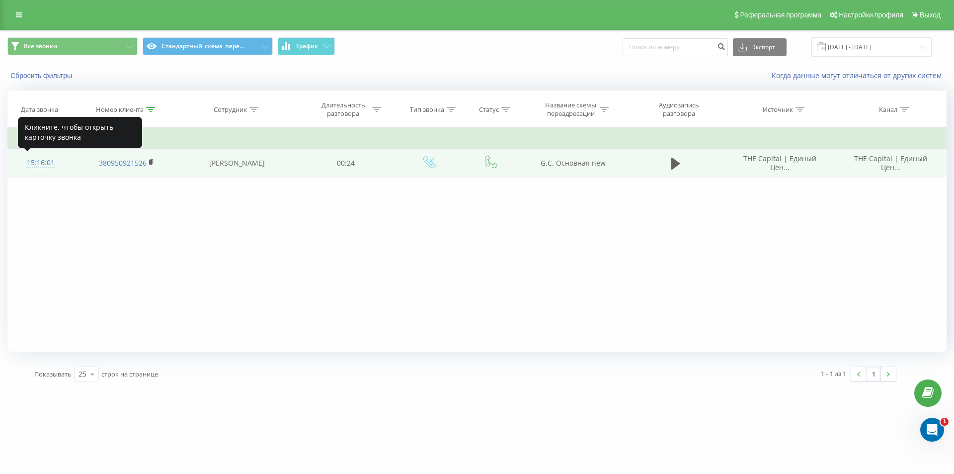
click at [46, 163] on div "15:16:01" at bounding box center [40, 162] width 45 height 19
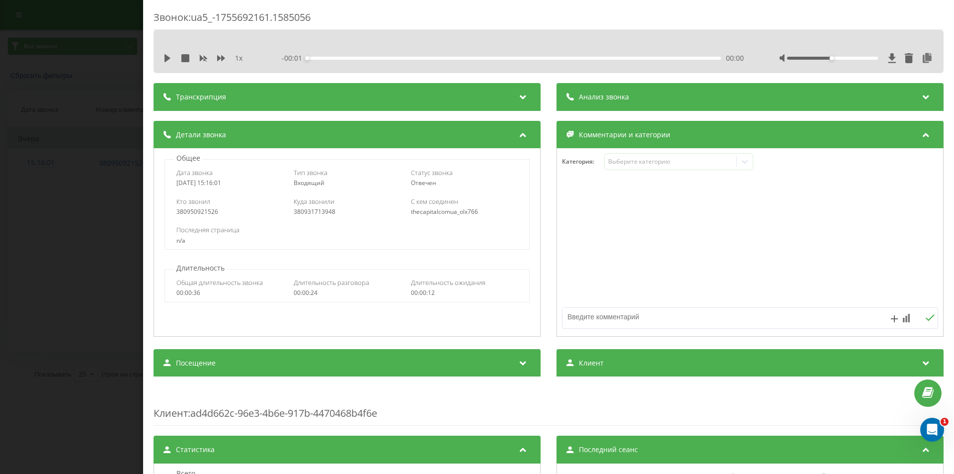
click at [702, 106] on div "Анализ звонка" at bounding box center [750, 97] width 387 height 28
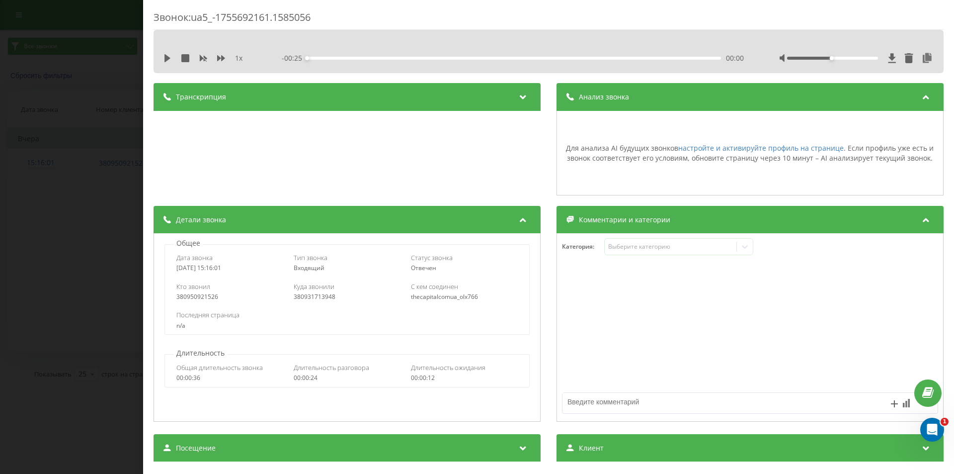
drag, startPoint x: 699, startPoint y: 105, endPoint x: 669, endPoint y: 86, distance: 35.7
click at [699, 105] on div "Анализ звонка" at bounding box center [750, 97] width 387 height 28
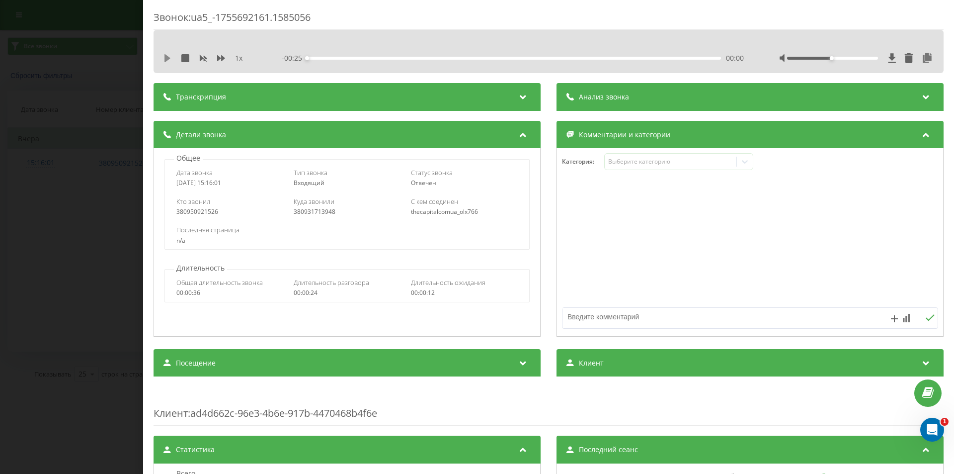
click at [167, 58] on icon at bounding box center [168, 58] width 6 height 8
click at [249, 67] on div "1 x - 00:14 00:11 00:11" at bounding box center [549, 51] width 790 height 43
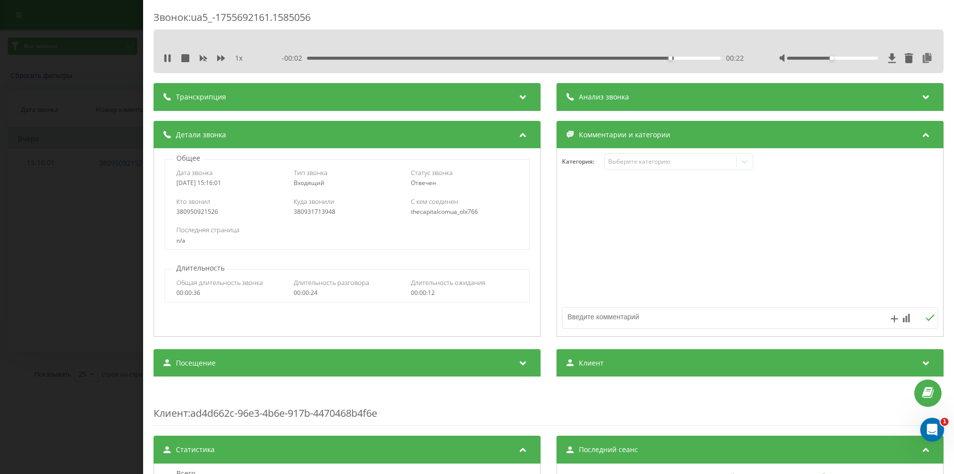
drag, startPoint x: 116, startPoint y: 183, endPoint x: 142, endPoint y: 81, distance: 105.6
click at [116, 182] on div "Звонок : ua5_-1755692161.1585056 1 x - 00:02 00:22 00:22 Транскрипция Для анали…" at bounding box center [477, 237] width 954 height 474
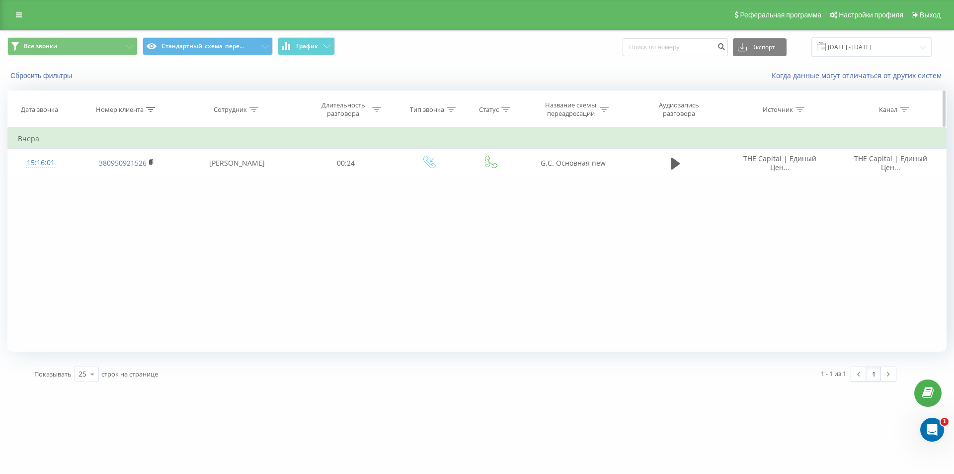
click at [152, 107] on icon at bounding box center [150, 109] width 9 height 5
drag, startPoint x: 143, startPoint y: 189, endPoint x: 0, endPoint y: 128, distance: 155.7
click at [55, 154] on table "Фильтровать по условию Содержит 380950921526 Отмена OK Фильтровать по условию С…" at bounding box center [476, 153] width 939 height 50
paste input "671010952"
click at [157, 202] on button "OK" at bounding box center [148, 200] width 42 height 12
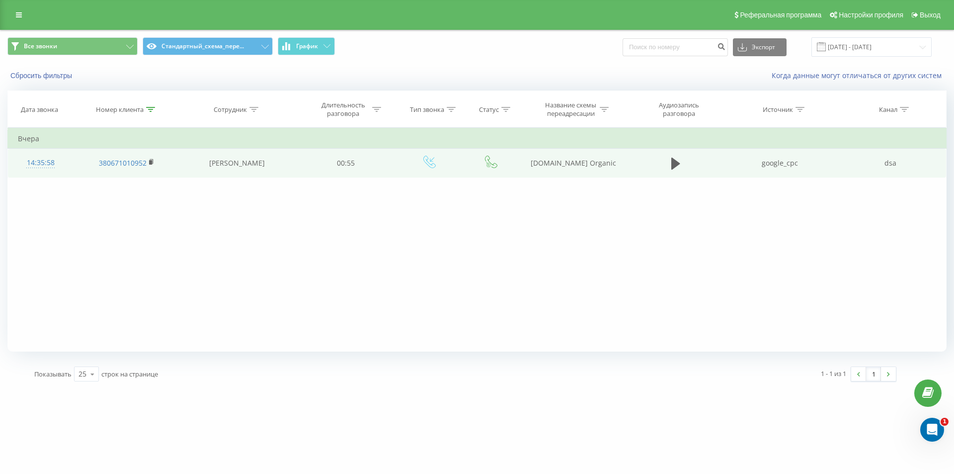
click at [40, 157] on div "14:35:58" at bounding box center [40, 162] width 45 height 19
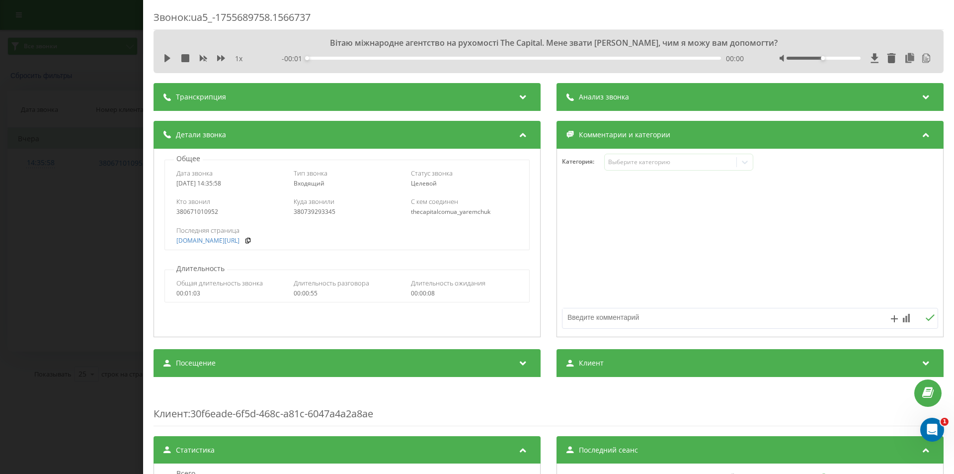
click at [658, 87] on div "Анализ звонка" at bounding box center [750, 97] width 387 height 28
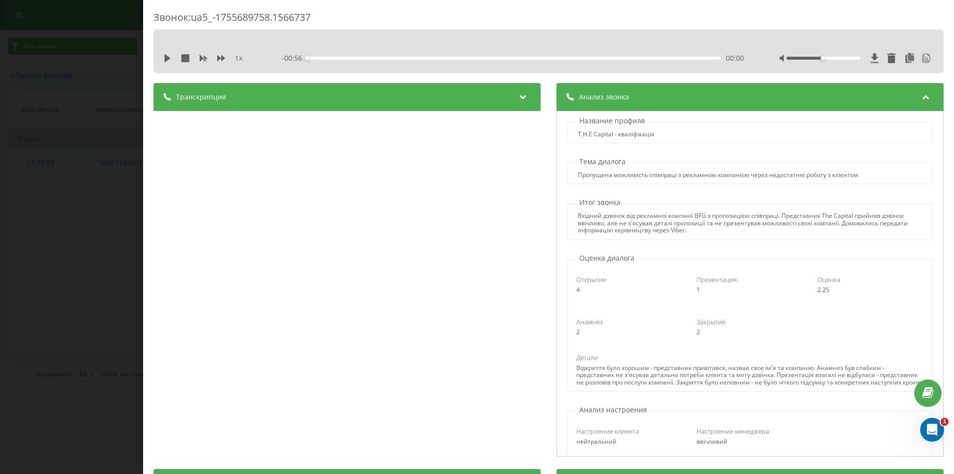
click at [0, 126] on div "Звонок : ua5_-1755689758.1566737 1 x - 00:56 00:00 00:00 Транскрипция 00:00 Віт…" at bounding box center [477, 237] width 954 height 474
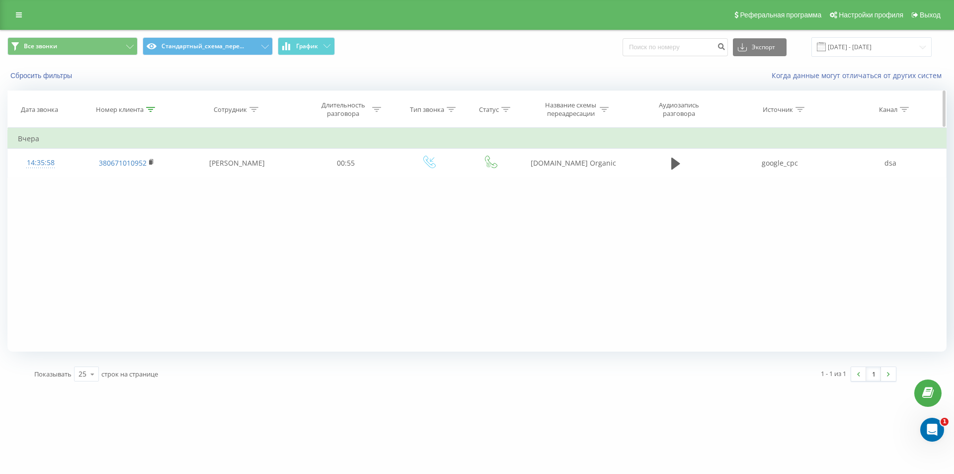
click at [149, 109] on icon at bounding box center [150, 109] width 9 height 5
drag, startPoint x: 134, startPoint y: 178, endPoint x: 40, endPoint y: 141, distance: 101.1
click at [47, 146] on table "Фильтровать по условию Содержит 380671010952 Отмена OK Фильтровать по условию С…" at bounding box center [476, 153] width 939 height 50
paste input "380732041221"
click at [152, 203] on span "OK" at bounding box center [148, 199] width 28 height 15
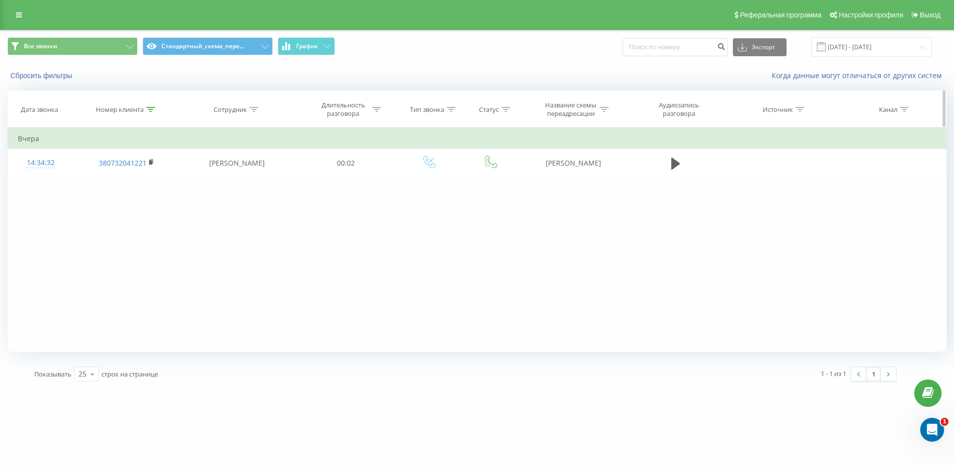
click at [152, 109] on icon at bounding box center [150, 109] width 9 height 5
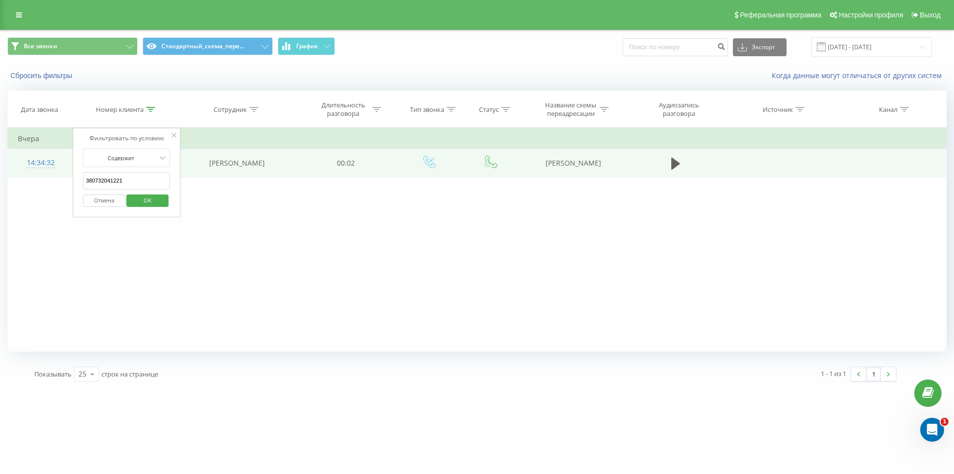
drag, startPoint x: 145, startPoint y: 184, endPoint x: 47, endPoint y: 150, distance: 104.1
click at [55, 153] on table "Фильтровать по условию Содержит 380732041221 Отмена OK Фильтровать по условию С…" at bounding box center [476, 153] width 939 height 50
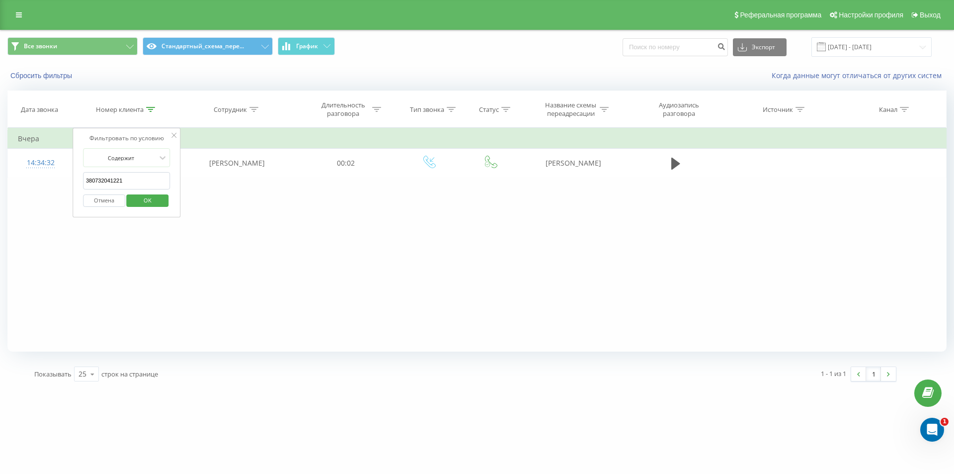
paste input "380935697044"
click at [150, 212] on div "Фильтровать по условию Содержит 380935697044 Отмена OK" at bounding box center [127, 172] width 108 height 89
click at [151, 203] on span "OK" at bounding box center [148, 199] width 28 height 15
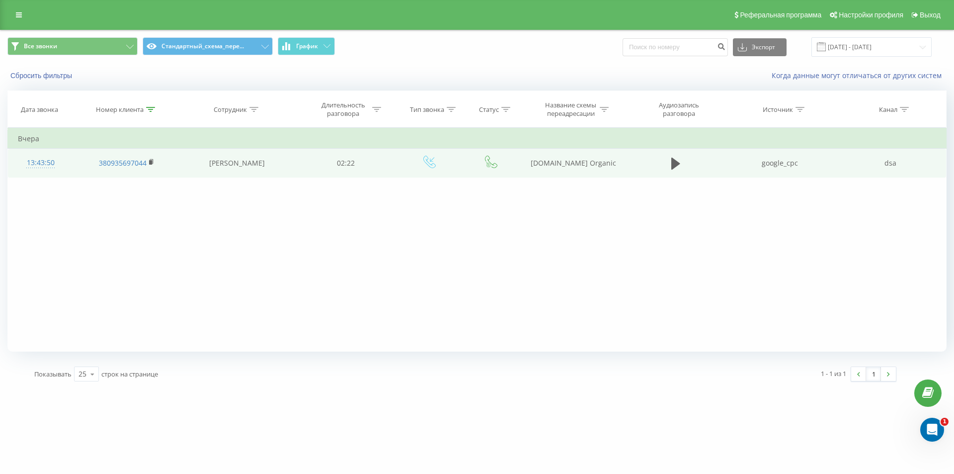
click at [34, 162] on div "13:43:50" at bounding box center [40, 162] width 45 height 19
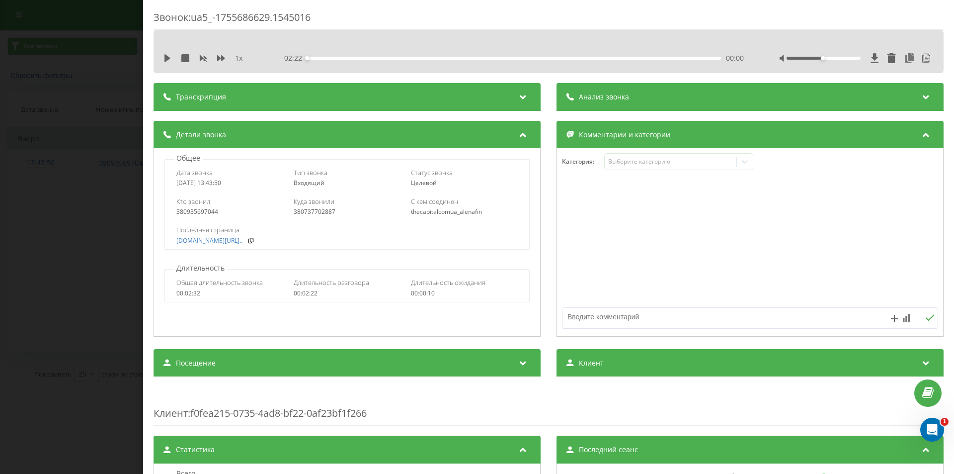
click at [655, 104] on div "Анализ звонка" at bounding box center [750, 97] width 387 height 28
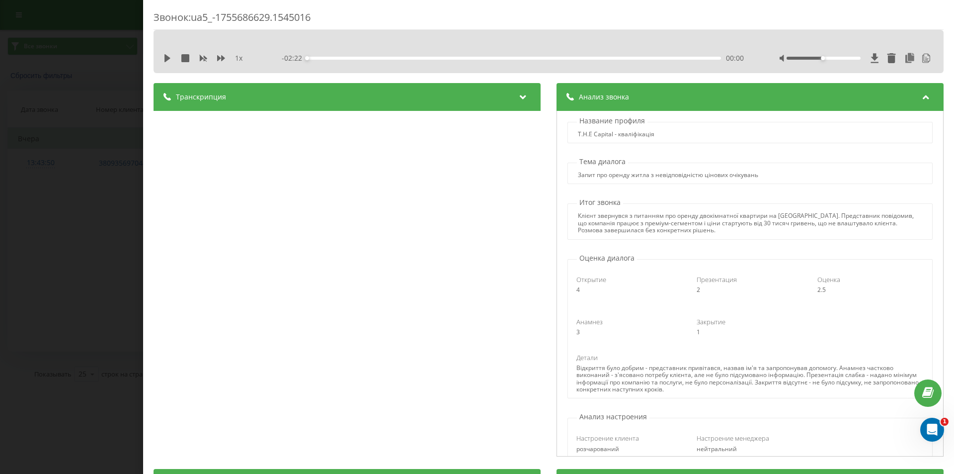
click at [86, 109] on div "Звонок : ua5_-1755686629.1545016 1 x - 02:22 00:00 00:00 Транскрипция 00:00 Доб…" at bounding box center [477, 237] width 954 height 474
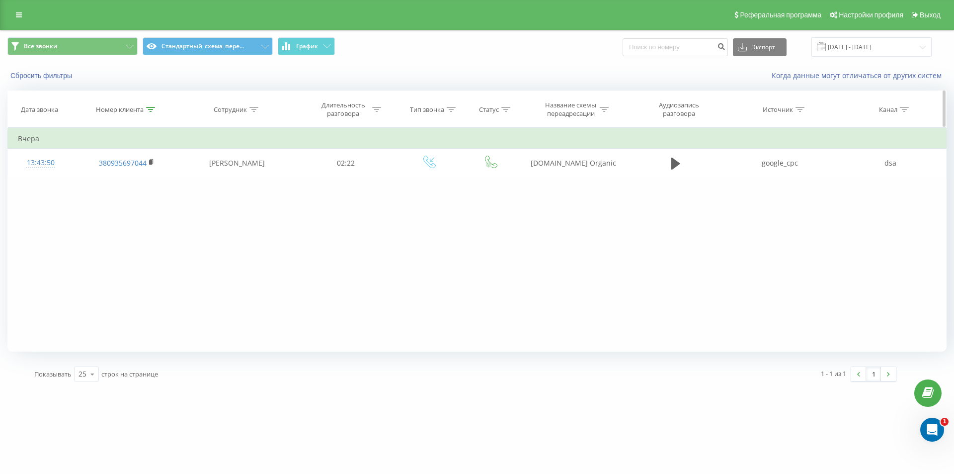
click at [146, 110] on icon at bounding box center [150, 109] width 9 height 5
drag, startPoint x: 153, startPoint y: 177, endPoint x: 15, endPoint y: 127, distance: 146.6
click at [58, 145] on table "Фильтровать по условию Содержит 380935697044 Отмена OK Фильтровать по условию С…" at bounding box center [476, 153] width 939 height 50
paste input "380738436873"
click at [150, 207] on span "OK" at bounding box center [148, 199] width 28 height 15
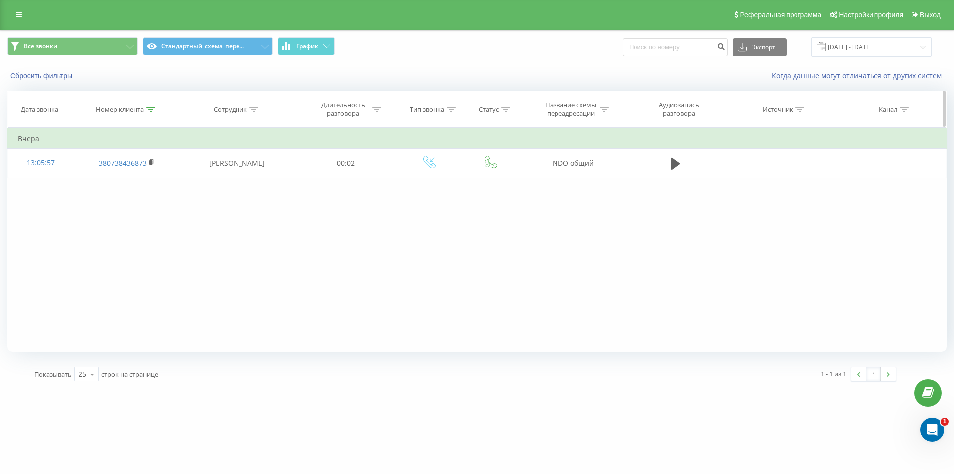
click at [150, 110] on icon at bounding box center [150, 109] width 9 height 5
drag, startPoint x: 143, startPoint y: 175, endPoint x: 14, endPoint y: 129, distance: 136.2
click at [37, 138] on table "Фильтровать по условию Содержит 380738436873 Отмена OK Фильтровать по условию С…" at bounding box center [476, 153] width 939 height 50
paste input "38073135880"
click at [161, 208] on div "Отмена OK" at bounding box center [126, 200] width 87 height 22
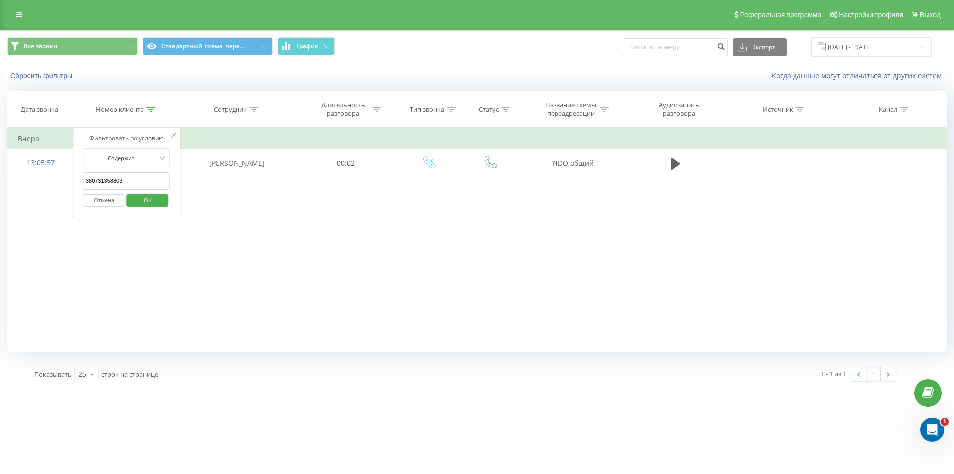
click at [154, 198] on span "OK" at bounding box center [148, 199] width 28 height 15
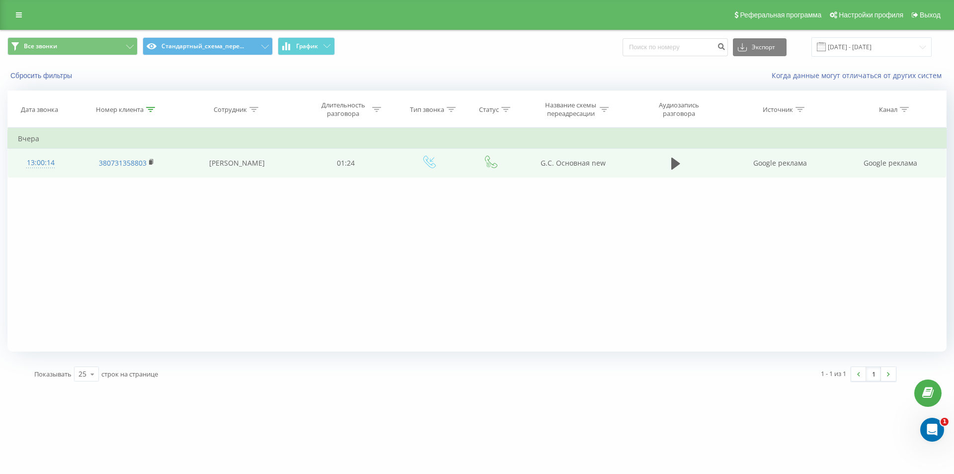
click at [39, 161] on div "13:00:14" at bounding box center [40, 162] width 45 height 19
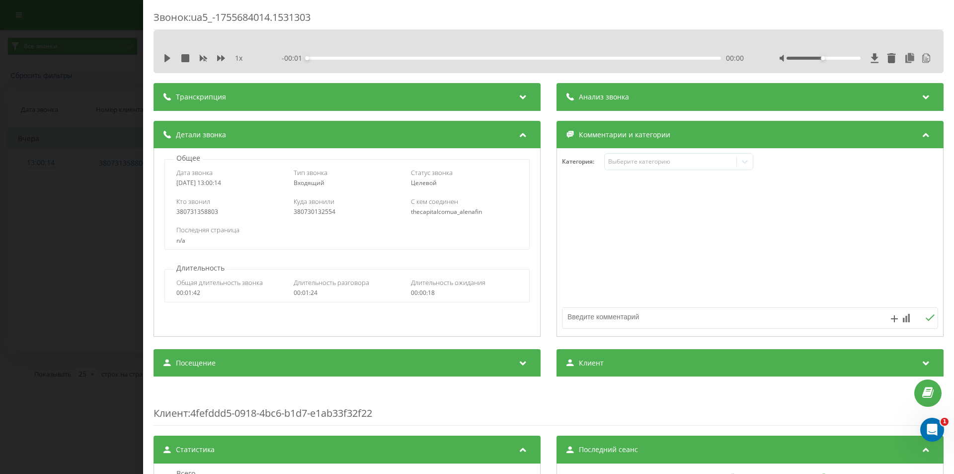
click at [649, 85] on div "Анализ звонка" at bounding box center [750, 97] width 387 height 28
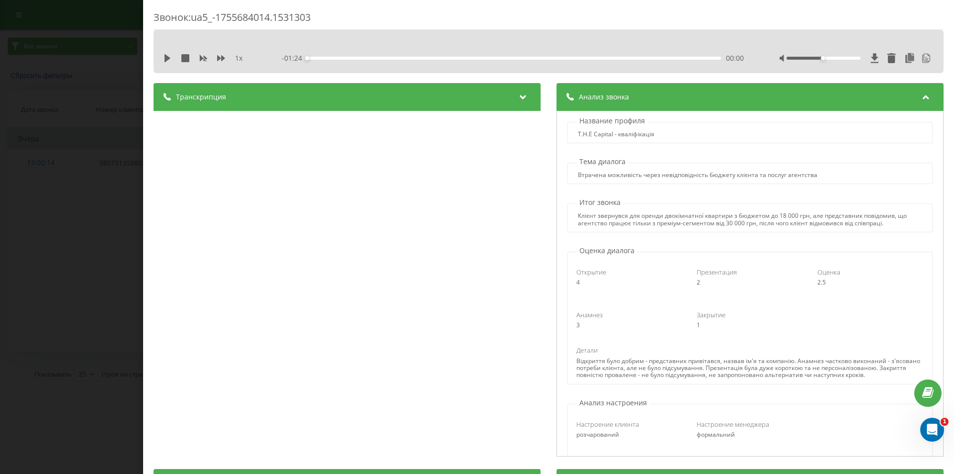
click at [77, 111] on div "Звонок : ua5_-1755684014.1531303 1 x - 01:24 00:00 00:00 Транскрипция 00:00 Доб…" at bounding box center [477, 237] width 954 height 474
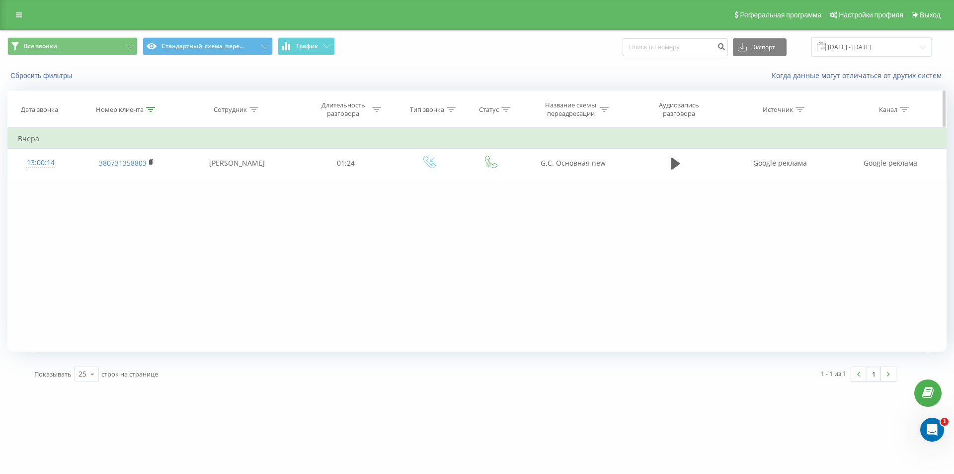
drag, startPoint x: 147, startPoint y: 113, endPoint x: 154, endPoint y: 111, distance: 7.2
click at [147, 112] on div at bounding box center [150, 109] width 9 height 8
drag, startPoint x: 128, startPoint y: 179, endPoint x: 17, endPoint y: 137, distance: 119.3
click at [25, 140] on table "Фильтровать по условию Содержит 380731358803 Отмена OK Фильтровать по условию С…" at bounding box center [476, 153] width 939 height 50
paste input "979354708"
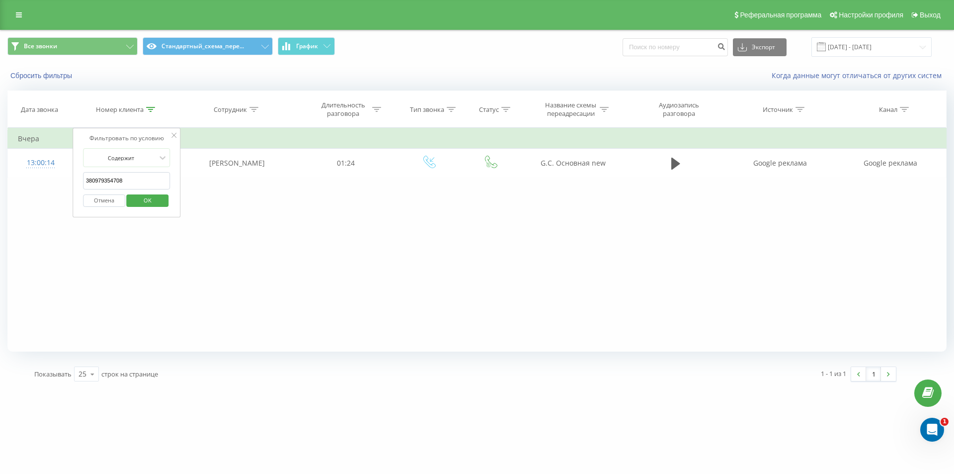
click at [162, 195] on button "OK" at bounding box center [148, 200] width 42 height 12
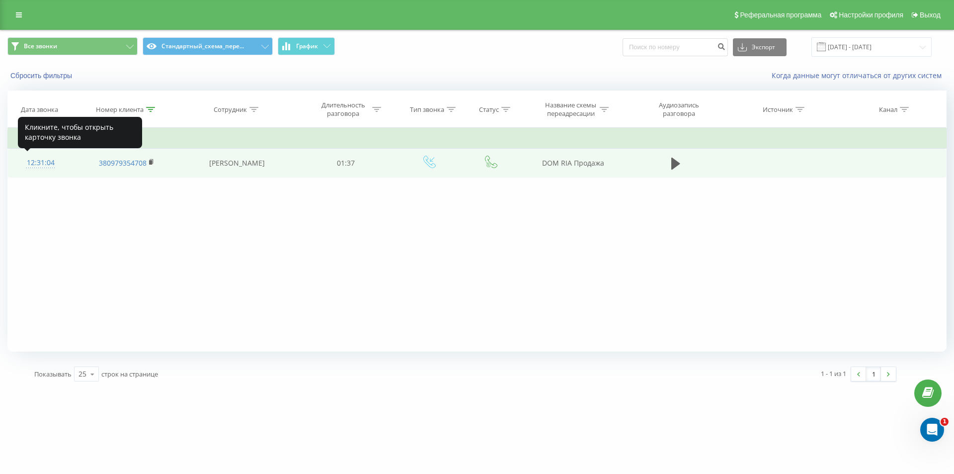
click at [51, 166] on div "12:31:04" at bounding box center [40, 162] width 45 height 19
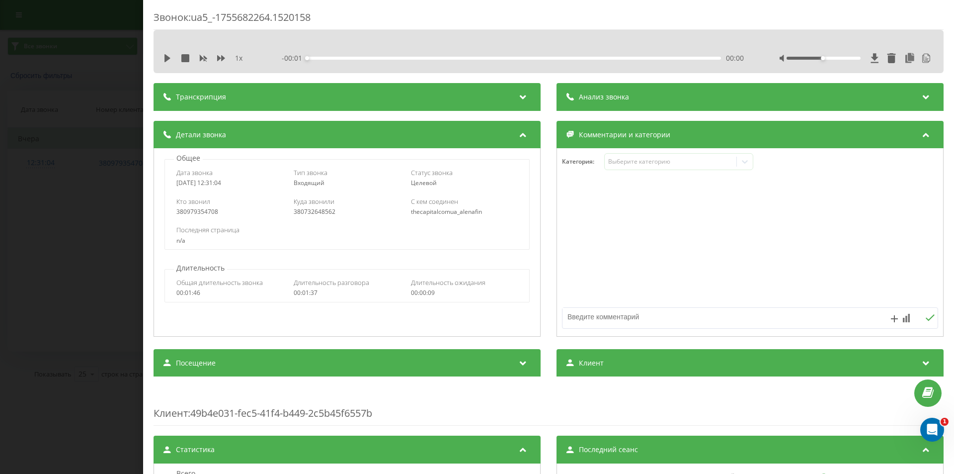
click at [689, 97] on div "Анализ звонка" at bounding box center [750, 97] width 387 height 28
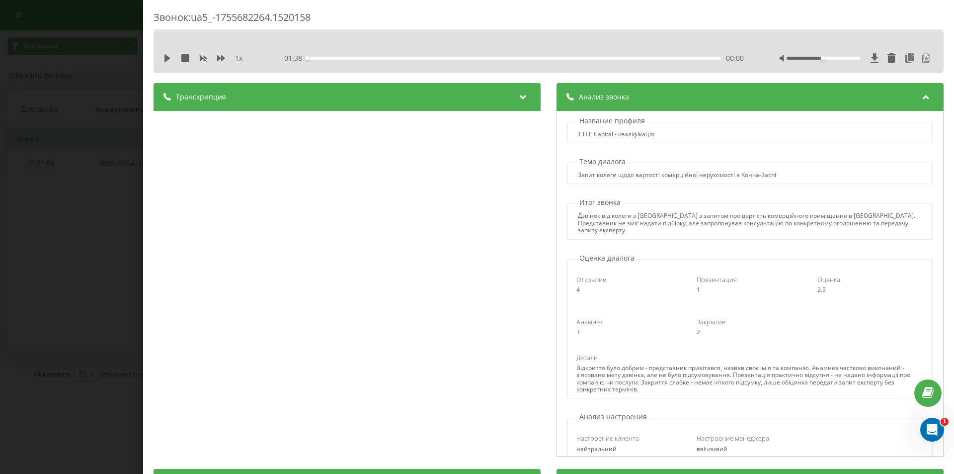
click at [121, 102] on div "Звонок : ua5_-1755682264.1520158 1 x - 01:38 00:00 00:00 Транскрипция 00:00 Доб…" at bounding box center [477, 237] width 954 height 474
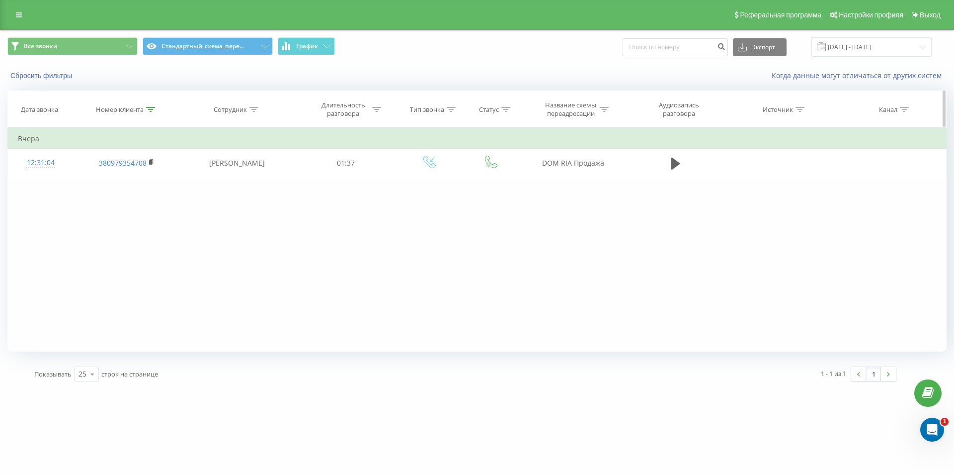
click at [150, 109] on icon at bounding box center [150, 109] width 9 height 5
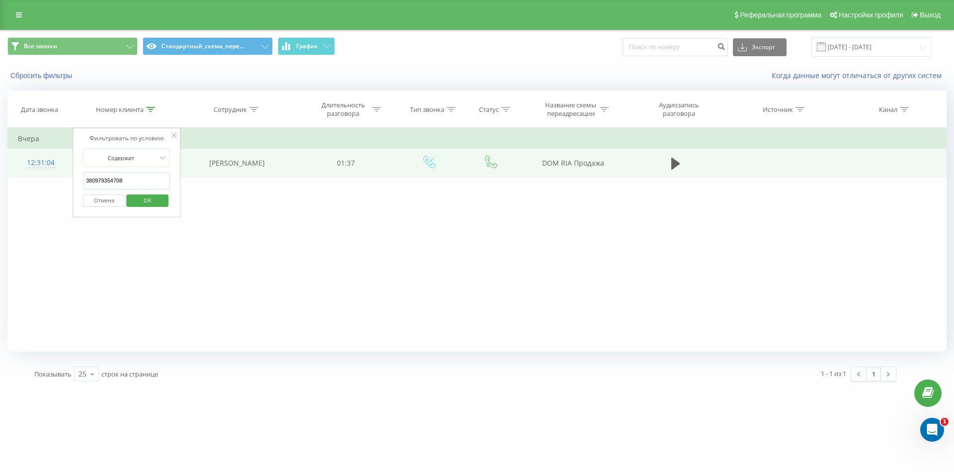
click at [74, 153] on div "Фильтровать по условию Содержит 380979354708 Отмена OK" at bounding box center [127, 172] width 108 height 89
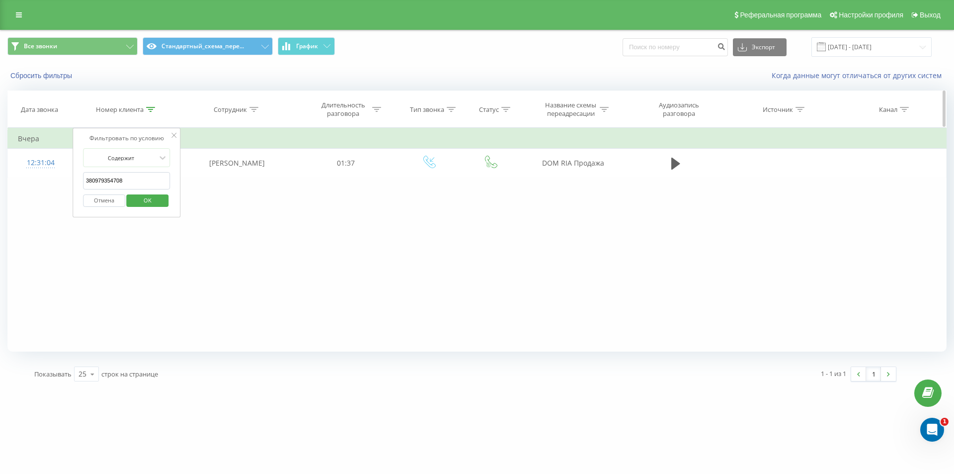
paste input "380677568632"
click at [145, 208] on div "Отмена OK" at bounding box center [126, 200] width 87 height 22
click at [150, 201] on span "OK" at bounding box center [148, 199] width 28 height 15
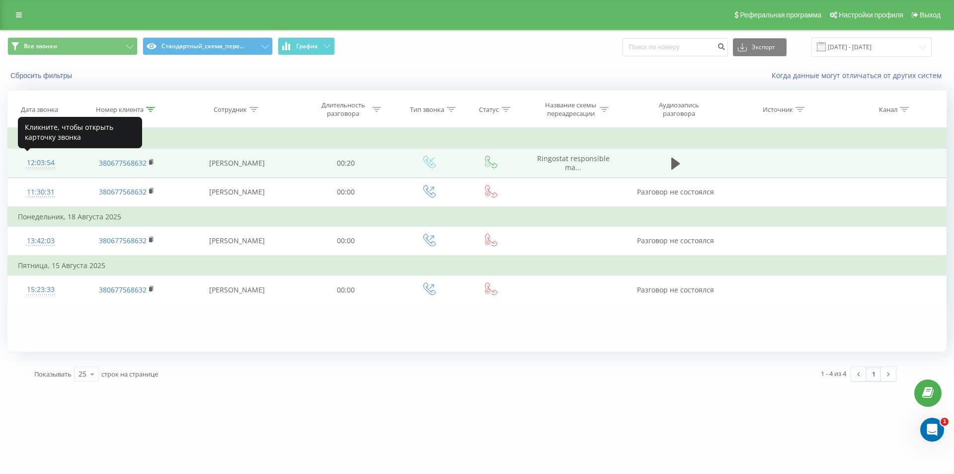
click at [44, 165] on div "12:03:54" at bounding box center [40, 162] width 45 height 19
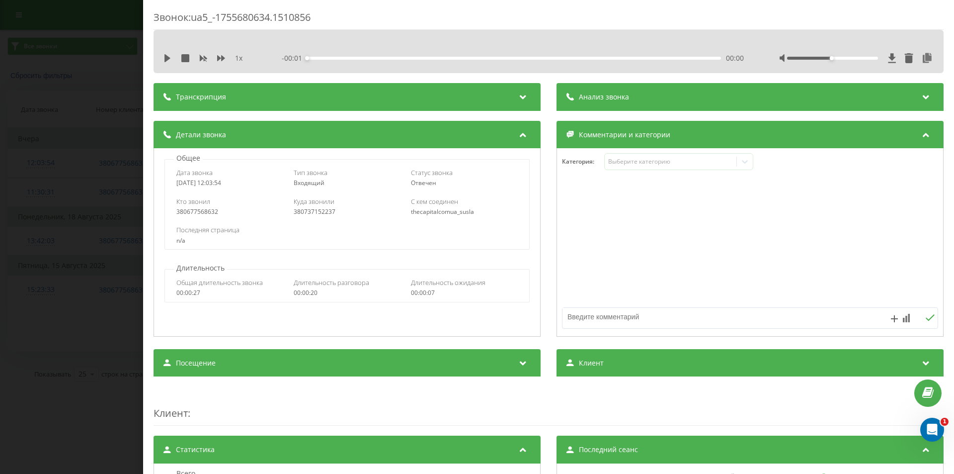
click at [701, 92] on div "Анализ звонка" at bounding box center [750, 97] width 387 height 28
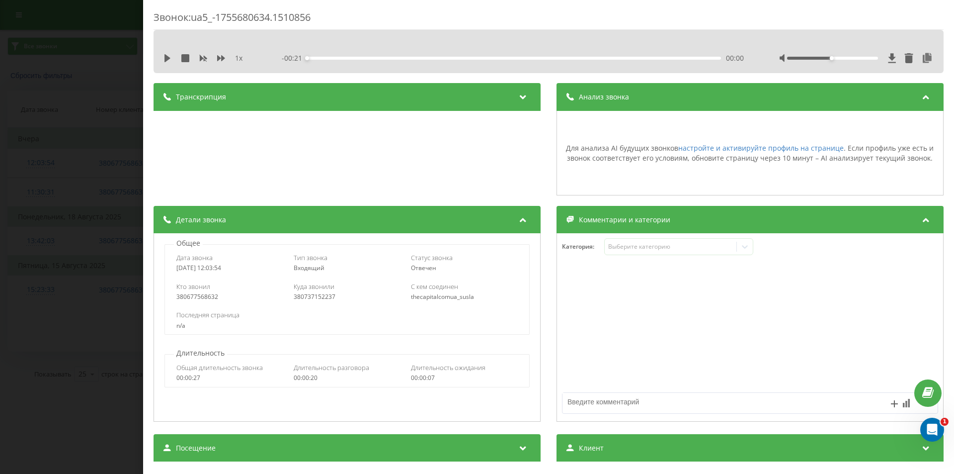
click at [612, 93] on span "Анализ звонка" at bounding box center [604, 97] width 50 height 10
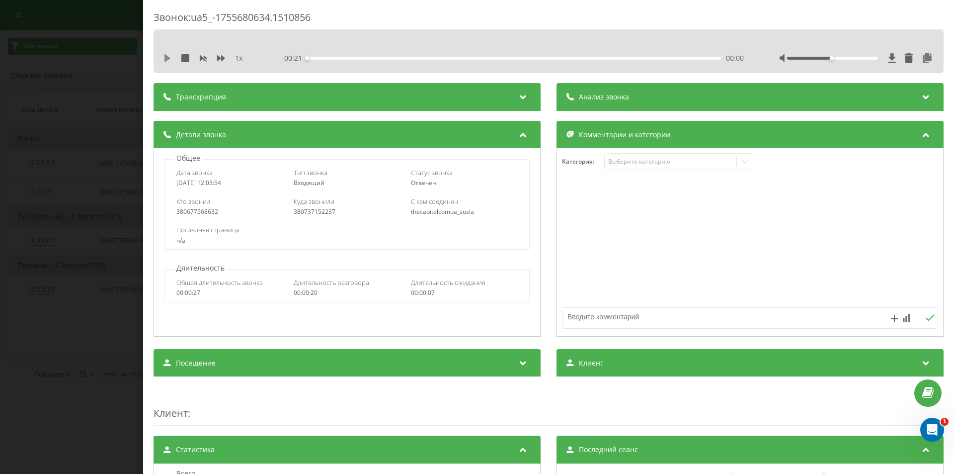
click at [164, 56] on icon at bounding box center [168, 58] width 8 height 8
click at [130, 161] on div "Звонок : ua5_-1755680634.1510856 1 x - 00:09 00:11 00:11 Транскрипция Для анали…" at bounding box center [477, 237] width 954 height 474
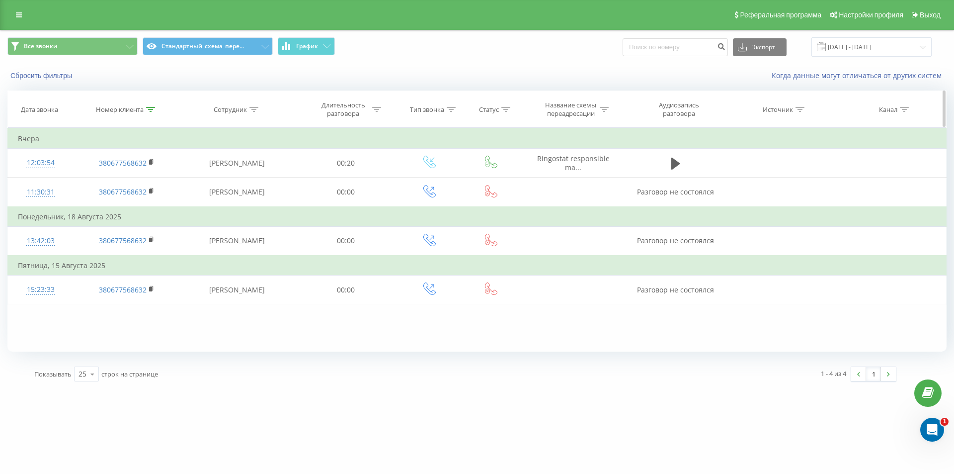
click at [153, 110] on icon at bounding box center [150, 109] width 9 height 5
drag, startPoint x: 143, startPoint y: 186, endPoint x: 35, endPoint y: 144, distance: 115.8
click at [44, 147] on table "Фильтровать по условию Содержит 380677568632 Отмена OK Фильтровать по условию С…" at bounding box center [476, 216] width 939 height 176
paste input "971706663"
click at [148, 196] on span "OK" at bounding box center [148, 199] width 28 height 15
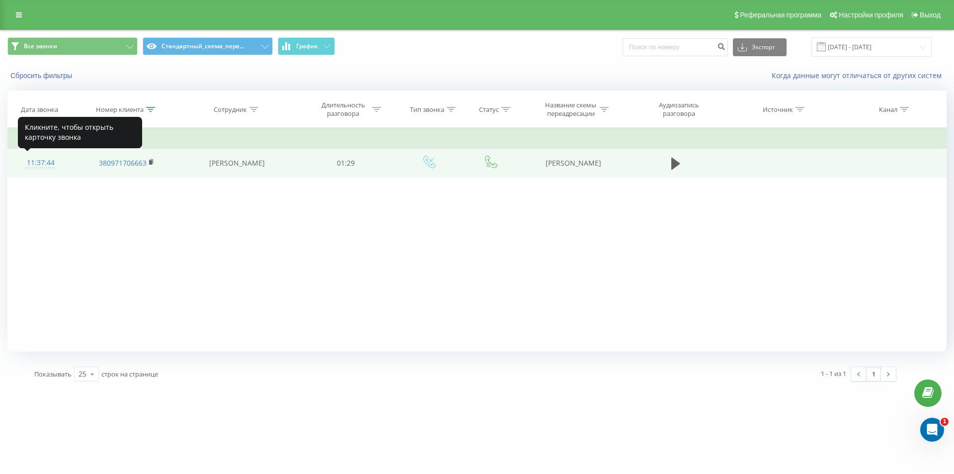
click at [37, 164] on div "11:37:44" at bounding box center [40, 162] width 45 height 19
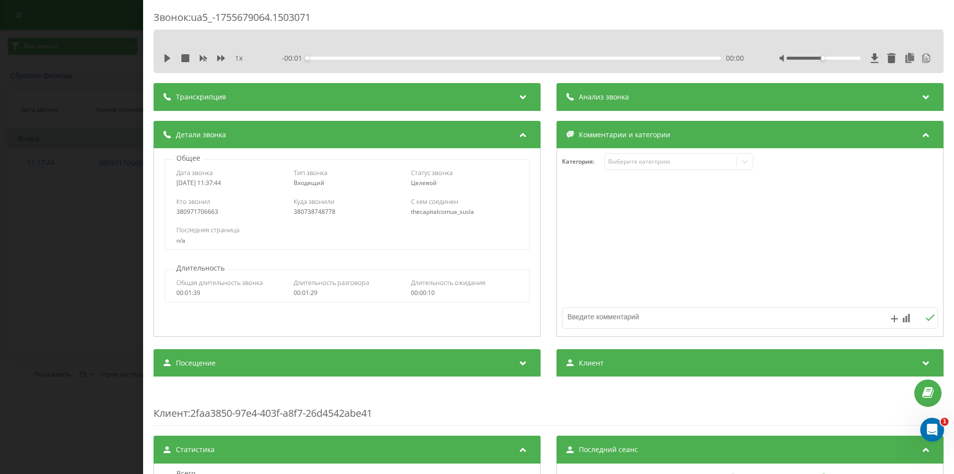
click at [703, 97] on div "Анализ звонка" at bounding box center [750, 97] width 387 height 28
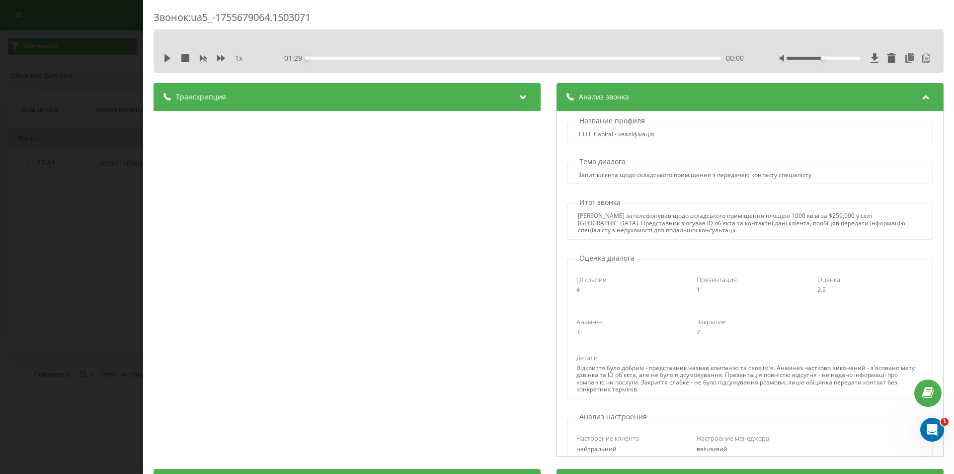
click at [116, 101] on div "Звонок : ua5_-1755679064.1503071 1 x - 01:29 00:00 00:00 Транскрипция 00:00 Доб…" at bounding box center [477, 237] width 954 height 474
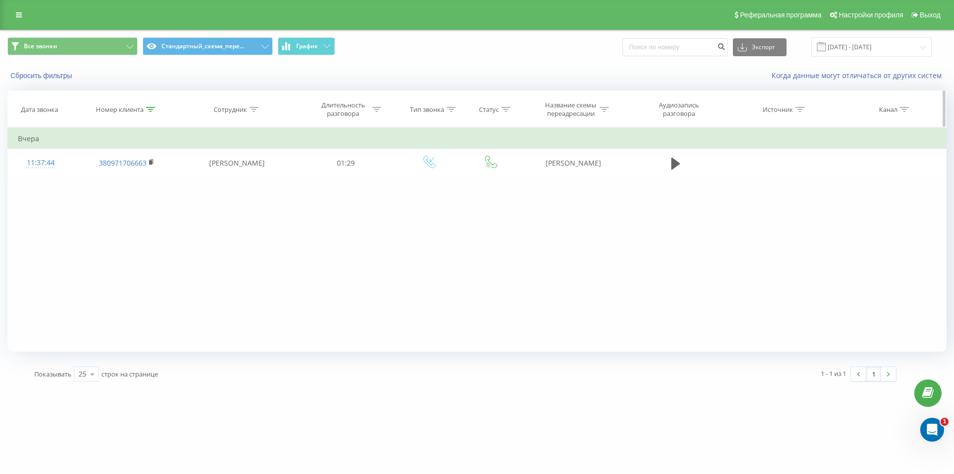
click at [154, 114] on th "Номер клиента" at bounding box center [126, 109] width 106 height 37
click at [149, 112] on div at bounding box center [150, 109] width 9 height 8
drag, startPoint x: 94, startPoint y: 164, endPoint x: 75, endPoint y: 156, distance: 21.4
click at [81, 159] on div "Фильтровать по условию Содержит 380971706663 Отмена OK" at bounding box center [127, 172] width 108 height 89
paste input "380687810881"
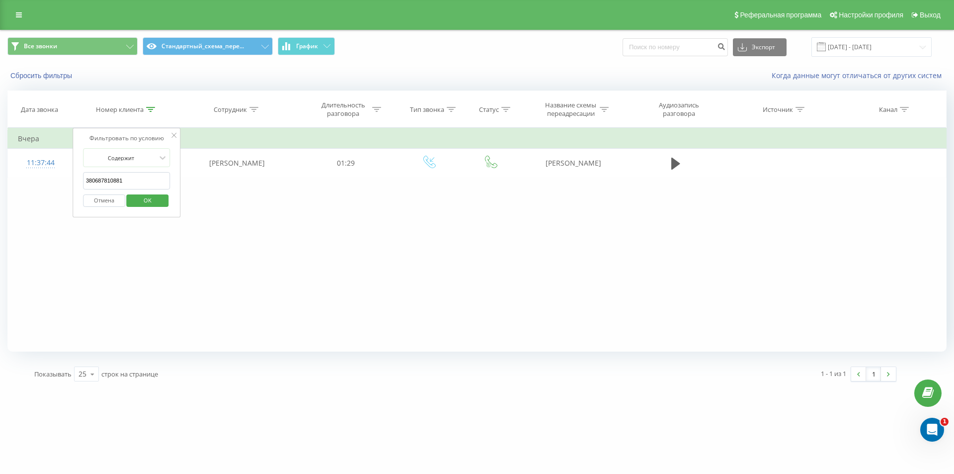
click at [140, 205] on span "OK" at bounding box center [148, 199] width 28 height 15
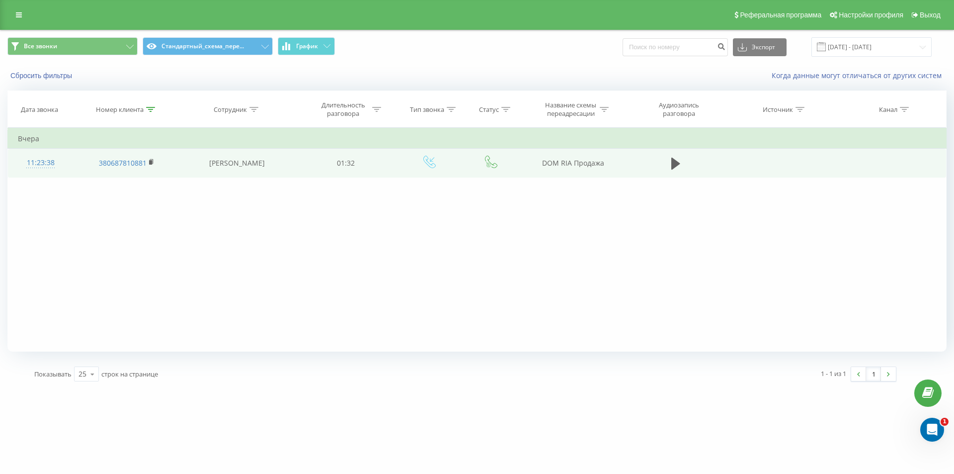
click at [48, 161] on div "11:23:38" at bounding box center [40, 162] width 45 height 19
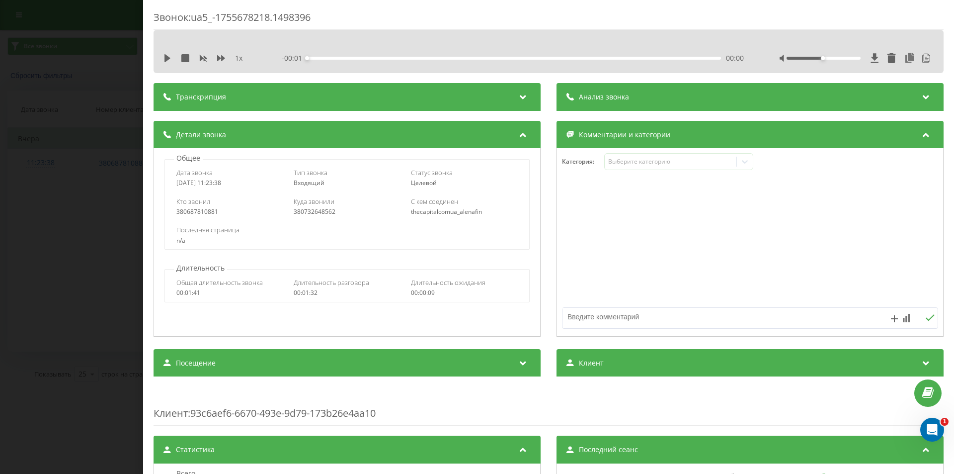
click at [651, 103] on div "Анализ звонка" at bounding box center [750, 97] width 387 height 28
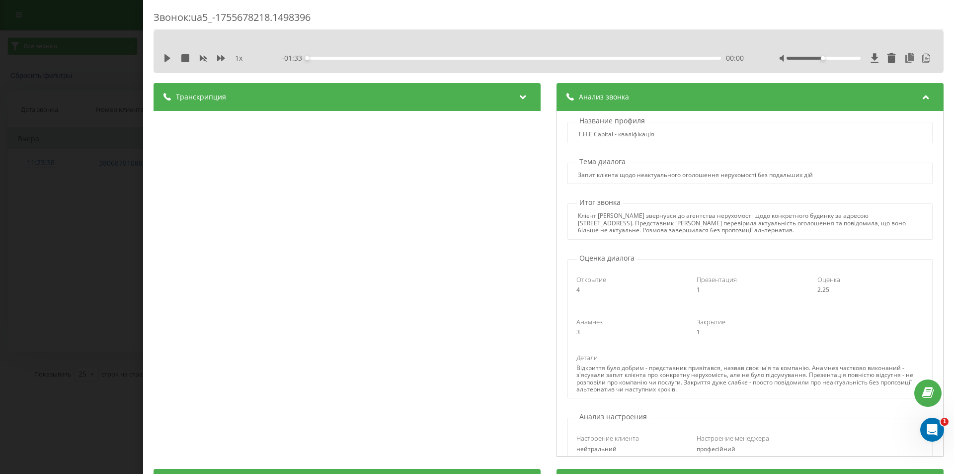
click at [69, 259] on div "Звонок : ua5_-1755678218.1498396 1 x - 01:33 00:00 00:00 Транскрипция 00:01 Доб…" at bounding box center [477, 237] width 954 height 474
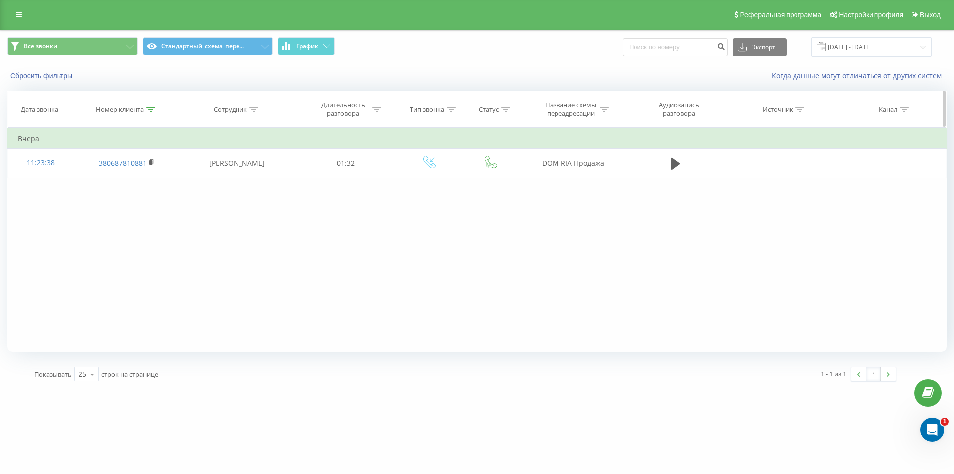
click at [150, 111] on icon at bounding box center [150, 109] width 9 height 5
drag, startPoint x: 138, startPoint y: 180, endPoint x: 45, endPoint y: 147, distance: 98.4
click at [53, 149] on table "Фильтровать по условию Содержит 380687810881 Отмена OK Фильтровать по условию С…" at bounding box center [476, 153] width 939 height 50
paste input "380678120820"
click at [149, 199] on span "OK" at bounding box center [148, 199] width 28 height 15
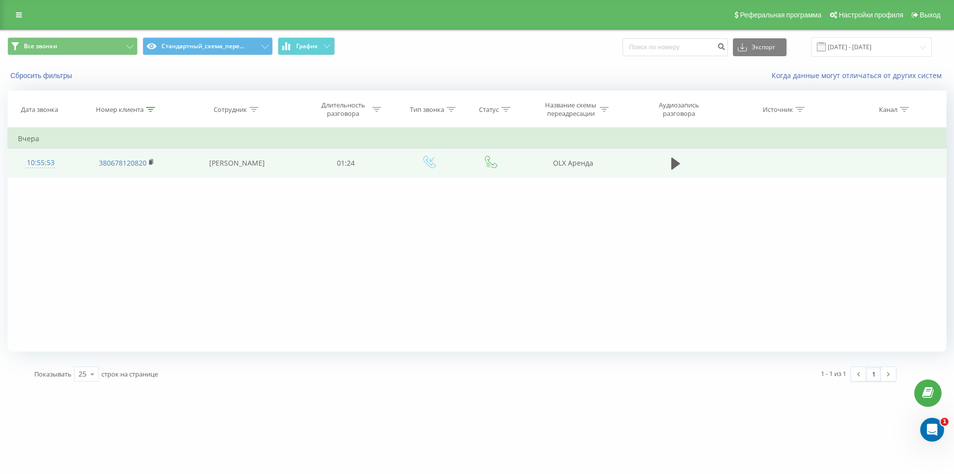
click at [50, 162] on div "10:55:53" at bounding box center [40, 162] width 45 height 19
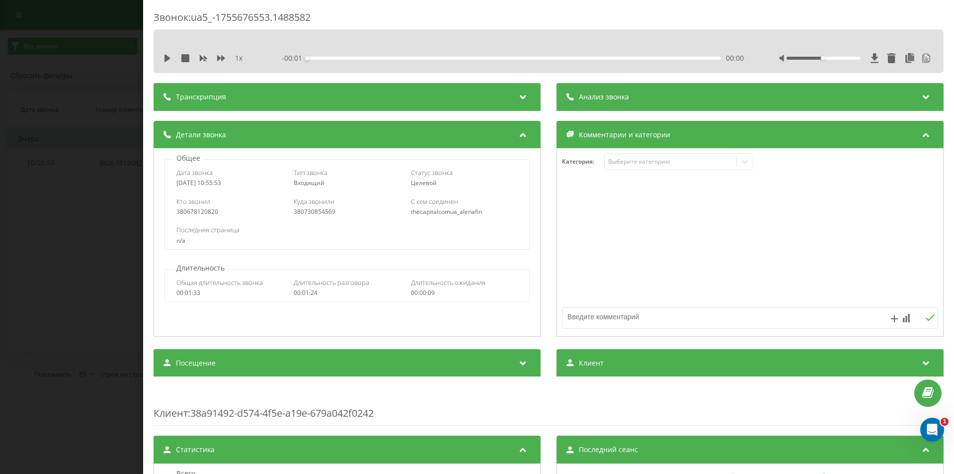
click at [607, 102] on div "Анализ звонка" at bounding box center [750, 97] width 387 height 28
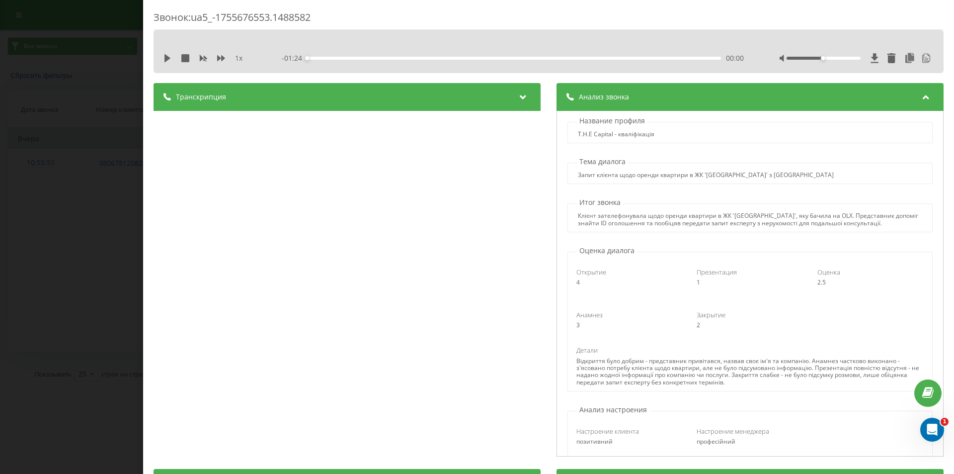
click at [401, 96] on div "Транскрипция" at bounding box center [347, 97] width 387 height 28
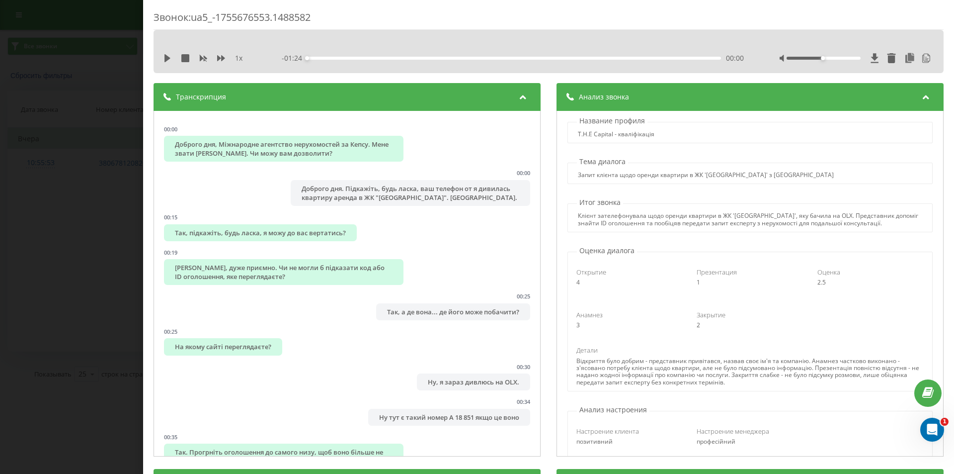
click at [517, 92] on icon at bounding box center [523, 95] width 12 height 10
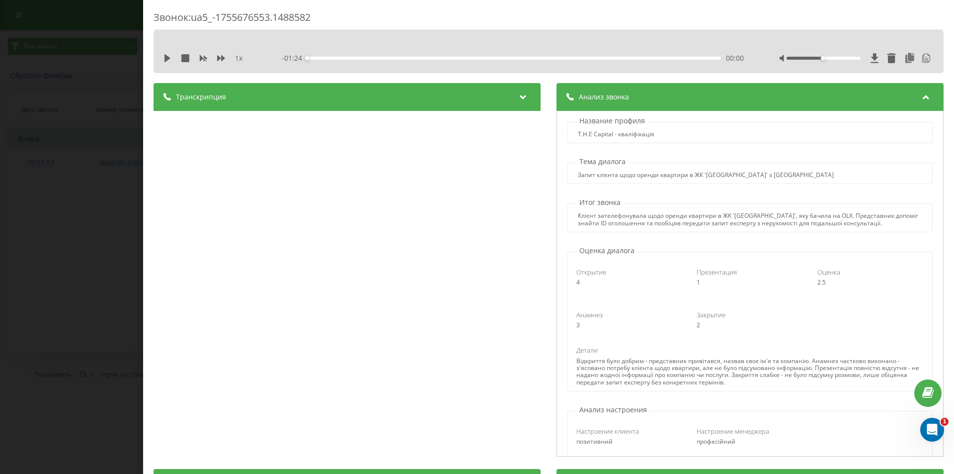
click at [689, 94] on div "Анализ звонка" at bounding box center [750, 97] width 387 height 28
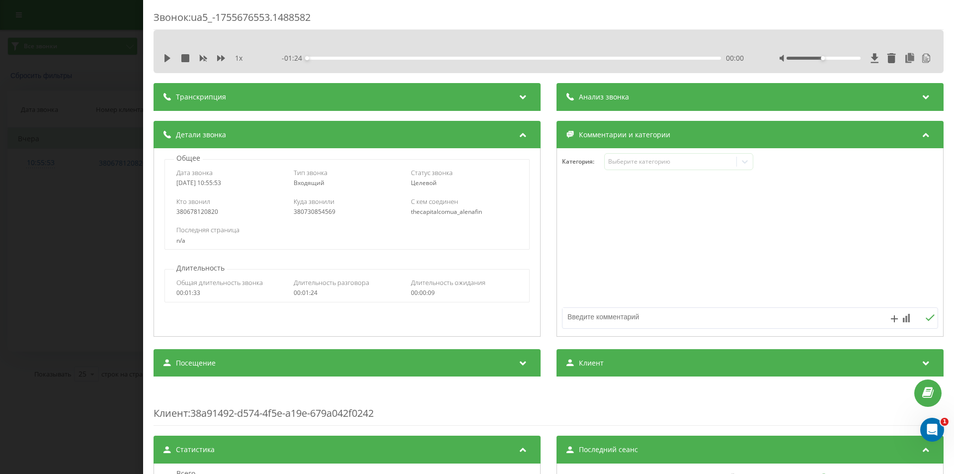
click at [308, 209] on div "380730854569" at bounding box center [347, 211] width 107 height 7
copy div "380730854569"
click at [203, 215] on div "380678120820" at bounding box center [229, 211] width 107 height 7
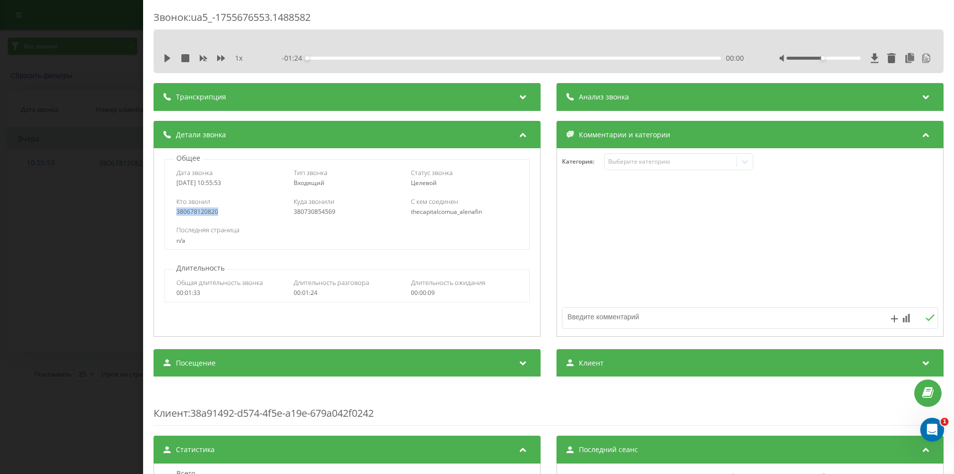
copy div "380678120820"
click at [276, 197] on div "Кто звонил" at bounding box center [229, 201] width 107 height 9
click at [103, 105] on div "Звонок : ua5_-1755676553.1488582 1 x - 01:24 00:00 00:00 Транскрипция 00:00 Доб…" at bounding box center [477, 237] width 954 height 474
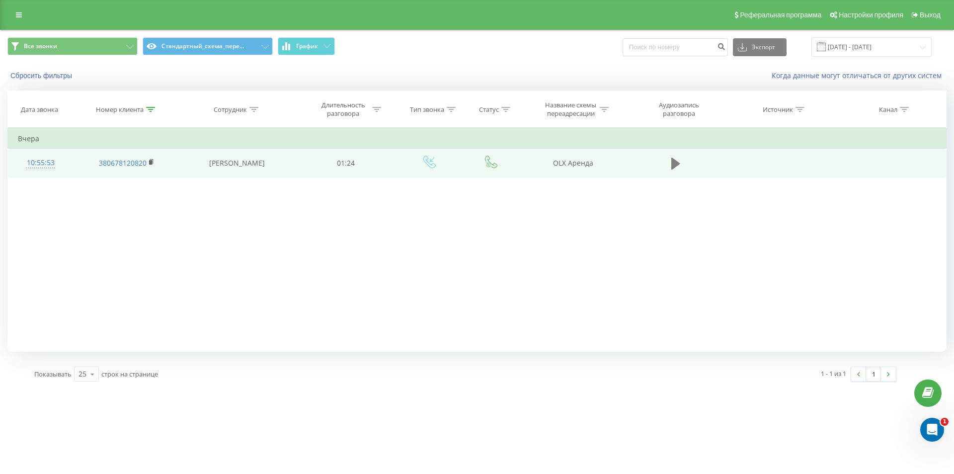
click at [675, 163] on icon at bounding box center [676, 164] width 9 height 12
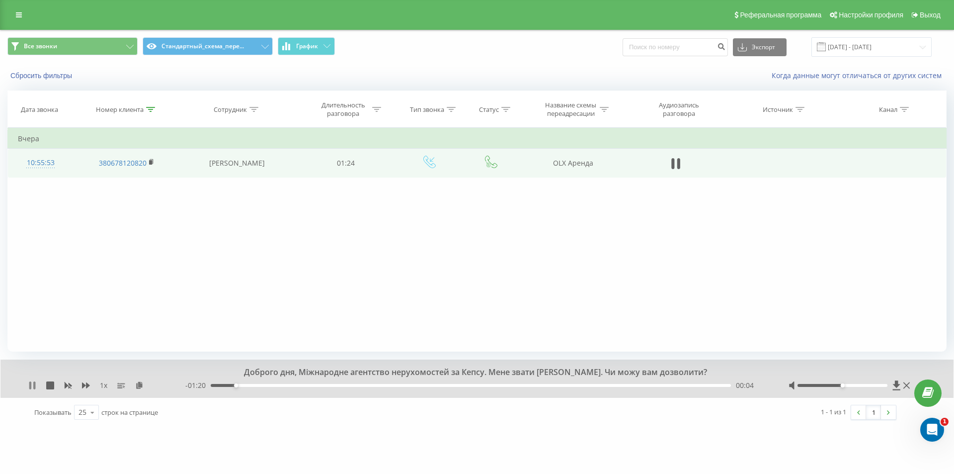
click at [34, 383] on icon at bounding box center [34, 385] width 2 height 8
click at [33, 383] on icon at bounding box center [32, 385] width 8 height 8
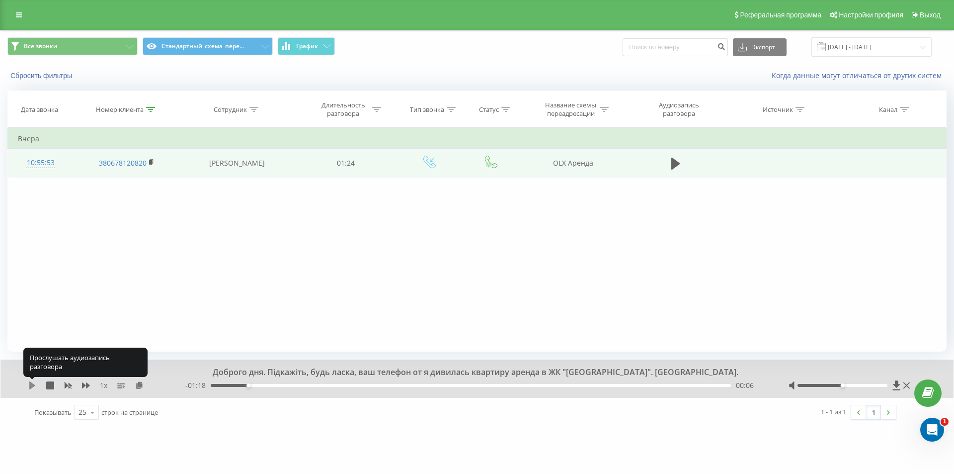
click at [33, 384] on icon at bounding box center [32, 385] width 8 height 8
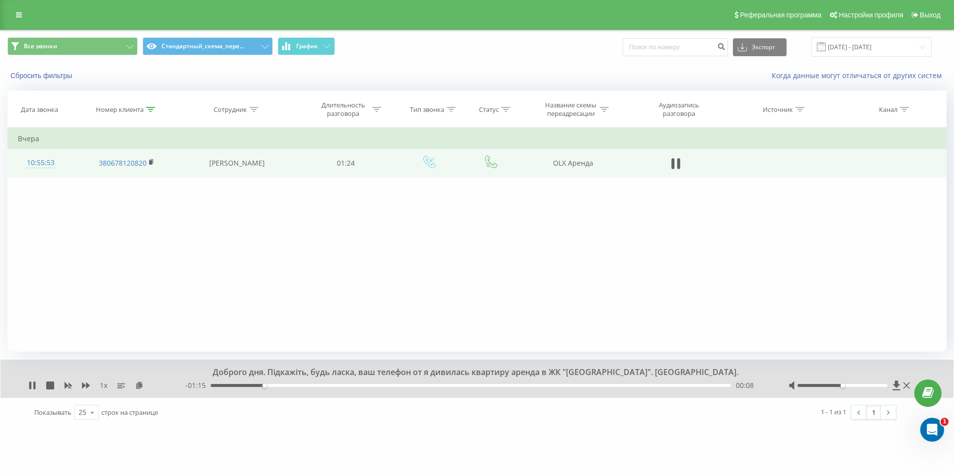
click at [280, 387] on div "- 01:15 00:08 00:08" at bounding box center [474, 385] width 579 height 10
click at [290, 386] on div "00:12" at bounding box center [471, 385] width 520 height 3
click at [300, 386] on div "00:14" at bounding box center [471, 385] width 520 height 3
click at [316, 388] on div "- 01:09 00:14 00:14" at bounding box center [474, 385] width 579 height 10
click at [328, 385] on div "00:15" at bounding box center [471, 385] width 520 height 3
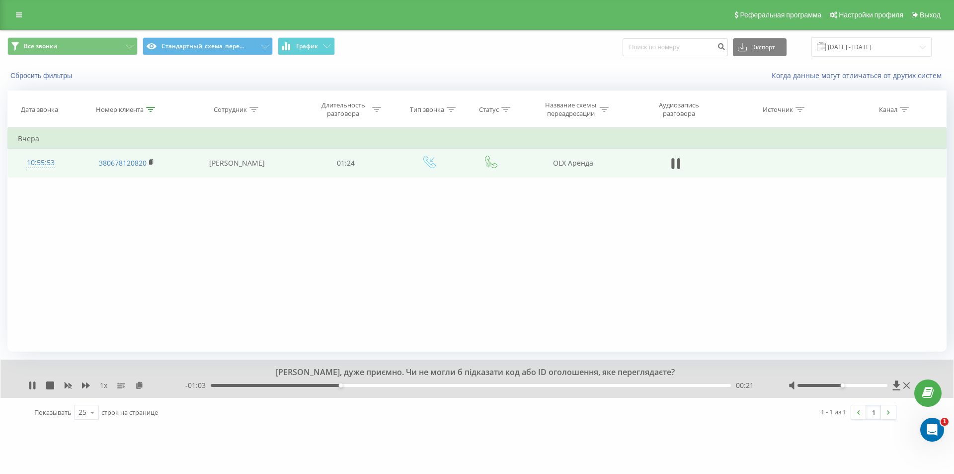
click at [393, 384] on div "00:21" at bounding box center [471, 385] width 520 height 3
click at [405, 385] on div "00:31" at bounding box center [471, 385] width 520 height 3
click at [421, 383] on div "- 00:52 00:31 00:31" at bounding box center [474, 385] width 579 height 10
click at [430, 386] on div "00:35" at bounding box center [471, 385] width 520 height 3
click at [444, 386] on div "00:37" at bounding box center [471, 385] width 520 height 3
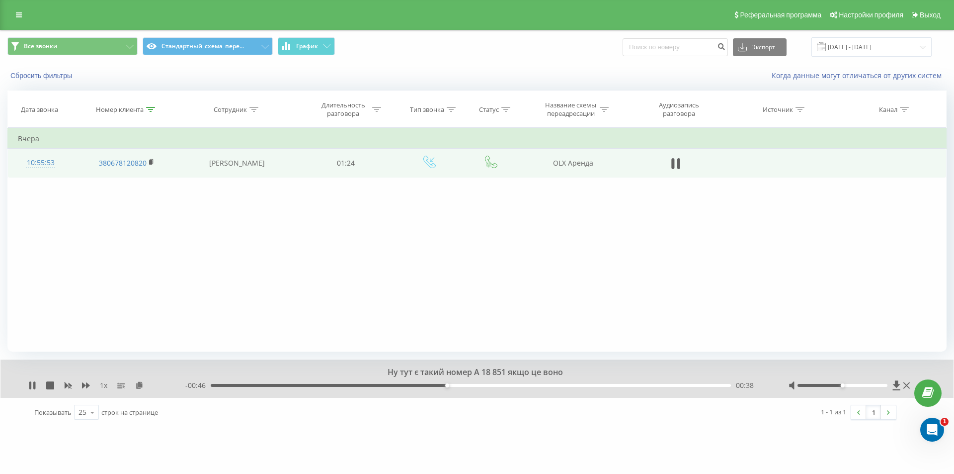
click at [462, 385] on div "00:38" at bounding box center [471, 385] width 520 height 3
click at [481, 386] on div "00:41" at bounding box center [471, 385] width 520 height 3
click at [494, 384] on div "00:44" at bounding box center [471, 385] width 520 height 3
click at [509, 386] on div "00:46" at bounding box center [471, 385] width 520 height 3
click at [518, 386] on div "00:48" at bounding box center [471, 385] width 520 height 3
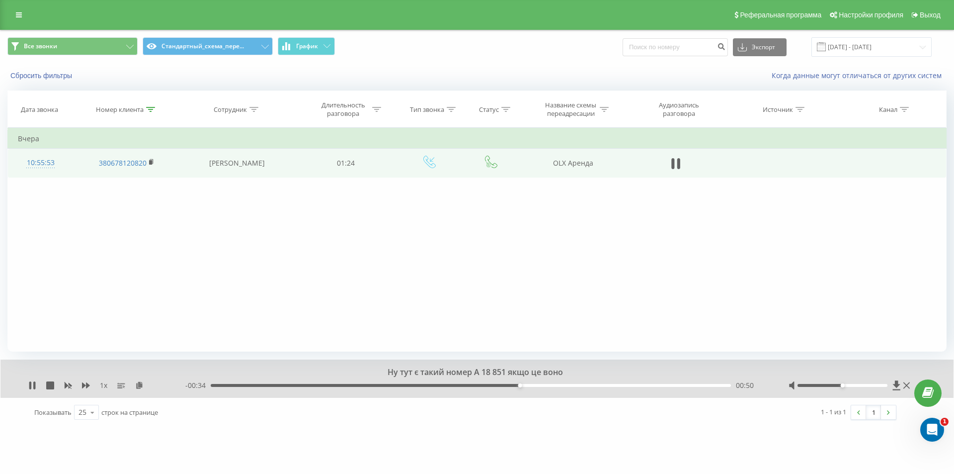
click at [540, 386] on div "- 00:34 00:50 00:50" at bounding box center [474, 385] width 579 height 10
click at [542, 385] on div "00:50" at bounding box center [471, 385] width 520 height 3
click at [558, 385] on div "00:56" at bounding box center [471, 385] width 520 height 3
click at [567, 385] on div "00:56" at bounding box center [471, 385] width 520 height 3
click at [603, 382] on div "- 00:24 00:59 00:59" at bounding box center [474, 385] width 579 height 10
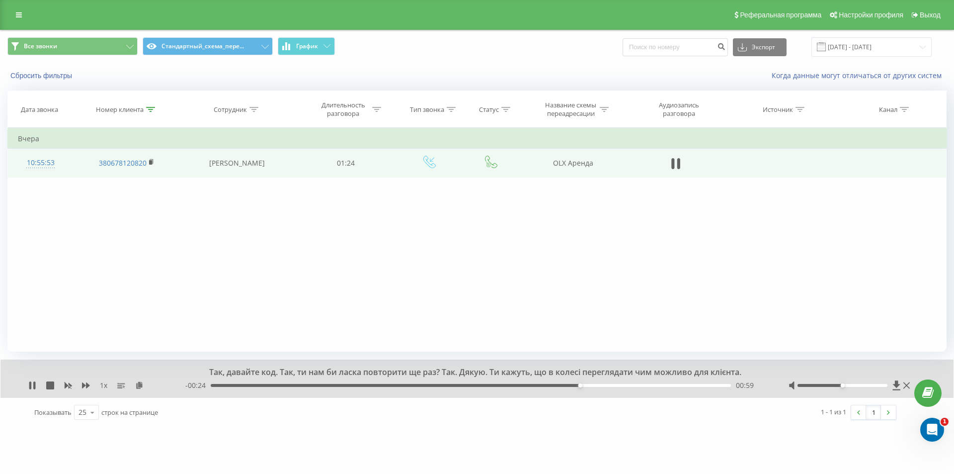
click at [604, 384] on div "00:59" at bounding box center [471, 385] width 520 height 3
click at [620, 386] on div "01:06" at bounding box center [471, 385] width 520 height 3
click at [31, 394] on div "Добре, тоді зараз передаю ваш запит нашому експерту з нерухомості. Він сяжиться…" at bounding box center [476, 378] width 953 height 38
click at [34, 390] on div "1 x" at bounding box center [106, 385] width 157 height 10
click at [36, 384] on div "1 x" at bounding box center [106, 385] width 157 height 10
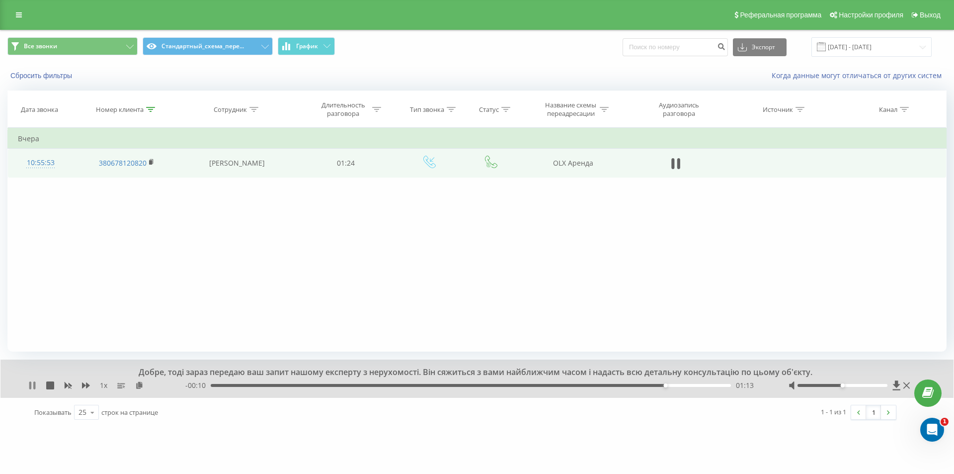
click at [34, 385] on icon at bounding box center [34, 385] width 2 height 8
click at [47, 166] on div "10:55:53" at bounding box center [40, 162] width 45 height 19
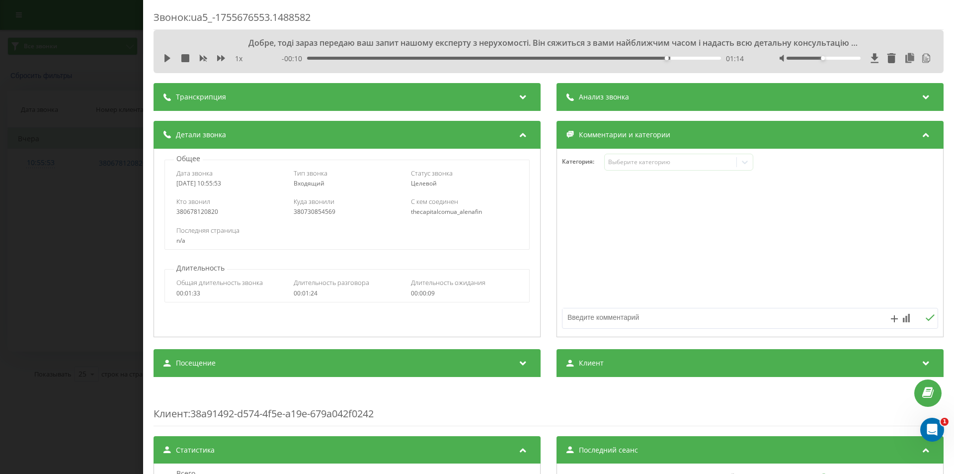
click at [602, 100] on span "Анализ звонка" at bounding box center [604, 97] width 50 height 10
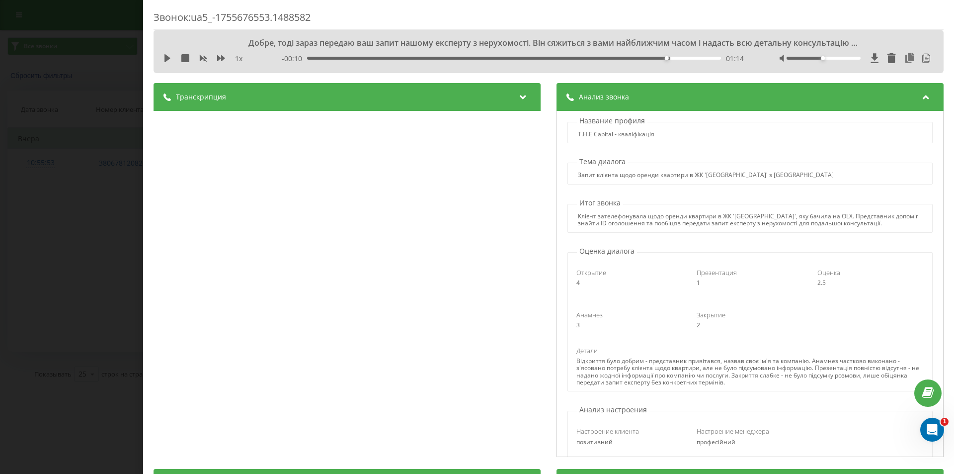
click at [187, 106] on div "Транскрипция" at bounding box center [347, 97] width 387 height 28
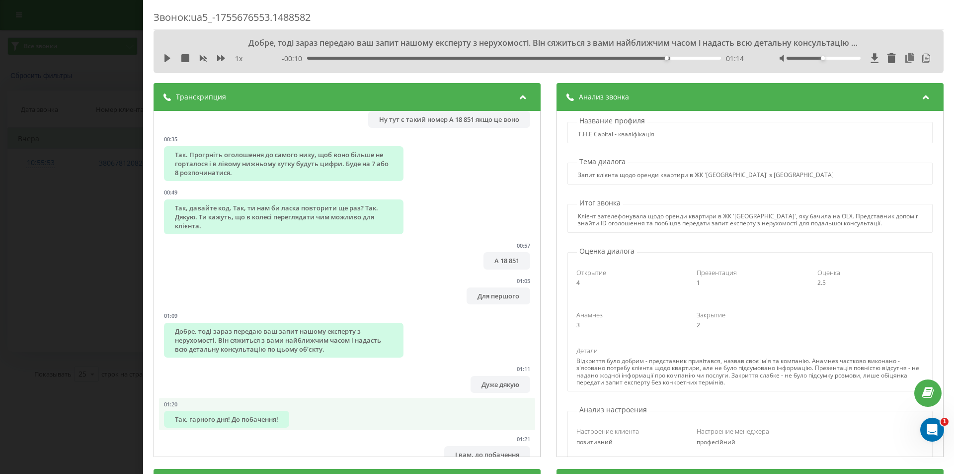
scroll to position [354, 0]
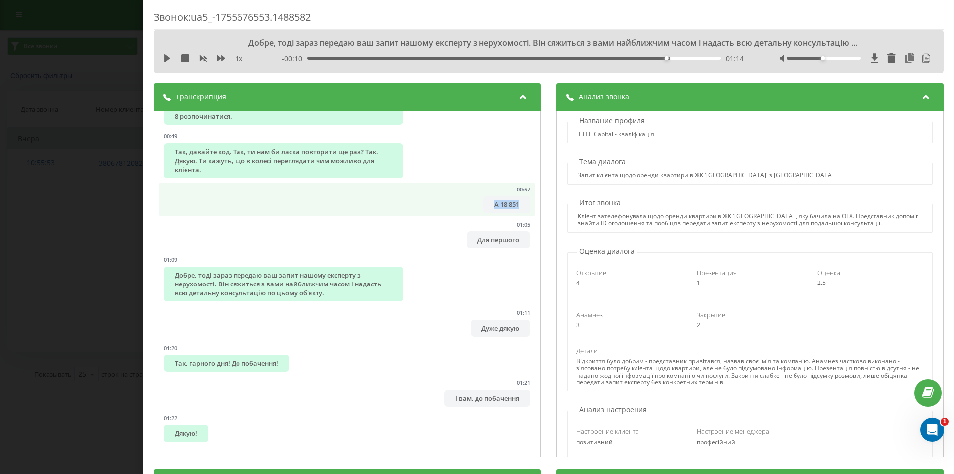
drag, startPoint x: 479, startPoint y: 206, endPoint x: 513, endPoint y: 204, distance: 34.3
click at [513, 204] on div "А 18 851" at bounding box center [507, 204] width 47 height 17
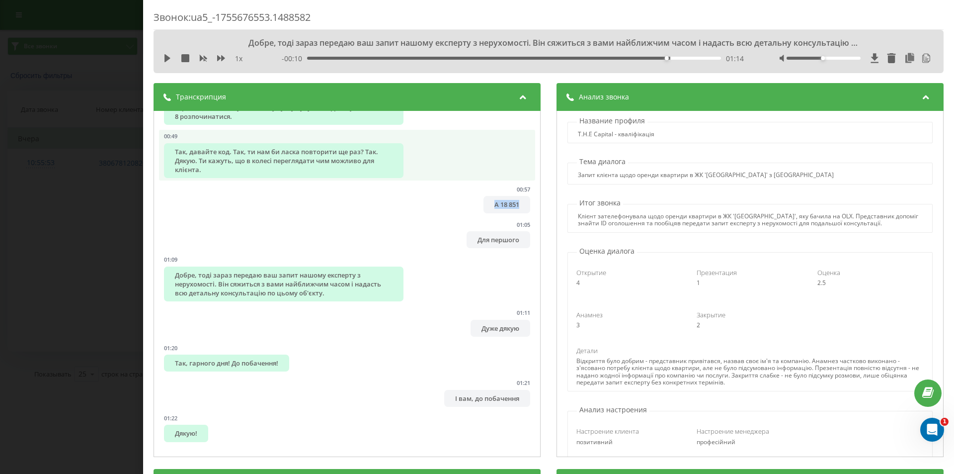
copy div "А 18 851"
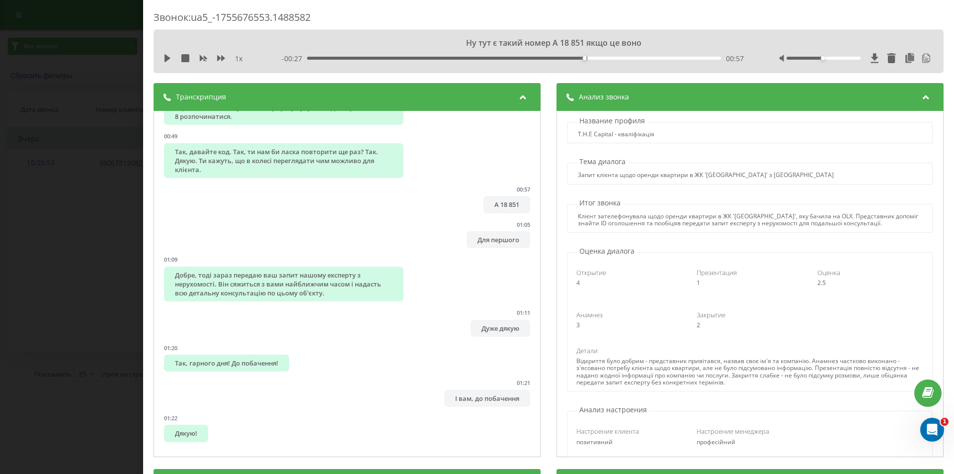
click at [290, 96] on div "Транскрипция" at bounding box center [347, 97] width 387 height 28
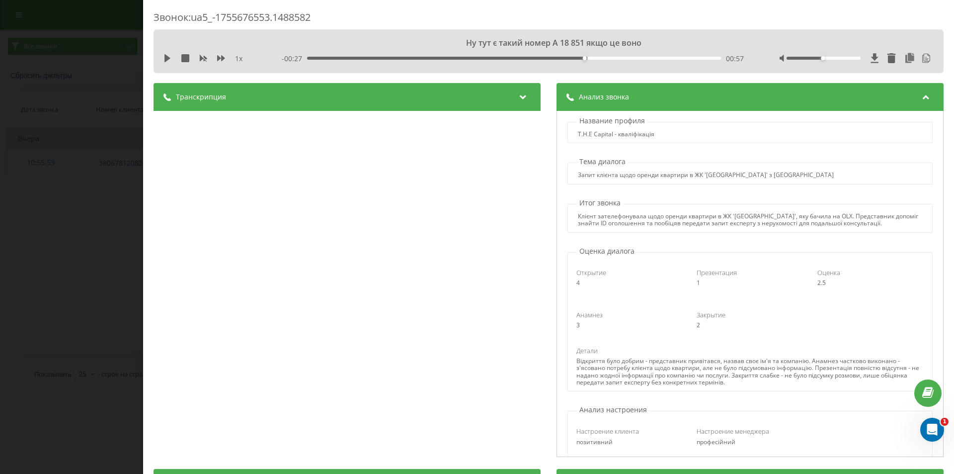
click at [708, 99] on div "Анализ звонка" at bounding box center [750, 97] width 387 height 28
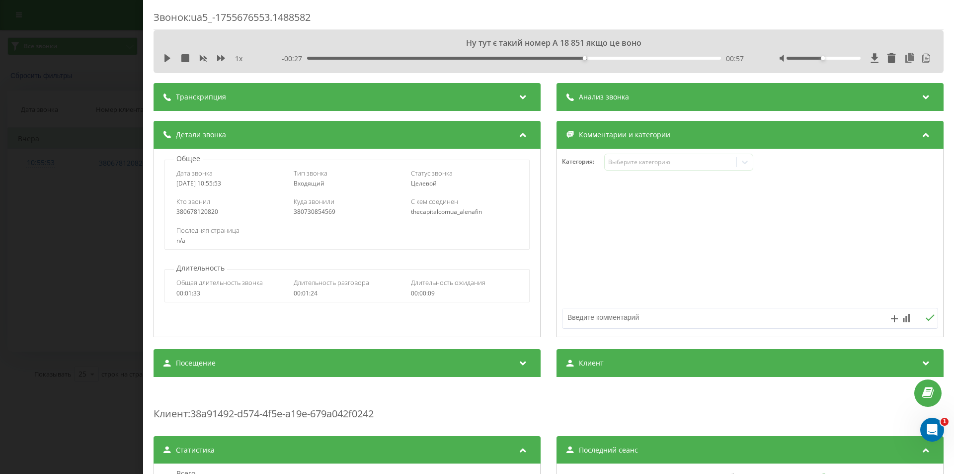
click at [208, 212] on div "380678120820" at bounding box center [229, 211] width 107 height 7
copy div "380678120820"
click at [130, 121] on div "Звонок : ua5_-1755676553.1488582 Ну тут є такий номер А 18 851 якщо це воно 1 x…" at bounding box center [477, 237] width 954 height 474
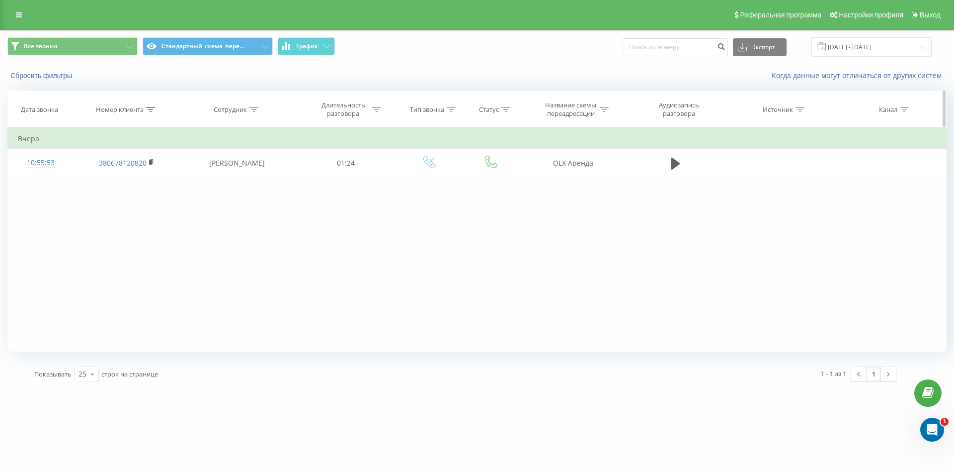
click at [151, 108] on icon at bounding box center [150, 109] width 9 height 5
drag, startPoint x: 134, startPoint y: 172, endPoint x: 53, endPoint y: 146, distance: 85.0
click at [57, 151] on table "Фильтровать по условию Содержит 380678120820 Отмена OK Фильтровать по условию С…" at bounding box center [476, 153] width 939 height 50
click at [140, 187] on input "380678120820" at bounding box center [126, 180] width 87 height 17
drag, startPoint x: 141, startPoint y: 182, endPoint x: 14, endPoint y: 131, distance: 137.0
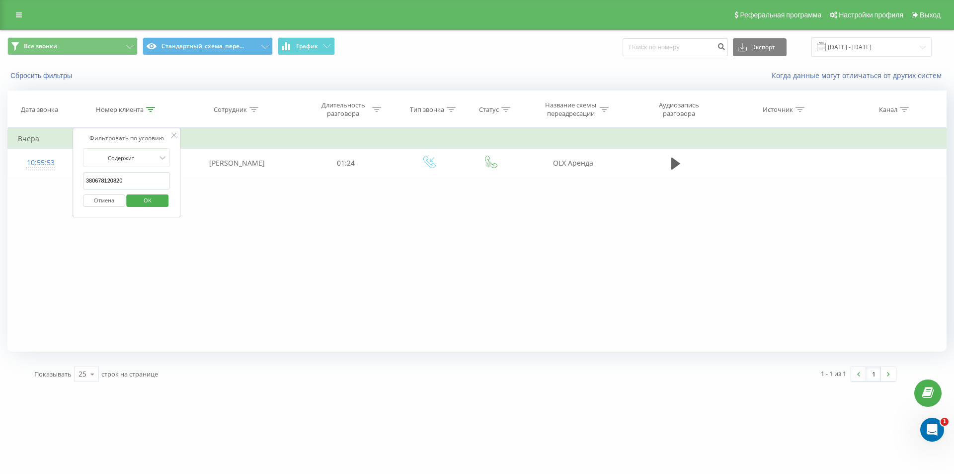
click at [39, 145] on table "Фильтровать по условию Содержит 380678120820 Отмена OK Фильтровать по условию С…" at bounding box center [476, 153] width 939 height 50
paste input "33718191"
click at [139, 196] on span "OK" at bounding box center [148, 199] width 28 height 15
click at [151, 107] on icon at bounding box center [150, 109] width 9 height 5
drag, startPoint x: 131, startPoint y: 173, endPoint x: 64, endPoint y: 147, distance: 71.9
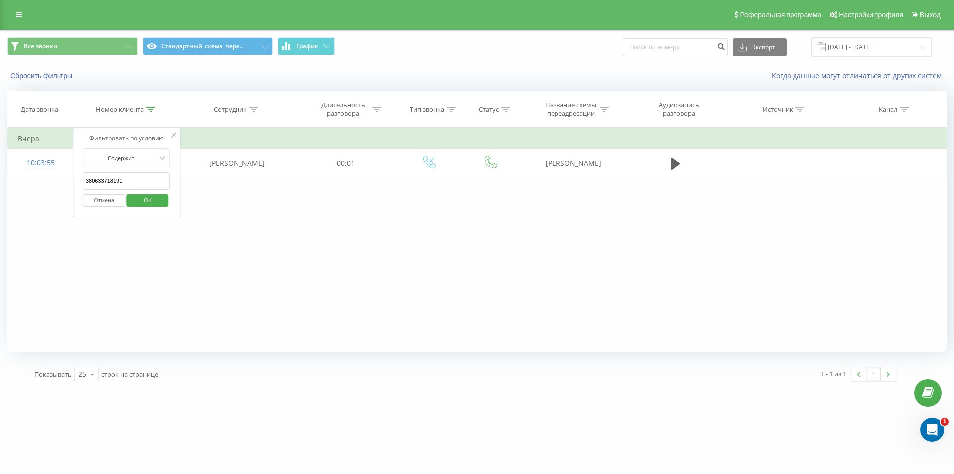
click at [74, 153] on div "Фильтровать по условию Содержит 380633718191 Отмена OK" at bounding box center [127, 172] width 108 height 89
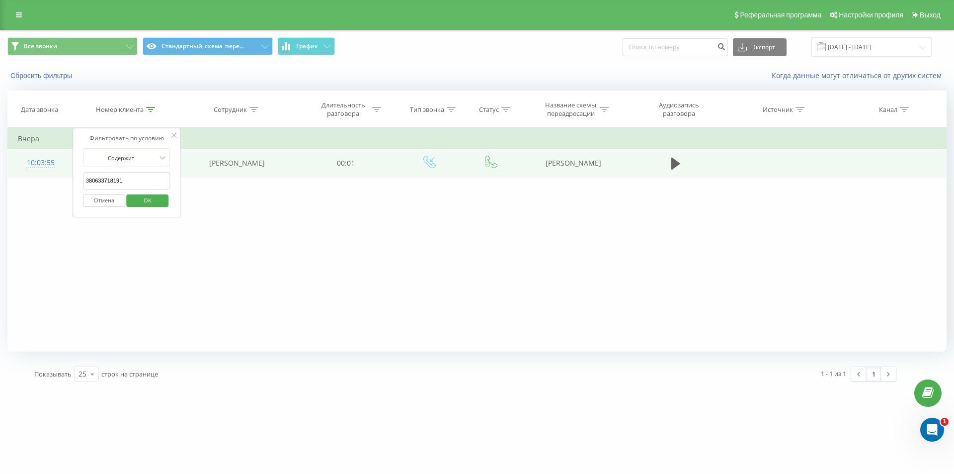
drag, startPoint x: 137, startPoint y: 176, endPoint x: 47, endPoint y: 153, distance: 92.8
click at [84, 169] on form "Содержит 380633718191 Отмена OK" at bounding box center [126, 180] width 87 height 64
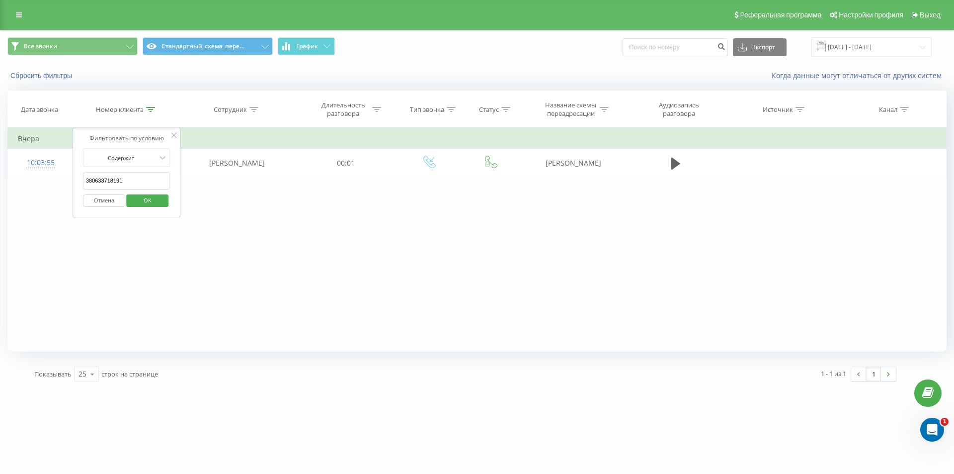
paste input "507807868"
drag, startPoint x: 150, startPoint y: 192, endPoint x: 151, endPoint y: 199, distance: 7.0
click at [150, 192] on div "Отмена OK" at bounding box center [126, 200] width 87 height 22
click at [151, 199] on span "OK" at bounding box center [148, 199] width 28 height 15
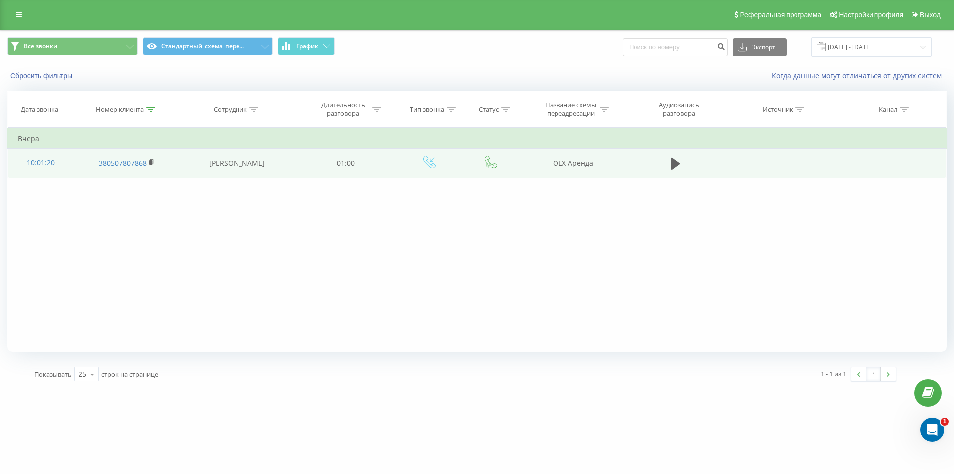
click at [35, 162] on div "10:01:20" at bounding box center [40, 162] width 45 height 19
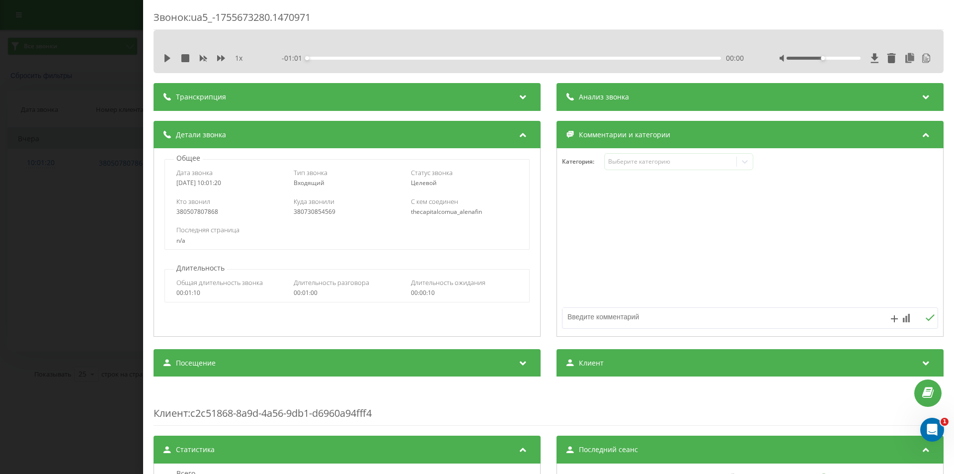
click at [734, 103] on div "Анализ звонка" at bounding box center [750, 97] width 387 height 28
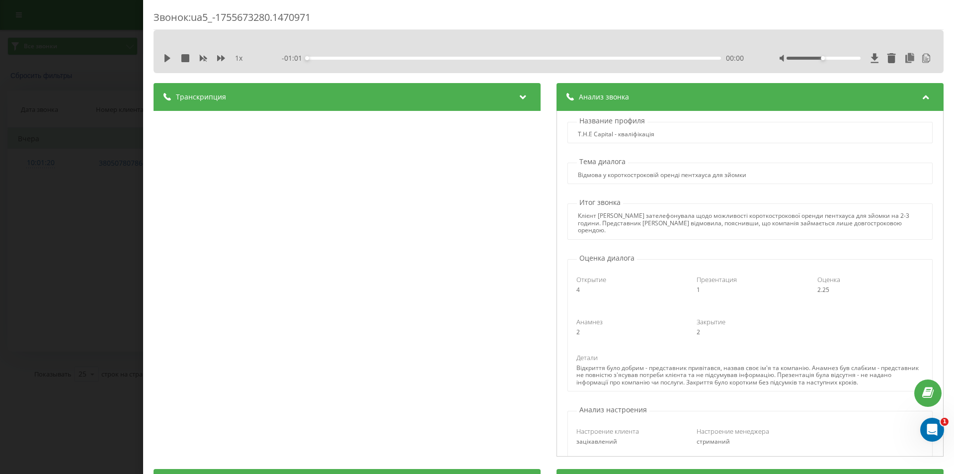
click at [133, 102] on div "Звонок : ua5_-1755673280.1470971 1 x - 01:01 00:00 00:00 Транскрипция 00:00 Доб…" at bounding box center [477, 237] width 954 height 474
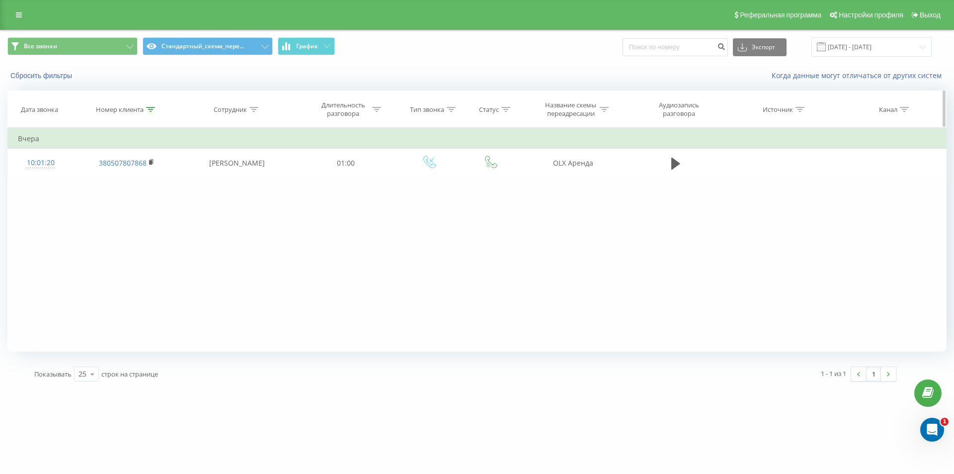
click at [155, 110] on icon at bounding box center [150, 109] width 9 height 5
drag, startPoint x: 135, startPoint y: 180, endPoint x: 89, endPoint y: 165, distance: 48.4
click at [97, 167] on form "Содержит 380507807868 Отмена OK" at bounding box center [126, 180] width 87 height 64
paste input "961374822"
click at [139, 201] on span "OK" at bounding box center [148, 199] width 28 height 15
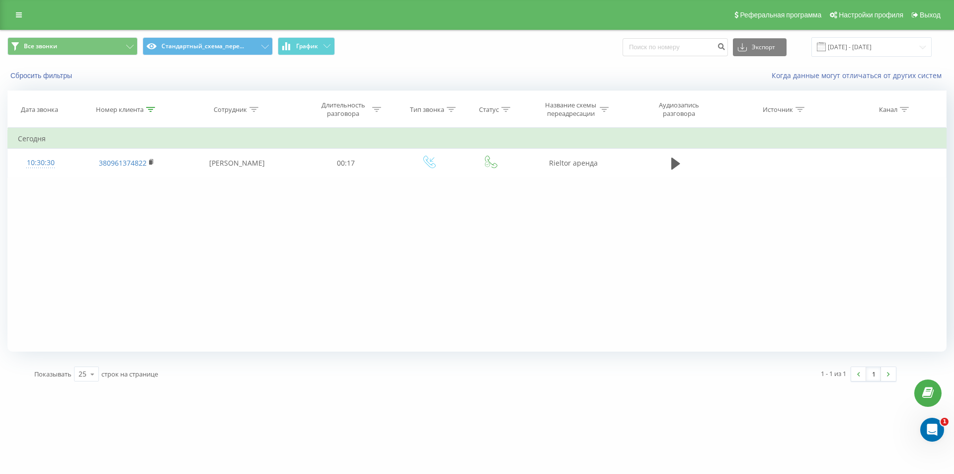
drag, startPoint x: 154, startPoint y: 109, endPoint x: 141, endPoint y: 159, distance: 51.4
click at [154, 109] on icon at bounding box center [150, 109] width 9 height 5
drag, startPoint x: 147, startPoint y: 179, endPoint x: 44, endPoint y: 133, distance: 113.5
click at [51, 143] on table "Фильтровать по условию Содержит 380961374822 Отмена OK Фильтровать по условию С…" at bounding box center [476, 153] width 939 height 50
paste input "099 262 1732"
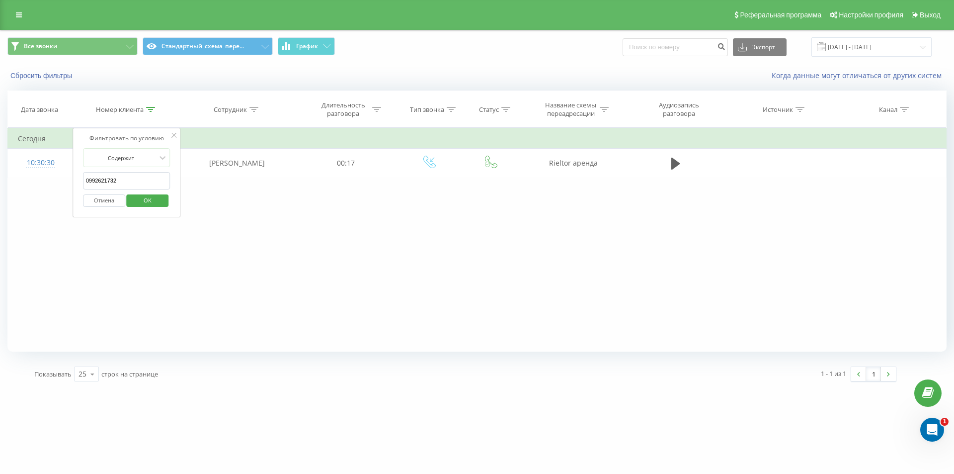
click button "OK" at bounding box center [148, 200] width 42 height 12
click at [227, 255] on div "Фильтровать по условию Содержит 0992621732 Отмена OK Фильтровать по условию Сод…" at bounding box center [476, 240] width 939 height 224
click at [150, 107] on icon at bounding box center [150, 109] width 9 height 5
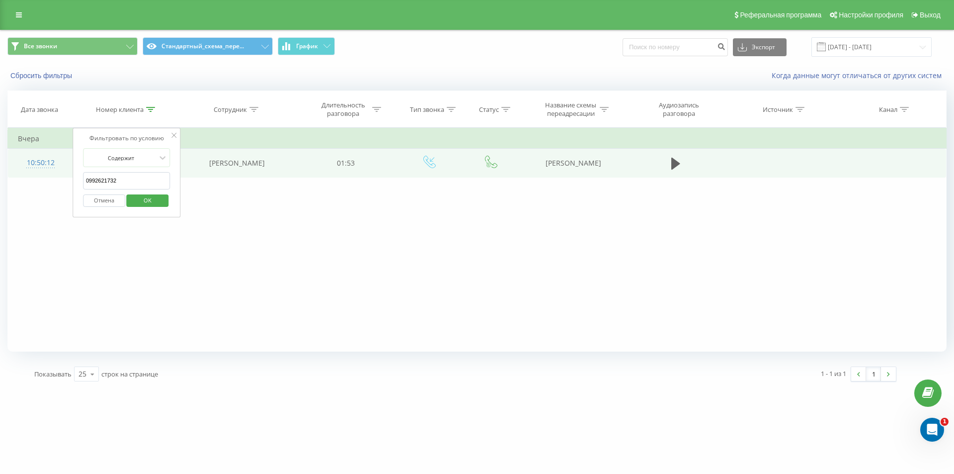
drag, startPoint x: 136, startPoint y: 178, endPoint x: 60, endPoint y: 152, distance: 81.0
click at [66, 156] on table "Фильтровать по условию Содержит 0992621732 Отмена OK Фильтровать по условию Сод…" at bounding box center [476, 153] width 939 height 50
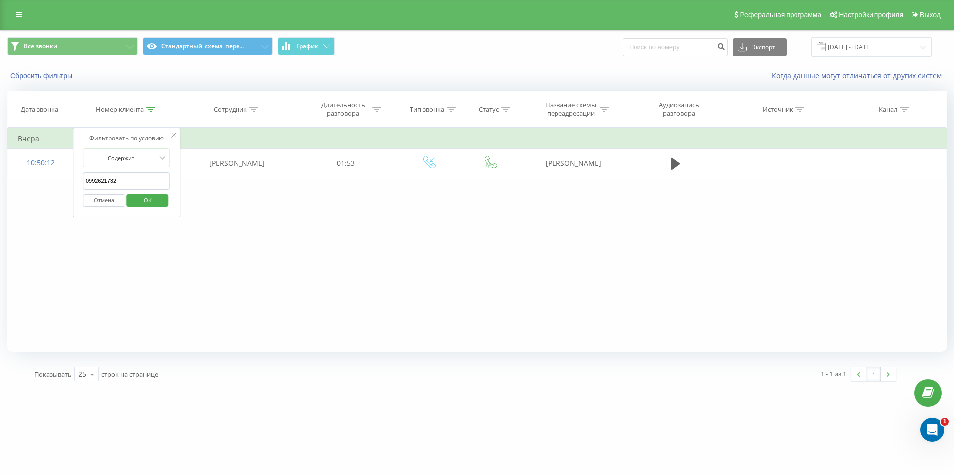
paste input "380739788197"
click button "OK" at bounding box center [148, 200] width 42 height 12
drag, startPoint x: 149, startPoint y: 106, endPoint x: 144, endPoint y: 115, distance: 9.8
click at [149, 107] on icon at bounding box center [150, 109] width 9 height 5
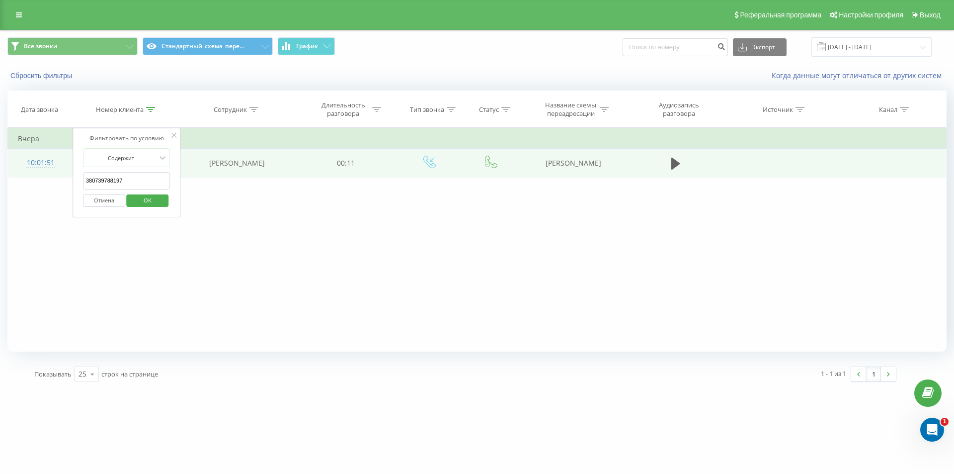
paste input "380673003499"
drag, startPoint x: 138, startPoint y: 179, endPoint x: 56, endPoint y: 153, distance: 86.1
click at [57, 154] on table "Фильтровать по условию Содержит 380739788197 Отмена OK Фильтровать по условию С…" at bounding box center [476, 153] width 939 height 50
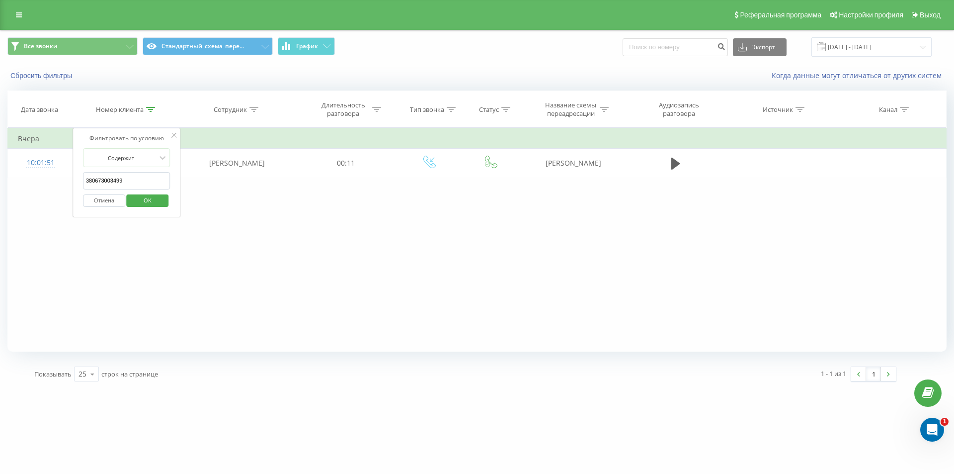
click button "OK" at bounding box center [148, 200] width 42 height 12
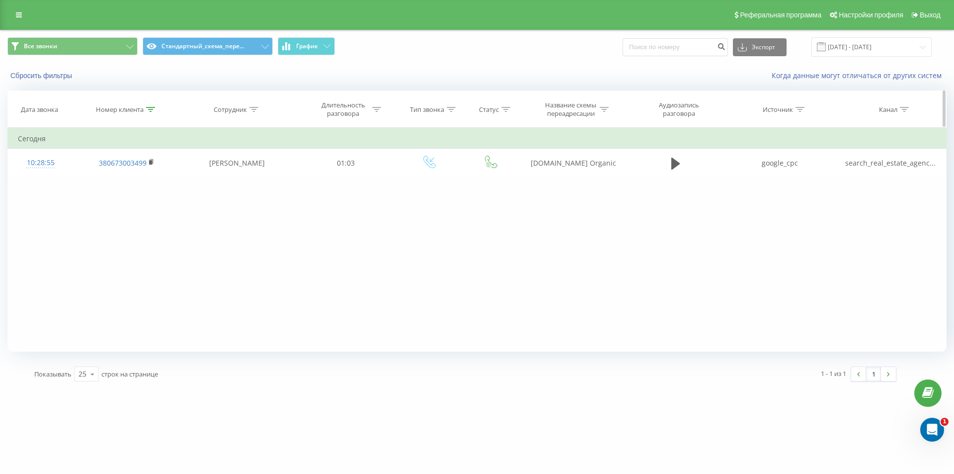
click at [151, 105] on div at bounding box center [150, 109] width 9 height 8
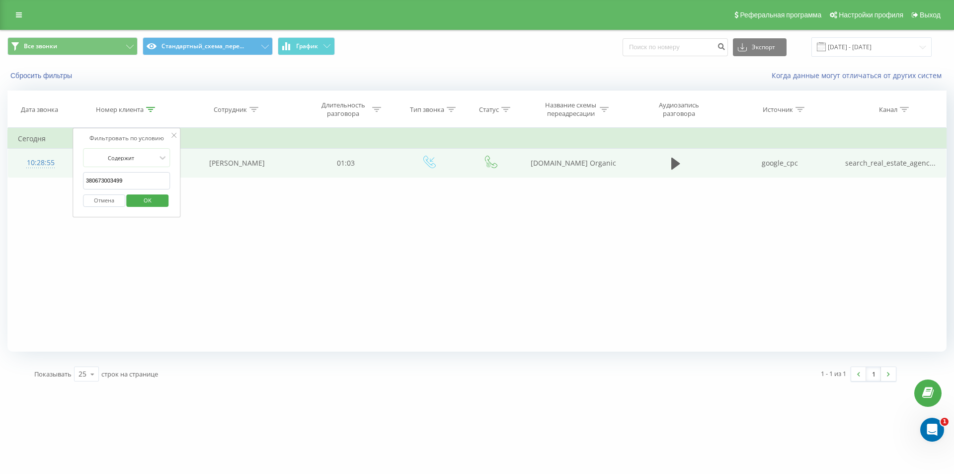
drag, startPoint x: 121, startPoint y: 179, endPoint x: 68, endPoint y: 158, distance: 57.3
click at [69, 159] on table "Фильтровать по условию Содержит 380673003499 Отмена OK Фильтровать по условию С…" at bounding box center [476, 153] width 939 height 50
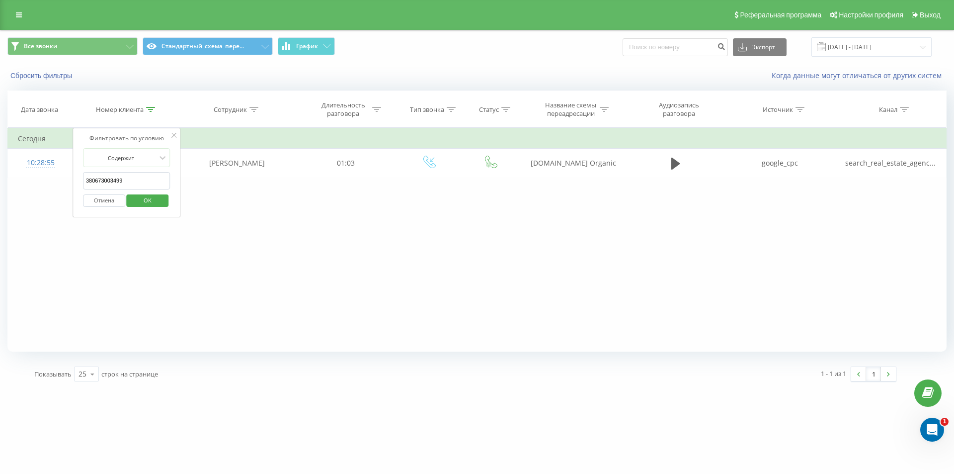
click at [128, 200] on button "OK" at bounding box center [148, 200] width 42 height 12
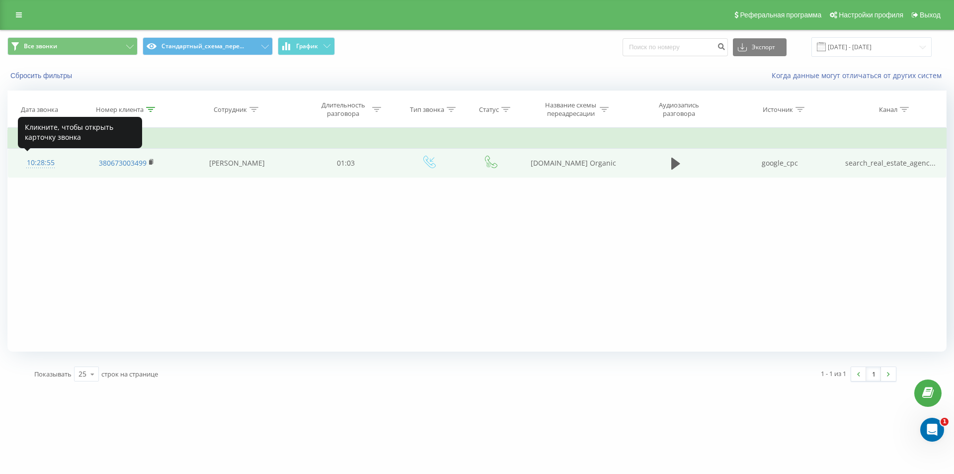
click at [34, 165] on div "10:28:55" at bounding box center [40, 162] width 45 height 19
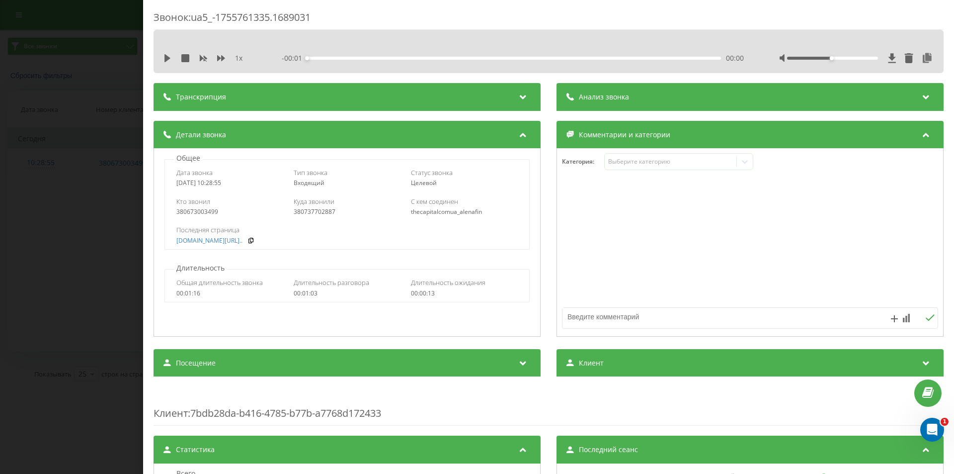
click at [658, 110] on div "Анализ звонка" at bounding box center [750, 97] width 387 height 28
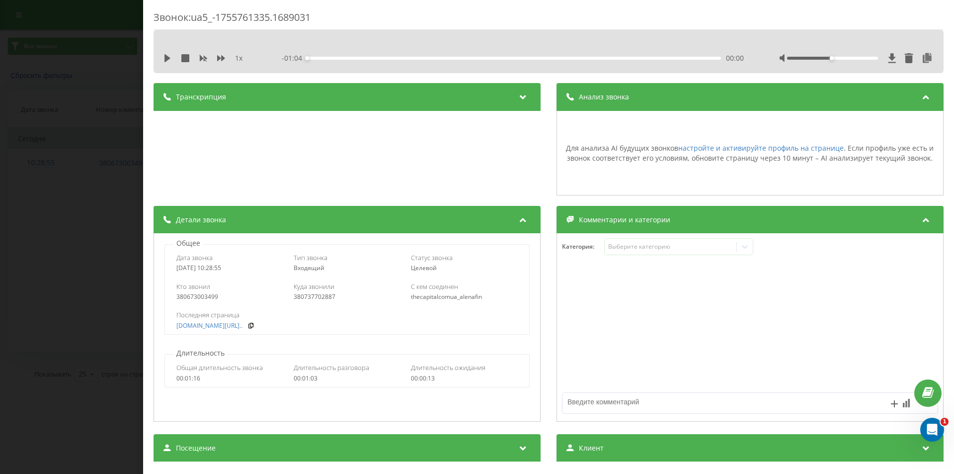
click at [655, 100] on div "Анализ звонка" at bounding box center [750, 97] width 387 height 28
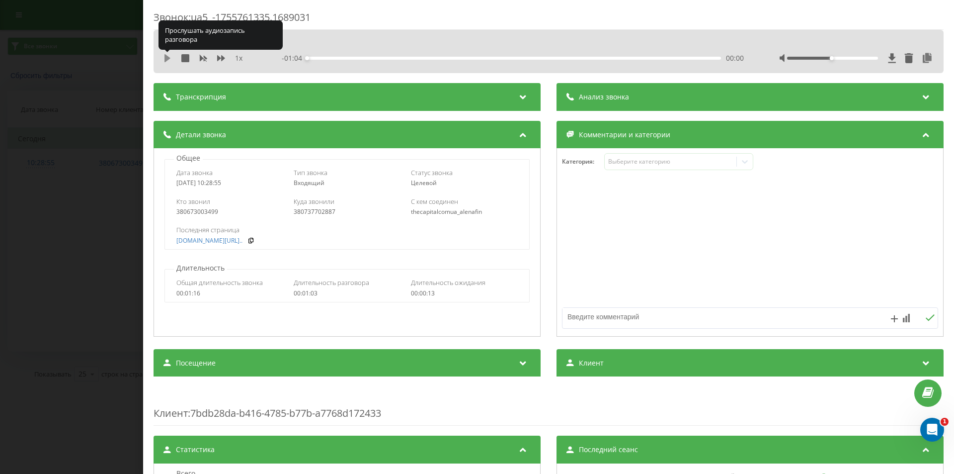
click at [166, 58] on icon at bounding box center [168, 58] width 6 height 8
drag, startPoint x: 332, startPoint y: 59, endPoint x: 338, endPoint y: 60, distance: 6.5
click at [333, 60] on div "00:00" at bounding box center [514, 58] width 414 height 3
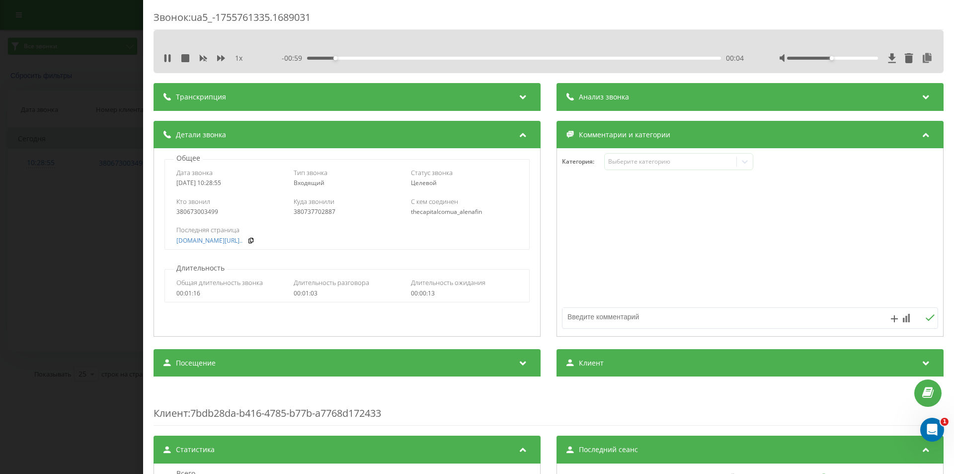
click at [342, 60] on div "- 00:59 00:04 00:04" at bounding box center [513, 58] width 462 height 10
click at [365, 57] on div "00:04" at bounding box center [514, 58] width 414 height 3
click at [404, 57] on div "00:10" at bounding box center [514, 58] width 414 height 3
click at [112, 113] on div "Звонок : ua5_-1755761335.1689031 1 x - 00:48 00:15 00:15 Транскрипция Для анали…" at bounding box center [477, 237] width 954 height 474
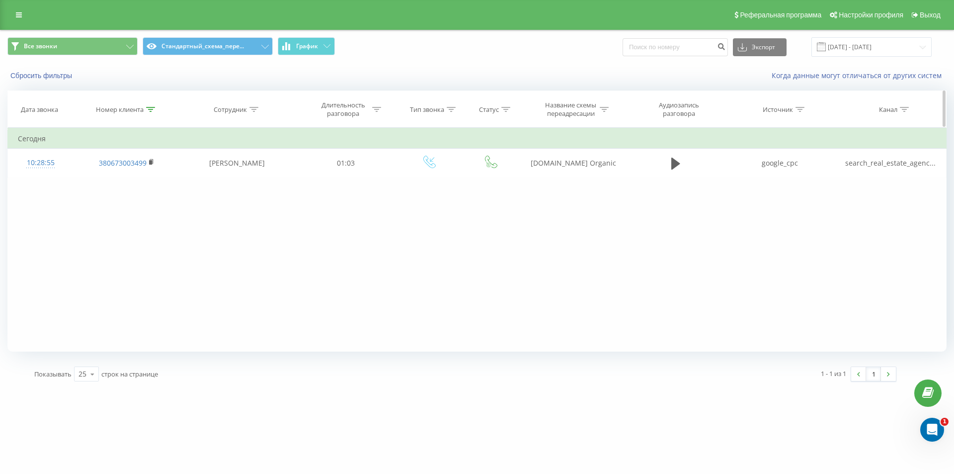
click at [153, 111] on icon at bounding box center [150, 109] width 9 height 5
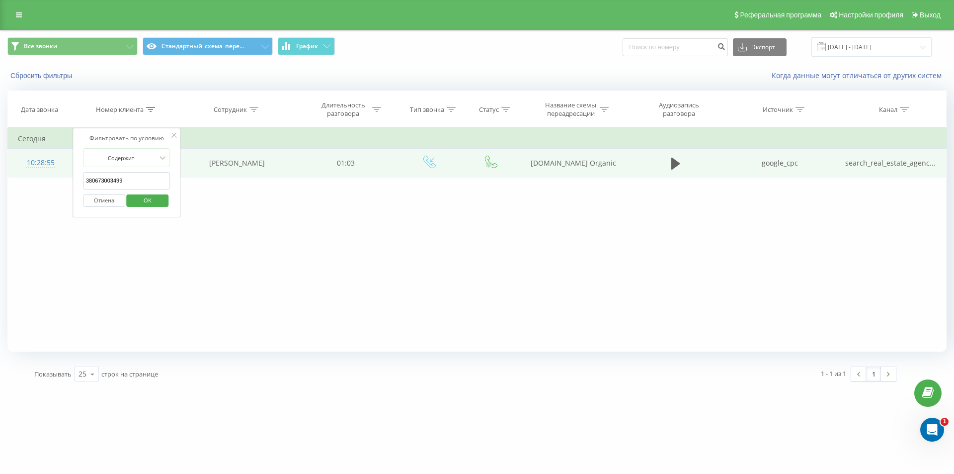
drag, startPoint x: 143, startPoint y: 180, endPoint x: 72, endPoint y: 155, distance: 75.3
click at [104, 173] on input "380673003499" at bounding box center [126, 180] width 87 height 17
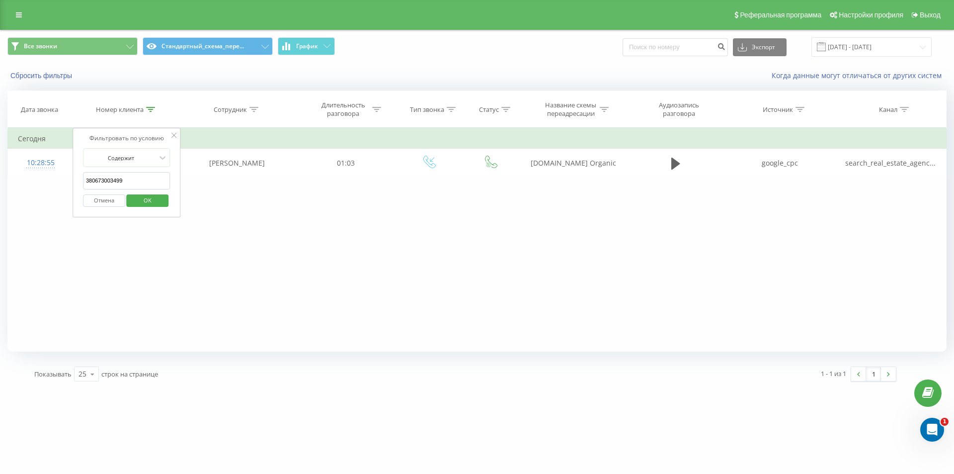
paste input "380633374677"
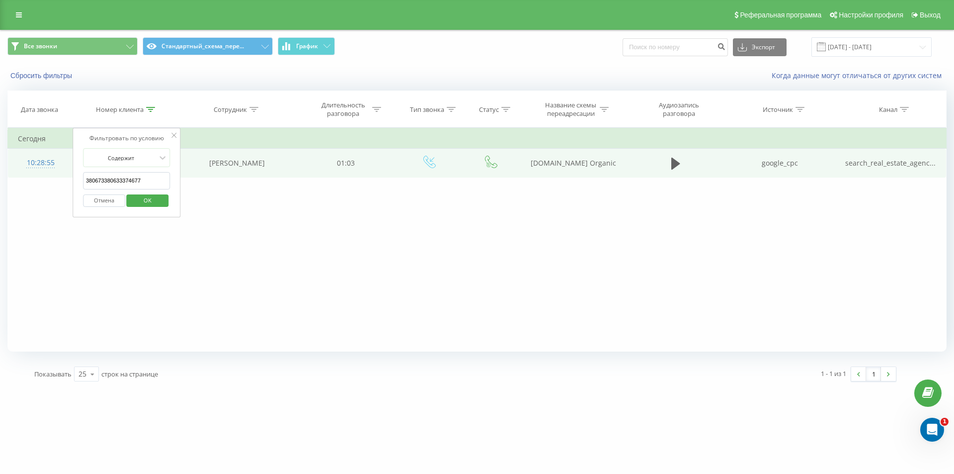
drag, startPoint x: 146, startPoint y: 185, endPoint x: 58, endPoint y: 170, distance: 89.2
click at [59, 170] on table "Фильтровать по условию Содержит 380673380633374677 Отмена OK Фильтровать по усл…" at bounding box center [476, 153] width 939 height 50
paste input "text"
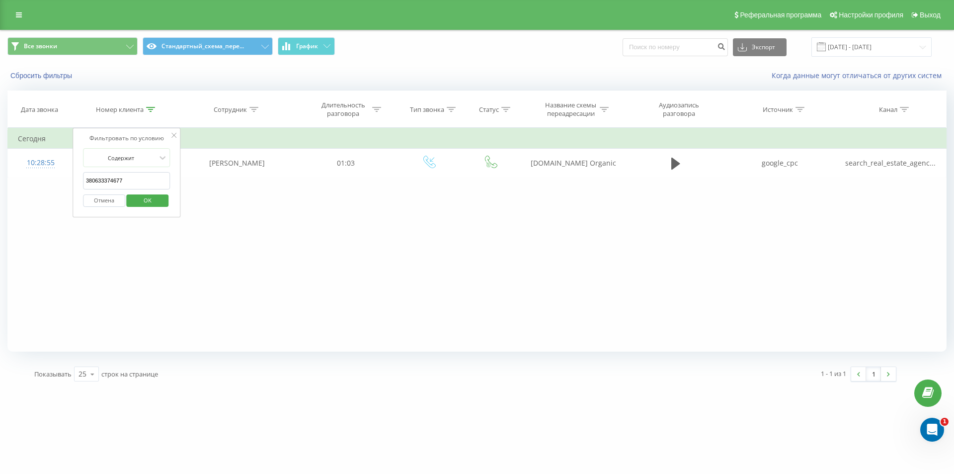
click at [132, 200] on button "OK" at bounding box center [148, 200] width 42 height 12
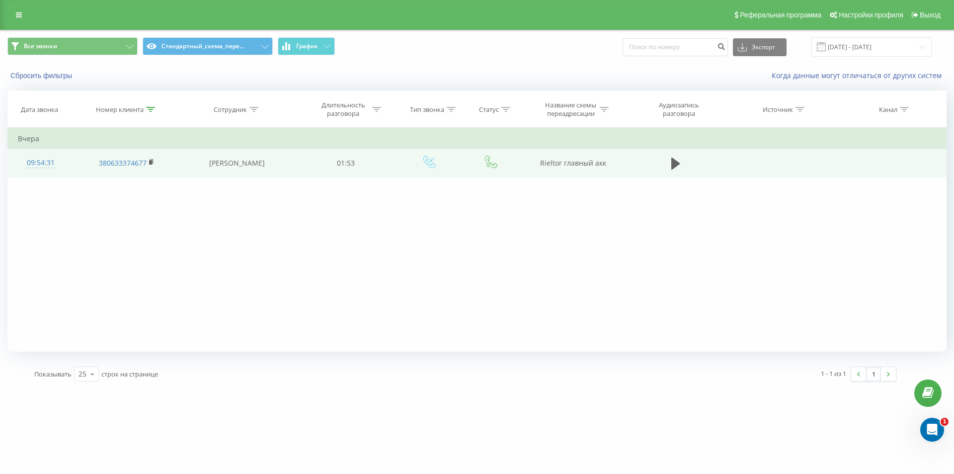
click at [29, 164] on div "09:54:31" at bounding box center [40, 162] width 45 height 19
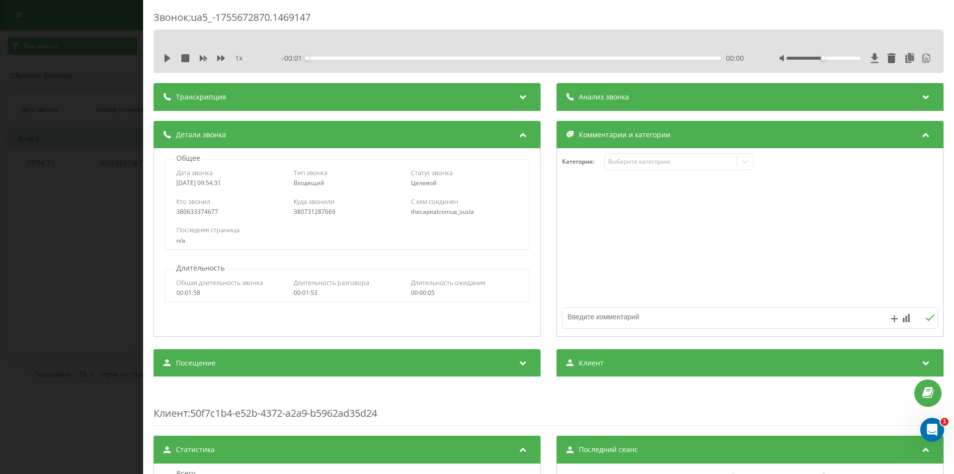
click at [683, 100] on div "Анализ звонка" at bounding box center [750, 97] width 387 height 28
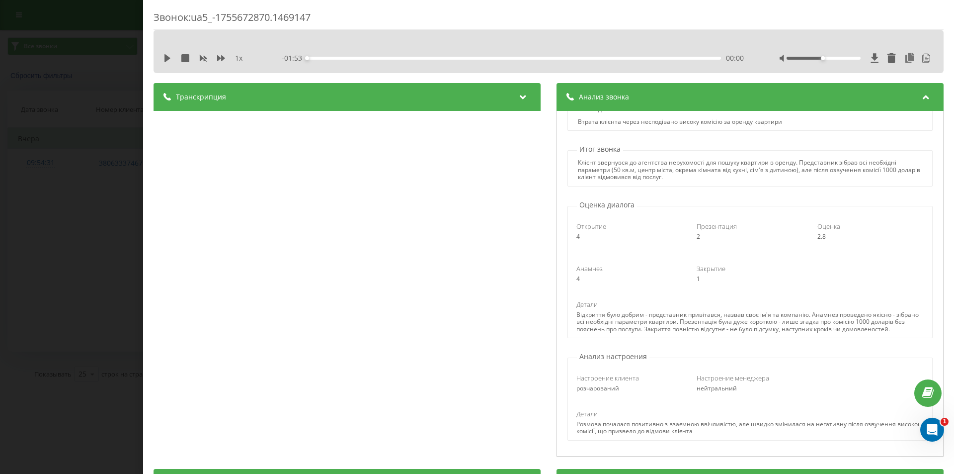
scroll to position [99, 0]
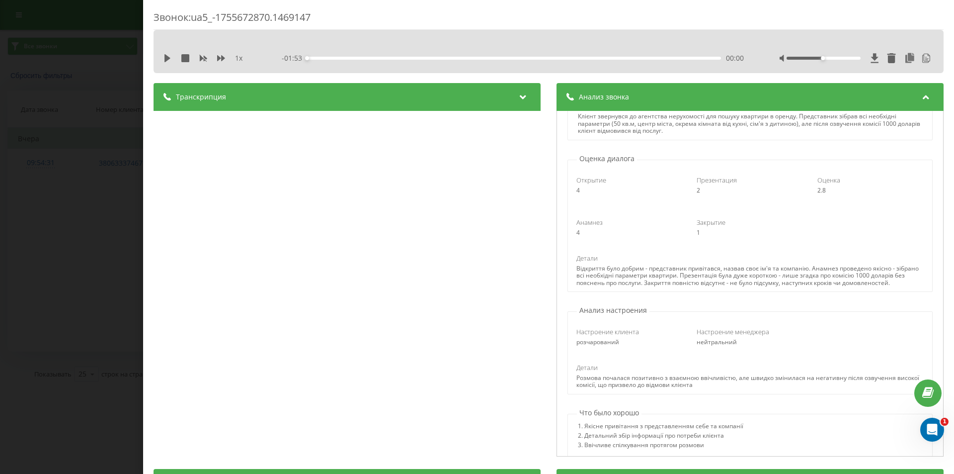
click at [121, 116] on div "Звонок : ua5_-1755672870.1469147 1 x - 01:53 00:00 00:00 Транскрипция 00:00 Доб…" at bounding box center [477, 237] width 954 height 474
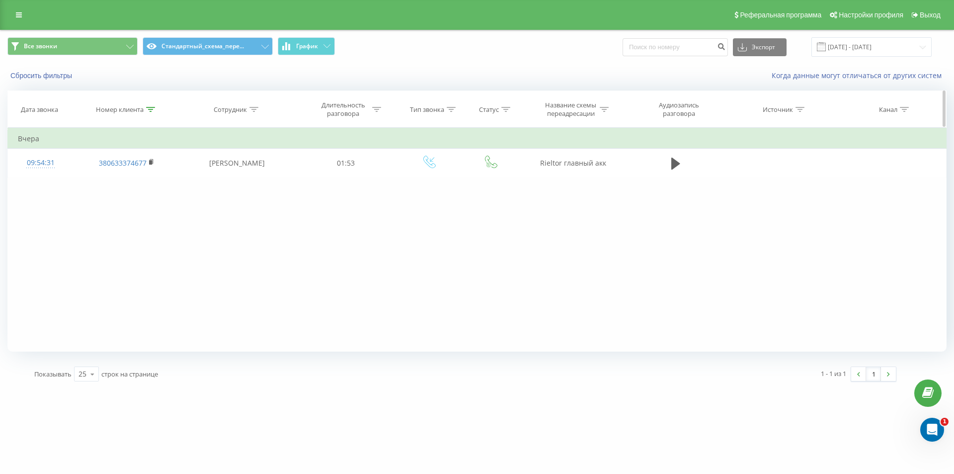
click at [149, 109] on icon at bounding box center [150, 109] width 9 height 5
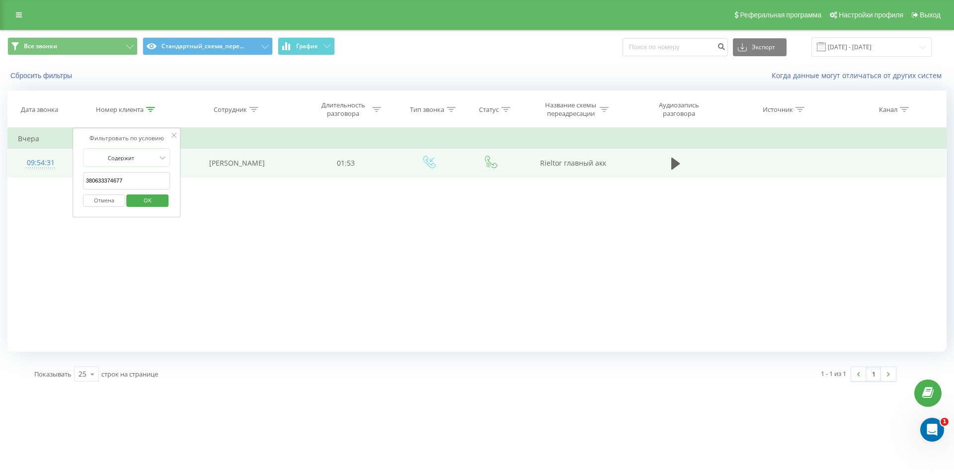
paste input "426170"
drag, startPoint x: 142, startPoint y: 173, endPoint x: 48, endPoint y: 158, distance: 95.7
click at [48, 158] on table "Фильтровать по условию Содержит 380633374677 Отмена OK Фильтровать по условию С…" at bounding box center [476, 153] width 939 height 50
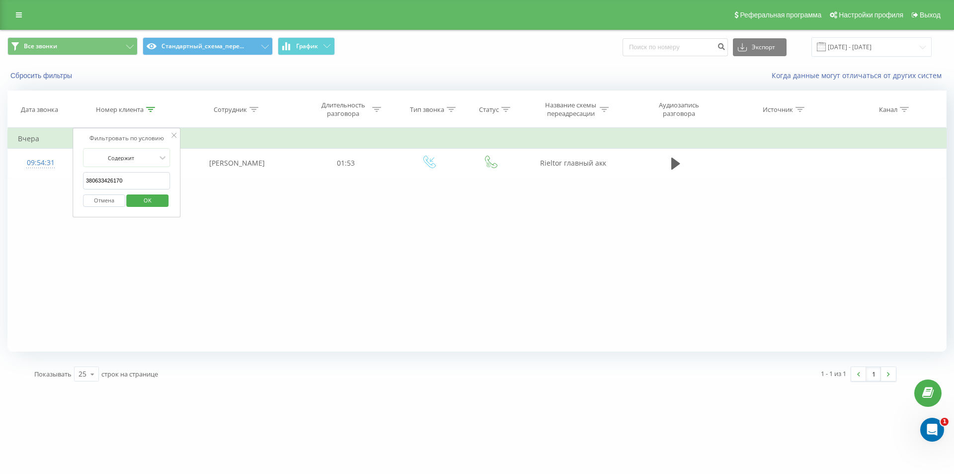
click at [146, 196] on span "OK" at bounding box center [148, 199] width 28 height 15
click at [151, 108] on icon at bounding box center [150, 109] width 9 height 5
drag, startPoint x: 101, startPoint y: 175, endPoint x: 31, endPoint y: 146, distance: 76.6
click at [61, 163] on table "Фильтровать по условию Содержит 380633426170 Отмена OK Фильтровать по условию С…" at bounding box center [476, 153] width 939 height 50
paste input "380733672591"
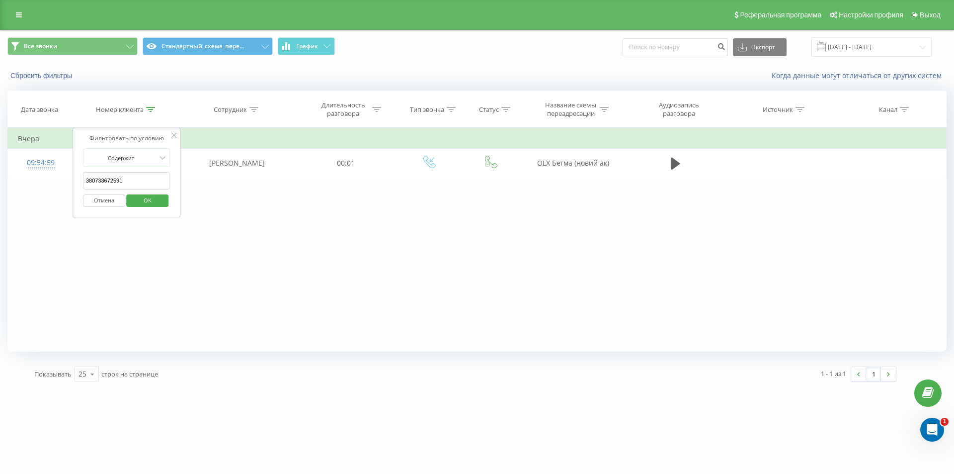
click at [157, 204] on span "OK" at bounding box center [148, 199] width 28 height 15
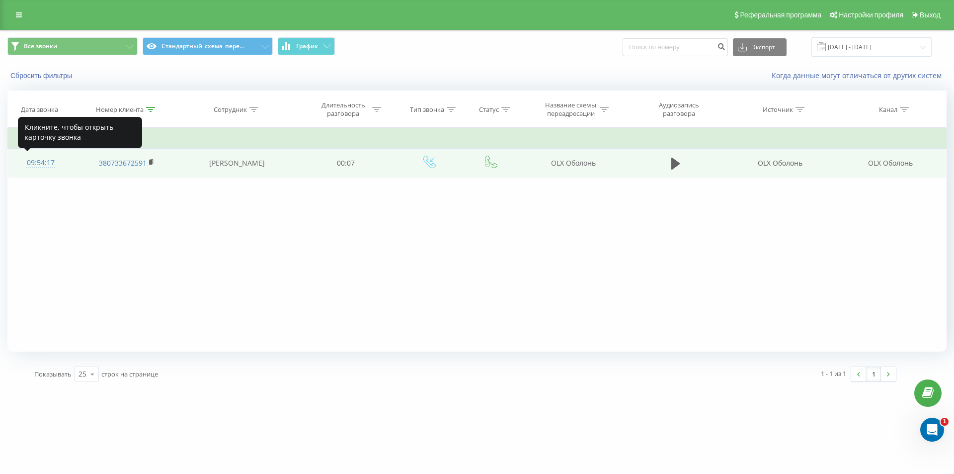
click at [35, 170] on div "09:54:17" at bounding box center [40, 162] width 45 height 19
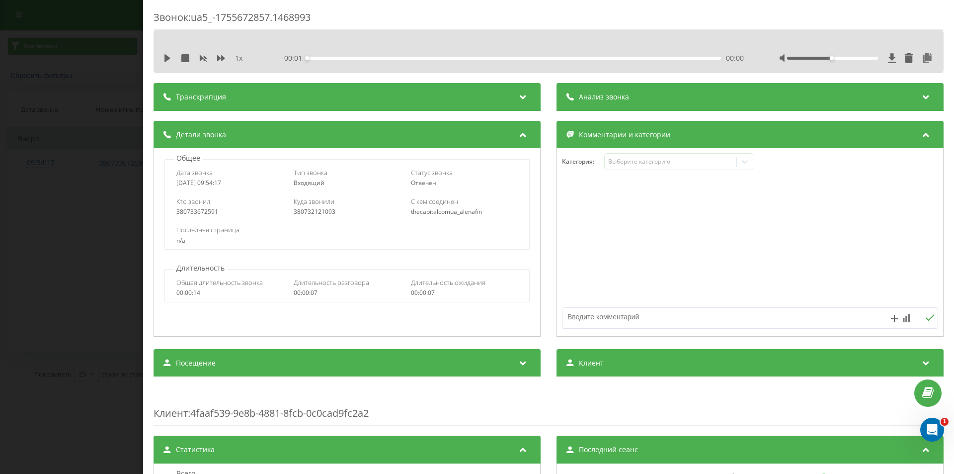
click at [598, 91] on div "Анализ звонка" at bounding box center [750, 97] width 387 height 28
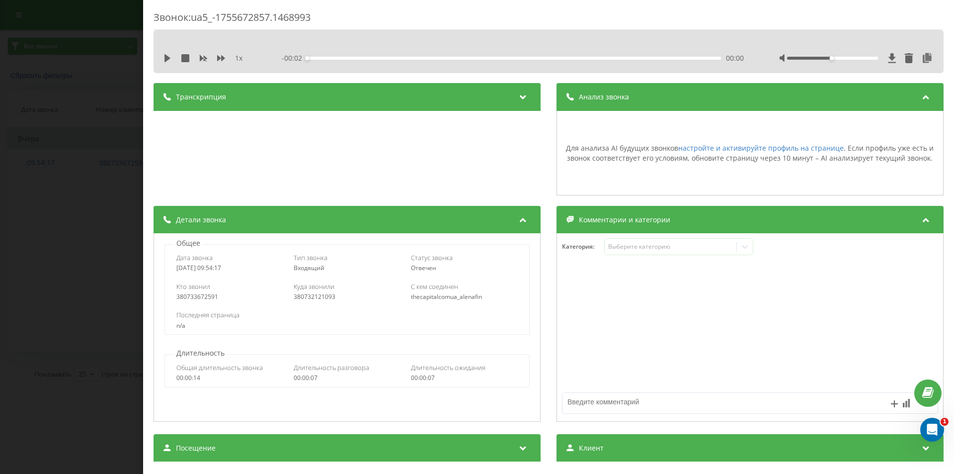
click at [71, 209] on div "Звонок : ua5_-1755672857.1468993 1 x - 00:02 00:00 00:00 Транскрипция Для анали…" at bounding box center [477, 237] width 954 height 474
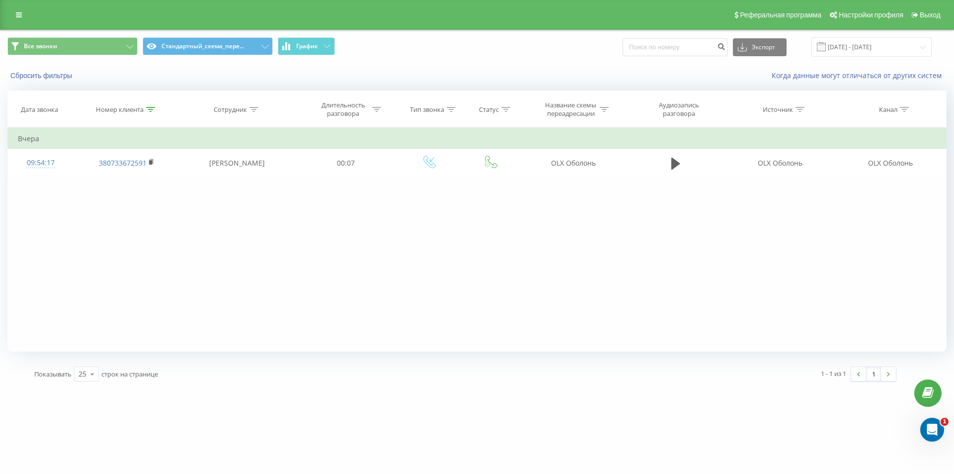
drag, startPoint x: 149, startPoint y: 106, endPoint x: 155, endPoint y: 148, distance: 42.3
click at [149, 107] on icon at bounding box center [150, 109] width 9 height 5
drag, startPoint x: 95, startPoint y: 177, endPoint x: 78, endPoint y: 172, distance: 17.5
click at [83, 174] on input "380733672591" at bounding box center [126, 180] width 87 height 17
paste input "380980500000"
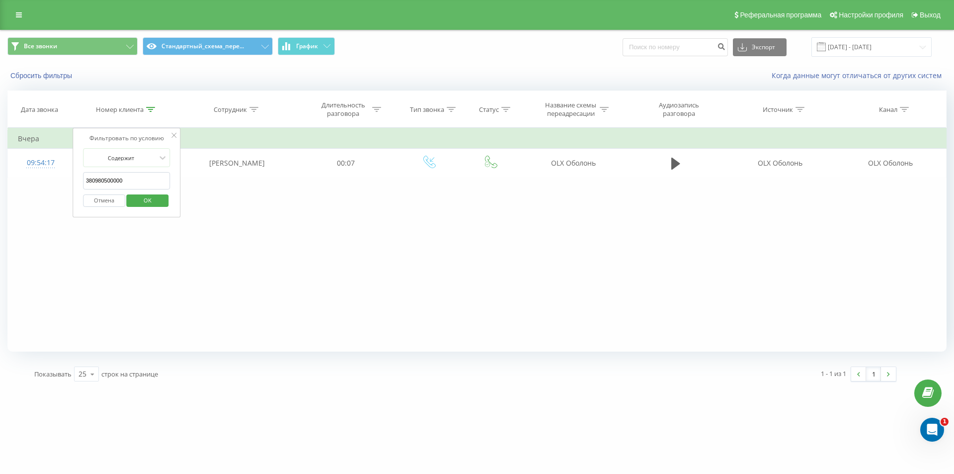
click at [142, 201] on span "OK" at bounding box center [148, 199] width 28 height 15
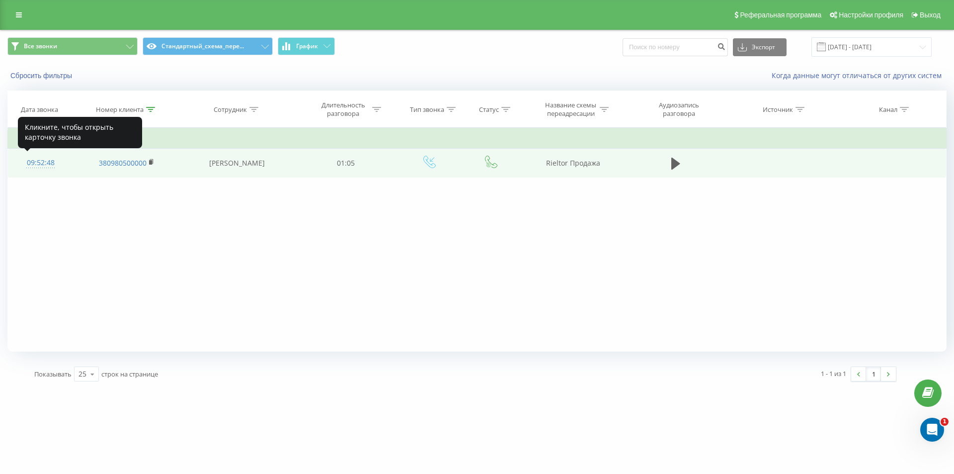
click at [42, 162] on div "09:52:48" at bounding box center [40, 162] width 45 height 19
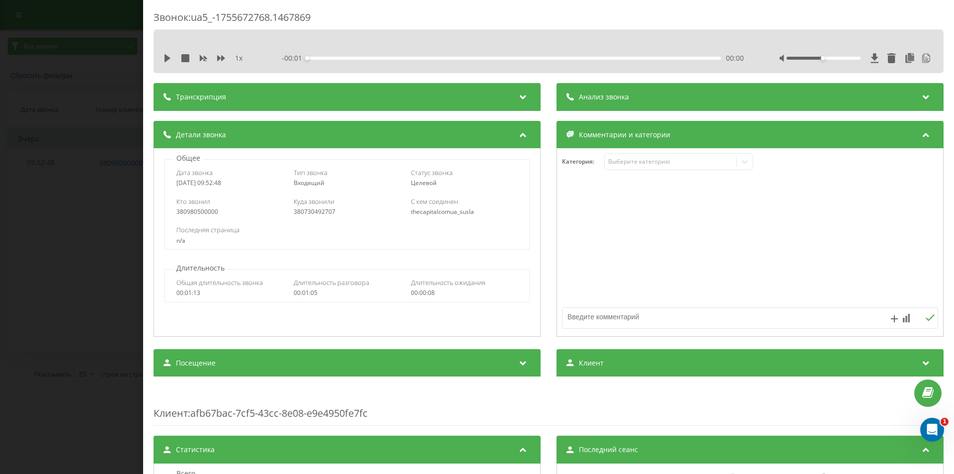
click at [691, 95] on div "Анализ звонка" at bounding box center [750, 97] width 387 height 28
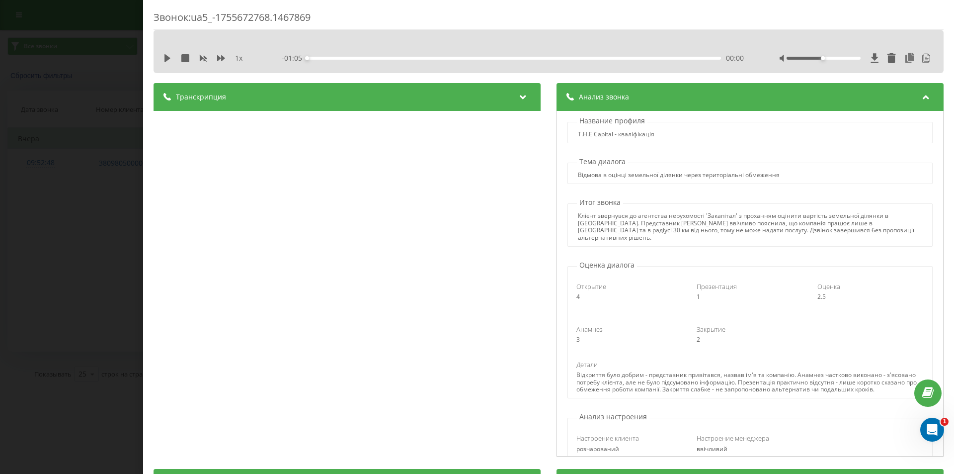
drag, startPoint x: 107, startPoint y: 139, endPoint x: 116, endPoint y: 139, distance: 9.0
click at [108, 139] on div "Звонок : ua5_-1755672768.1467869 1 x - 01:05 00:00 00:00 Транскрипция 00:00 Доб…" at bounding box center [477, 237] width 954 height 474
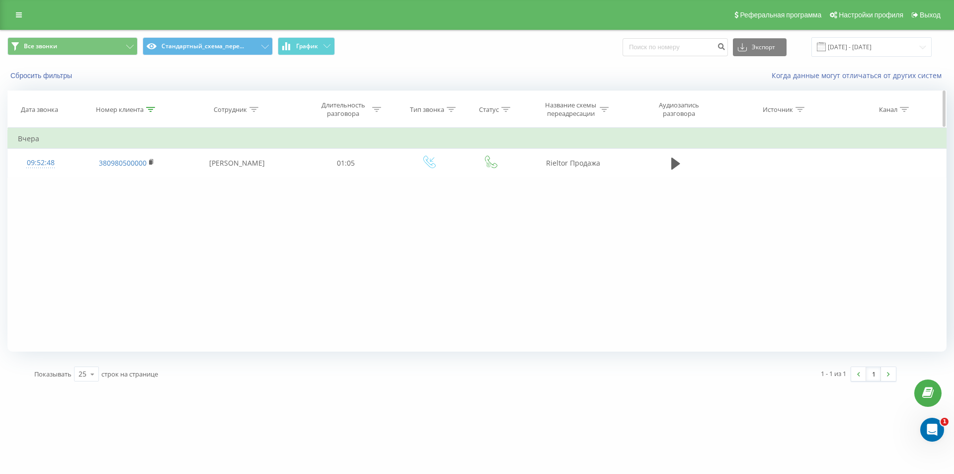
click at [152, 109] on icon at bounding box center [150, 109] width 9 height 5
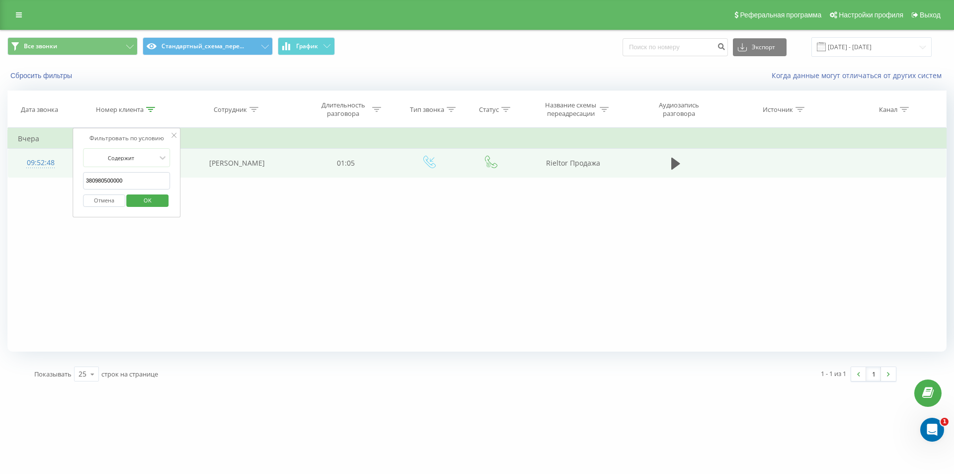
drag, startPoint x: 110, startPoint y: 175, endPoint x: 59, endPoint y: 157, distance: 54.4
click at [62, 159] on table "Фильтровать по условию Содержит 380980500000 Отмена OK Фильтровать по условию С…" at bounding box center [476, 153] width 939 height 50
paste input "380969792879"
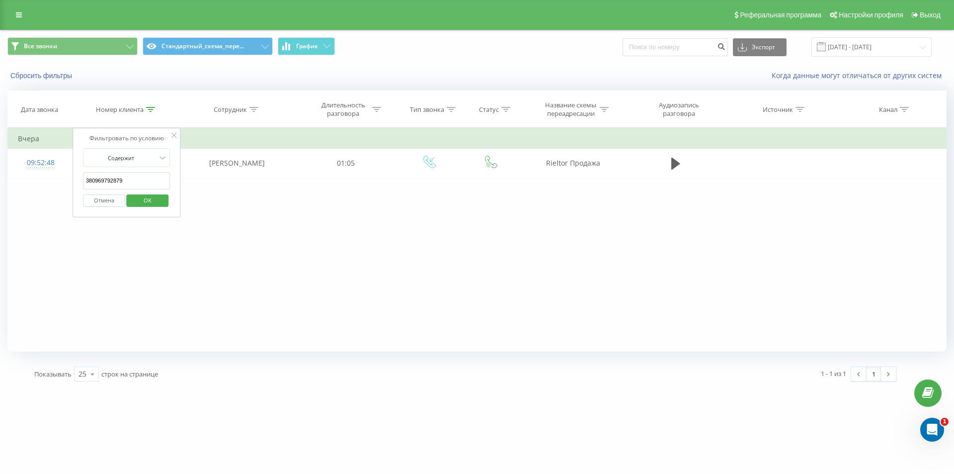
click at [156, 198] on span "OK" at bounding box center [148, 199] width 28 height 15
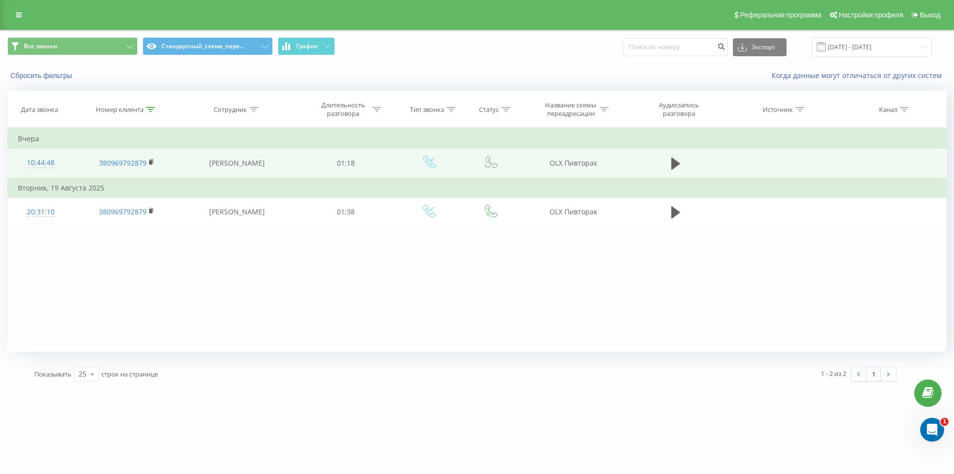
click at [53, 161] on div "10:44:48" at bounding box center [40, 162] width 45 height 19
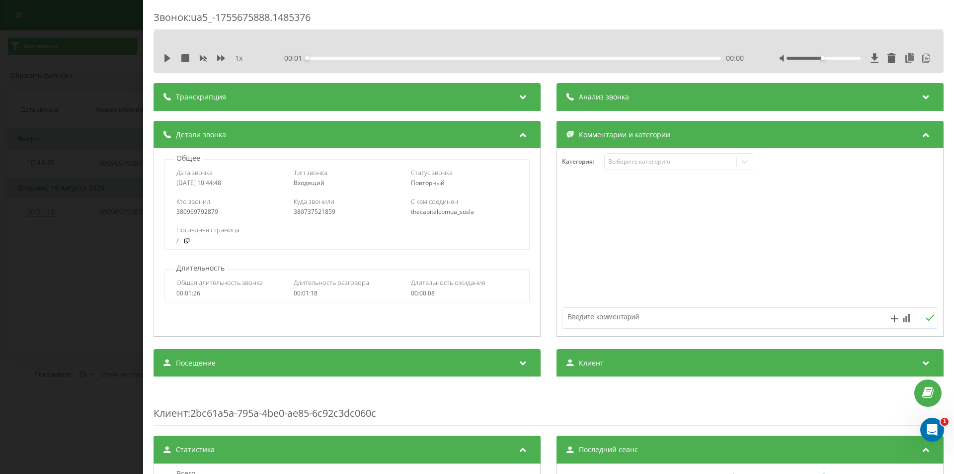
click at [684, 90] on div "Анализ звонка" at bounding box center [750, 97] width 387 height 28
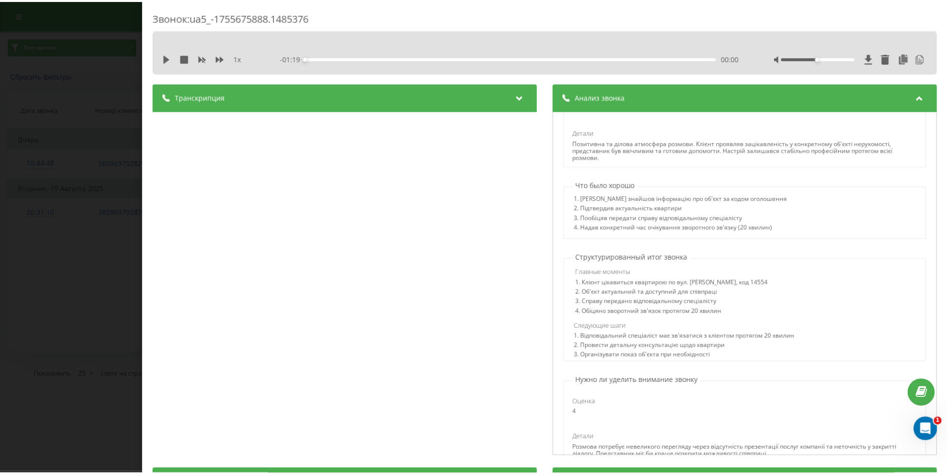
scroll to position [325, 0]
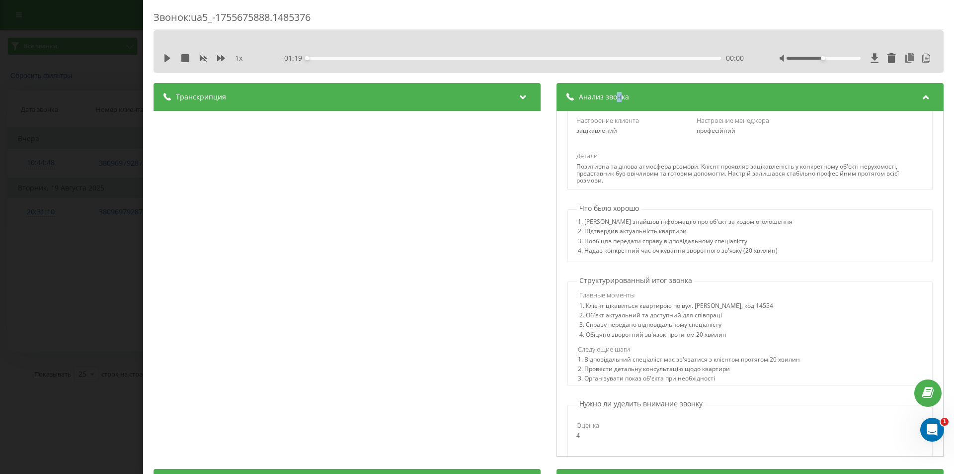
click at [616, 91] on div "Анализ звонка" at bounding box center [750, 97] width 387 height 28
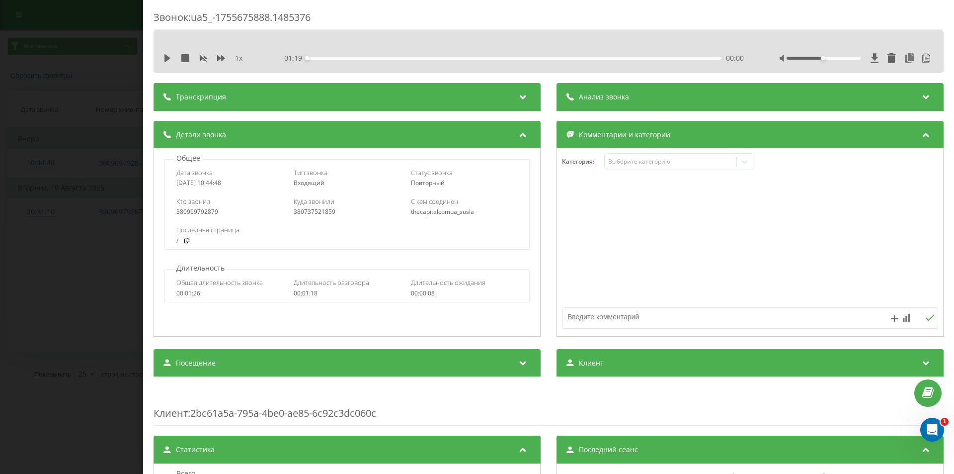
click at [205, 210] on div "380969792879" at bounding box center [229, 211] width 107 height 7
copy div "380969792879"
drag, startPoint x: 27, startPoint y: 260, endPoint x: 112, endPoint y: 179, distance: 116.7
click at [43, 248] on div "Звонок : ua5_-1755675888.1485376 1 x - 01:19 00:00 00:00 Транскрипция 00:00 Доб…" at bounding box center [477, 237] width 954 height 474
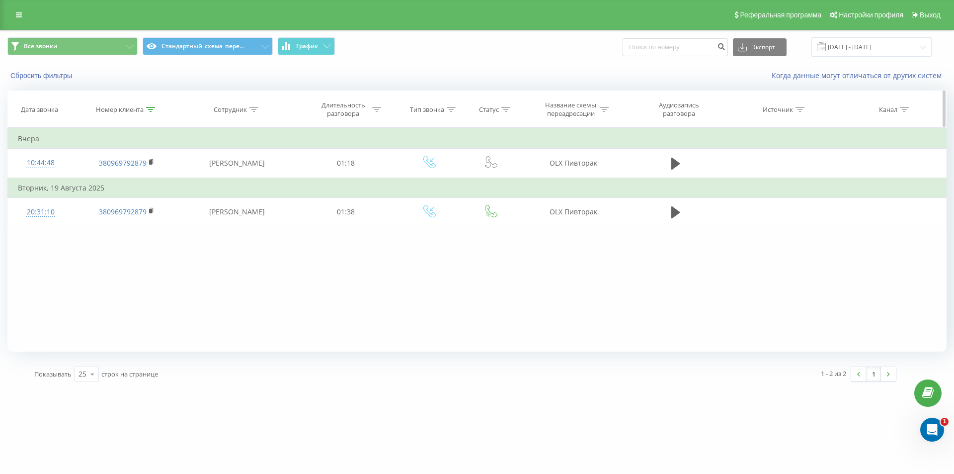
click at [151, 107] on icon at bounding box center [150, 109] width 9 height 5
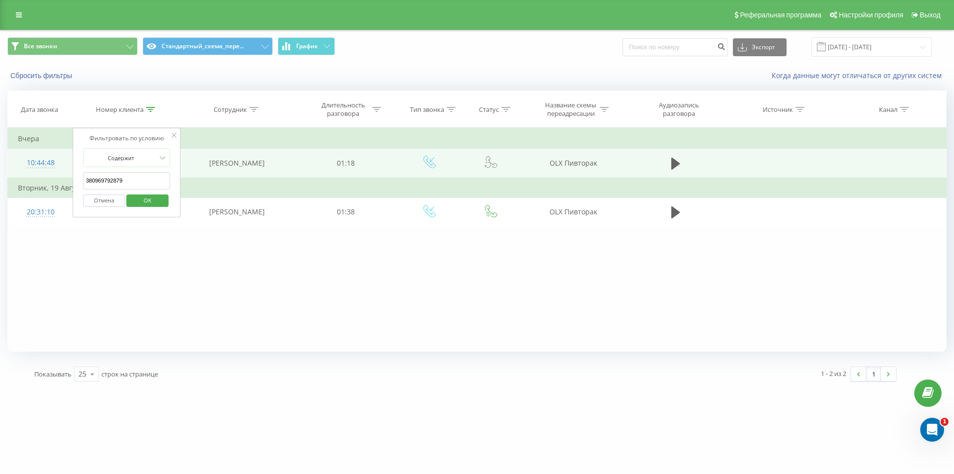
drag, startPoint x: 148, startPoint y: 177, endPoint x: 45, endPoint y: 155, distance: 105.8
click at [49, 157] on table "Фильтровать по условию Содержит 380969792879 Отмена OK Фильтровать по условию С…" at bounding box center [476, 177] width 939 height 99
paste input "380674033615"
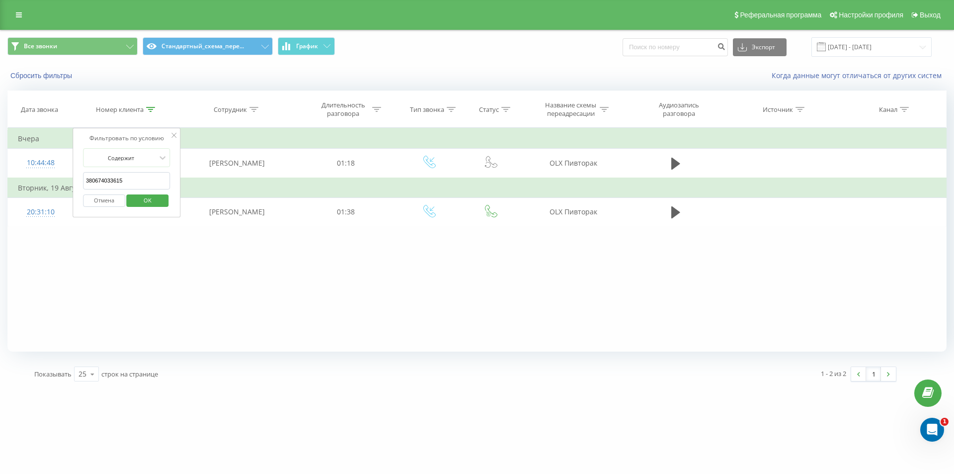
click button "OK" at bounding box center [148, 200] width 42 height 12
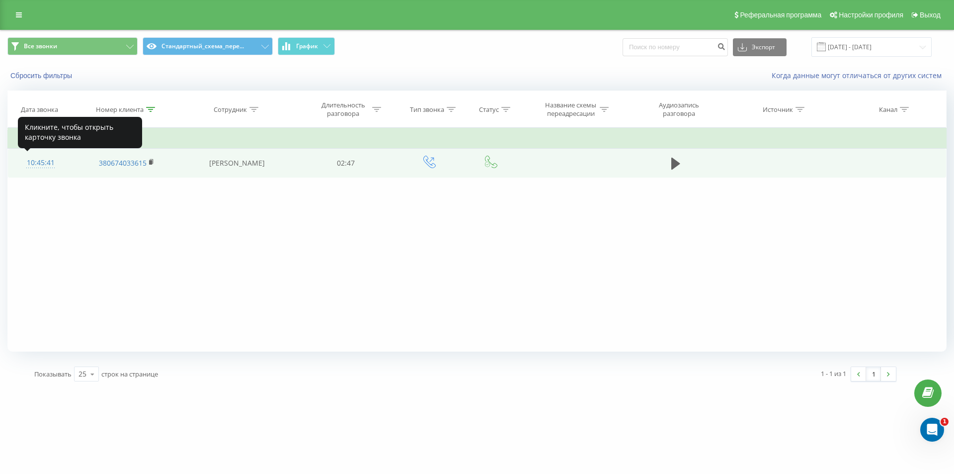
click at [43, 163] on div "10:45:41" at bounding box center [40, 162] width 45 height 19
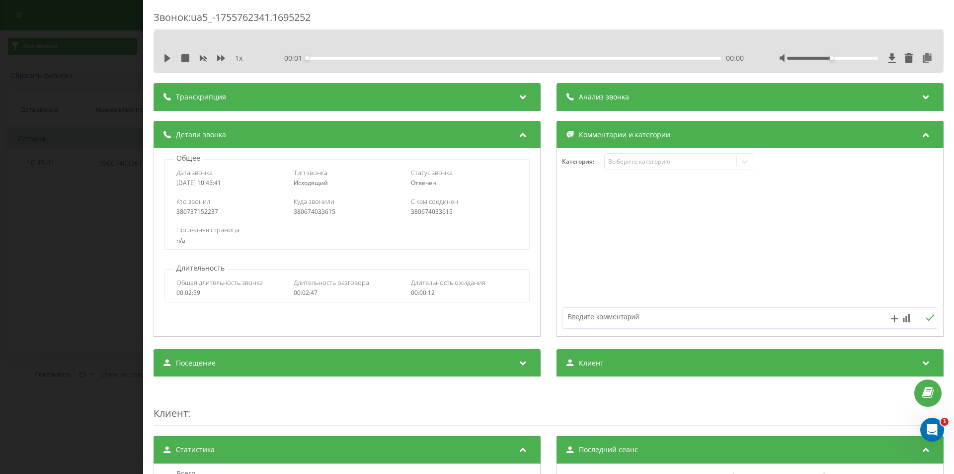
drag, startPoint x: 915, startPoint y: 57, endPoint x: 693, endPoint y: 86, distance: 223.7
click at [922, 58] on icon at bounding box center [928, 58] width 12 height 10
drag, startPoint x: 0, startPoint y: 253, endPoint x: 17, endPoint y: 254, distance: 16.9
click at [0, 253] on div "Звонок : ua5_-1755762341.1695252 1 x - 00:01 00:00 00:00 Транскрипция Для анали…" at bounding box center [477, 237] width 954 height 474
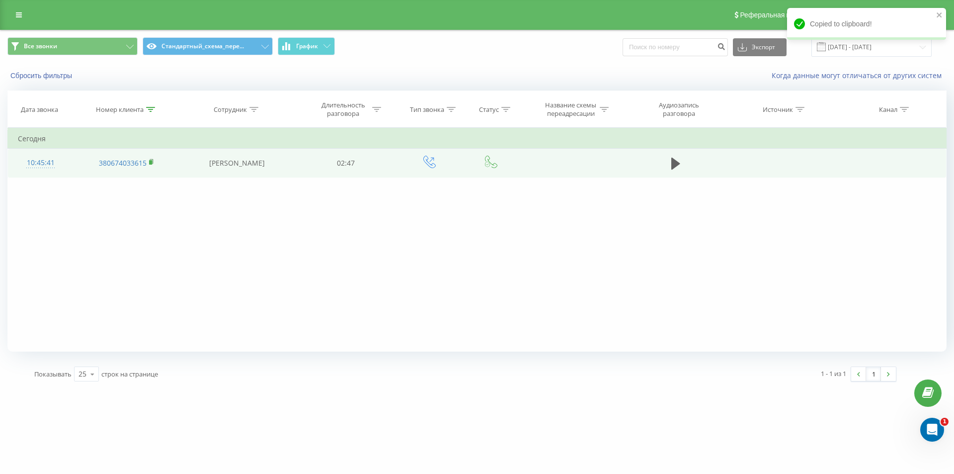
click at [152, 160] on icon at bounding box center [151, 162] width 5 height 7
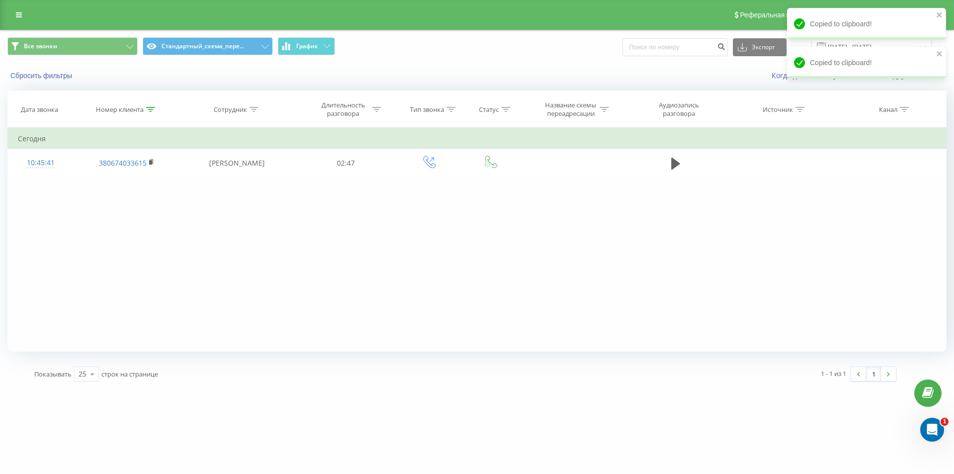
click at [178, 302] on div "Фильтровать по условию Содержит 380674033615 Отмена OK Фильтровать по условию С…" at bounding box center [476, 240] width 939 height 224
click at [150, 109] on icon at bounding box center [150, 109] width 9 height 5
drag, startPoint x: 35, startPoint y: 147, endPoint x: 13, endPoint y: 137, distance: 24.0
click at [22, 142] on table "Фильтровать по условию Содержит 380674033615 Отмена OK Фильтровать по условию С…" at bounding box center [476, 153] width 939 height 50
paste input "932569197"
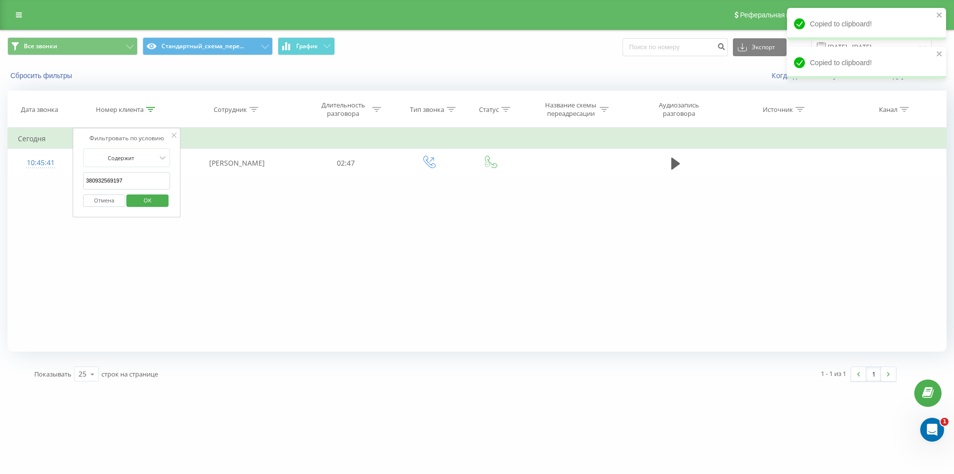
type input "380932569197"
click at [146, 208] on div "Отмена OK" at bounding box center [126, 200] width 87 height 22
click at [146, 205] on span "OK" at bounding box center [148, 199] width 28 height 15
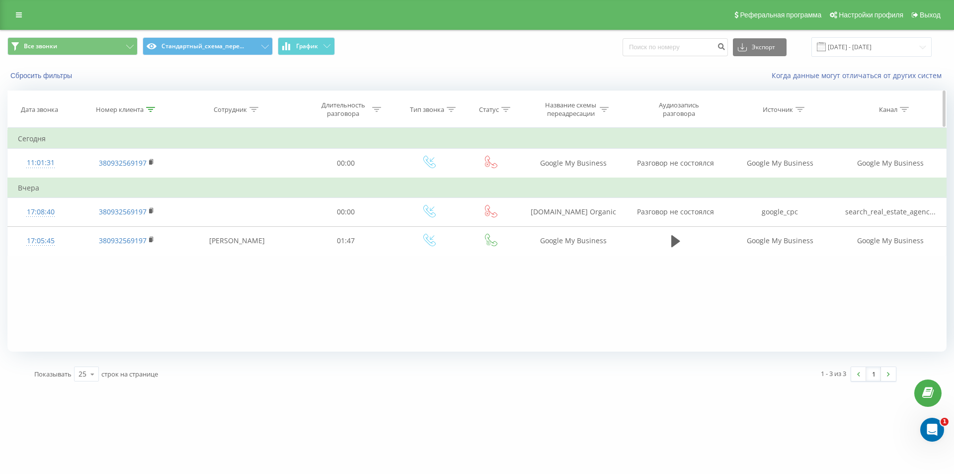
drag, startPoint x: 152, startPoint y: 113, endPoint x: 158, endPoint y: 120, distance: 9.2
click at [154, 118] on th "Номер клиента" at bounding box center [126, 109] width 106 height 37
click at [150, 111] on icon at bounding box center [150, 109] width 9 height 5
click at [101, 196] on button "Отмена" at bounding box center [104, 200] width 42 height 12
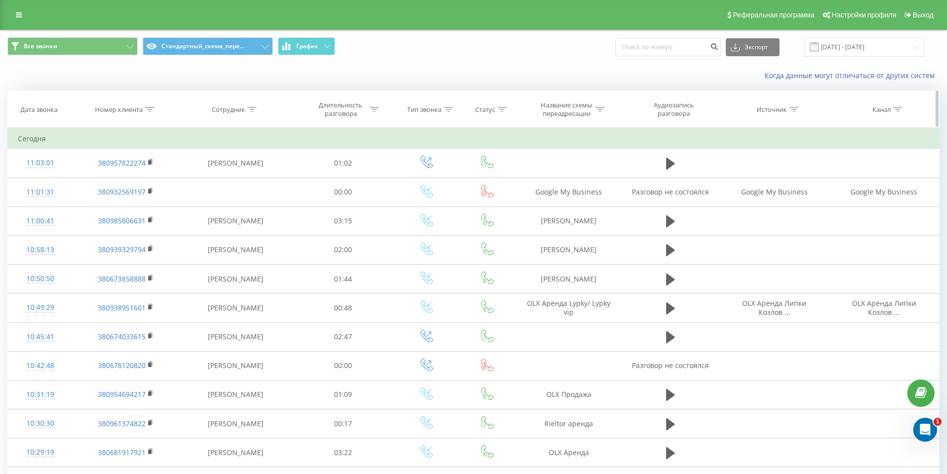
click at [148, 112] on div at bounding box center [149, 109] width 9 height 8
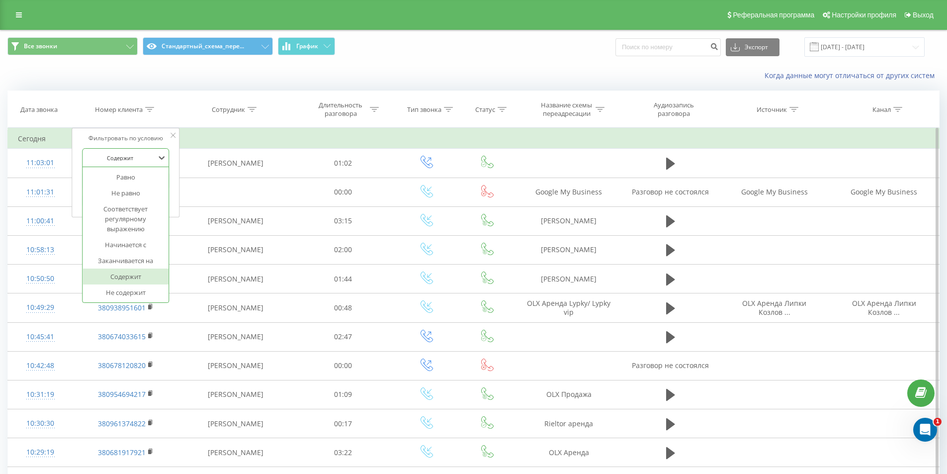
drag, startPoint x: 142, startPoint y: 164, endPoint x: 142, endPoint y: 177, distance: 13.9
click at [142, 167] on div "7 results available. Use Up and Down to choose options, press Enter to select t…" at bounding box center [125, 157] width 87 height 19
click at [142, 177] on div "Равно" at bounding box center [126, 177] width 86 height 16
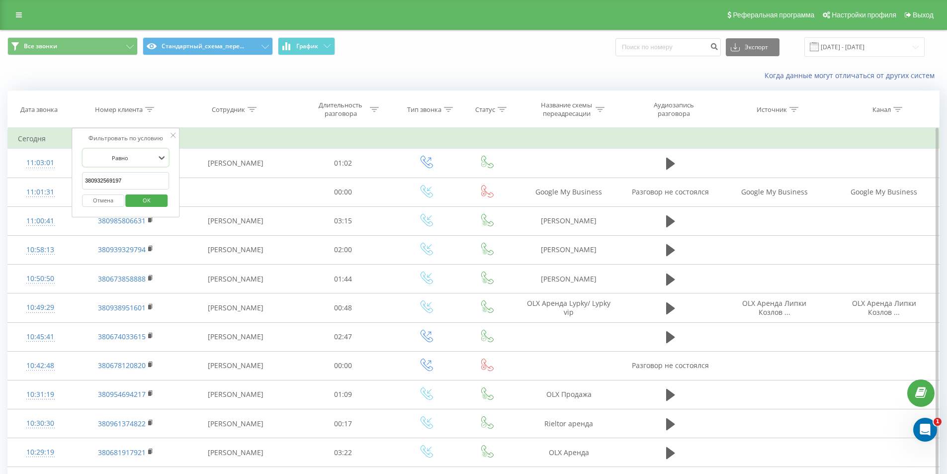
click at [104, 201] on button "Отмена" at bounding box center [103, 200] width 42 height 12
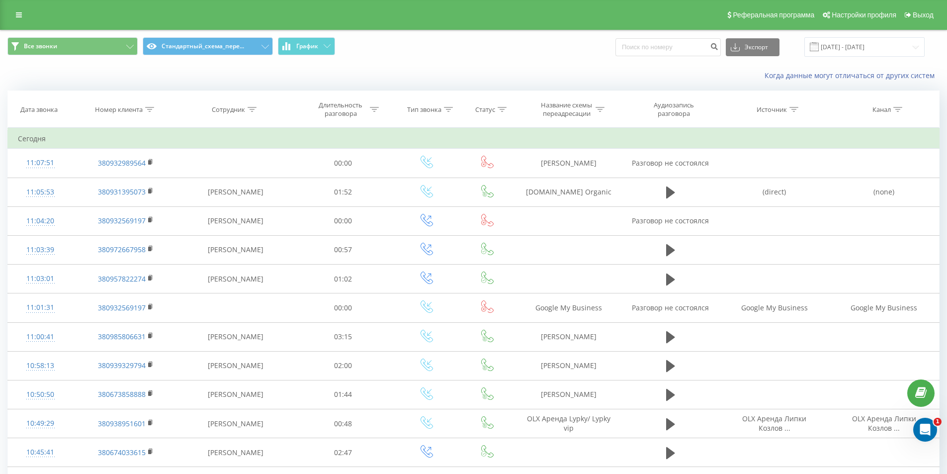
click at [150, 109] on icon at bounding box center [149, 109] width 9 height 5
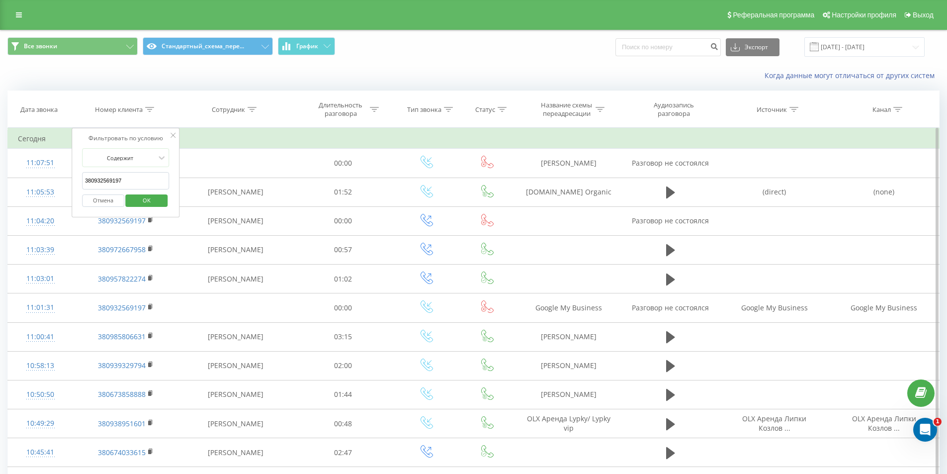
click at [149, 181] on input "380932569197" at bounding box center [125, 180] width 87 height 17
paste input "380636734786"
click at [152, 202] on span "OK" at bounding box center [147, 199] width 28 height 15
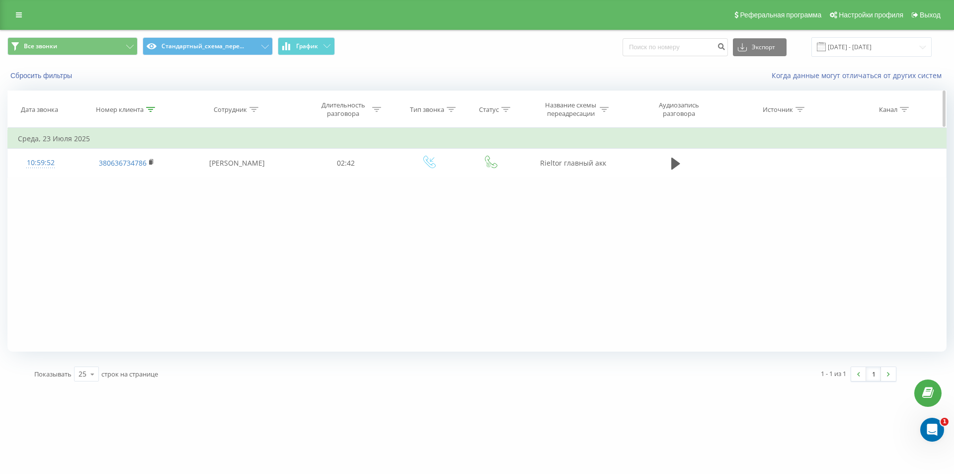
click at [150, 110] on icon at bounding box center [150, 109] width 9 height 5
drag, startPoint x: 135, startPoint y: 176, endPoint x: 14, endPoint y: 133, distance: 128.8
click at [28, 139] on table "Фильтровать по условию Содержит 380636734786 Отмена OK Фильтровать по условию С…" at bounding box center [476, 153] width 939 height 50
paste input "74091490"
click button "OK" at bounding box center [148, 200] width 42 height 12
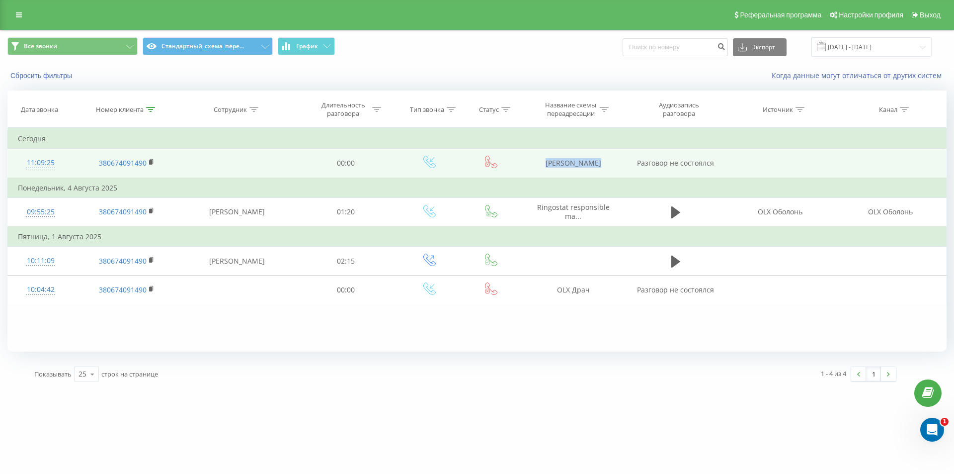
drag, startPoint x: 537, startPoint y: 169, endPoint x: 658, endPoint y: 170, distance: 120.3
click at [657, 170] on tr "11:09:25 380674091490 00:00 DOM RIA Аренда Разговор не состоялся" at bounding box center [477, 163] width 939 height 29
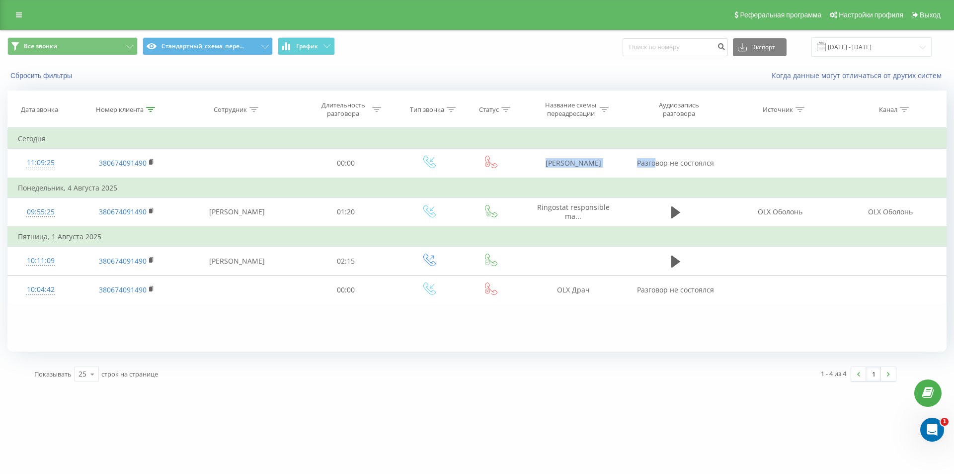
copy tr "DOM RIA Аренда Разго"
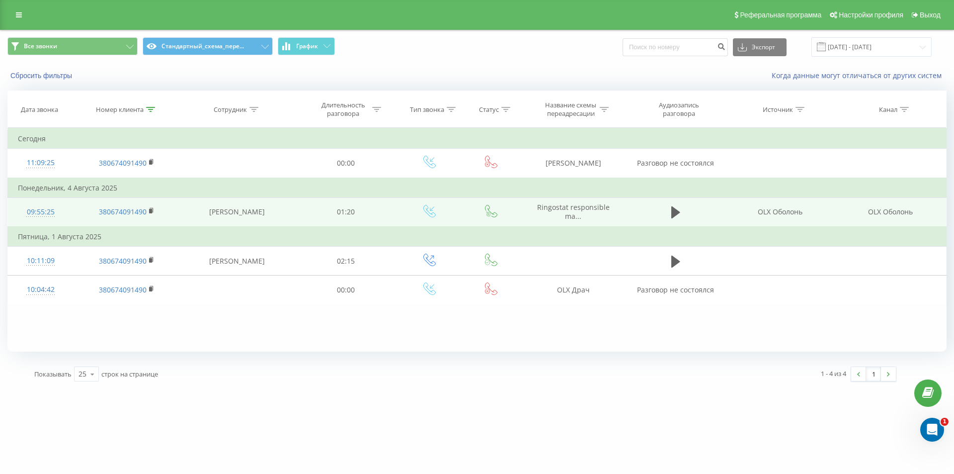
drag, startPoint x: 520, startPoint y: 336, endPoint x: 533, endPoint y: 225, distance: 111.5
click at [519, 322] on div "Фильтровать по условию Содержит 380674091490 Отмена OK Фильтровать по условию С…" at bounding box center [476, 240] width 939 height 224
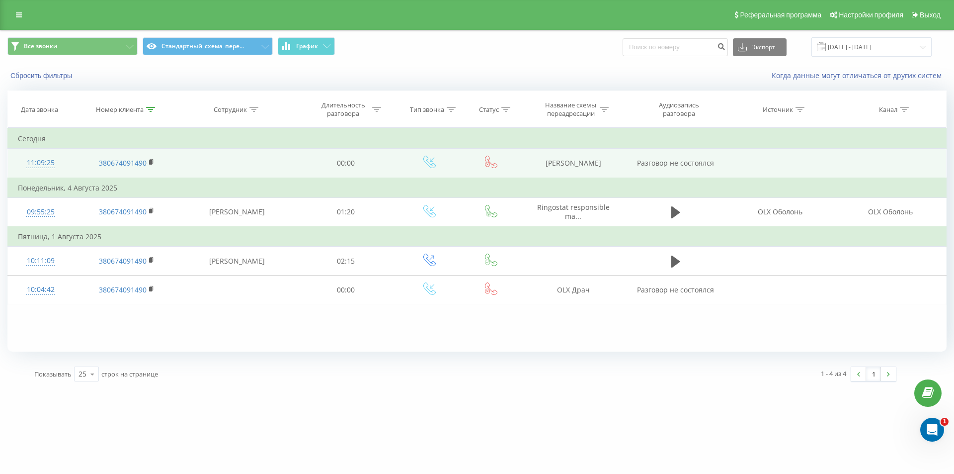
drag, startPoint x: 538, startPoint y: 170, endPoint x: 612, endPoint y: 159, distance: 74.9
click at [612, 159] on td "DOM RIA Аренда" at bounding box center [573, 163] width 106 height 29
copy td "DOM RIA Аренда"
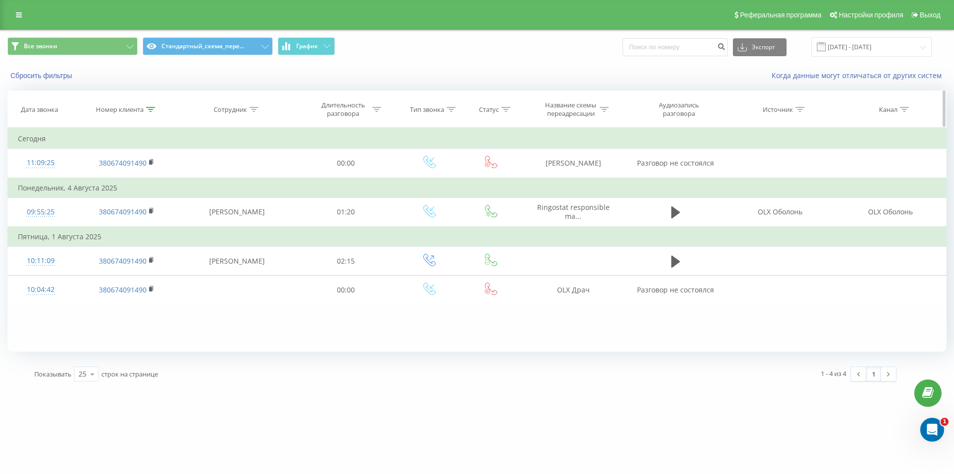
click at [149, 111] on icon at bounding box center [150, 109] width 9 height 5
drag, startPoint x: 74, startPoint y: 178, endPoint x: 13, endPoint y: 148, distance: 68.0
click at [18, 152] on table "Фильтровать по условию Содержит 380674091490 Отмена OK Фильтровать по условию С…" at bounding box center [476, 216] width 939 height 176
paste input "958882196"
click at [138, 205] on span "OK" at bounding box center [148, 199] width 28 height 15
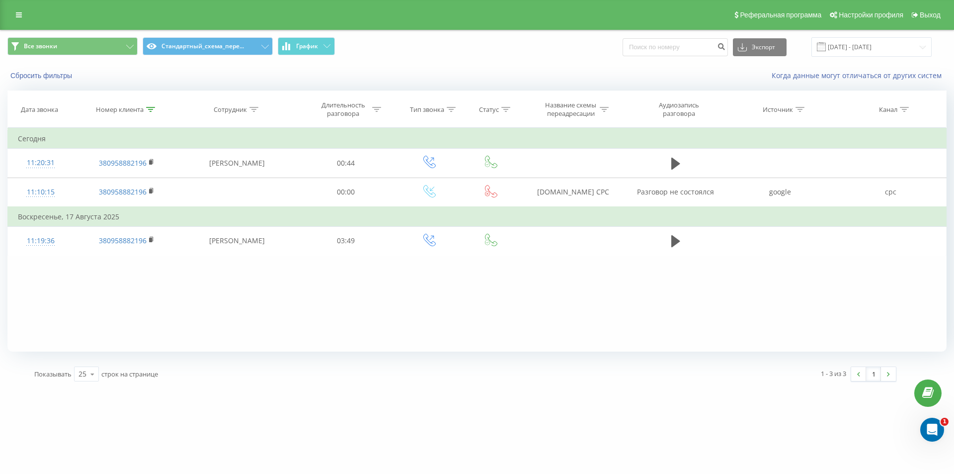
drag, startPoint x: 149, startPoint y: 110, endPoint x: 143, endPoint y: 141, distance: 32.0
click at [149, 110] on icon at bounding box center [150, 109] width 9 height 5
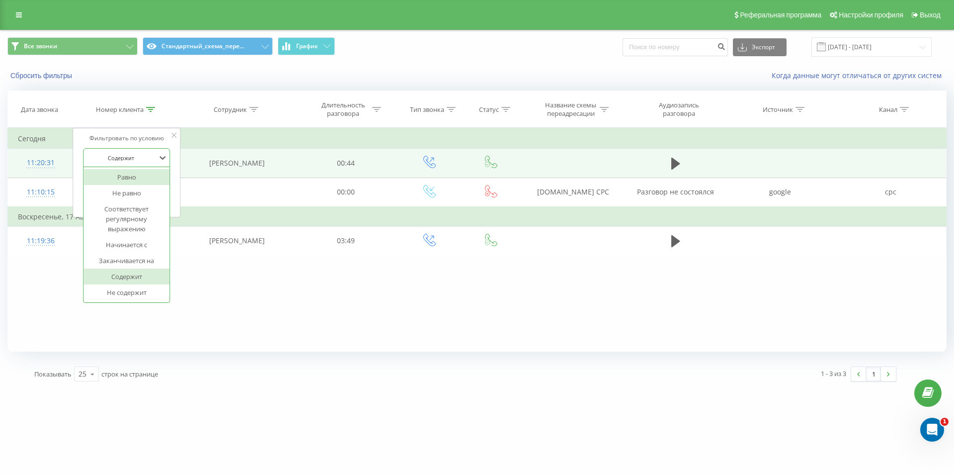
drag, startPoint x: 143, startPoint y: 166, endPoint x: 31, endPoint y: 156, distance: 112.8
click at [50, 163] on table "Фильтровать по условию 7 results available. Use Up and Down to choose options, …" at bounding box center [476, 192] width 939 height 128
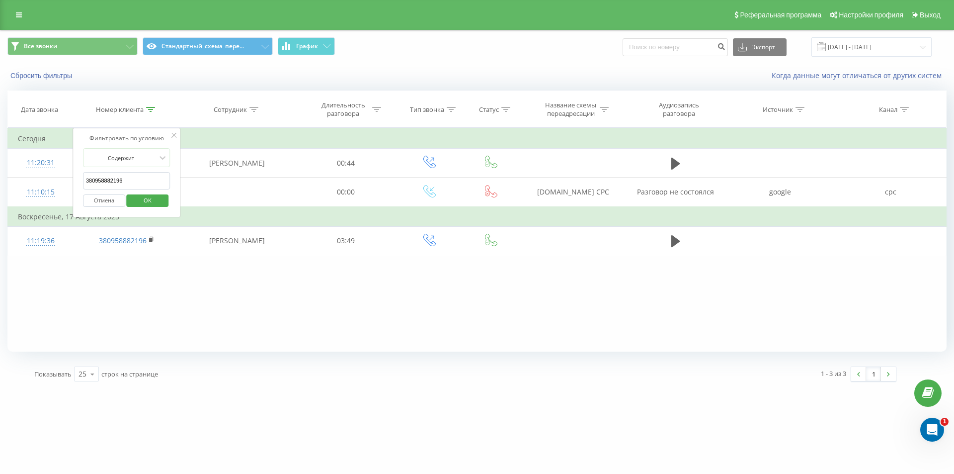
drag, startPoint x: 216, startPoint y: 271, endPoint x: 209, endPoint y: 267, distance: 8.0
click at [215, 271] on div "Фильтровать по условию Содержит 380958882196 Отмена OK Фильтровать по условию С…" at bounding box center [476, 240] width 939 height 224
drag, startPoint x: 146, startPoint y: 187, endPoint x: 10, endPoint y: 138, distance: 144.1
click at [10, 138] on table "Фильтровать по условию Содержит 380958882196 Отмена OK Фильтровать по условию С…" at bounding box center [476, 192] width 939 height 128
paste input "675921711"
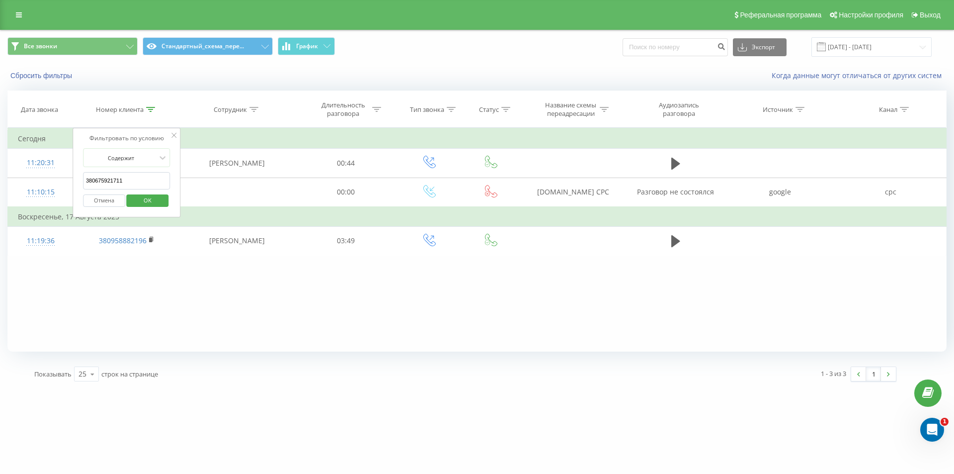
click at [154, 196] on span "OK" at bounding box center [148, 199] width 28 height 15
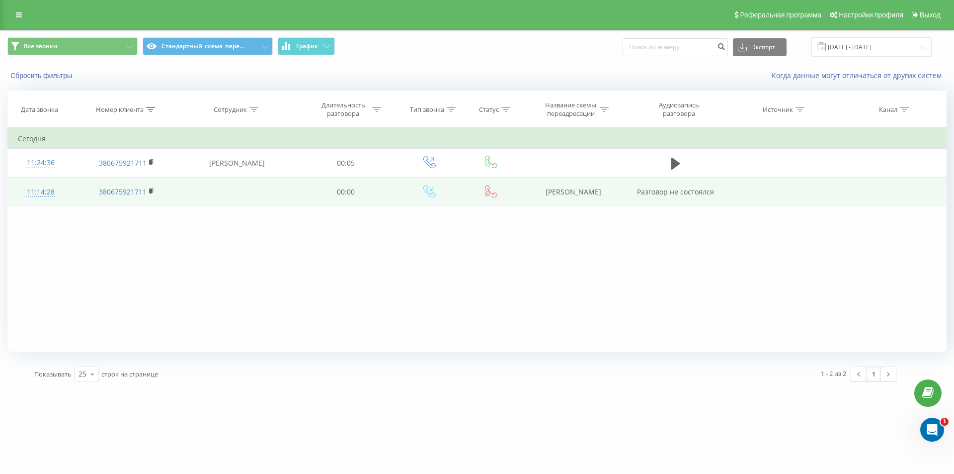
drag, startPoint x: 525, startPoint y: 189, endPoint x: 653, endPoint y: 185, distance: 127.8
click at [650, 188] on tr "11:14:28 380675921711 00:00 Rieltor Салтан Разговор не состоялся" at bounding box center [477, 191] width 939 height 29
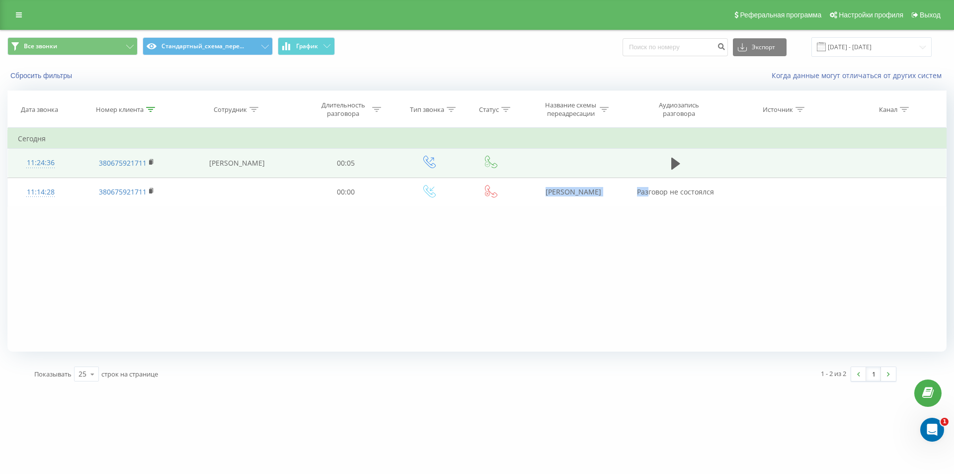
copy tr "Rieltor Салтан Раз"
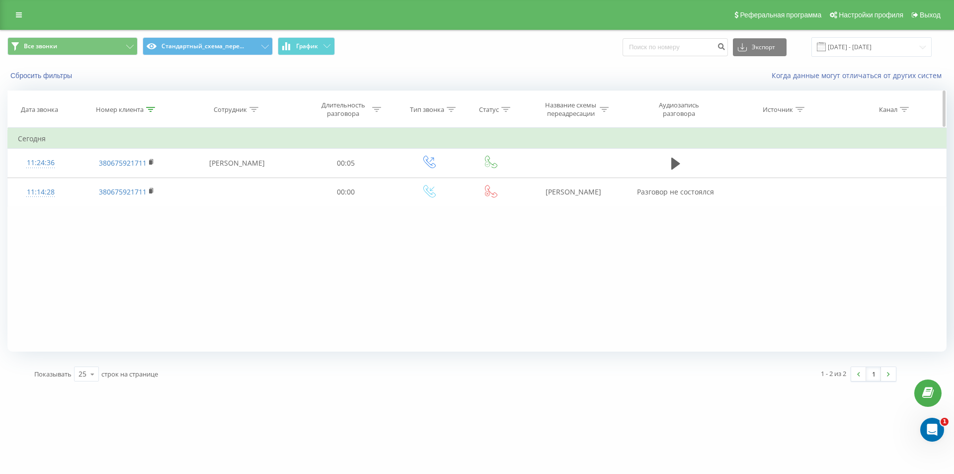
click at [151, 108] on icon at bounding box center [150, 109] width 9 height 5
drag, startPoint x: 98, startPoint y: 176, endPoint x: 19, endPoint y: 147, distance: 84.6
click at [22, 148] on table "Фильтровать по условию Содержит 380675921711 Отмена OK Фильтровать по условию С…" at bounding box center [476, 167] width 939 height 79
paste input "67119389"
type input "380667119389"
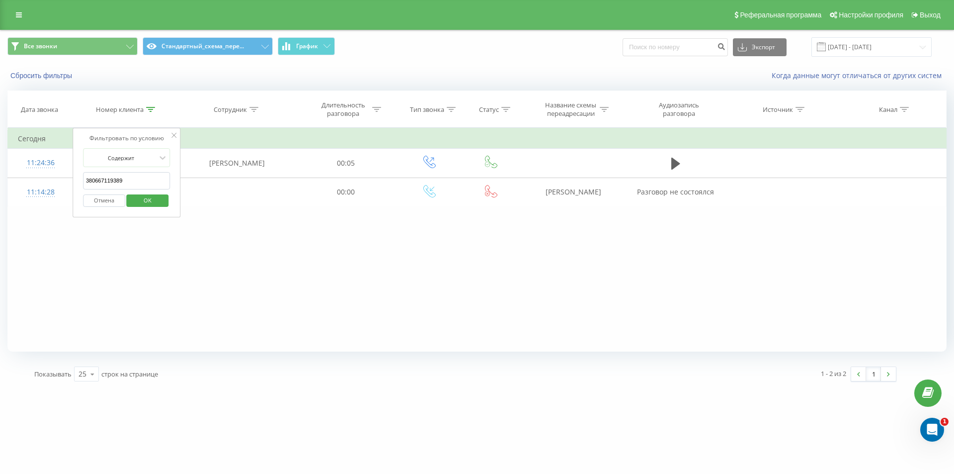
click at [154, 204] on span "OK" at bounding box center [148, 199] width 28 height 15
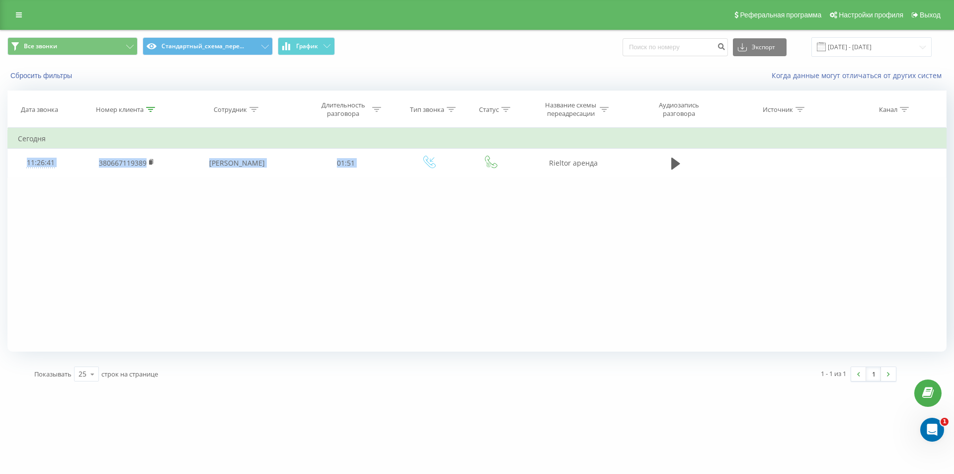
drag, startPoint x: 544, startPoint y: 159, endPoint x: 683, endPoint y: 135, distance: 140.6
click at [683, 135] on tbody "Сегодня 11:26:41 380667119389 Евгения Яремчук 01:51 Rieltor аренда" at bounding box center [477, 153] width 939 height 49
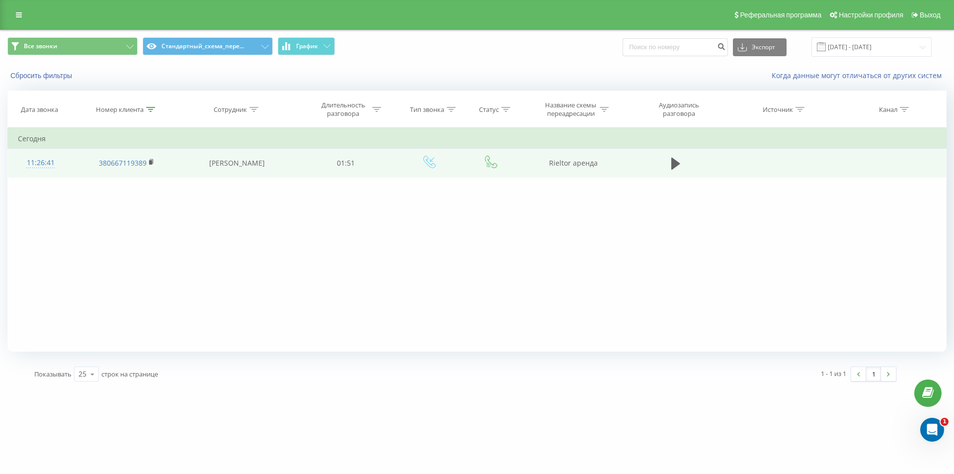
drag, startPoint x: 544, startPoint y: 186, endPoint x: 539, endPoint y: 162, distance: 25.3
click at [543, 182] on div "Фильтровать по условию Содержит 380667119389 Отмена OK Фильтровать по условию С…" at bounding box center [476, 240] width 939 height 224
drag, startPoint x: 641, startPoint y: 162, endPoint x: 630, endPoint y: 156, distance: 12.5
click at [652, 162] on tr "11:26:41 380667119389 Евгения Яремчук 01:51 Rieltor аренда" at bounding box center [477, 163] width 939 height 29
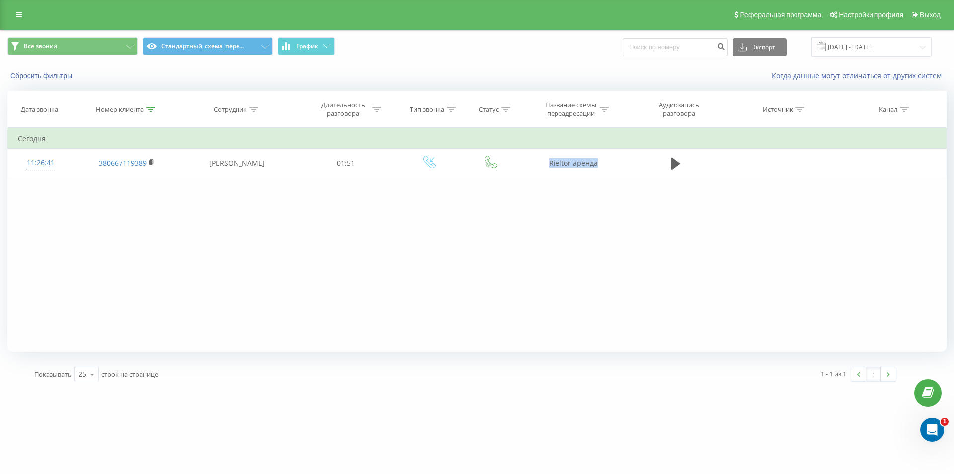
copy tr "Rieltor аренда"
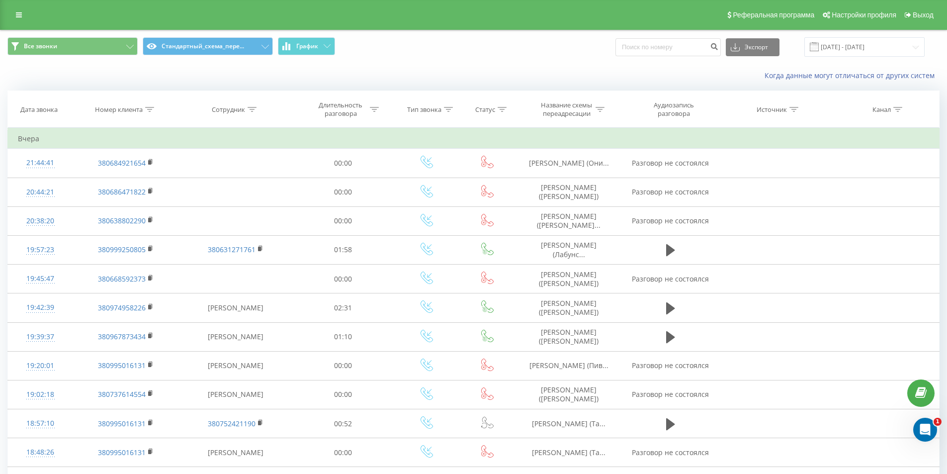
click at [241, 72] on div "Когда данные могут отличаться от других систем" at bounding box center [473, 76] width 946 height 24
click at [151, 114] on th "Номер клиента" at bounding box center [126, 109] width 106 height 37
click at [149, 108] on icon at bounding box center [149, 109] width 9 height 5
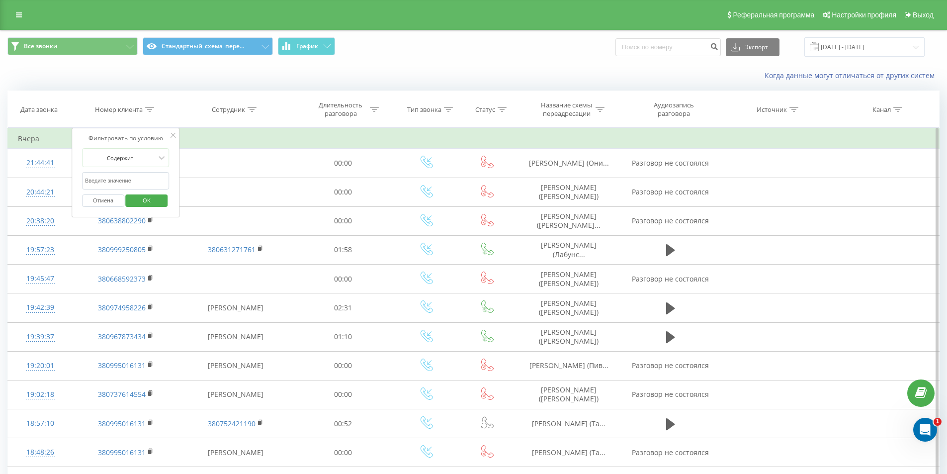
click at [128, 184] on input "text" at bounding box center [125, 180] width 87 height 17
paste input "0688189999"
type input "0688189999"
click at [150, 204] on span "OK" at bounding box center [147, 199] width 28 height 15
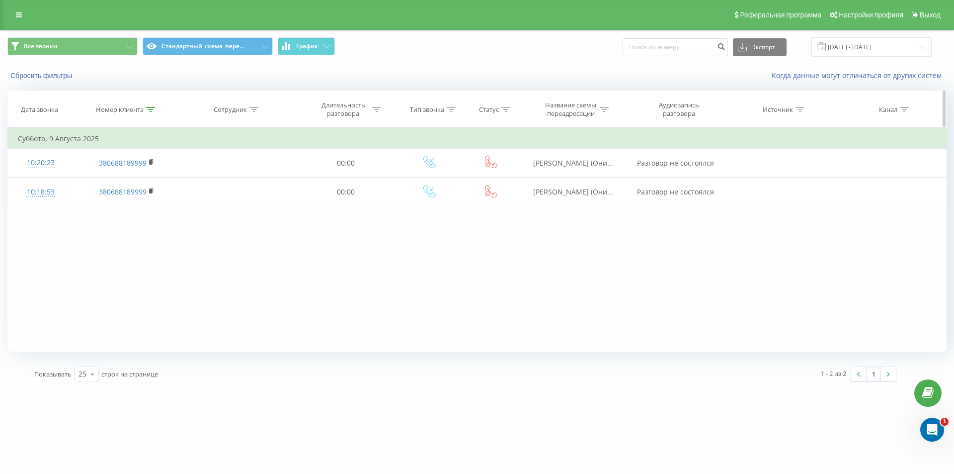
click at [146, 115] on th "Номер клиента" at bounding box center [126, 109] width 106 height 37
click at [151, 104] on th "Номер клиента" at bounding box center [126, 109] width 106 height 37
click at [151, 105] on div at bounding box center [150, 109] width 9 height 8
drag, startPoint x: 32, startPoint y: 153, endPoint x: 13, endPoint y: 144, distance: 20.9
click at [16, 146] on table "Фильтровать по условию Содержит 0688189999 Отмена OK Фильтровать по условию Сод…" at bounding box center [476, 167] width 939 height 79
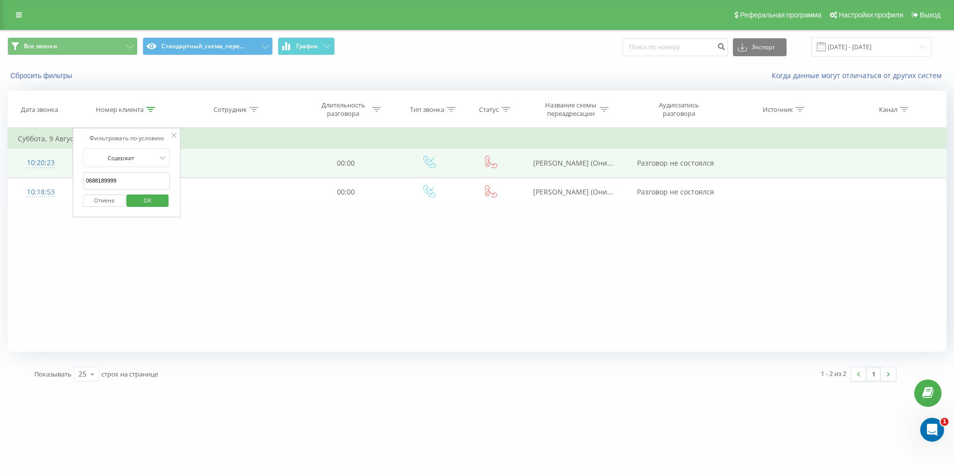
paste input "380956972878"
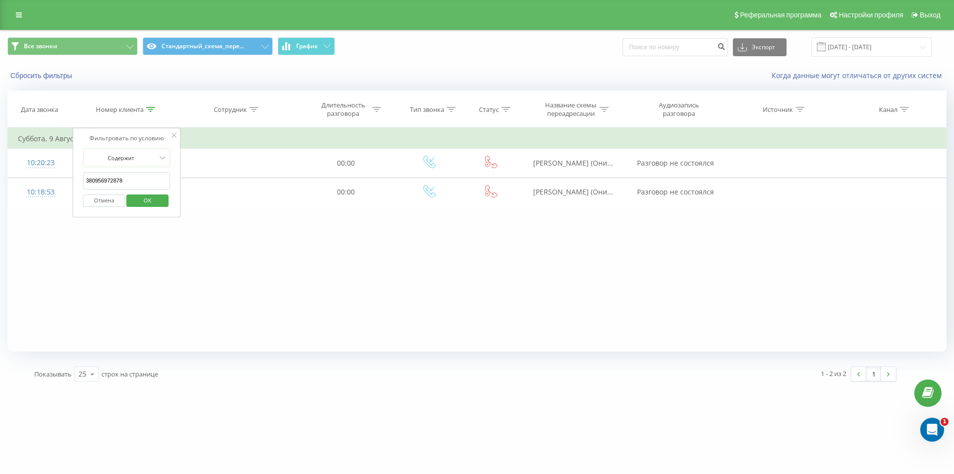
type input "380956972878"
click at [148, 198] on span "OK" at bounding box center [148, 199] width 28 height 15
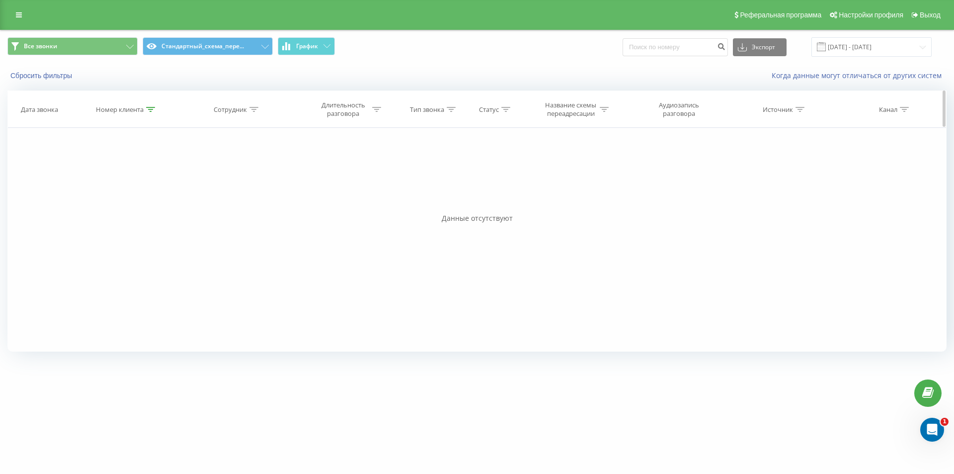
click at [152, 113] on div at bounding box center [150, 109] width 9 height 8
click at [112, 203] on button "Отмена" at bounding box center [104, 200] width 42 height 12
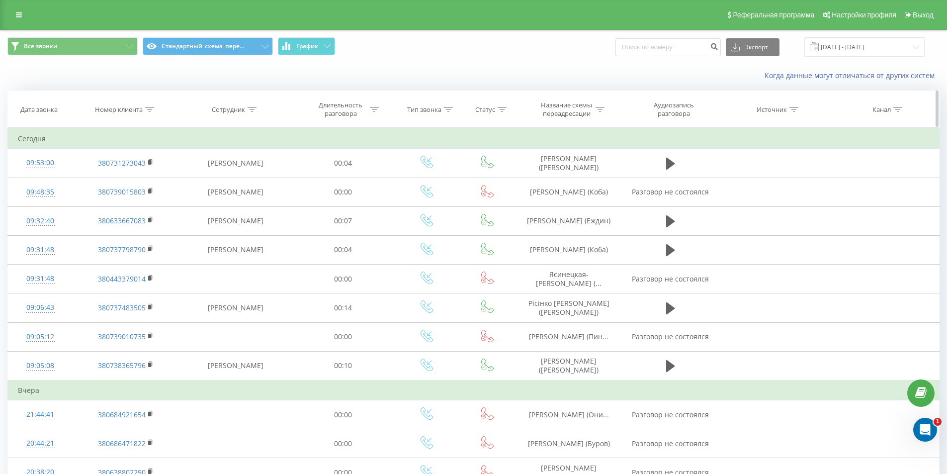
click at [150, 113] on div at bounding box center [149, 109] width 9 height 8
click at [103, 203] on button "Отмена" at bounding box center [103, 200] width 42 height 12
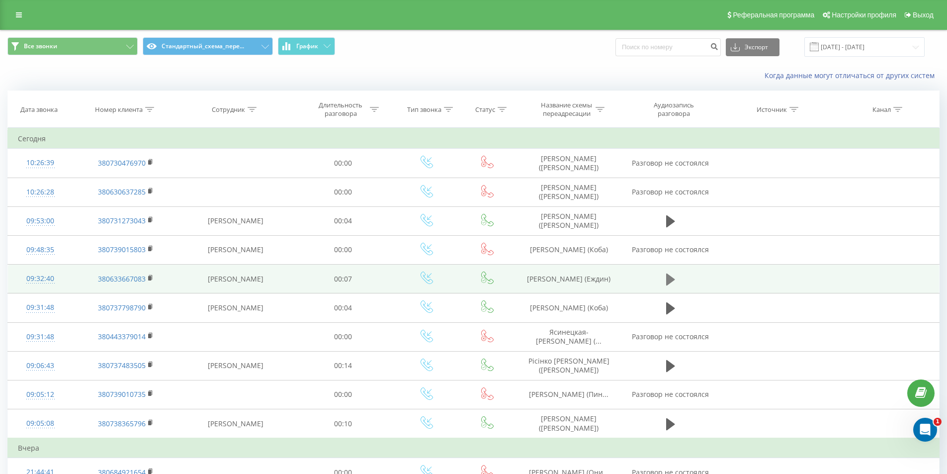
click at [667, 275] on icon at bounding box center [670, 279] width 9 height 12
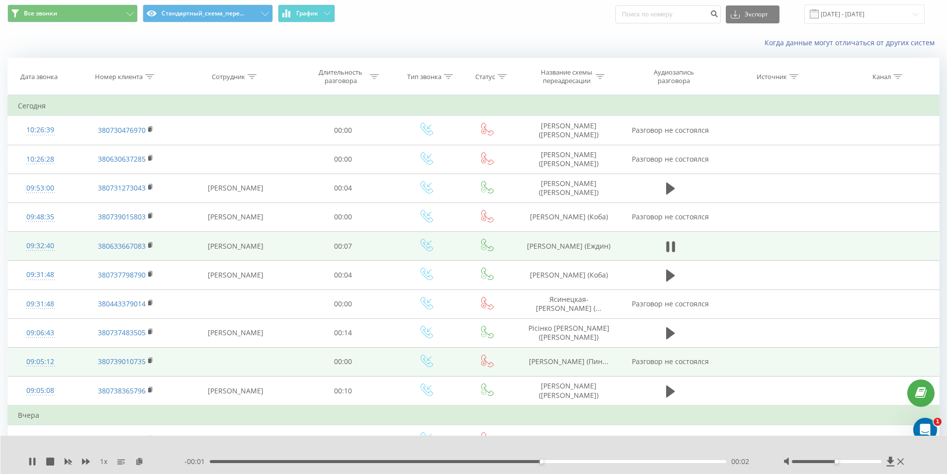
scroll to position [50, 0]
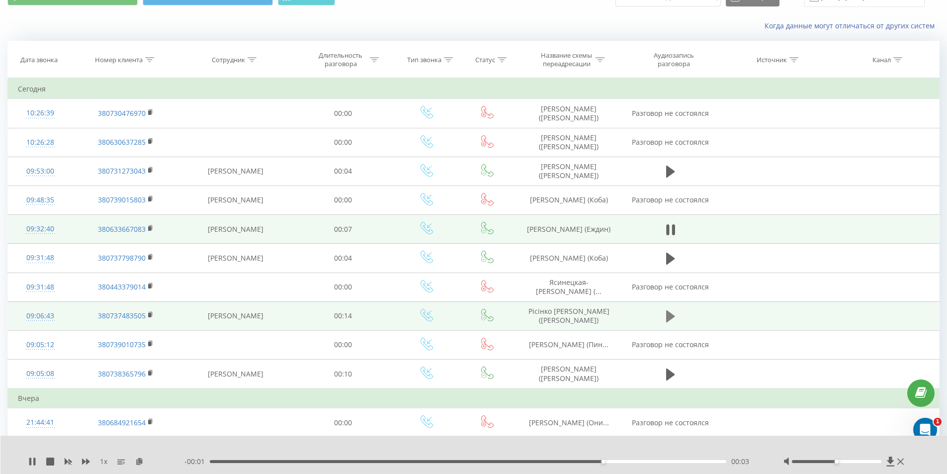
click at [667, 320] on icon at bounding box center [670, 316] width 9 height 12
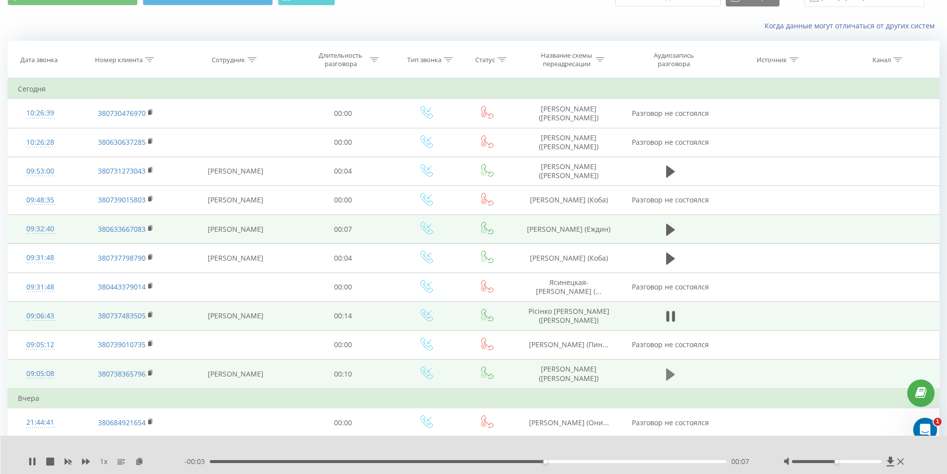
click at [670, 376] on icon at bounding box center [670, 374] width 9 height 12
click at [150, 58] on icon at bounding box center [149, 59] width 9 height 5
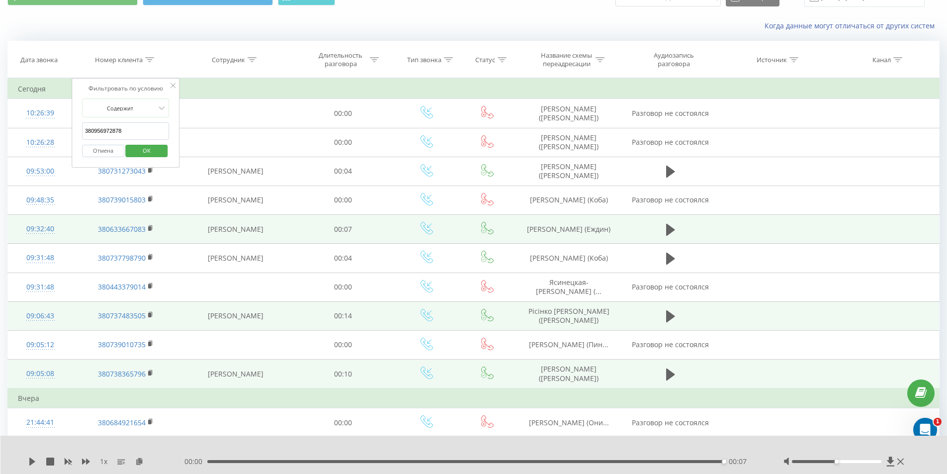
drag, startPoint x: 142, startPoint y: 126, endPoint x: 143, endPoint y: 132, distance: 6.5
click at [142, 126] on input "380956972878" at bounding box center [125, 130] width 87 height 17
paste input "380634723212"
click at [148, 145] on span "OK" at bounding box center [147, 150] width 28 height 15
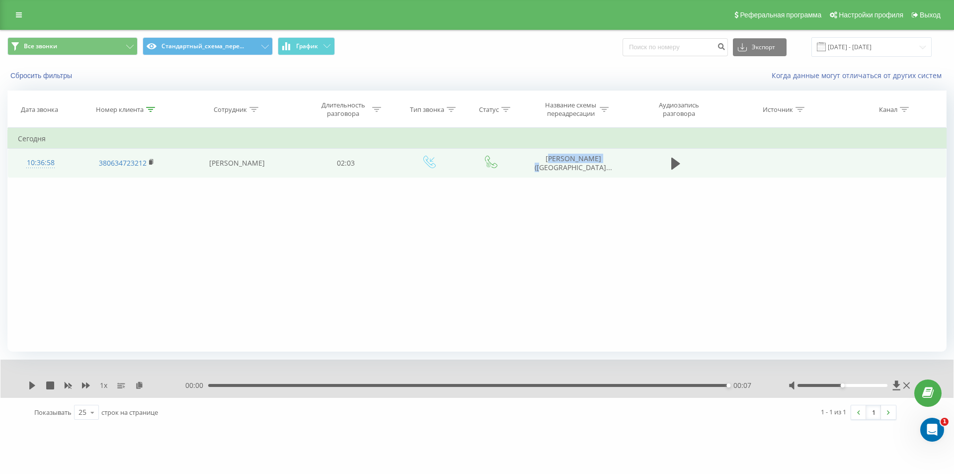
drag, startPoint x: 548, startPoint y: 156, endPoint x: 611, endPoint y: 155, distance: 63.1
click at [611, 155] on td "Кудлай Вікторія (Войтен..." at bounding box center [573, 163] width 106 height 29
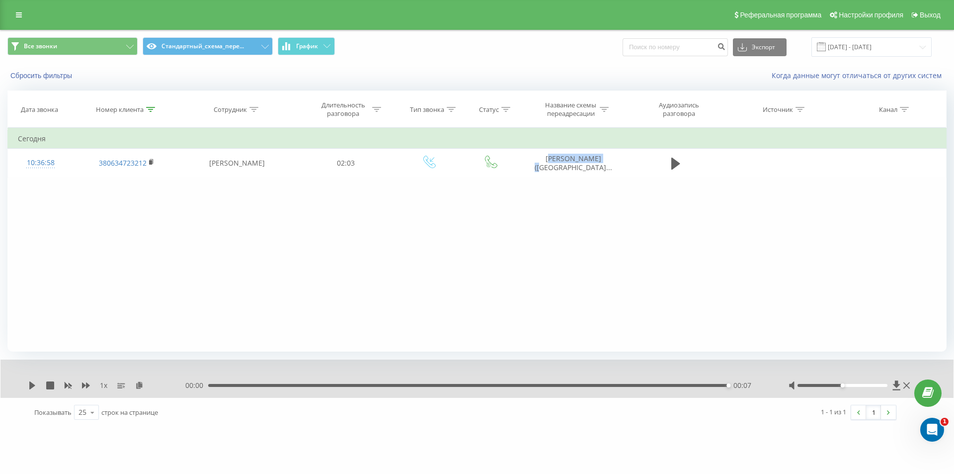
copy span "Кудлай Вікторія"
click at [148, 110] on icon at bounding box center [150, 109] width 9 height 5
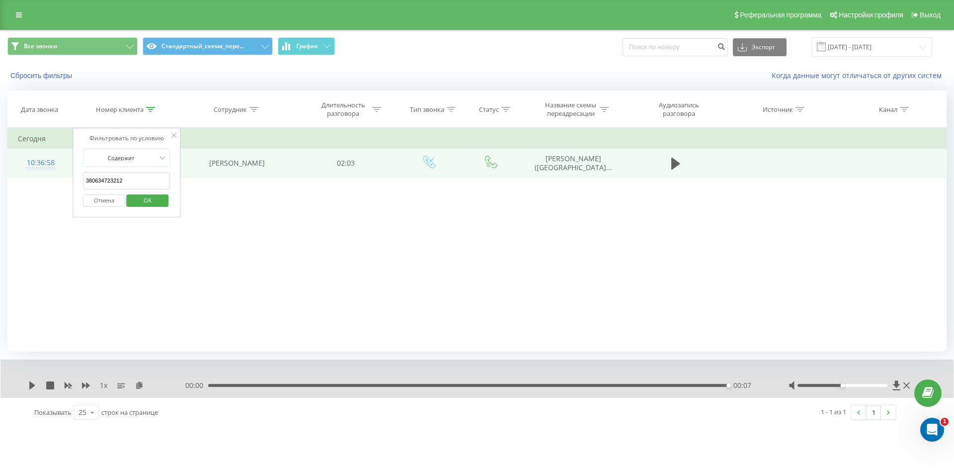
drag, startPoint x: 149, startPoint y: 175, endPoint x: 39, endPoint y: 153, distance: 112.5
click at [60, 161] on table "Фильтровать по условию Содержит 380634723212 Отмена OK Фильтровать по условию С…" at bounding box center [476, 153] width 939 height 50
paste input "74033615"
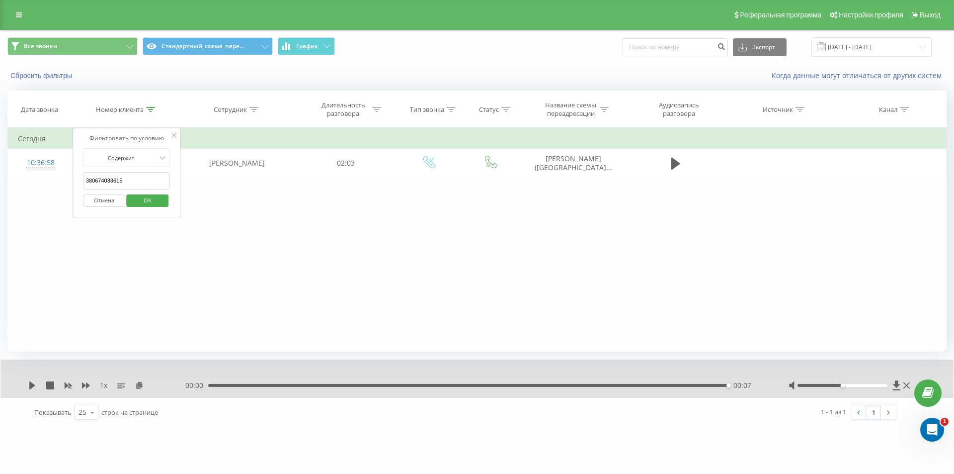
click at [151, 197] on span "OK" at bounding box center [148, 199] width 28 height 15
click at [152, 108] on icon at bounding box center [150, 109] width 9 height 5
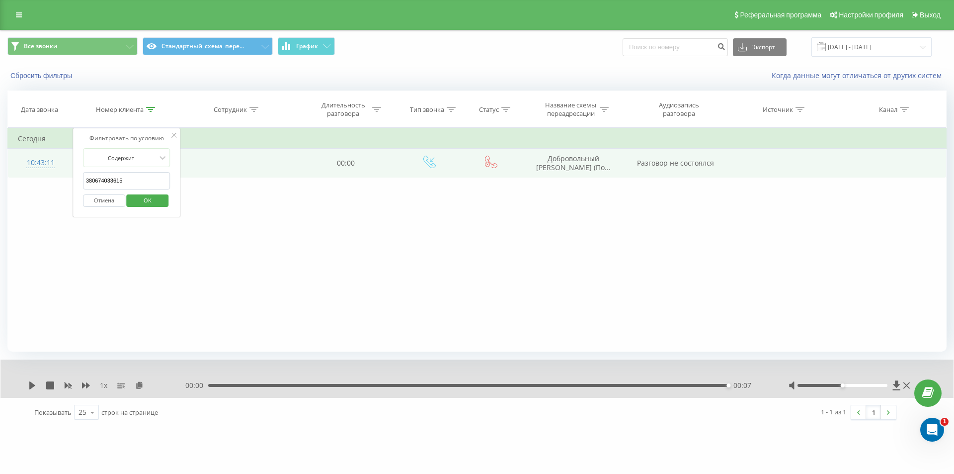
drag, startPoint x: 88, startPoint y: 173, endPoint x: 51, endPoint y: 161, distance: 39.8
click at [63, 164] on table "Фильтровать по условию Содержит 380674033615 Отмена OK Фильтровать по условию С…" at bounding box center [476, 153] width 939 height 50
paste input "957822274"
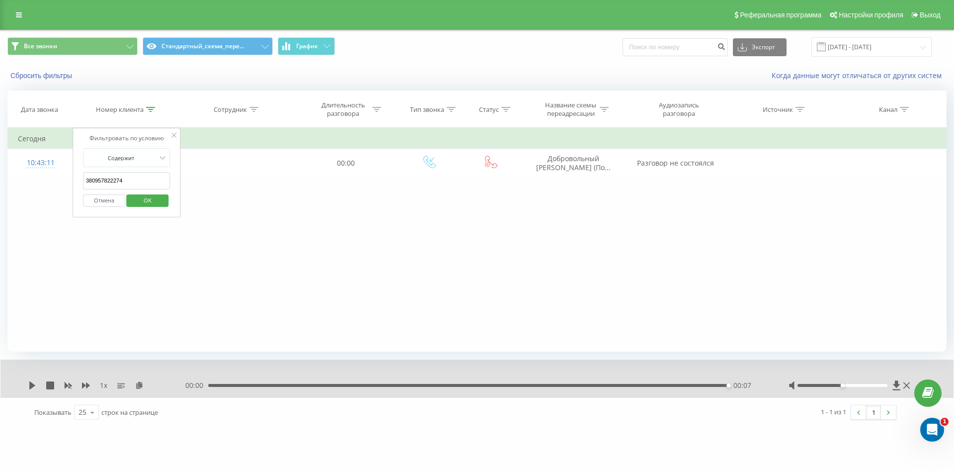
type input "380957822274"
click at [142, 196] on span "OK" at bounding box center [148, 199] width 28 height 15
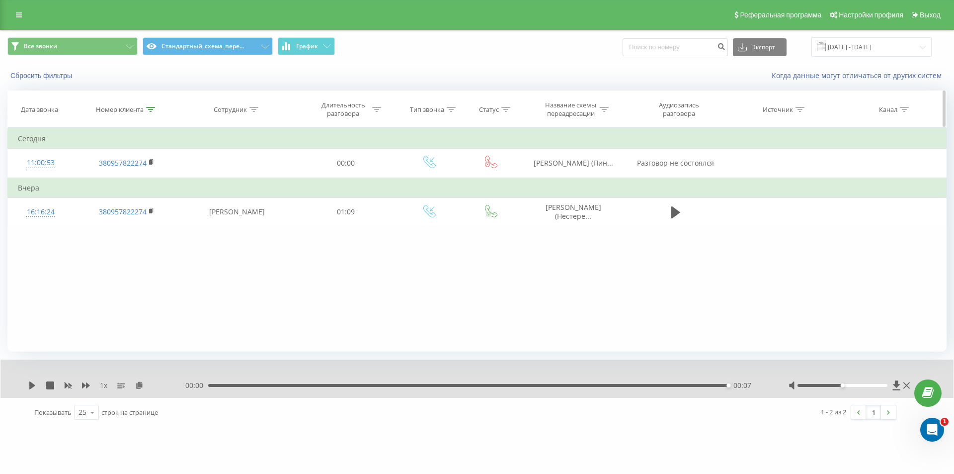
click at [151, 110] on icon at bounding box center [150, 109] width 9 height 5
click at [112, 192] on div "Отмена OK" at bounding box center [126, 200] width 87 height 22
click at [112, 197] on button "Отмена" at bounding box center [104, 200] width 42 height 12
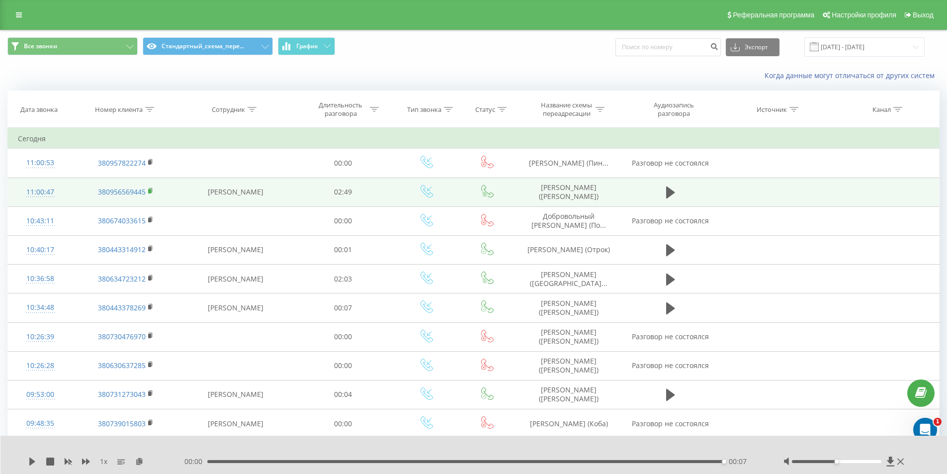
click at [151, 190] on rect at bounding box center [149, 191] width 3 height 4
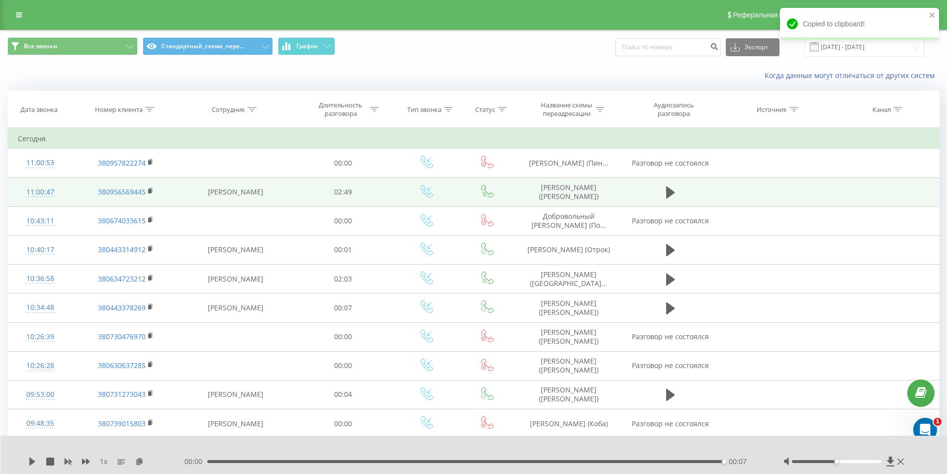
drag, startPoint x: 670, startPoint y: 192, endPoint x: 613, endPoint y: 186, distance: 56.9
click at [670, 192] on icon at bounding box center [670, 192] width 9 height 12
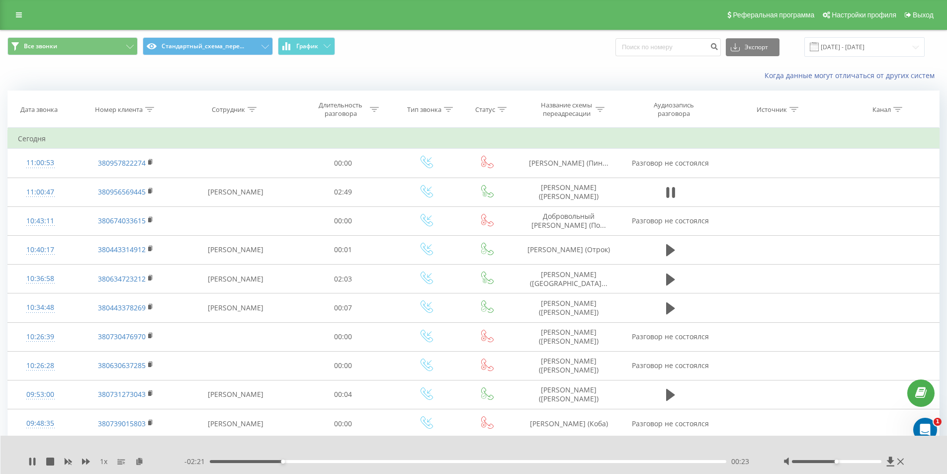
click at [851, 463] on div at bounding box center [844, 461] width 123 height 10
click at [855, 462] on div at bounding box center [836, 461] width 89 height 3
click at [29, 458] on icon at bounding box center [32, 461] width 8 height 8
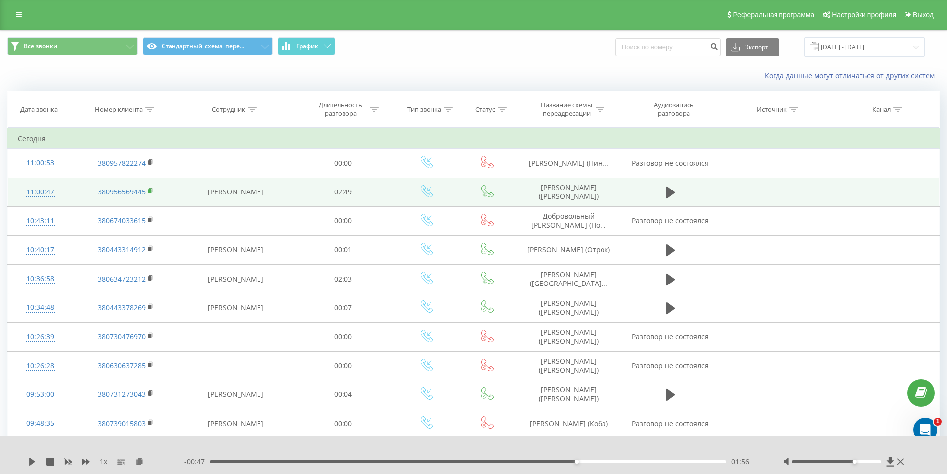
click at [150, 192] on rect at bounding box center [149, 191] width 3 height 4
click at [149, 192] on rect at bounding box center [149, 191] width 3 height 4
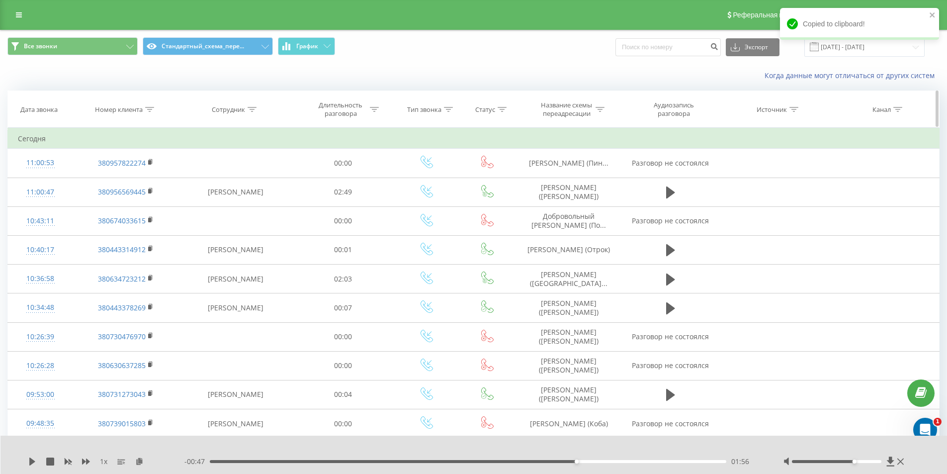
click at [150, 110] on icon at bounding box center [149, 109] width 9 height 5
click at [115, 197] on button "Отмена" at bounding box center [103, 200] width 42 height 12
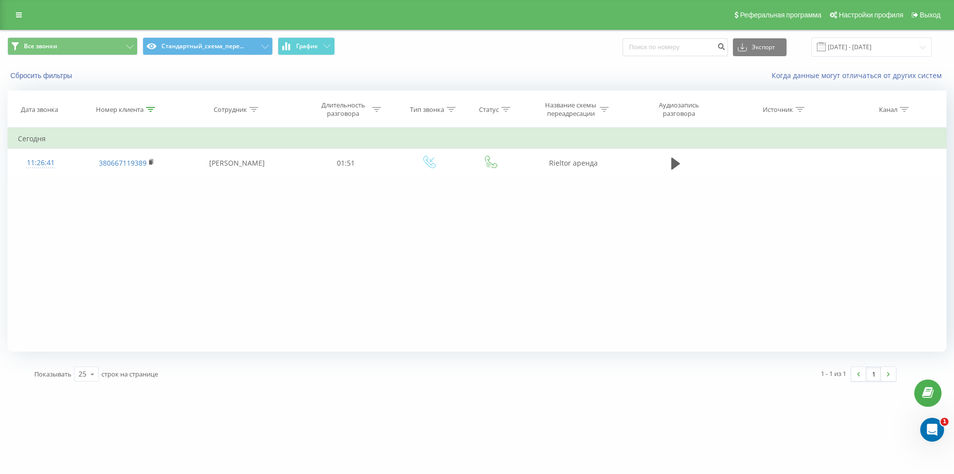
drag, startPoint x: 0, startPoint y: 0, endPoint x: 141, endPoint y: 150, distance: 206.1
click at [150, 111] on icon at bounding box center [150, 109] width 9 height 5
click at [113, 197] on button "Отмена" at bounding box center [104, 200] width 42 height 12
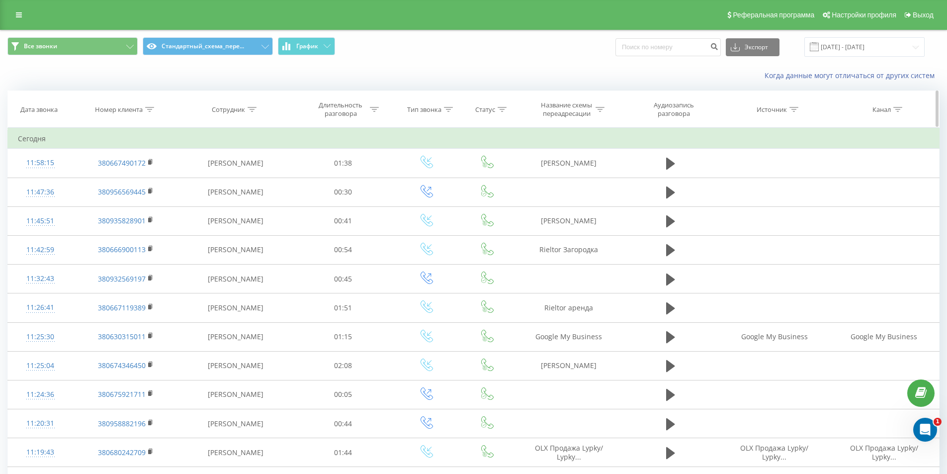
click at [150, 109] on icon at bounding box center [149, 109] width 9 height 5
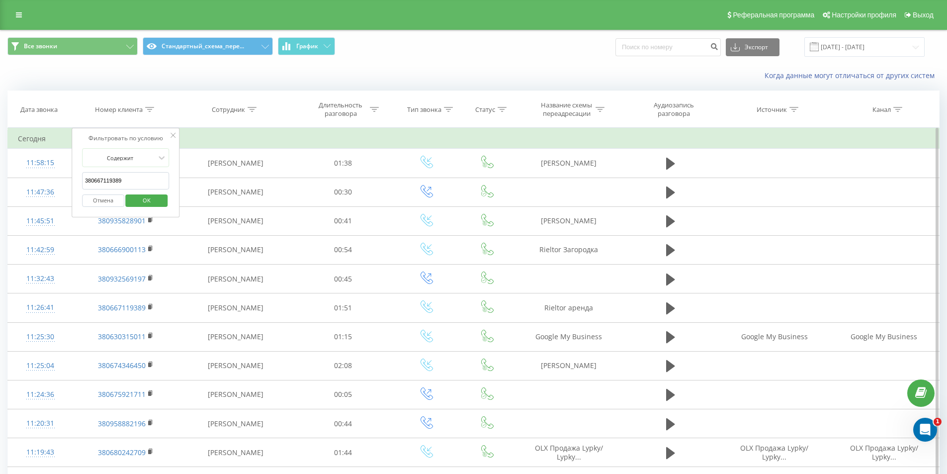
click at [142, 175] on input "380667119389" at bounding box center [125, 180] width 87 height 17
paste input "380632538441"
click at [147, 195] on span "OK" at bounding box center [147, 199] width 28 height 15
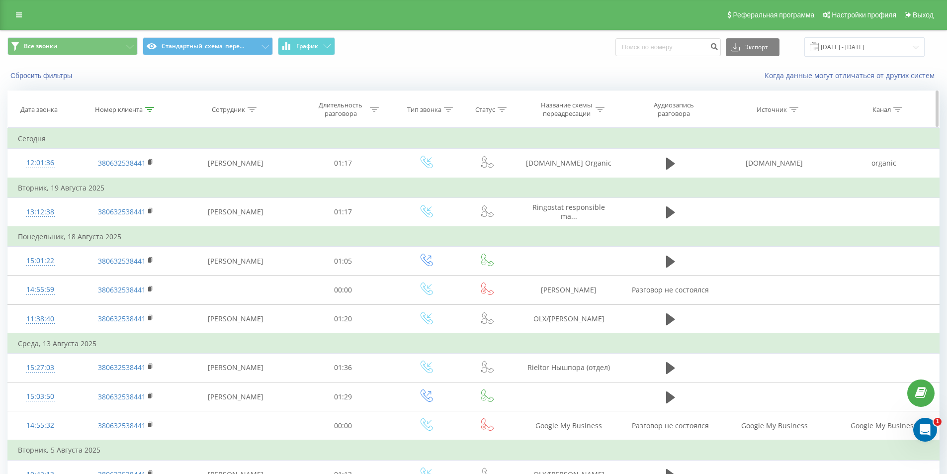
click at [151, 109] on icon at bounding box center [149, 109] width 9 height 5
drag, startPoint x: 127, startPoint y: 183, endPoint x: 18, endPoint y: 128, distance: 121.6
click at [54, 151] on table "Фильтровать по условию Содержит 380632538441 Отмена OK Фильтровать по условию С…" at bounding box center [473, 347] width 932 height 439
paste input "988420782"
click button "OK" at bounding box center [147, 200] width 42 height 12
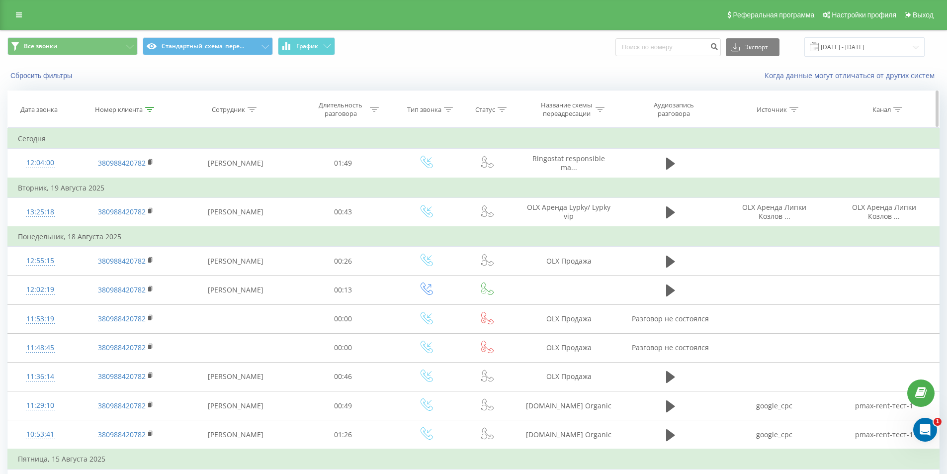
click at [148, 106] on div at bounding box center [149, 109] width 9 height 8
paste input "38951601"
click at [147, 201] on span "OK" at bounding box center [147, 199] width 28 height 15
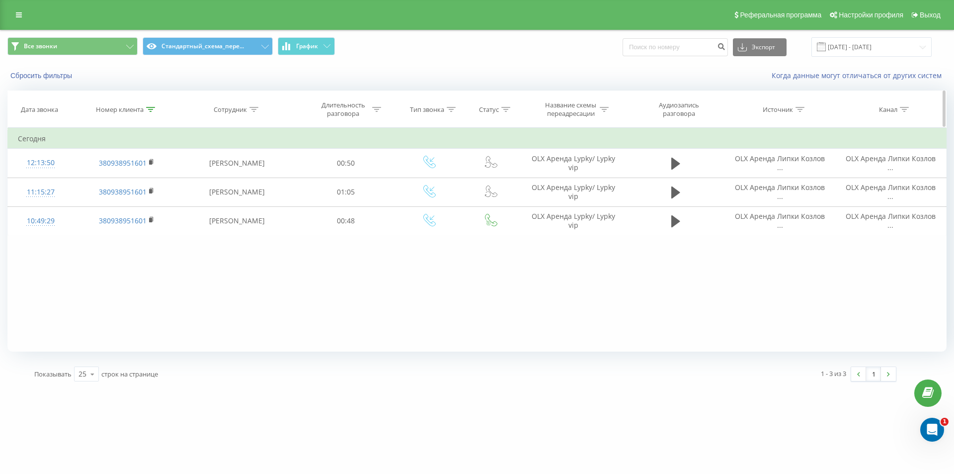
click at [151, 108] on icon at bounding box center [150, 109] width 9 height 5
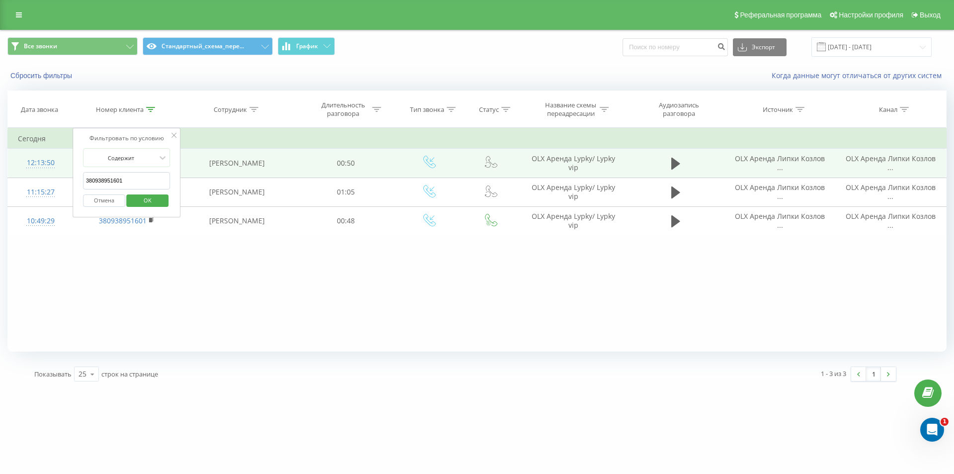
drag, startPoint x: 42, startPoint y: 173, endPoint x: 29, endPoint y: 165, distance: 15.4
click at [37, 170] on table "Фильтровать по условию Содержит 380938951601 Отмена OK Фильтровать по условию С…" at bounding box center [476, 182] width 939 height 108
paste input "58289"
click button "OK" at bounding box center [148, 200] width 42 height 12
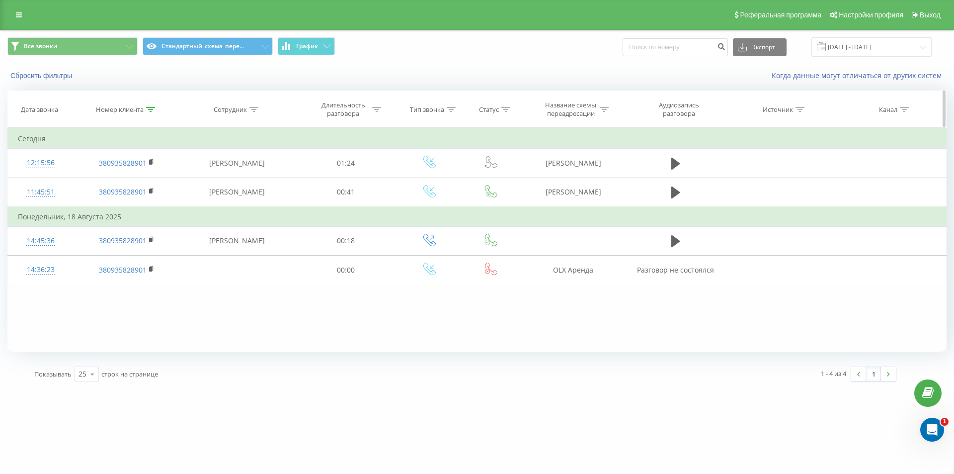
click at [151, 105] on div at bounding box center [150, 109] width 9 height 8
click at [0, 148] on div "Все звонки Стандартный_схема_пере... График Экспорт .csv .xls .xlsx 21.07.2025 …" at bounding box center [477, 209] width 954 height 359
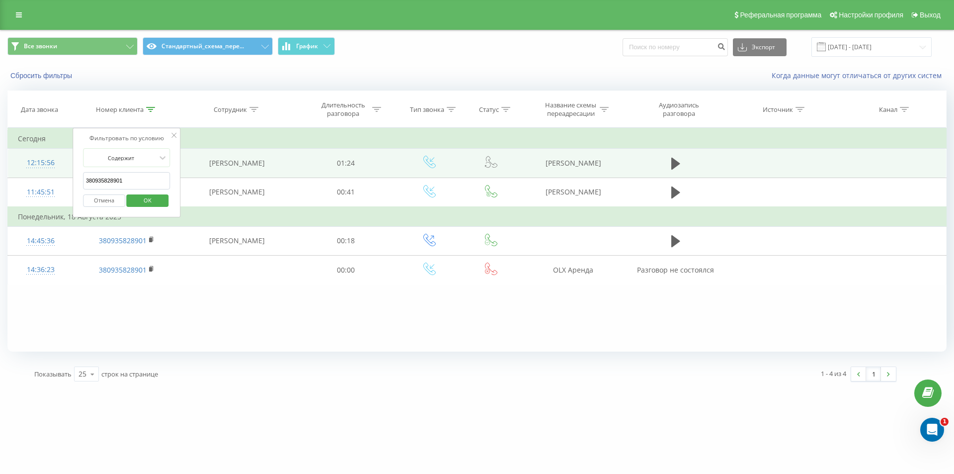
paste input "76167266"
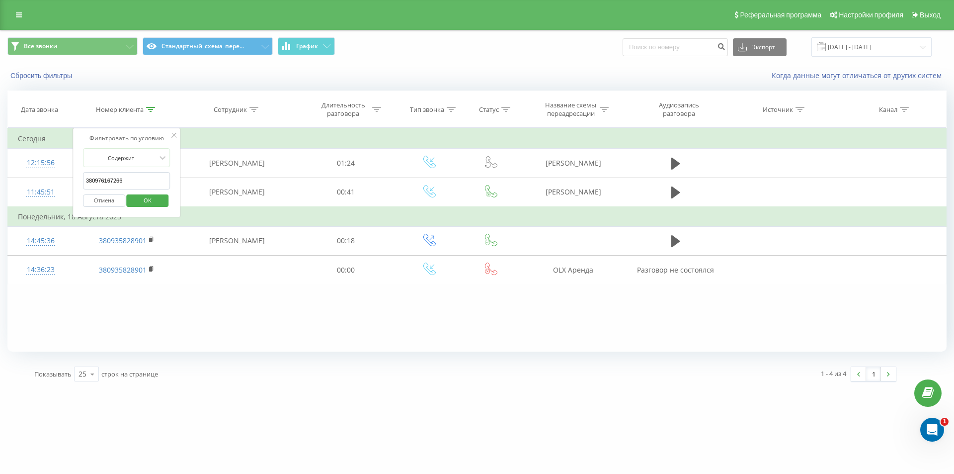
click at [141, 198] on span "OK" at bounding box center [148, 199] width 28 height 15
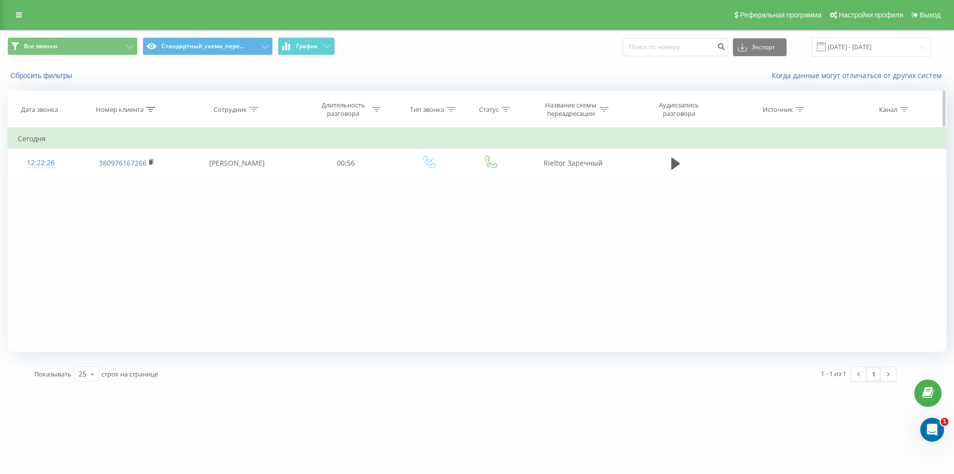
click at [152, 108] on icon at bounding box center [150, 109] width 9 height 5
click at [74, 168] on div "Фильтровать по условию Содержит 380976167266 Отмена OK" at bounding box center [127, 172] width 108 height 89
paste input "674813029"
click at [136, 198] on span "OK" at bounding box center [148, 199] width 28 height 15
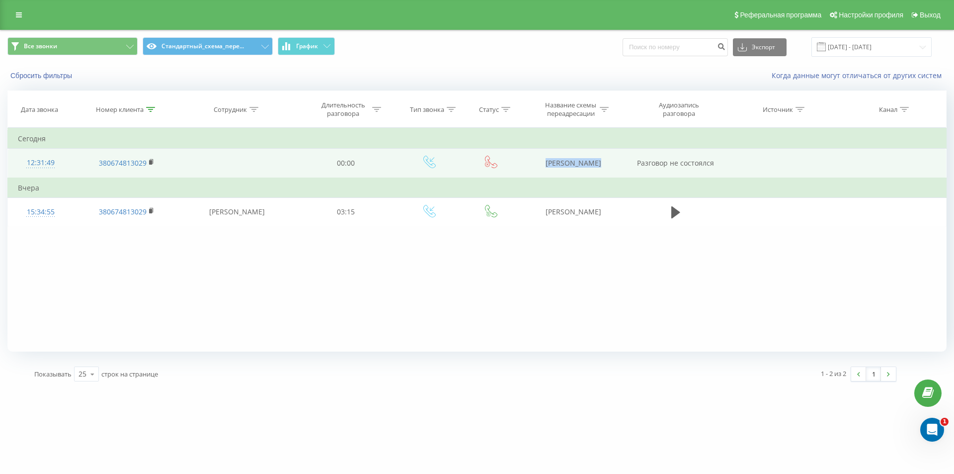
drag, startPoint x: 541, startPoint y: 163, endPoint x: 626, endPoint y: 162, distance: 85.5
click at [626, 162] on tr "12:31:49 380674813029 00:00 DOM RIA Аренда Разговор не состоялся" at bounding box center [477, 163] width 939 height 29
copy td "DOM RIA Аренда"
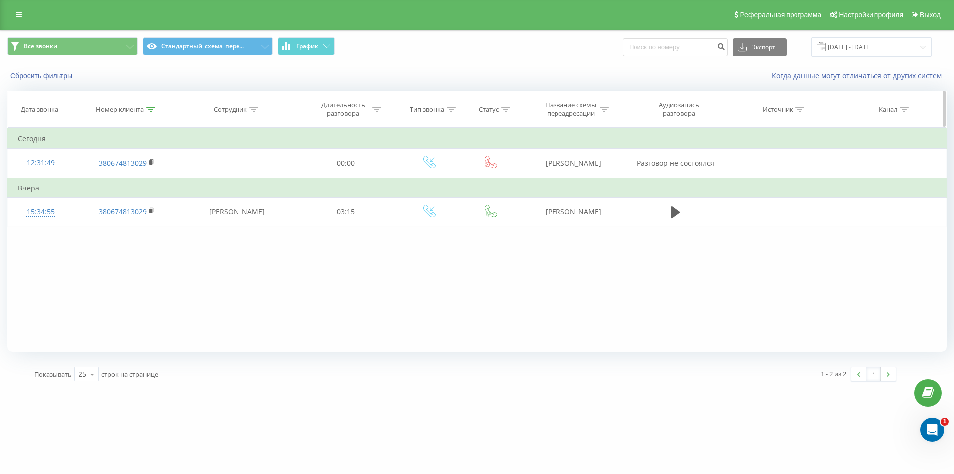
click at [153, 109] on icon at bounding box center [150, 109] width 9 height 5
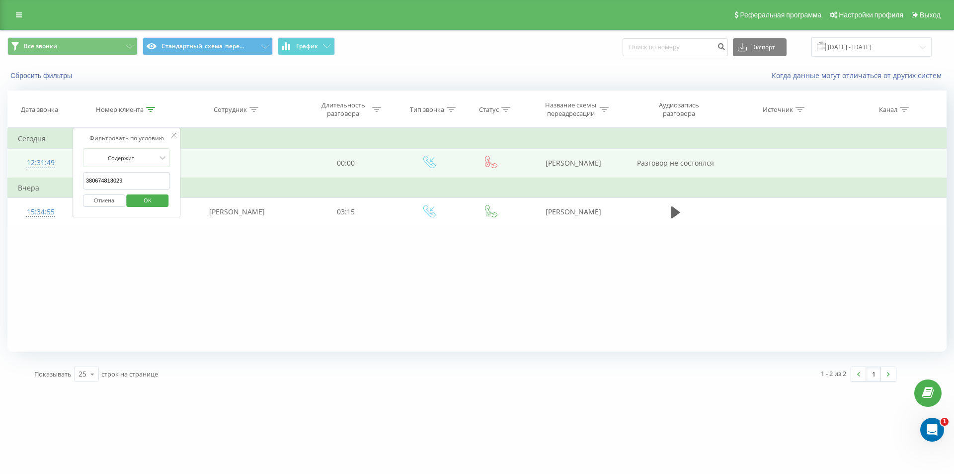
drag, startPoint x: 39, startPoint y: 162, endPoint x: 29, endPoint y: 161, distance: 9.5
click at [29, 161] on table "Фильтровать по условию Содержит 380674813029 Отмена OK Фильтровать по условию С…" at bounding box center [476, 177] width 939 height 99
paste input "953190923"
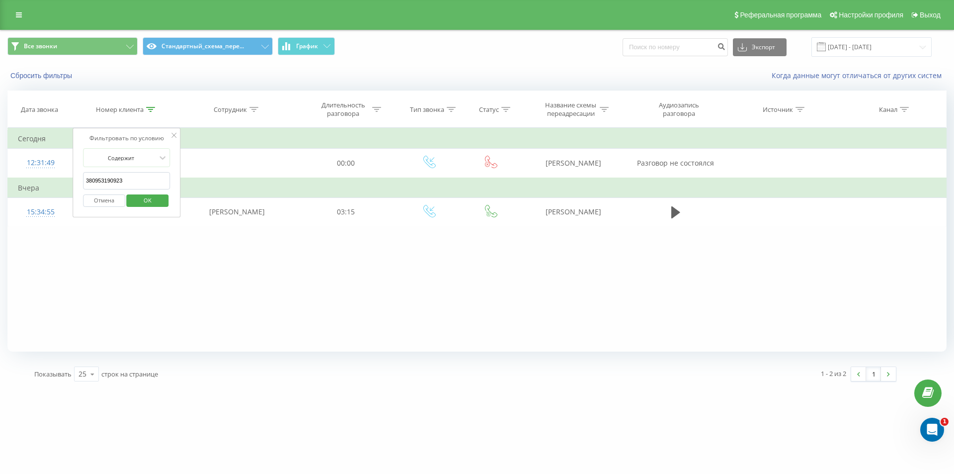
type input "380953190923"
click at [160, 201] on span "OK" at bounding box center [148, 199] width 28 height 15
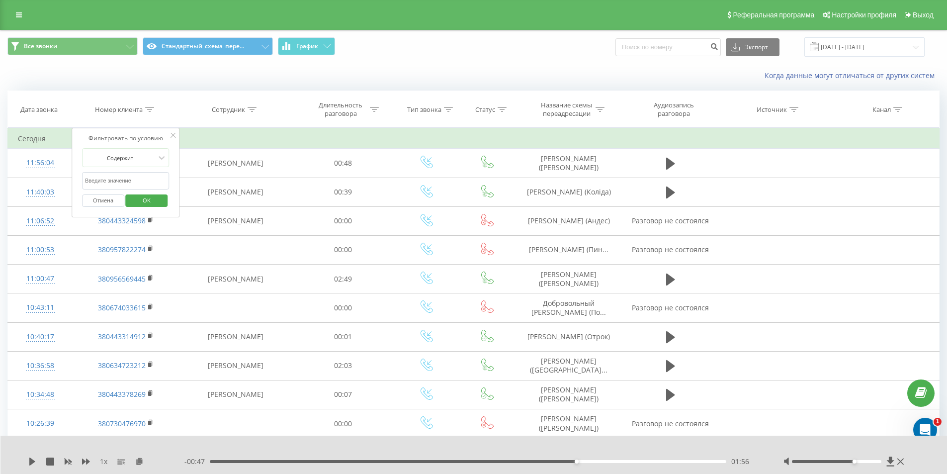
click at [141, 182] on input "text" at bounding box center [125, 180] width 87 height 17
paste input "380675782955"
type input "м"
paste input "380675782955"
click button "OK" at bounding box center [147, 200] width 42 height 12
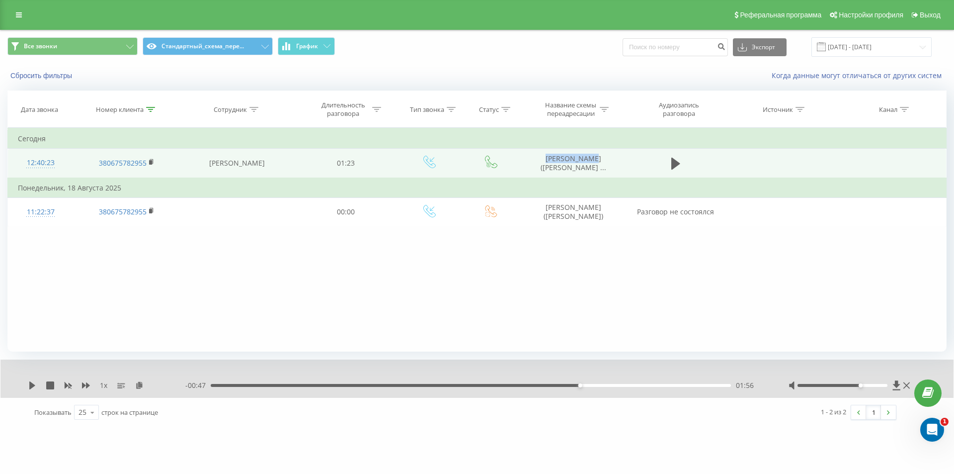
drag, startPoint x: 546, startPoint y: 155, endPoint x: 614, endPoint y: 154, distance: 68.1
click at [616, 154] on td "[PERSON_NAME] ([PERSON_NAME] ..." at bounding box center [573, 163] width 106 height 29
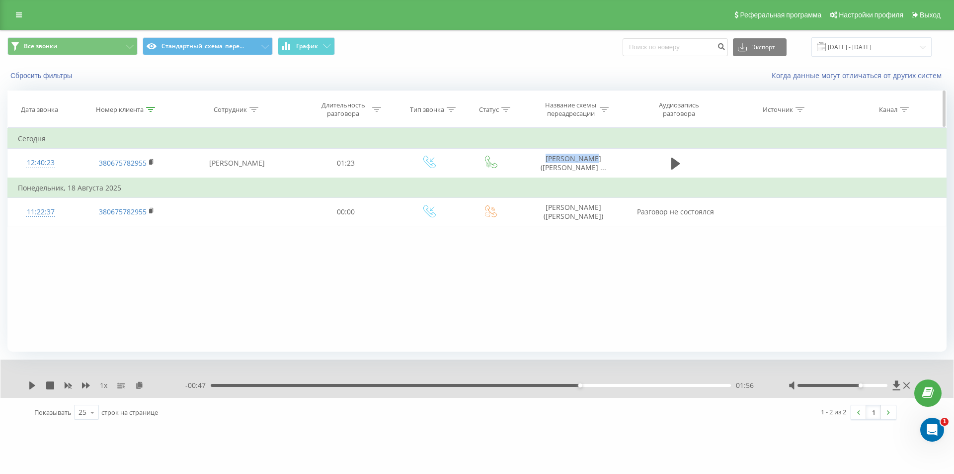
copy span "[PERSON_NAME]"
click at [147, 109] on icon at bounding box center [150, 109] width 9 height 5
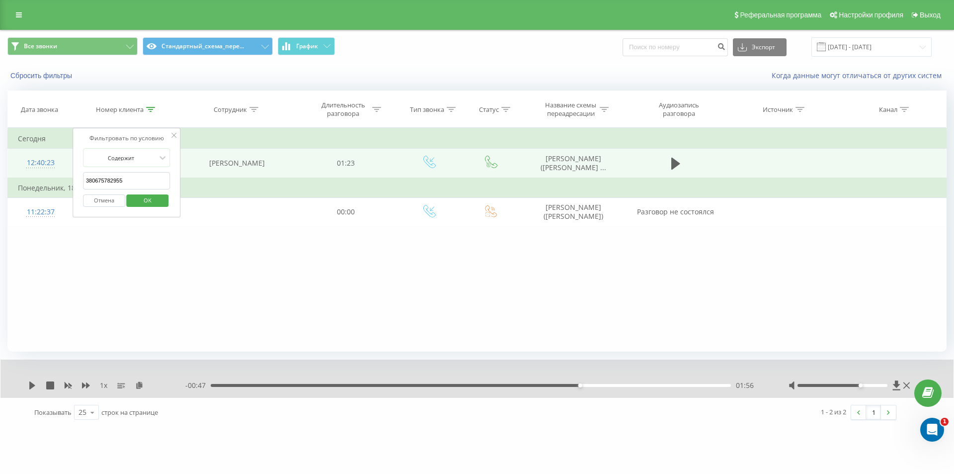
drag, startPoint x: 135, startPoint y: 179, endPoint x: 53, endPoint y: 148, distance: 87.6
click at [60, 151] on table "Фильтровать по условию Содержит 380675782955 Отмена OK Фильтровать по условию С…" at bounding box center [476, 177] width 939 height 99
paste input "953190923"
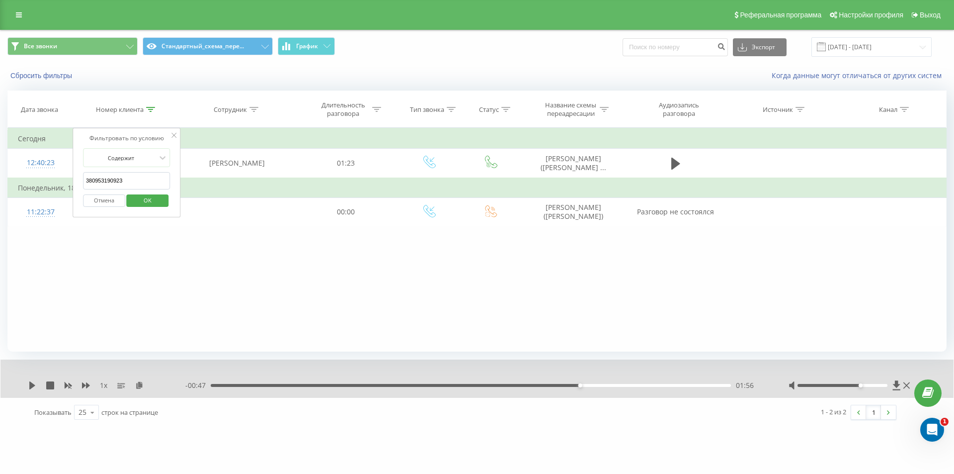
type input "380953190923"
click at [128, 205] on button "OK" at bounding box center [148, 200] width 42 height 12
